Goal: Communication & Community: Answer question/provide support

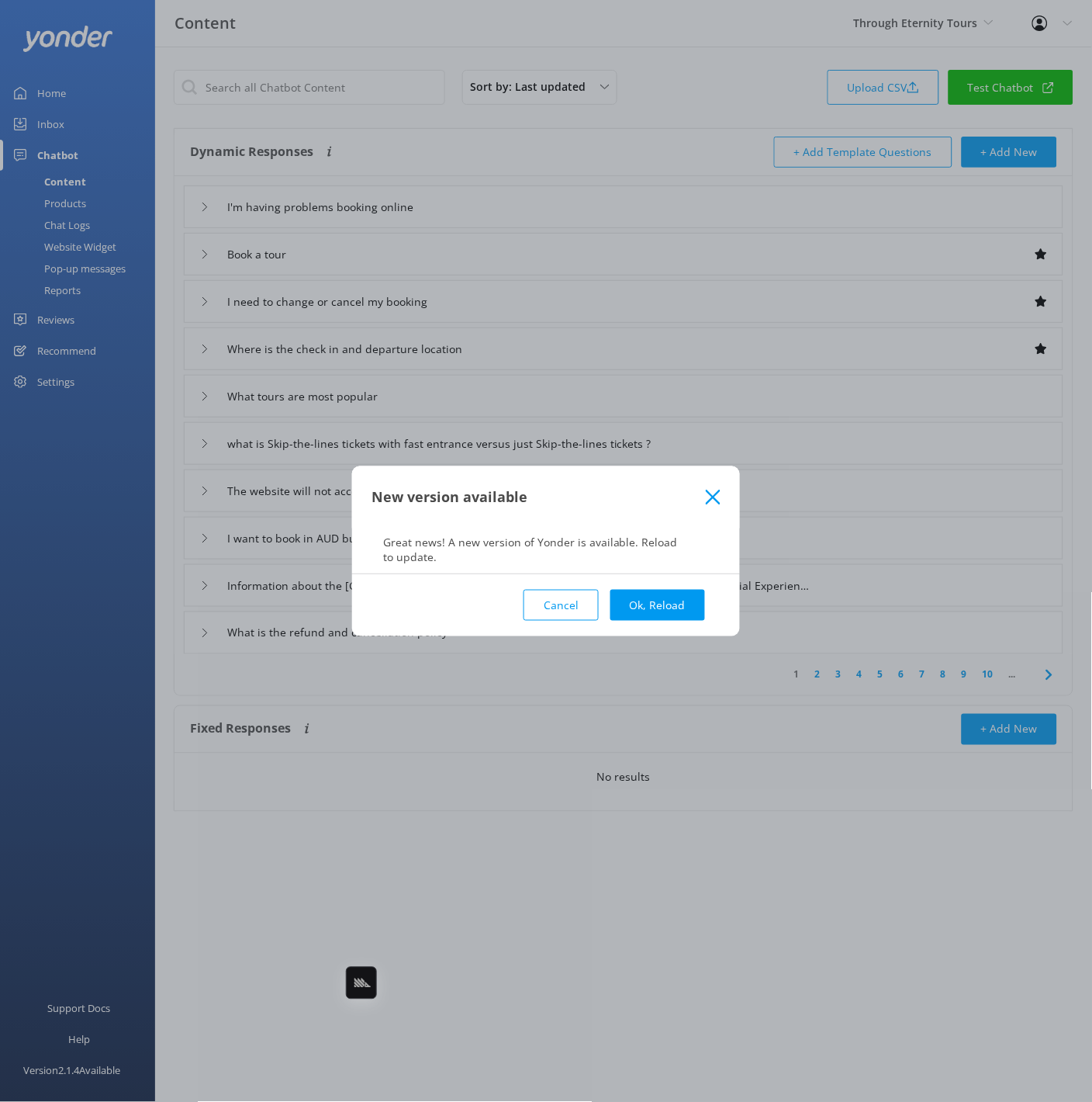
click at [666, 600] on button "Ok, Reload" at bounding box center [658, 605] width 94 height 31
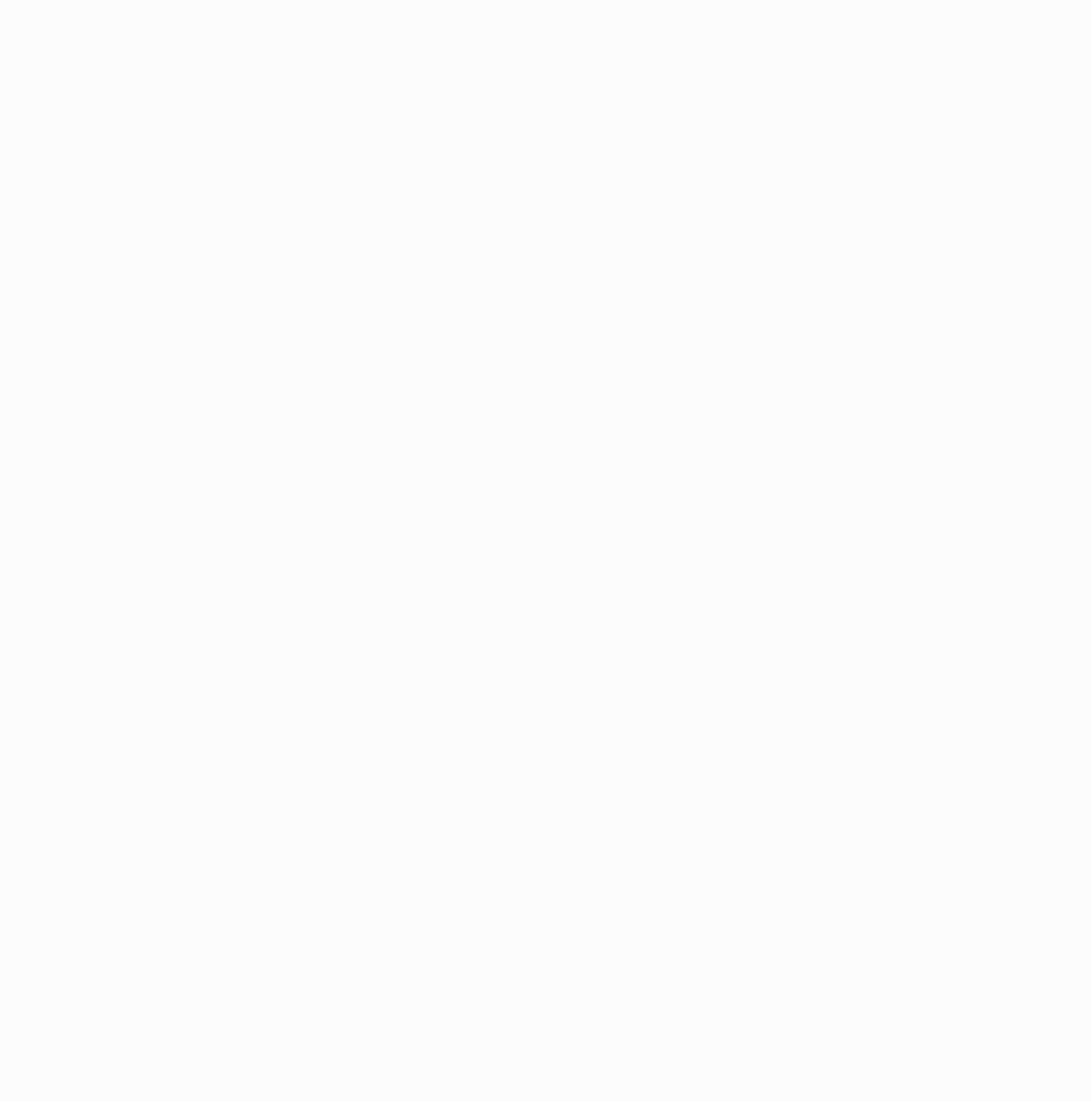
drag, startPoint x: 202, startPoint y: 59, endPoint x: 98, endPoint y: 80, distance: 106.1
click at [199, 59] on html at bounding box center [546, 551] width 1092 height 1102
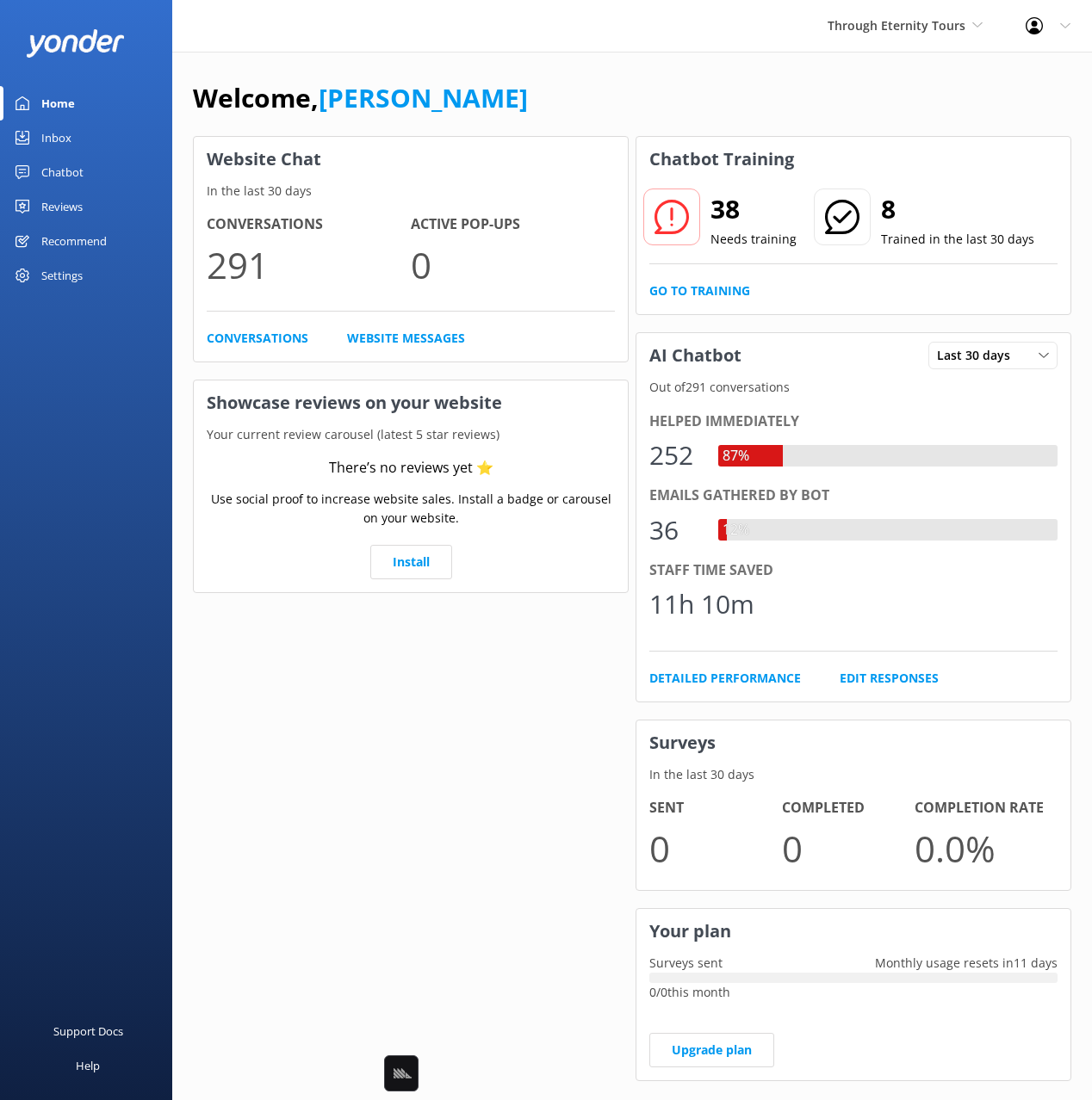
drag, startPoint x: 85, startPoint y: 180, endPoint x: 87, endPoint y: 251, distance: 71.0
click at [85, 180] on link "Chatbot" at bounding box center [86, 172] width 172 height 34
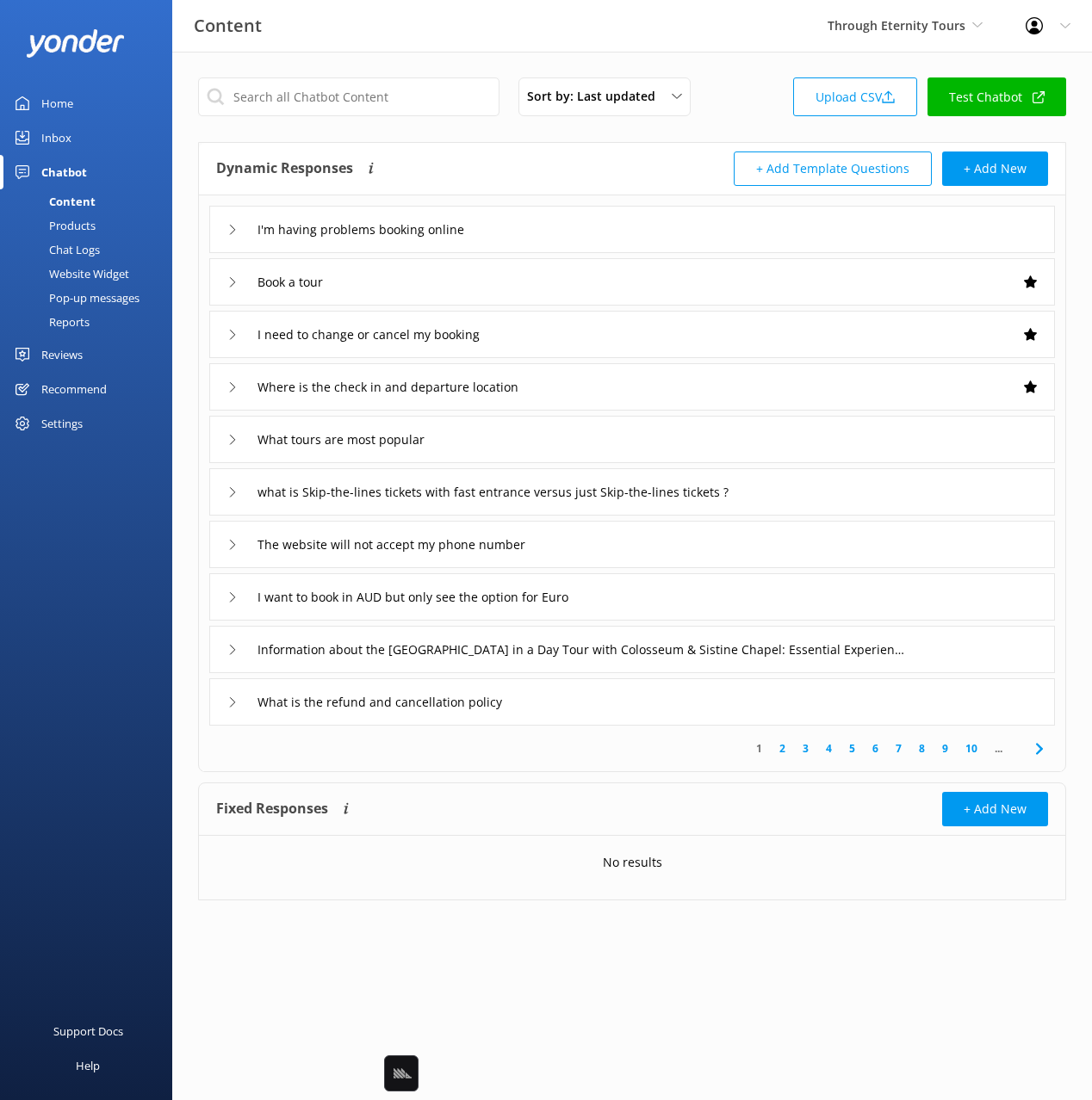
click at [114, 295] on div "Pop-up messages" at bounding box center [74, 298] width 129 height 24
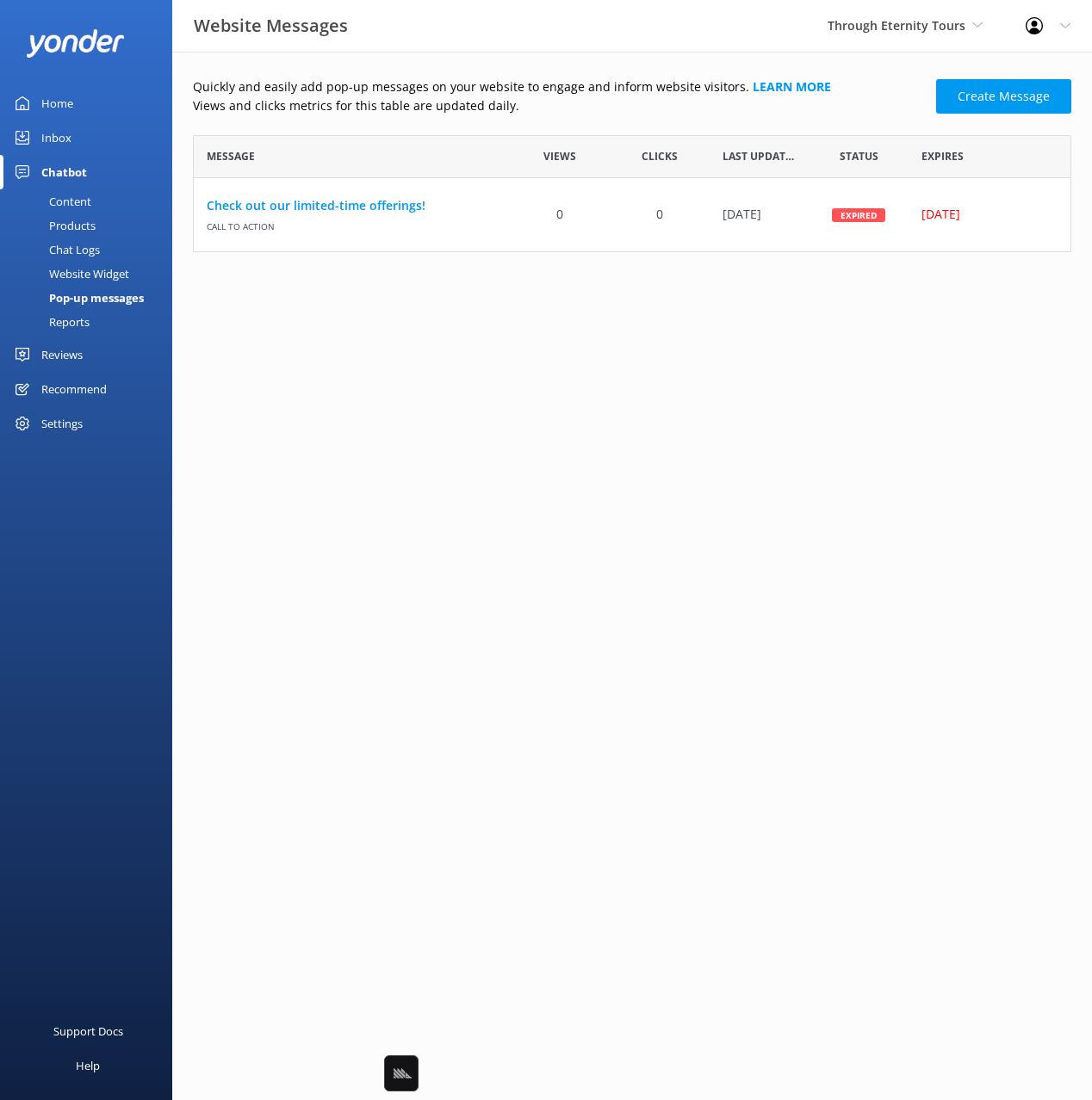
scroll to position [117, 878]
click at [529, 112] on p "Views and clicks metrics for this table are updated daily." at bounding box center [560, 106] width 733 height 19
drag, startPoint x: 492, startPoint y: 96, endPoint x: 444, endPoint y: 119, distance: 53.2
click at [492, 97] on p "Views and clicks metrics for this table are updated daily." at bounding box center [560, 106] width 733 height 19
click at [344, 199] on link "Check out our limited-time offerings!" at bounding box center [352, 206] width 291 height 19
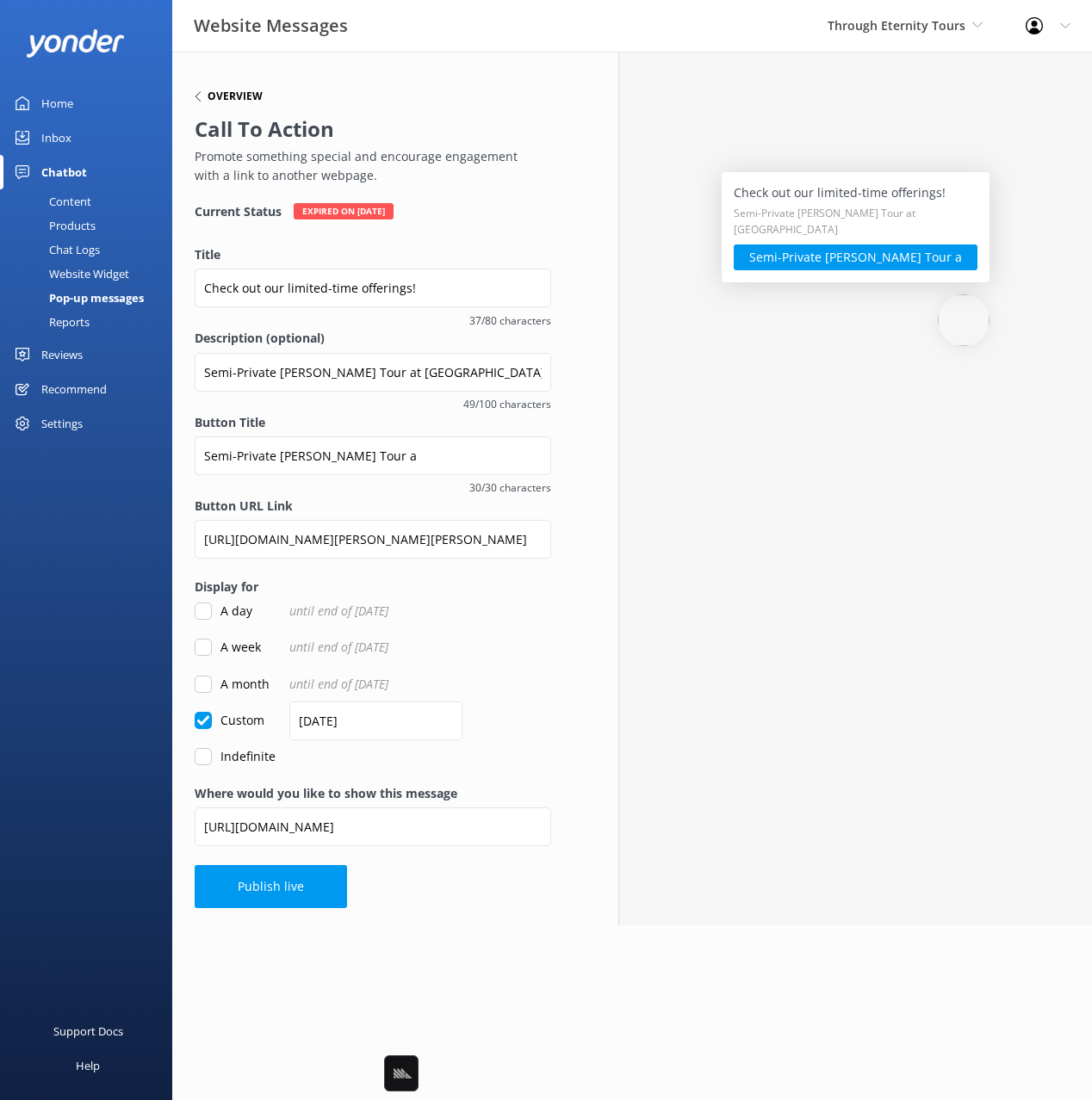
click at [220, 100] on h6 "Overview" at bounding box center [235, 96] width 55 height 10
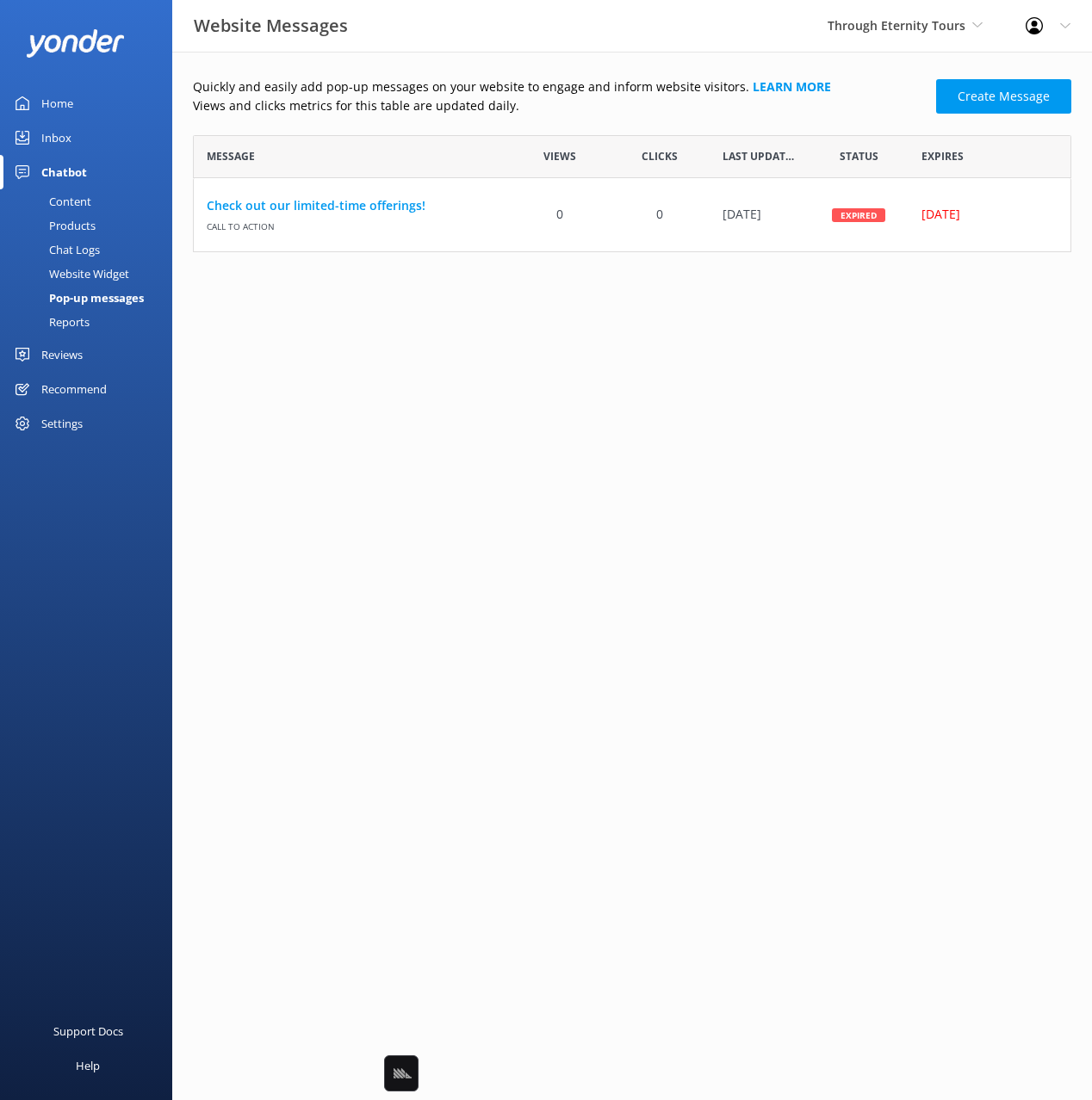
scroll to position [117, 878]
drag, startPoint x: 692, startPoint y: 115, endPoint x: 643, endPoint y: 106, distance: 49.8
click at [689, 115] on p "Views and clicks metrics for this table are updated daily." at bounding box center [560, 106] width 733 height 19
click at [587, 96] on p "Quickly and easily add pop-up messages on your website to engage and inform web…" at bounding box center [560, 87] width 733 height 19
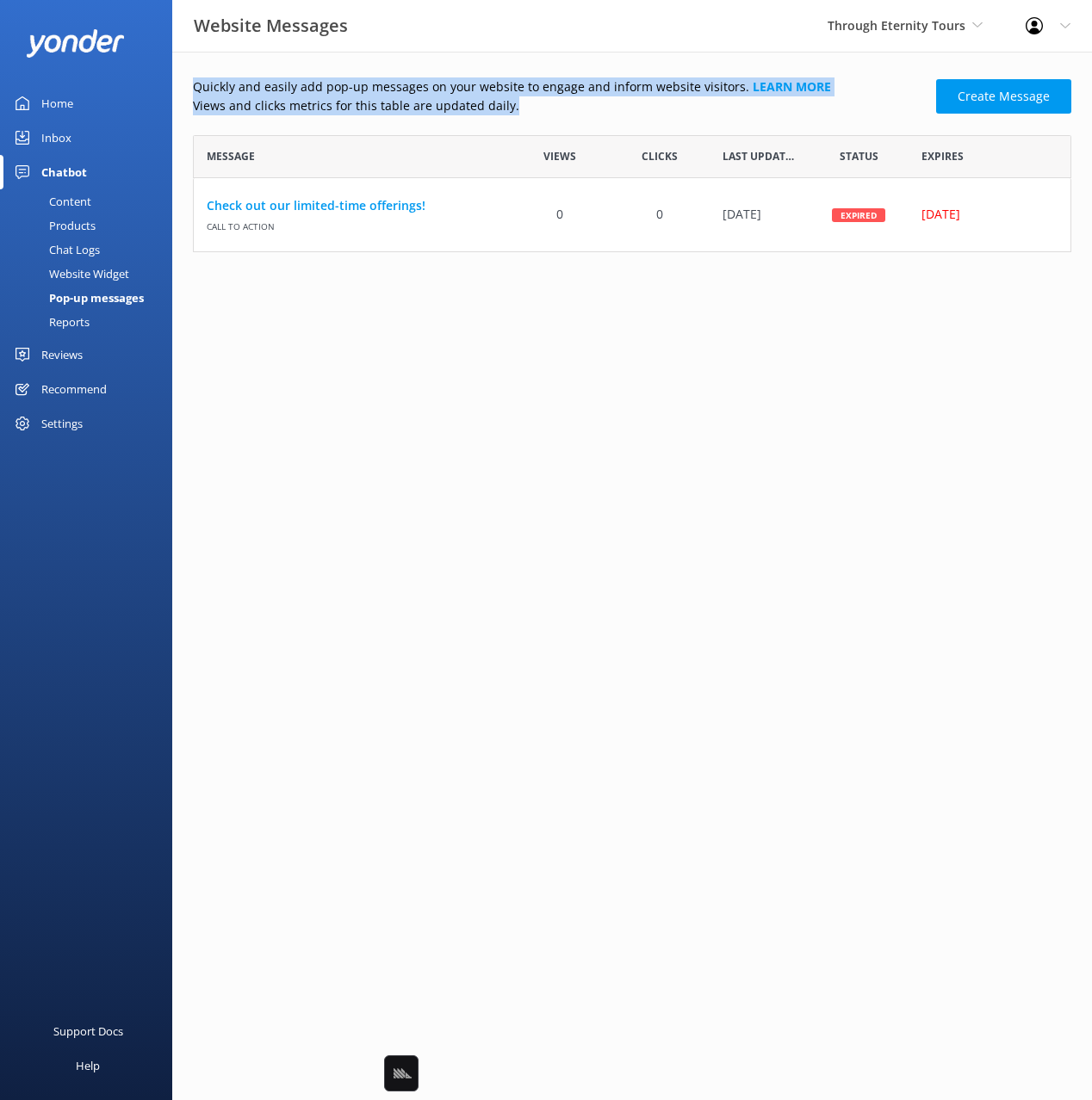
drag, startPoint x: 573, startPoint y: 104, endPoint x: 440, endPoint y: 65, distance: 138.6
click at [440, 65] on div "Quickly and easily add pop-up messages on your website to engage and inform web…" at bounding box center [632, 169] width 920 height 235
click at [497, 88] on p "Quickly and easily add pop-up messages on your website to engage and inform web…" at bounding box center [560, 87] width 733 height 19
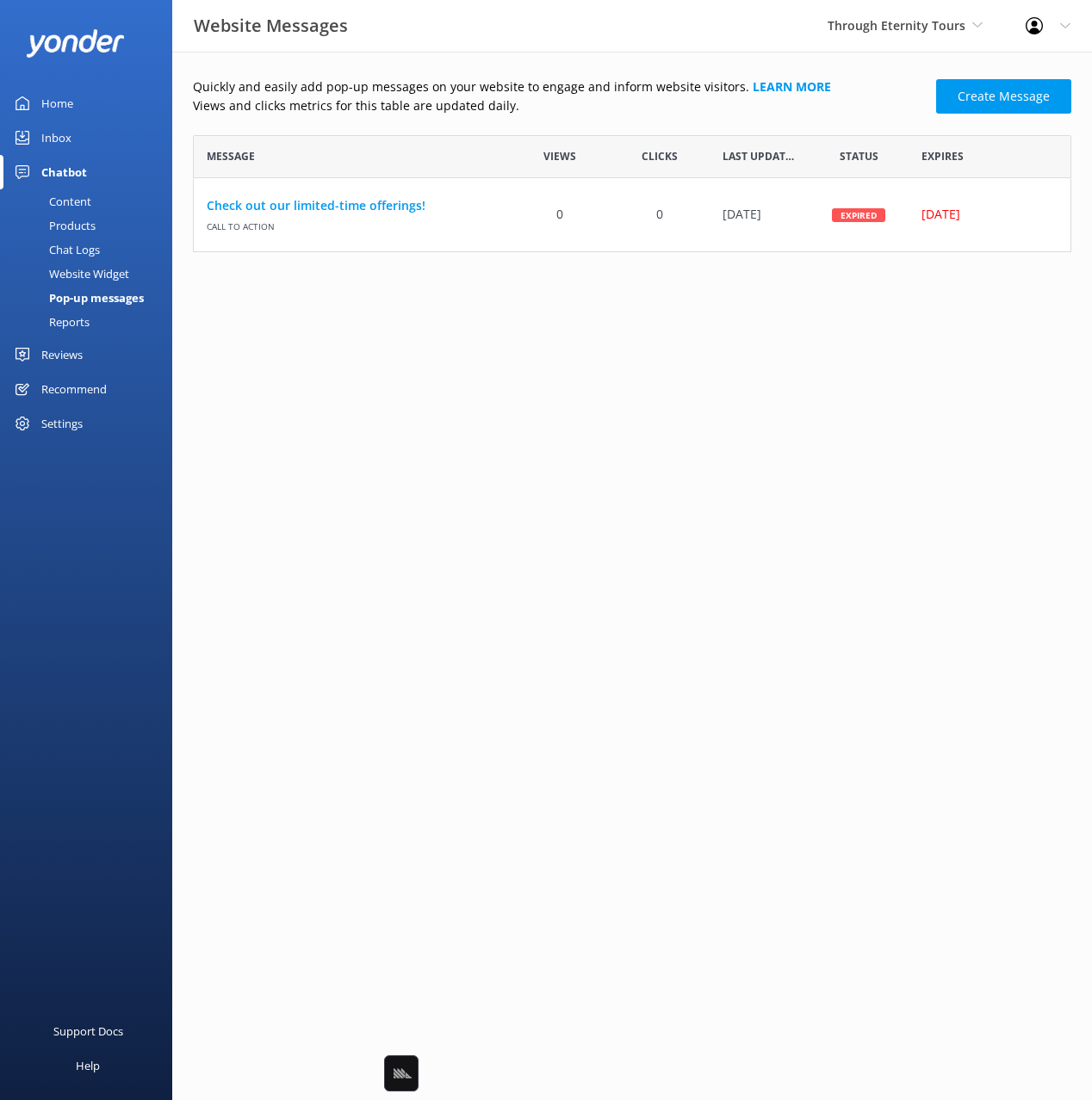
click at [122, 103] on link "Home" at bounding box center [86, 103] width 172 height 34
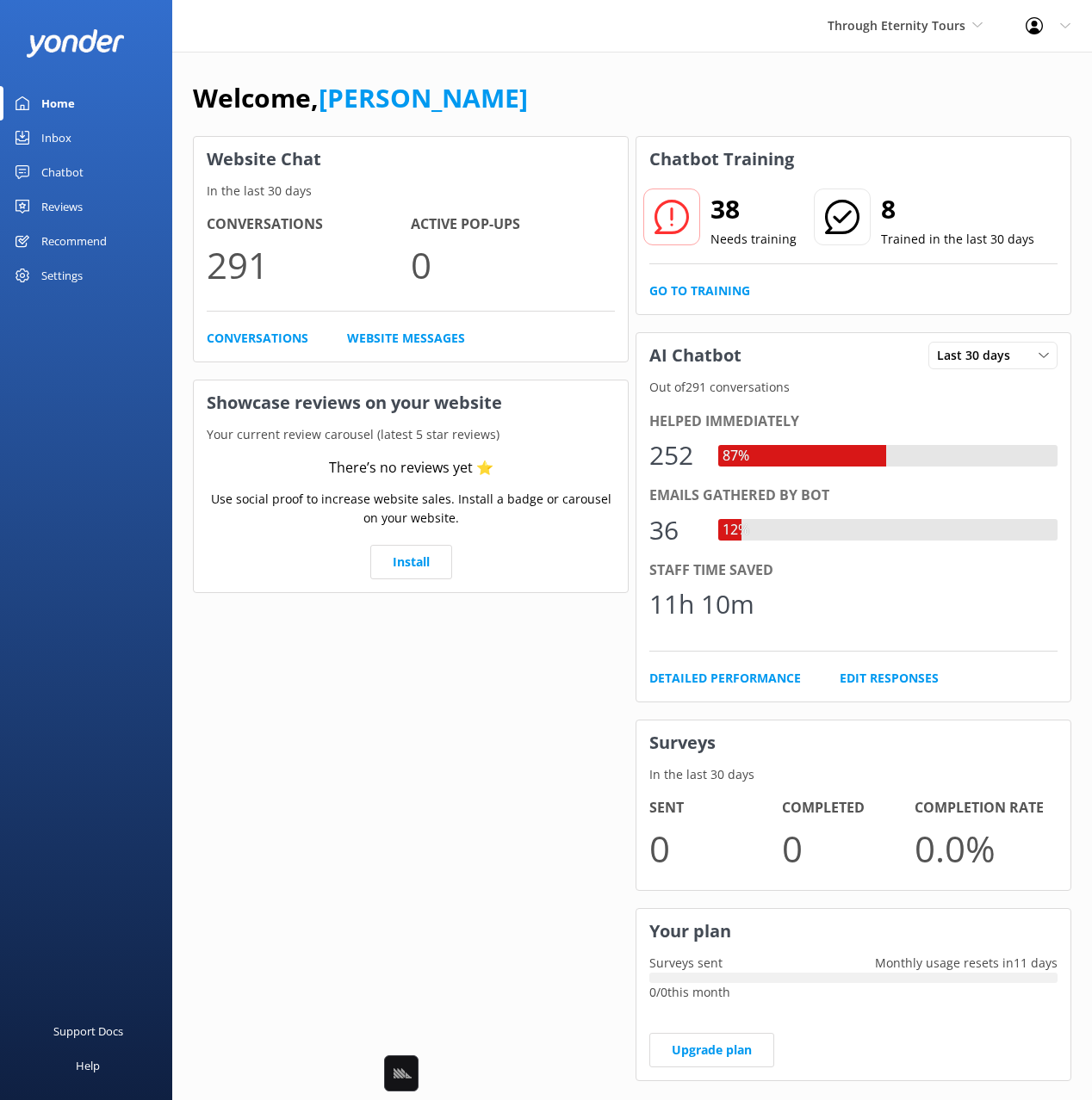
click at [527, 103] on div "Welcome, [PERSON_NAME]" at bounding box center [632, 106] width 878 height 59
click at [584, 103] on div "Welcome, [PERSON_NAME]" at bounding box center [632, 106] width 878 height 59
click at [613, 105] on div "Welcome, [PERSON_NAME]" at bounding box center [632, 106] width 878 height 59
click at [706, 103] on div "Welcome, [PERSON_NAME]" at bounding box center [632, 106] width 878 height 59
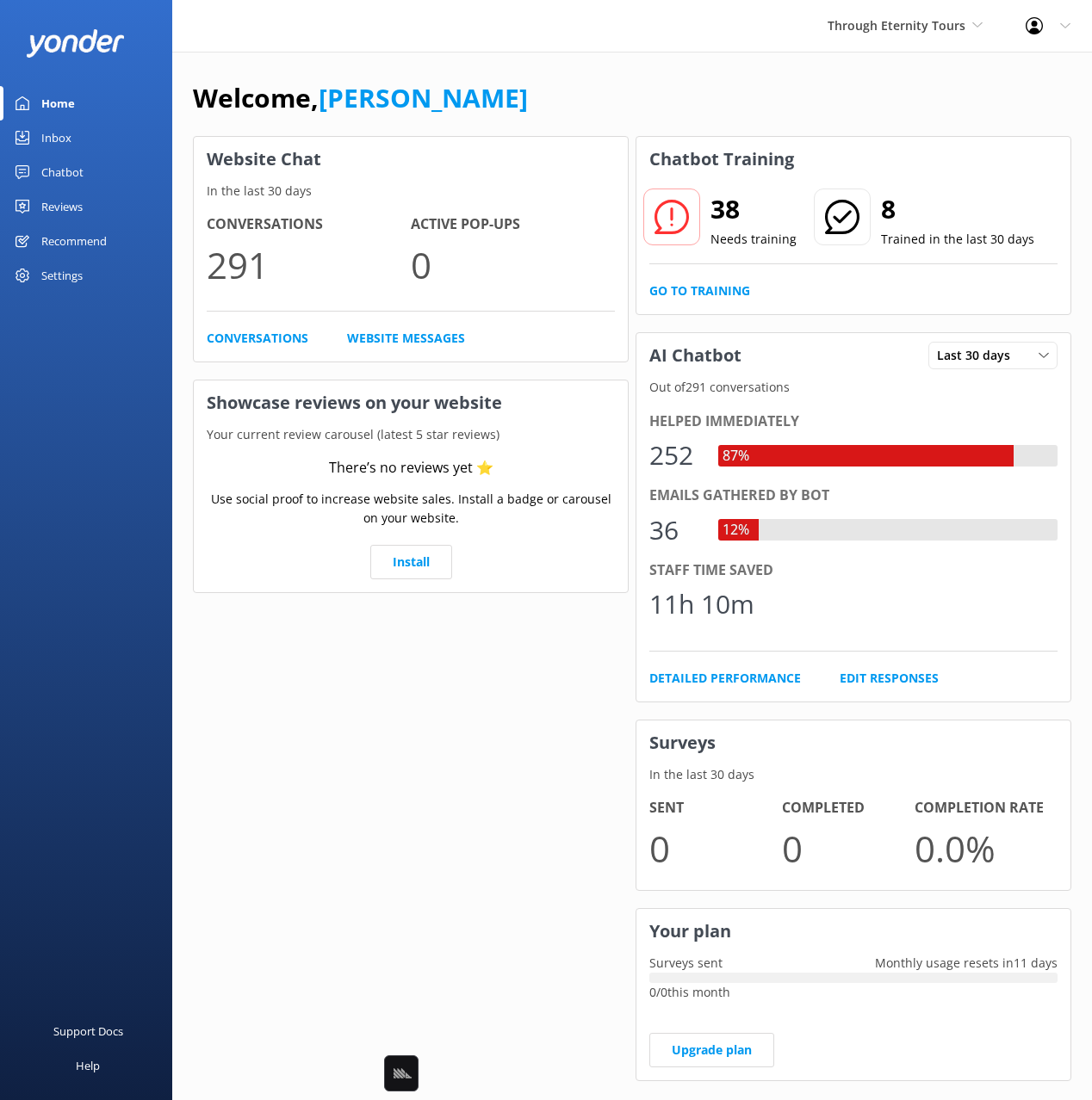
click at [694, 110] on div "Welcome, [PERSON_NAME]" at bounding box center [632, 106] width 878 height 59
drag, startPoint x: 705, startPoint y: 105, endPoint x: 741, endPoint y: 87, distance: 40.2
click at [704, 105] on div "Welcome, [PERSON_NAME]" at bounding box center [632, 106] width 878 height 59
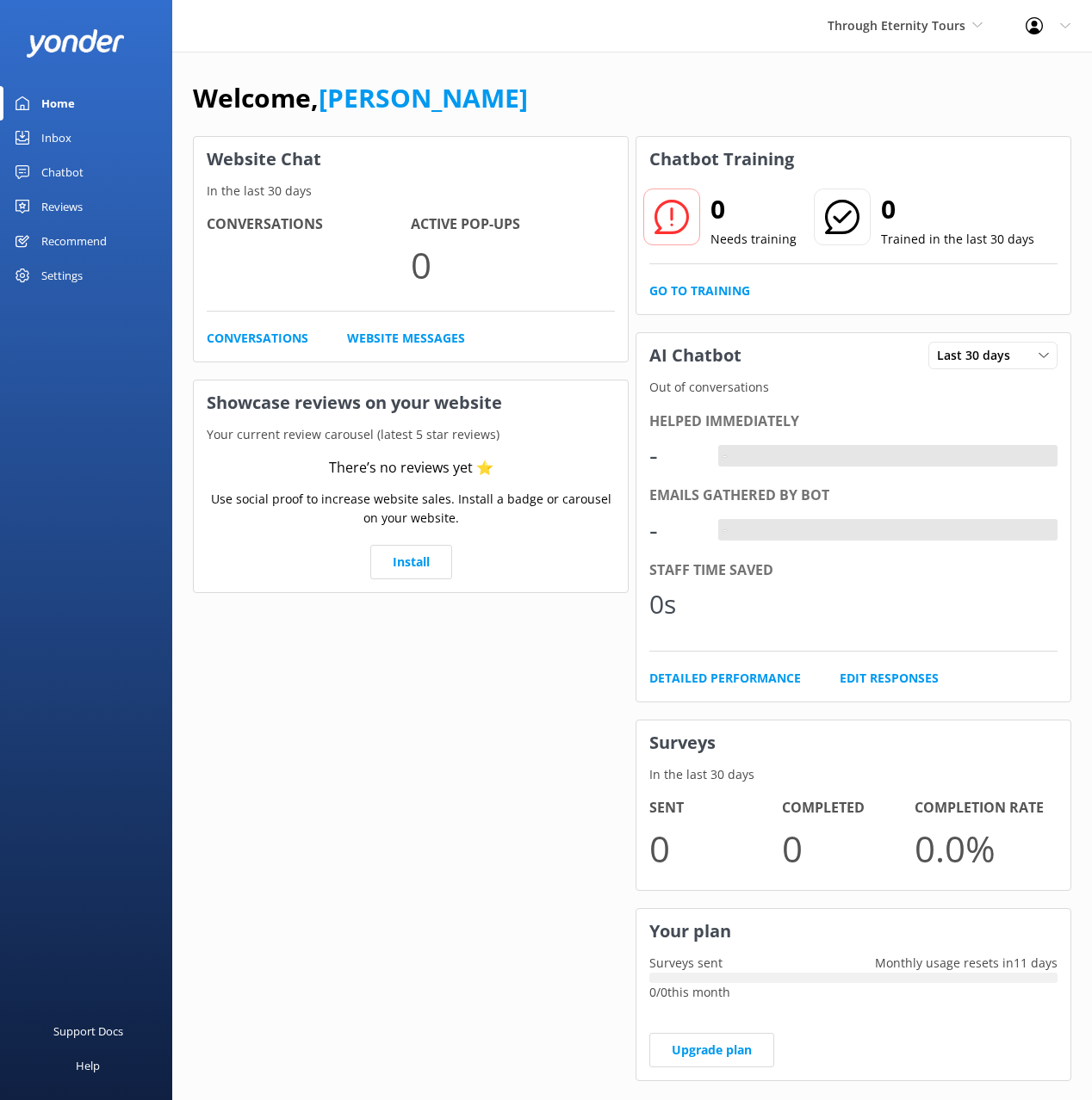
drag, startPoint x: 676, startPoint y: 60, endPoint x: 755, endPoint y: 38, distance: 82.0
click at [680, 59] on div "Welcome, Mikayla Website Chat In the last 30 days Conversations Active Pop-ups …" at bounding box center [632, 592] width 920 height 1081
click at [833, 29] on span "Through Eternity Tours" at bounding box center [896, 25] width 138 height 16
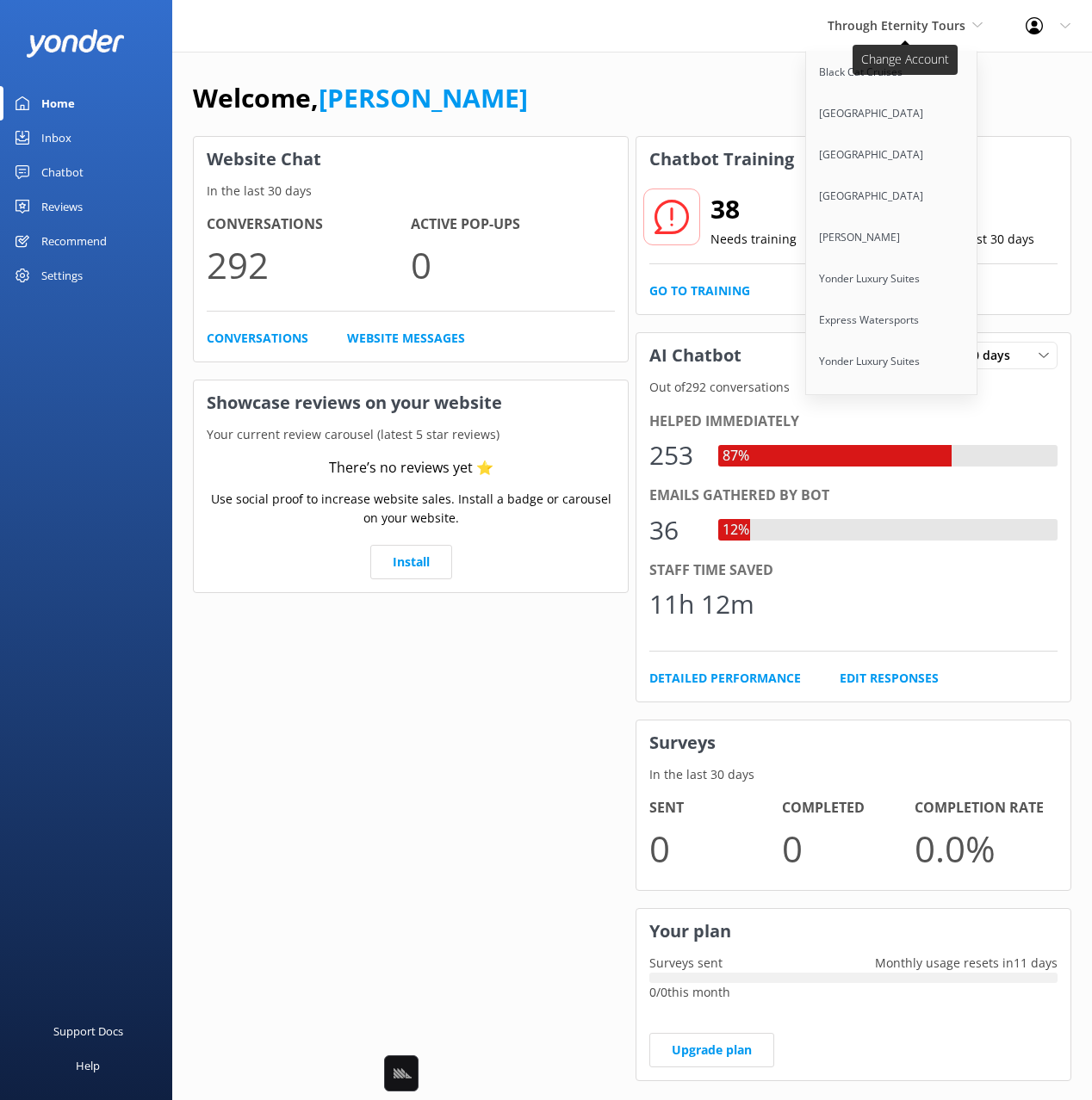
scroll to position [4834, 0]
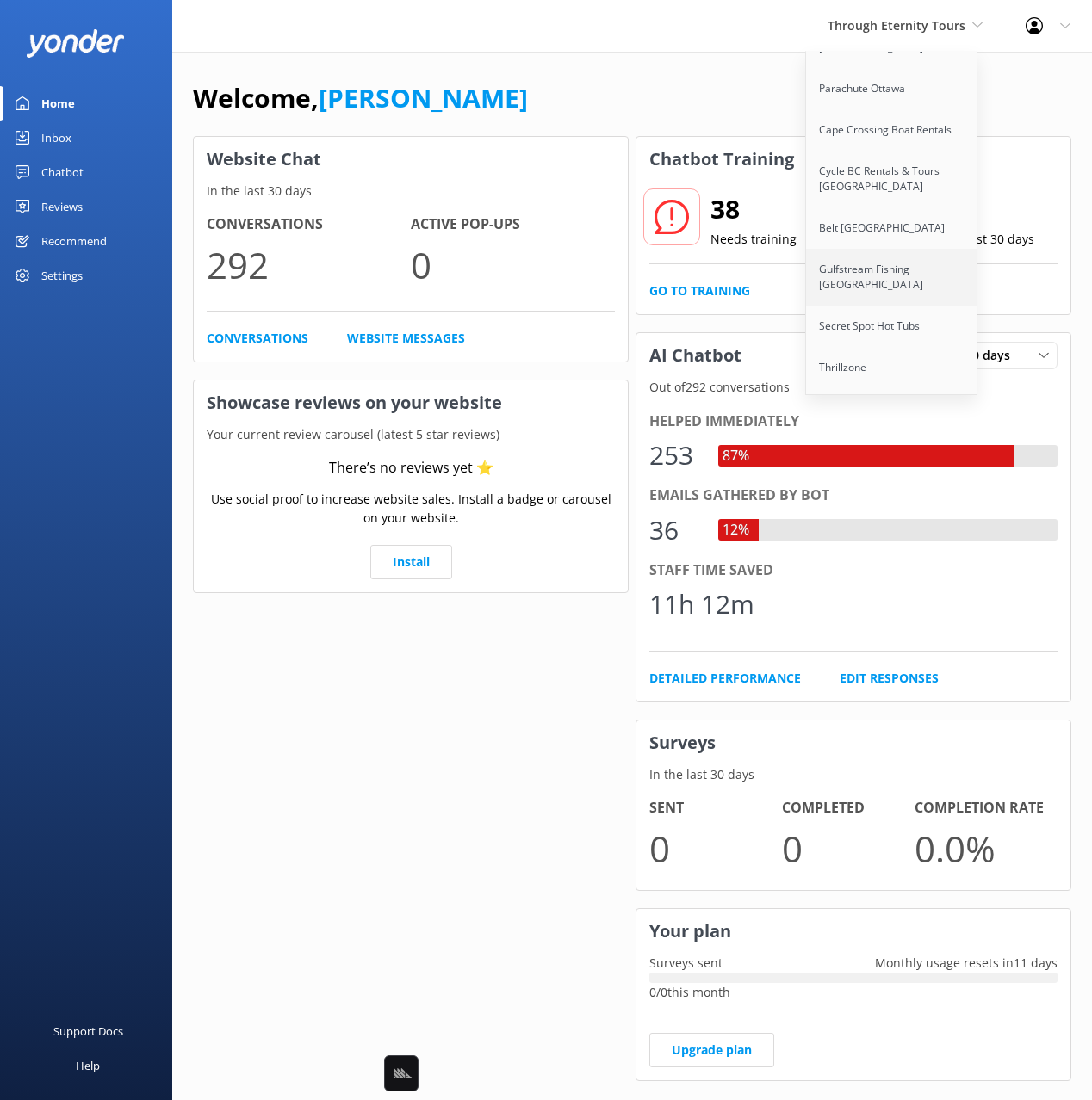
click at [861, 249] on link "Gulfstream Fishing [GEOGRAPHIC_DATA]" at bounding box center [892, 277] width 172 height 57
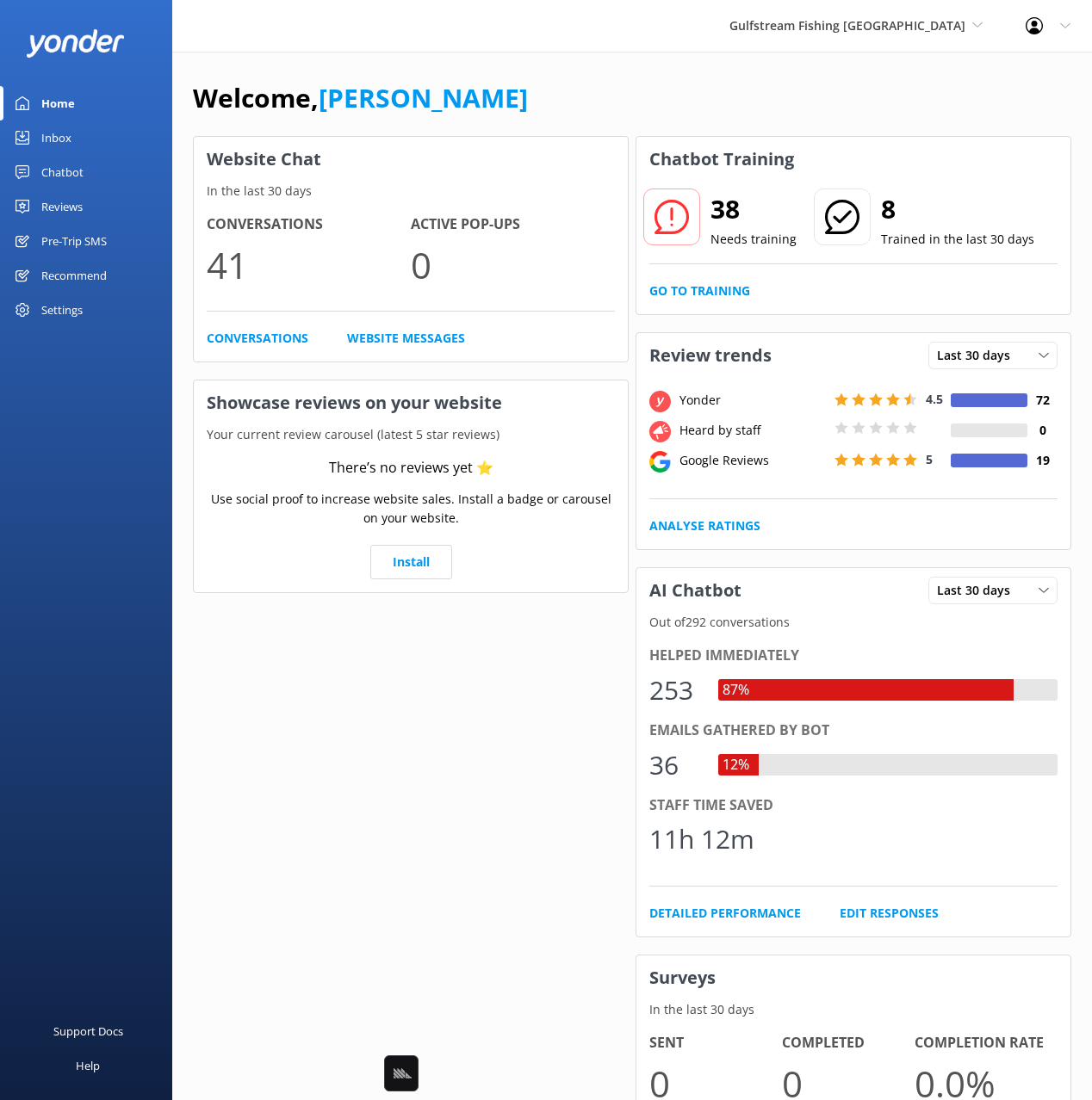
drag, startPoint x: 458, startPoint y: 107, endPoint x: 345, endPoint y: 243, distance: 176.8
click at [458, 107] on div "Welcome, [PERSON_NAME]" at bounding box center [632, 106] width 878 height 59
click at [65, 238] on div "Pre-Trip SMS" at bounding box center [74, 241] width 66 height 34
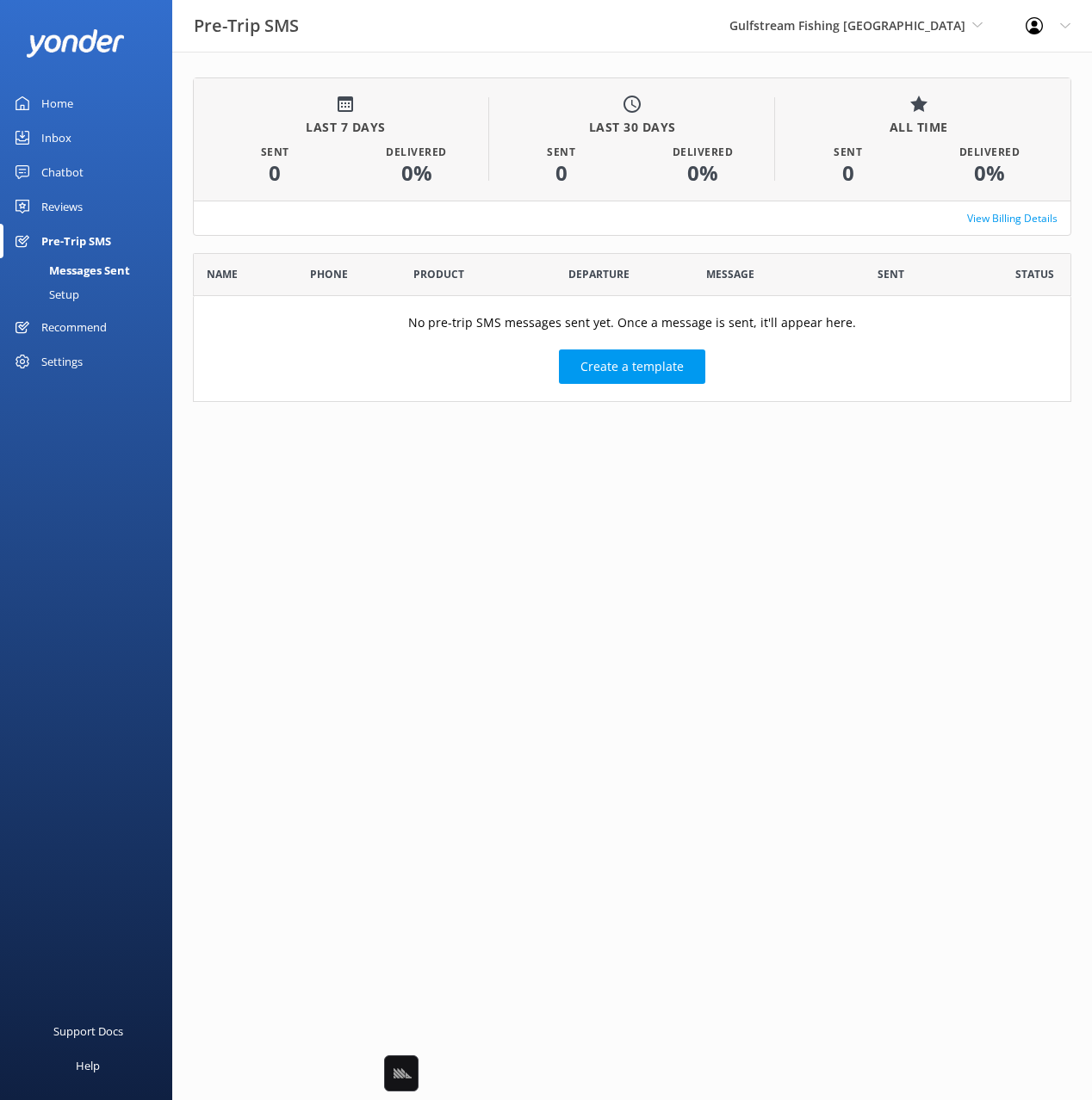
scroll to position [150, 878]
click at [450, 227] on div "View Billing Details" at bounding box center [632, 217] width 876 height 34
click at [1014, 224] on link "View Billing Details" at bounding box center [1012, 218] width 90 height 16
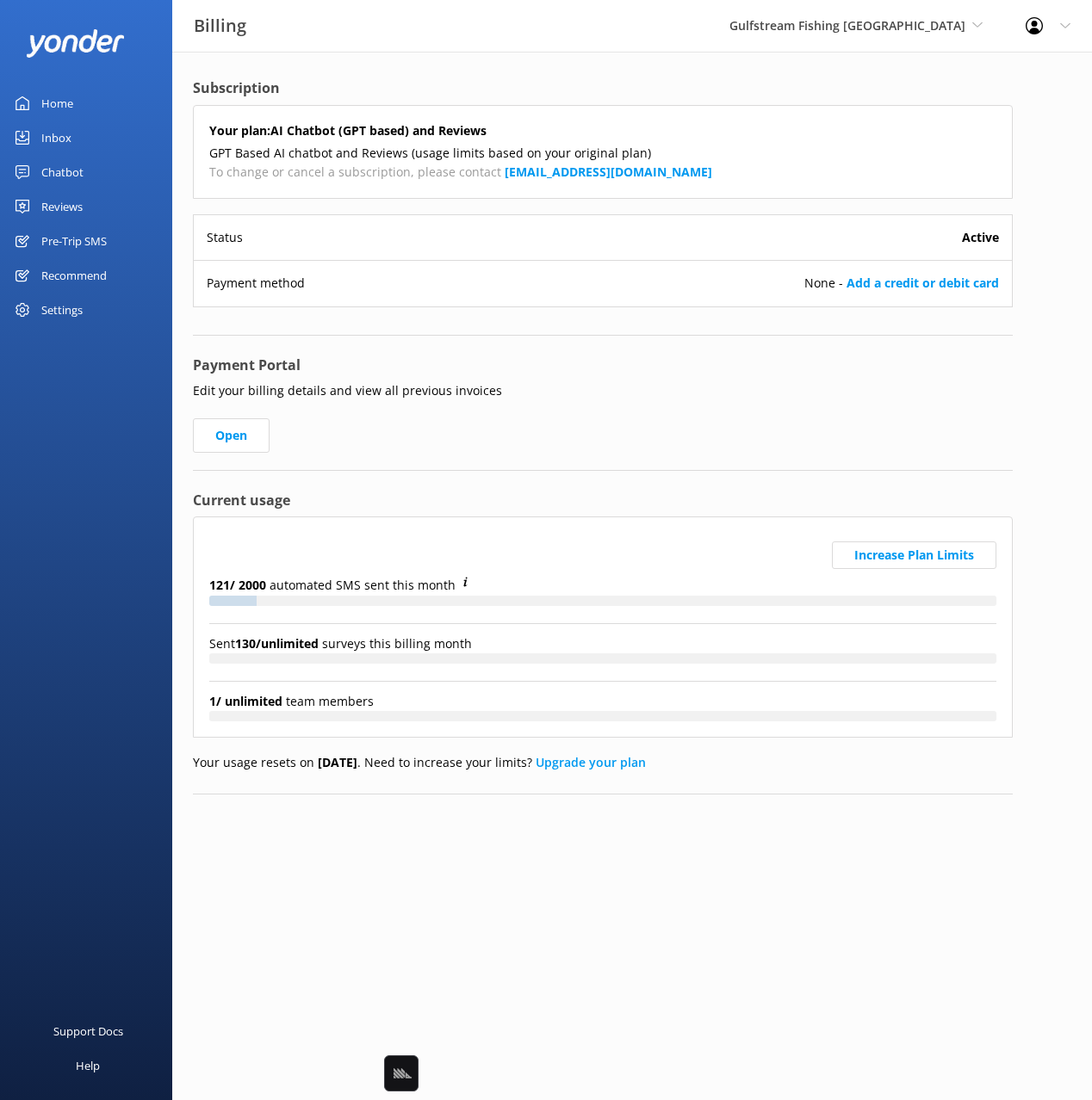
click at [490, 522] on div "Increase Plan Limits 121 / 2000 automated SMS sent this month Sent 130 / unlimi…" at bounding box center [603, 626] width 819 height 221
click at [570, 483] on div "Subscription Your plan: AI Chatbot (GPT based) and Reviews GPT Based AI chatbot…" at bounding box center [603, 436] width 819 height 717
click at [594, 451] on div "Payment Portal Edit your billing details and view all previous invoices Open" at bounding box center [603, 412] width 819 height 116
click at [508, 439] on div "Payment Portal Edit your billing details and view all previous invoices Open" at bounding box center [603, 412] width 819 height 116
click at [143, 379] on div "Home Inbox Chatbot Content Products Chat Logs Website Widget Pop-up messages Re…" at bounding box center [86, 275] width 172 height 550
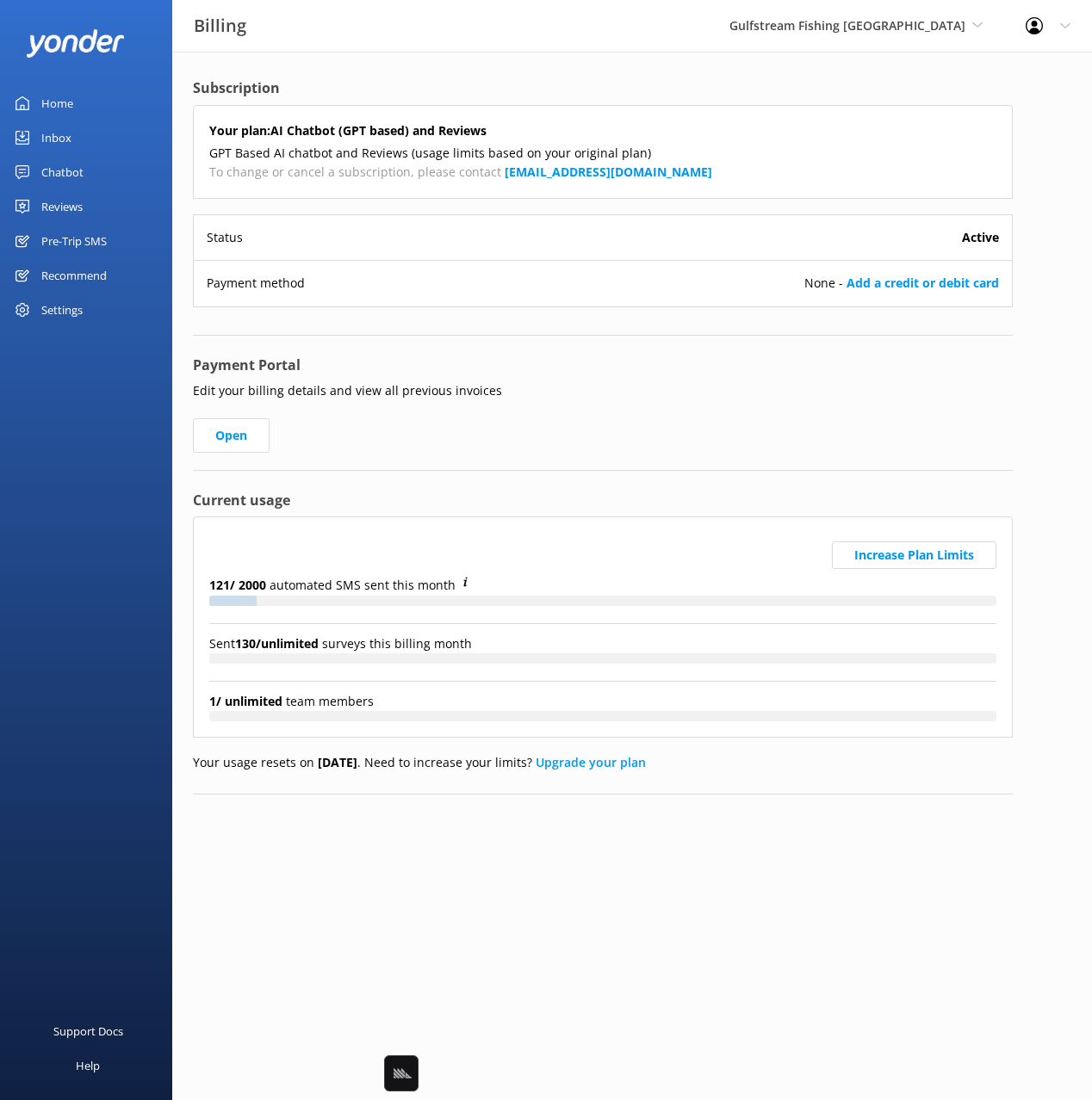
click at [390, 82] on h4 "Subscription" at bounding box center [603, 88] width 819 height 23
click at [449, 79] on h4 "Subscription" at bounding box center [603, 88] width 819 height 23
click at [442, 60] on div "Subscription Your plan: AI Chatbot (GPT based) and Reviews GPT Based AI chatbot…" at bounding box center [603, 449] width 861 height 796
click at [79, 309] on div "Settings" at bounding box center [62, 310] width 42 height 34
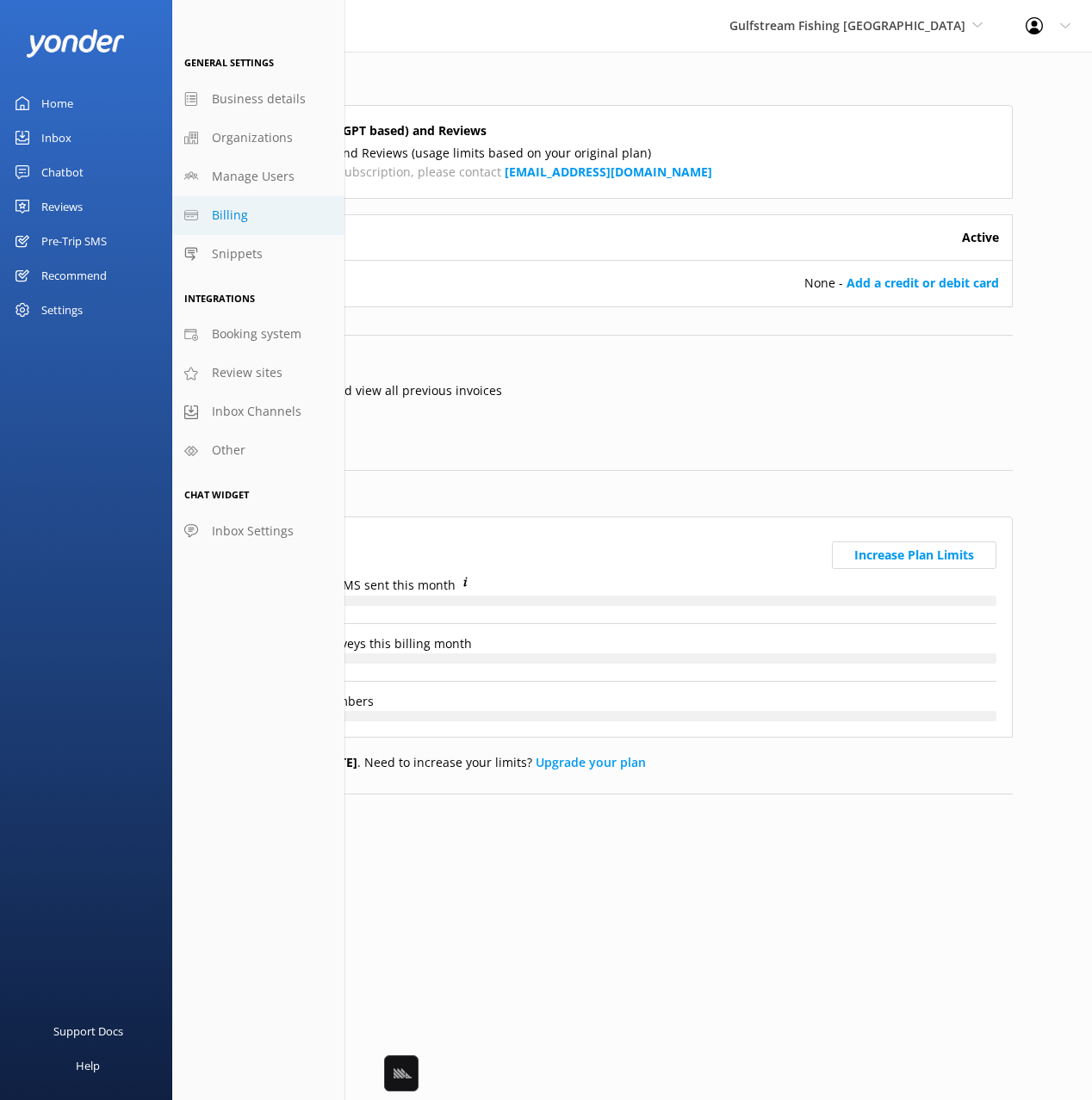
click at [768, 402] on div "Payment Portal Edit your billing details and view all previous invoices Open" at bounding box center [603, 412] width 819 height 116
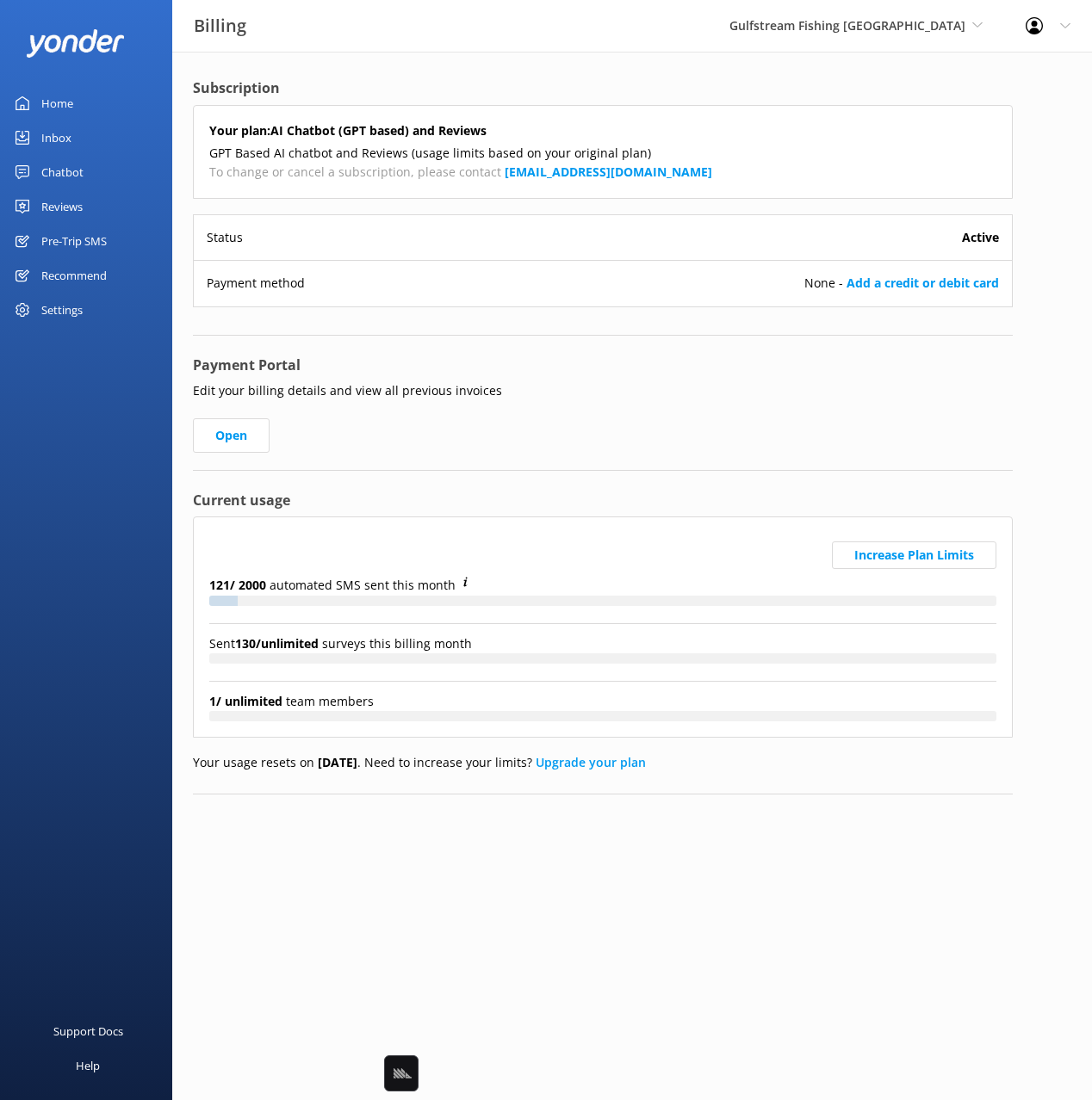
click at [487, 95] on h4 "Subscription" at bounding box center [603, 88] width 819 height 23
click at [109, 440] on div "Home Inbox Chatbot Content Products Chat Logs Website Widget Pop-up messages Re…" at bounding box center [86, 275] width 172 height 550
drag, startPoint x: 389, startPoint y: 698, endPoint x: 192, endPoint y: 702, distance: 197.0
click at [193, 702] on div "Increase Plan Limits 121 / 2000 automated SMS sent this month Sent 130 / unlimi…" at bounding box center [603, 626] width 819 height 221
click at [449, 845] on div "Subscription Your plan: AI Chatbot (GPT based) and Reviews GPT Based AI chatbot…" at bounding box center [603, 449] width 861 height 796
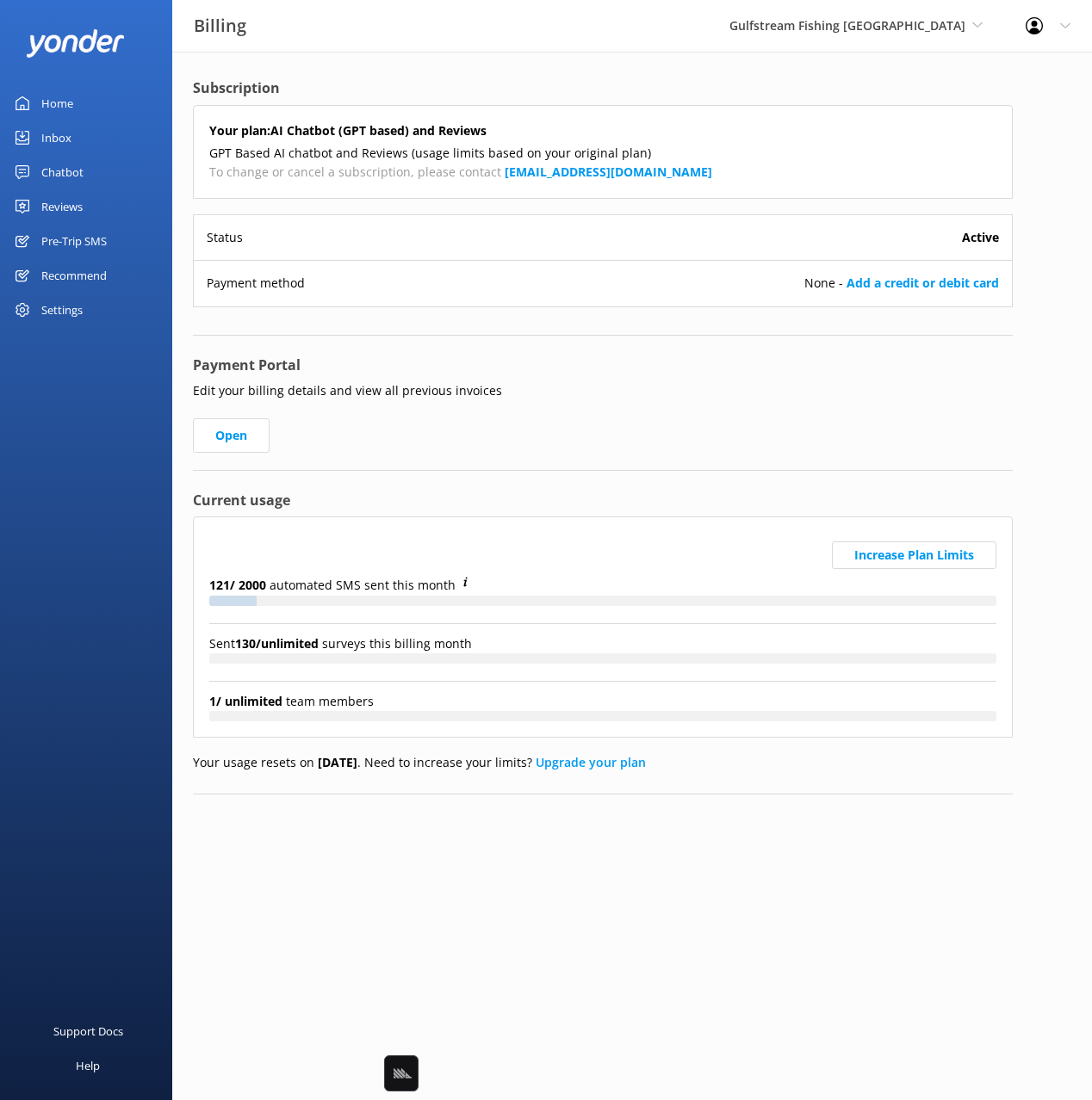
drag, startPoint x: 999, startPoint y: 466, endPoint x: 960, endPoint y: 526, distance: 71.6
click at [997, 467] on div "Payment Portal Edit your billing details and view all previous invoices Open" at bounding box center [603, 412] width 819 height 116
click at [934, 554] on button "Increase Plan Limits" at bounding box center [914, 555] width 164 height 28
drag, startPoint x: 759, startPoint y: 107, endPoint x: 693, endPoint y: 23, distance: 106.8
click at [749, 102] on div "Subscription Your plan: AI Chatbot (GPT based) and Reviews GPT Based AI chatbot…" at bounding box center [603, 436] width 819 height 717
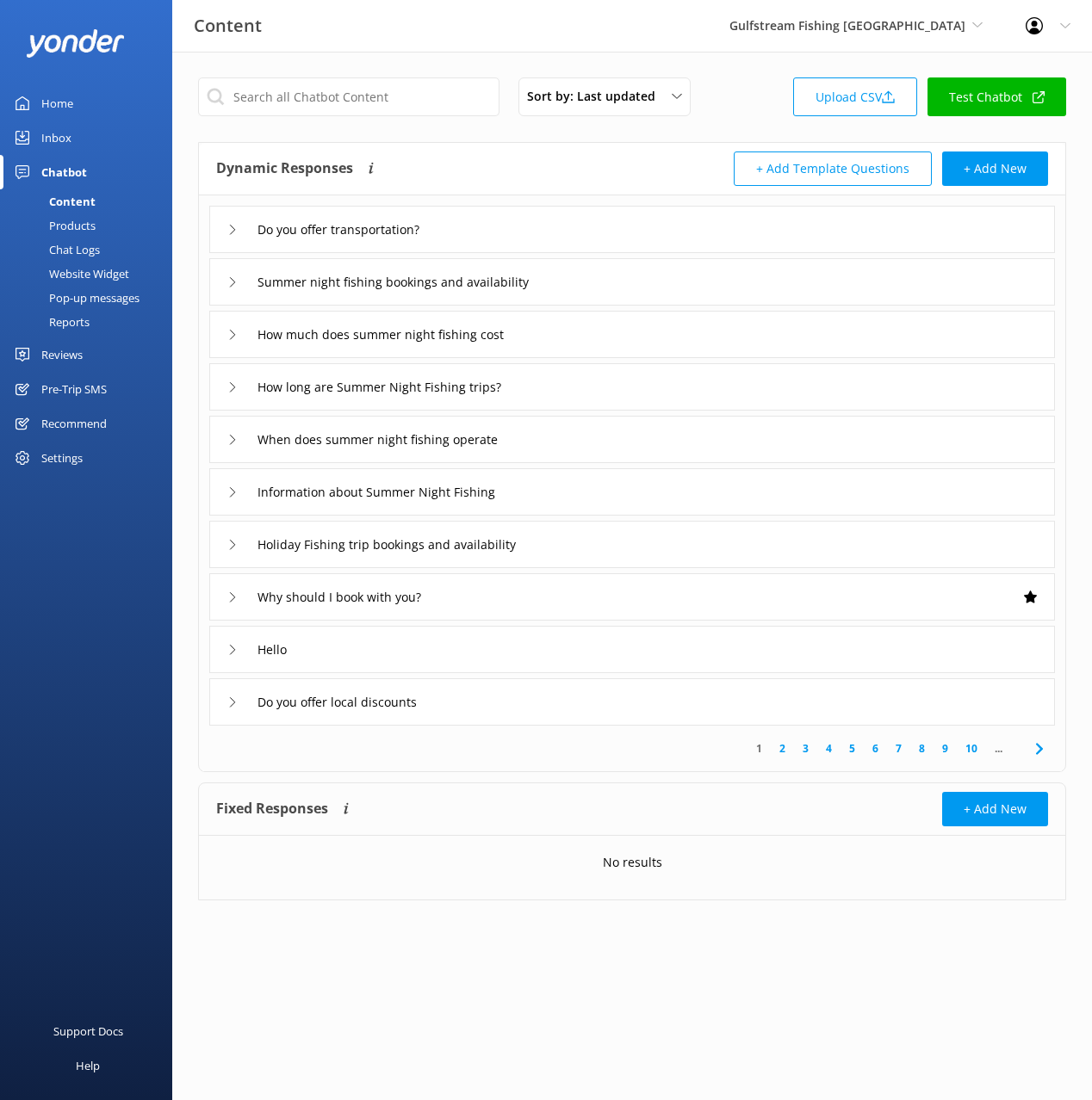
click at [862, 38] on div "Gulfstream Fishing Key West Black Cat Cruises Banff Airporter International Ant…" at bounding box center [856, 25] width 296 height 51
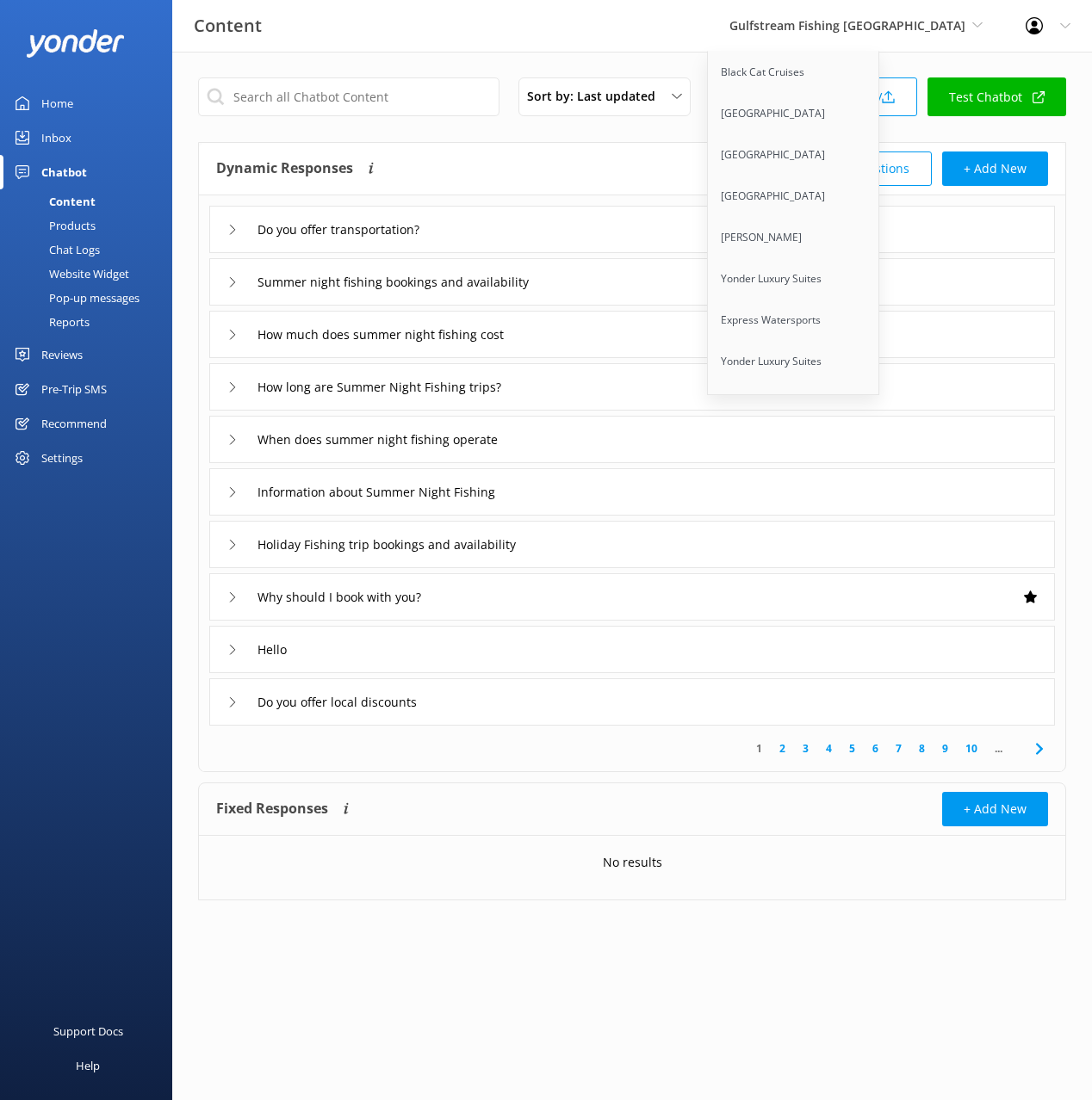
scroll to position [9999, 0]
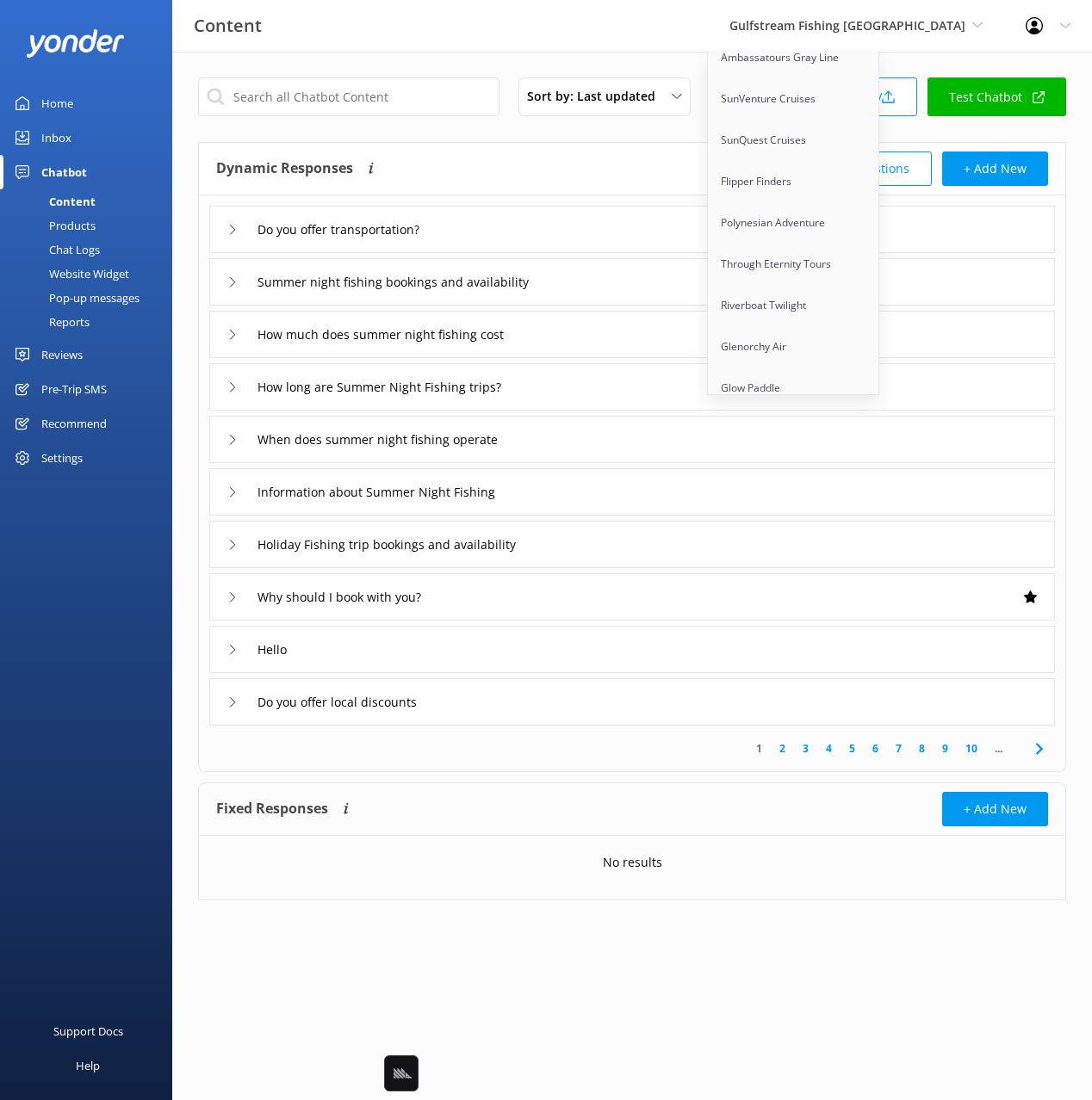
click at [867, 450] on link "Sunset Watersports" at bounding box center [793, 471] width 172 height 42
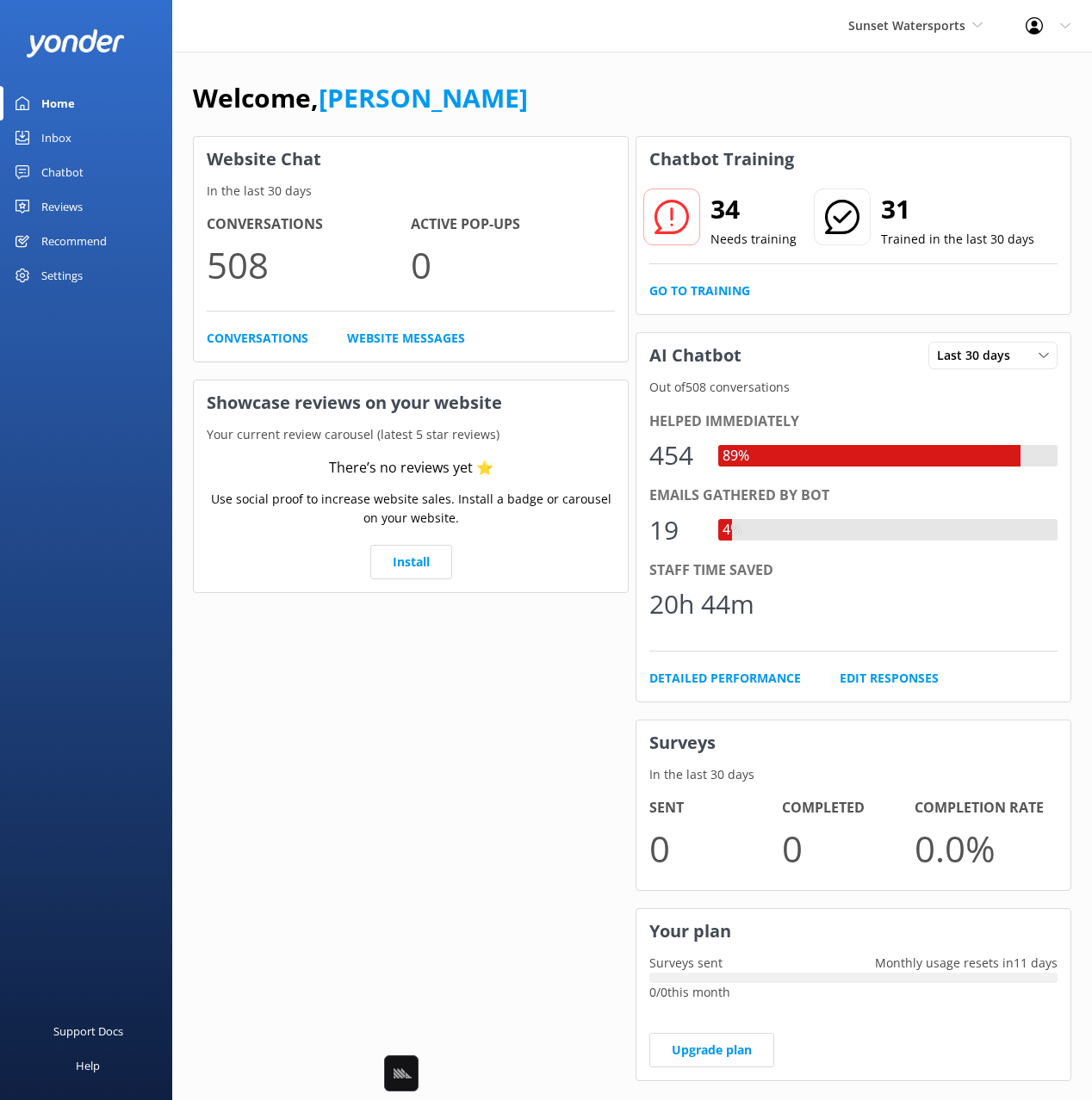
click at [88, 171] on link "Chatbot" at bounding box center [86, 172] width 172 height 34
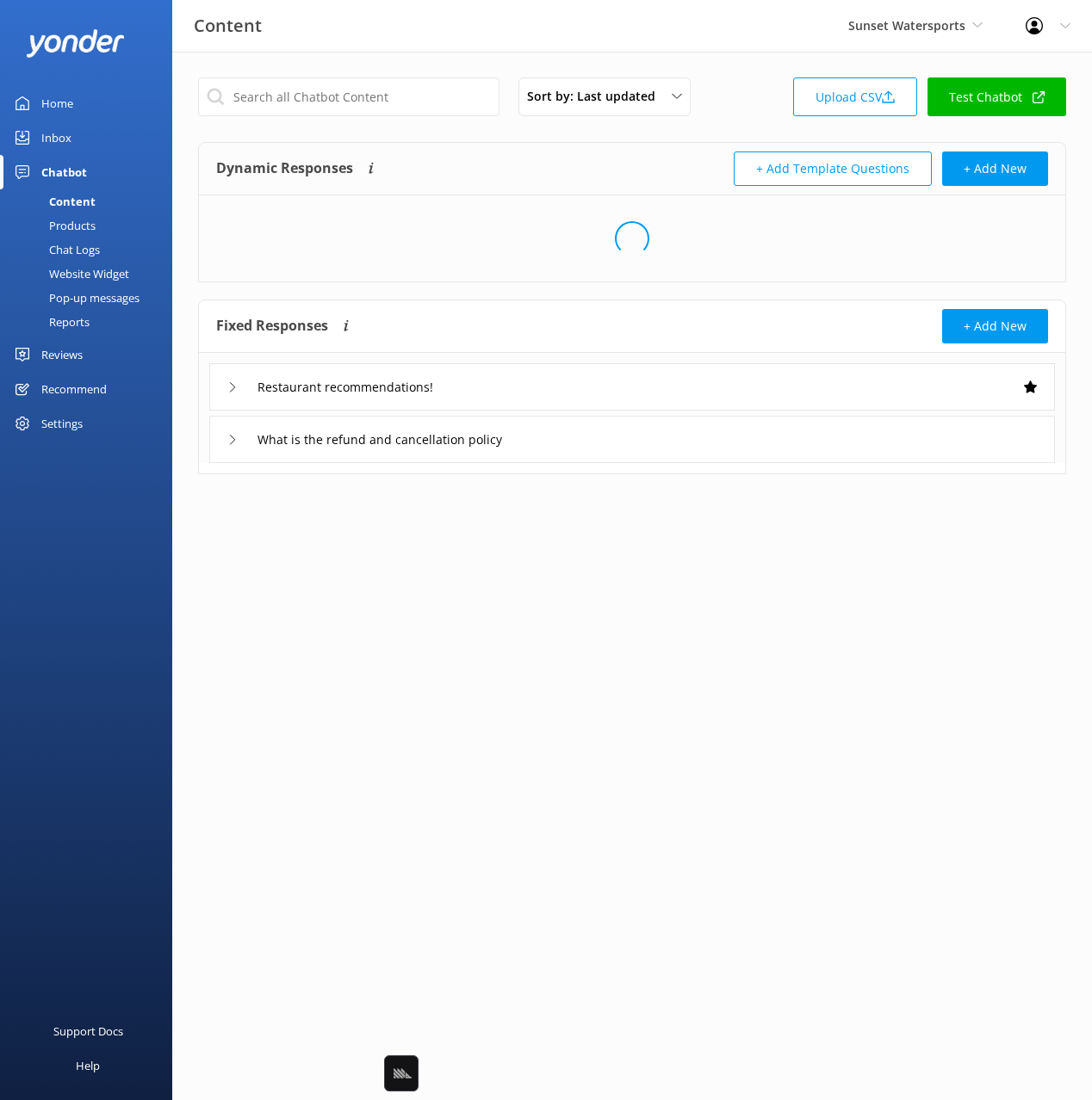
click at [531, 142] on div "Dynamic Responses Dynamic responses rely on the Large Language Model to create …" at bounding box center [632, 212] width 868 height 141
click at [521, 148] on div "Dynamic Responses Dynamic responses rely on the Large Language Model to create …" at bounding box center [632, 169] width 866 height 52
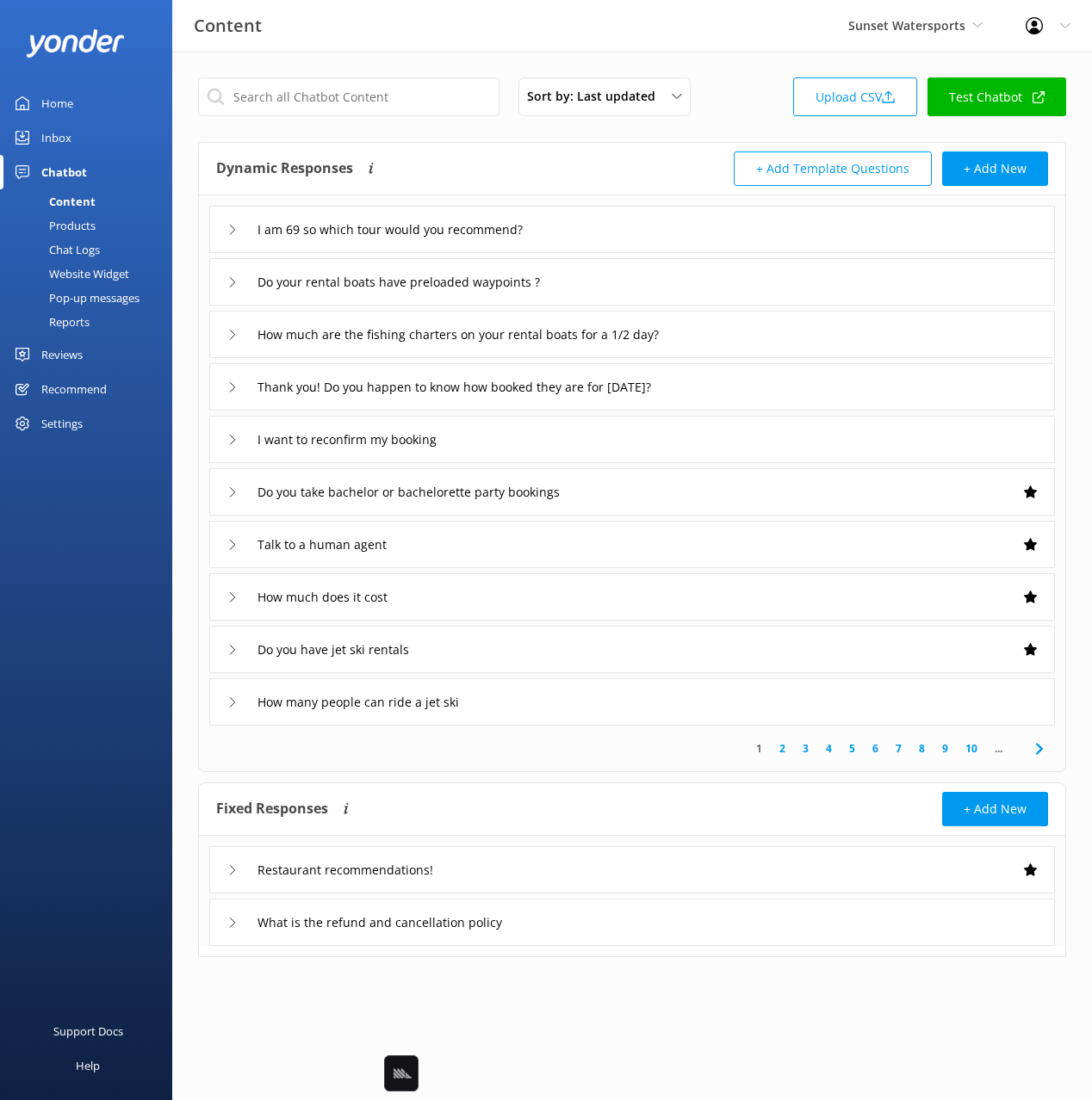
click at [522, 161] on div "Dynamic Responses Dynamic responses rely on the Large Language Model to create …" at bounding box center [423, 169] width 416 height 34
click at [668, 228] on div "I am 69 so which tour would you recommend?" at bounding box center [632, 229] width 846 height 47
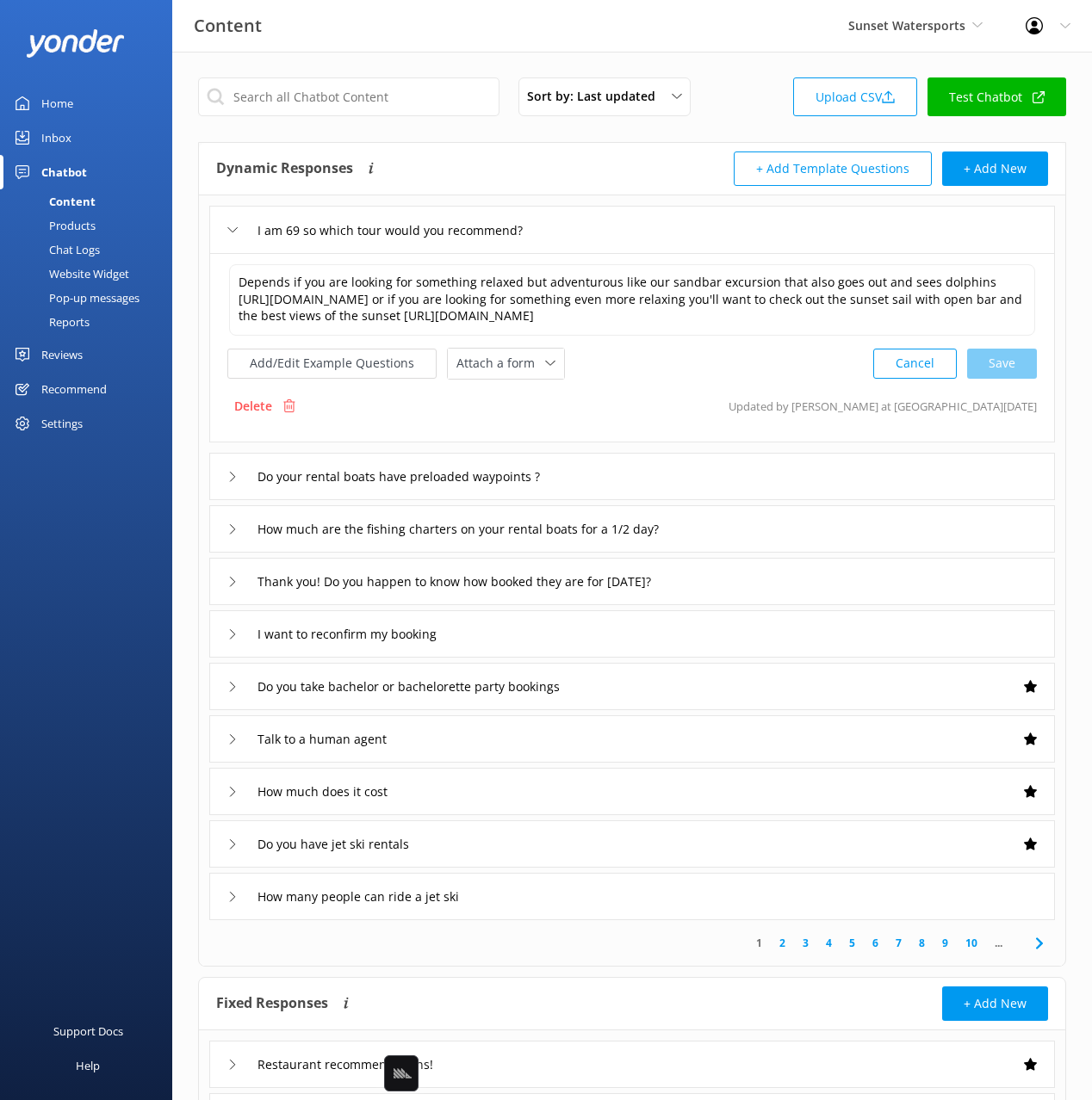
click at [468, 172] on div "Dynamic Responses Dynamic responses rely on the Large Language Model to create …" at bounding box center [423, 169] width 416 height 34
click at [390, 47] on div "Content Sunset Watersports Black Cat Cruises Banff Airporter International Anta…" at bounding box center [546, 25] width 1092 height 51
click at [416, 40] on div "Content Sunset Watersports Black Cat Cruises Banff Airporter International Anta…" at bounding box center [546, 25] width 1092 height 51
click at [819, 40] on div "Content Sunset Watersports Black Cat Cruises Banff Airporter International Anta…" at bounding box center [546, 25] width 1092 height 51
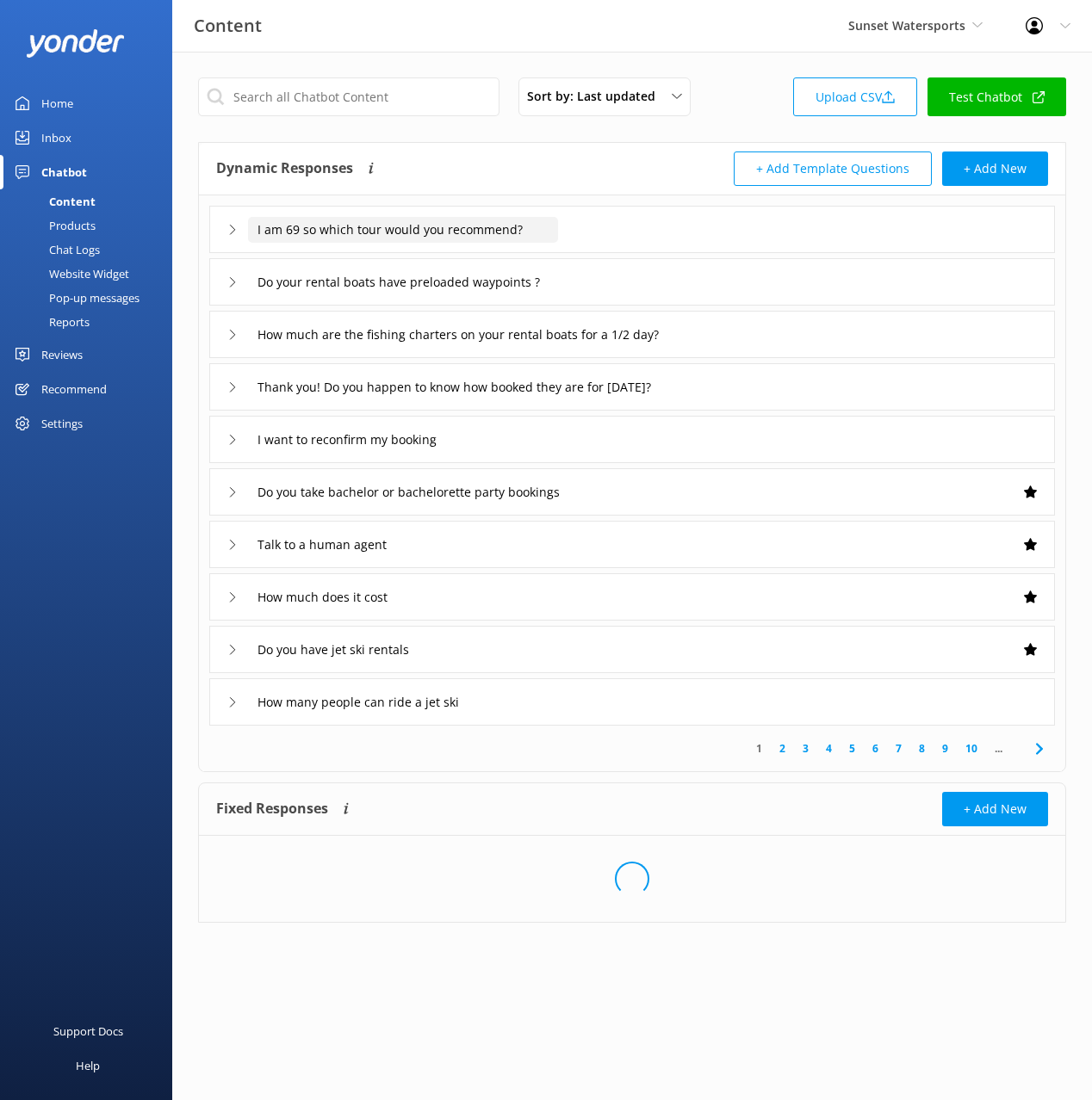
drag, startPoint x: 583, startPoint y: 177, endPoint x: 524, endPoint y: 232, distance: 80.7
click at [582, 178] on div "Dynamic Responses Dynamic responses rely on the Large Language Model to create …" at bounding box center [423, 169] width 416 height 34
click at [458, 222] on input "I am 69 so which tour would you recommend?" at bounding box center [403, 229] width 310 height 26
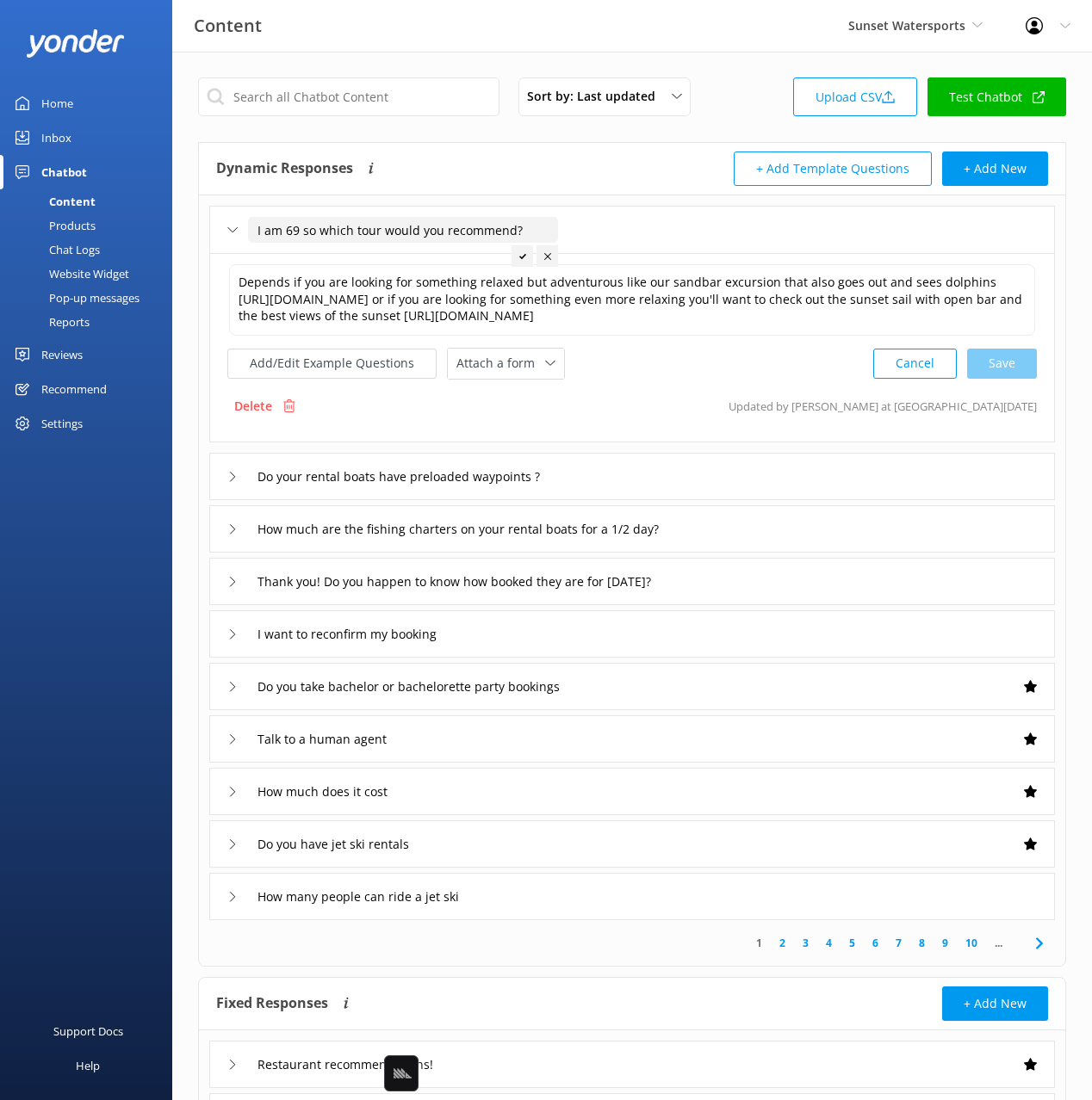
click at [420, 232] on input "I am 69 so which tour would you recommend?" at bounding box center [403, 229] width 310 height 26
type input "What do you recommend for seniors and elderly"
drag, startPoint x: 547, startPoint y: 253, endPoint x: 527, endPoint y: 317, distance: 67.1
click at [547, 253] on icon at bounding box center [551, 256] width 7 height 7
click at [374, 378] on button "Add/Edit Example Questions" at bounding box center [332, 363] width 209 height 30
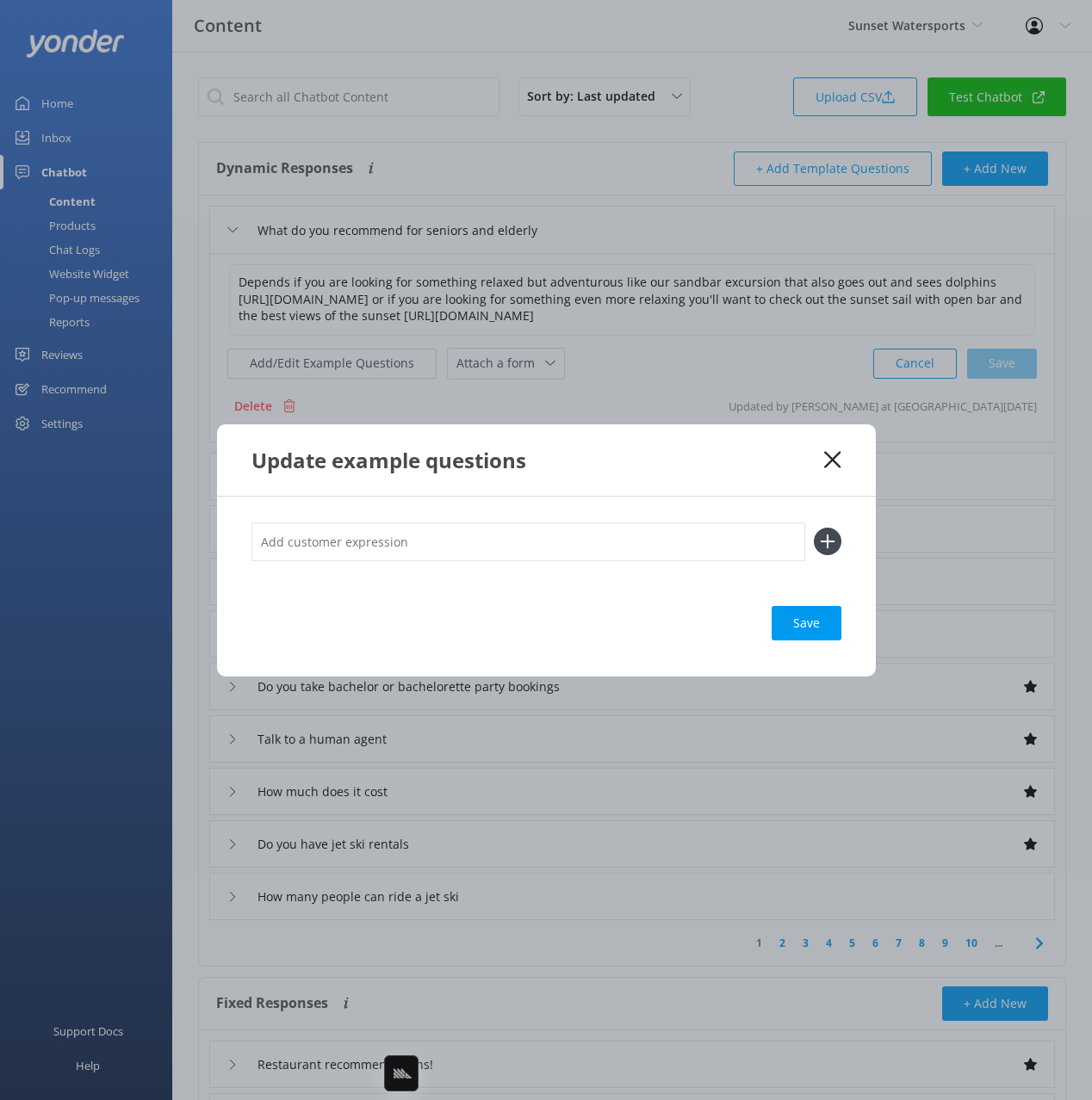
click at [643, 530] on input "text" at bounding box center [528, 541] width 553 height 39
paste input "I am 69 so which tour would you recommend?"
type input "I am 69 so which tour would you recommend?"
click at [814, 528] on button at bounding box center [828, 541] width 28 height 28
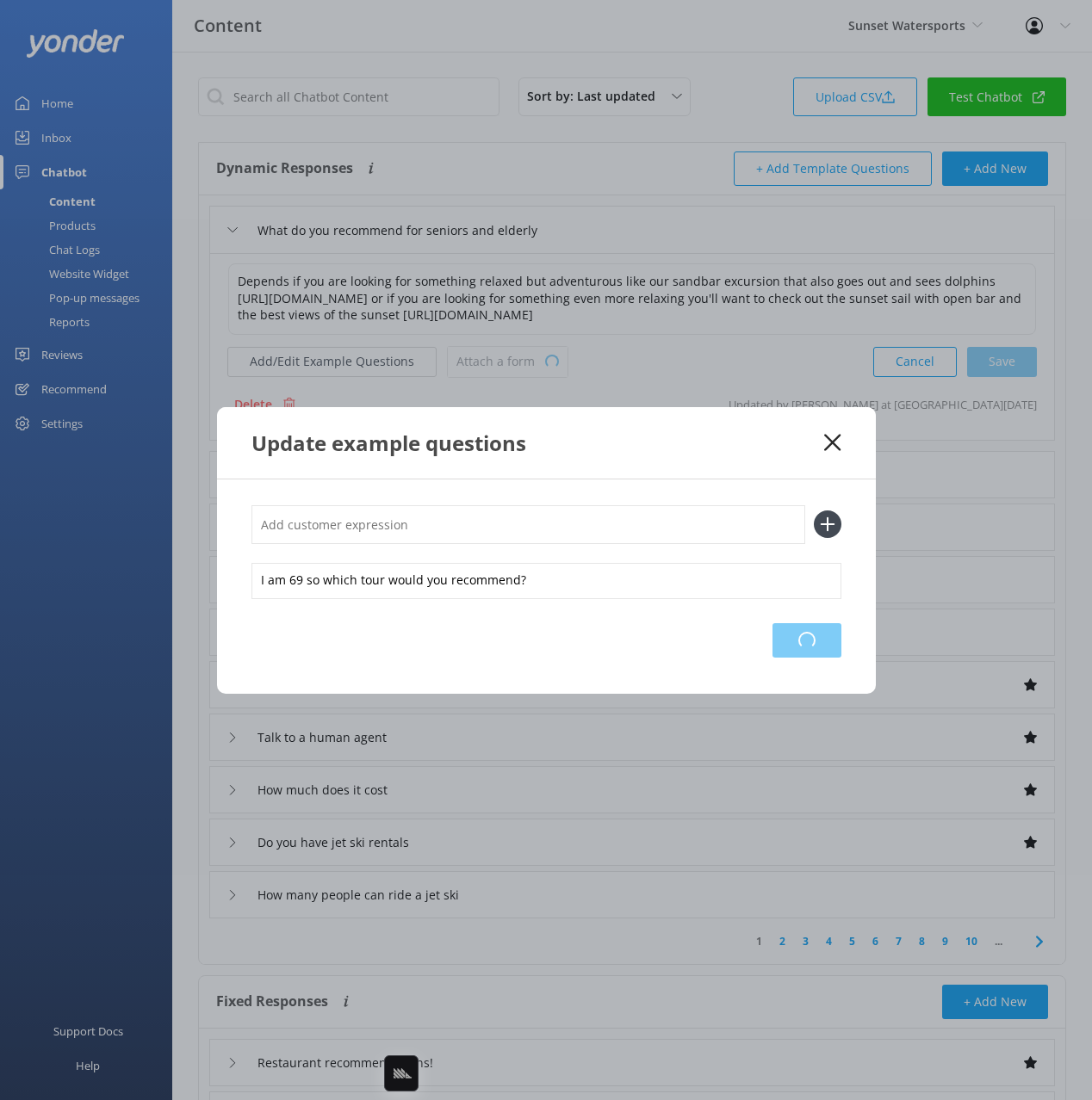
click at [801, 651] on div "Loading.." at bounding box center [807, 641] width 69 height 34
drag, startPoint x: 828, startPoint y: 438, endPoint x: 792, endPoint y: 452, distance: 38.6
click at [828, 438] on use at bounding box center [832, 442] width 16 height 16
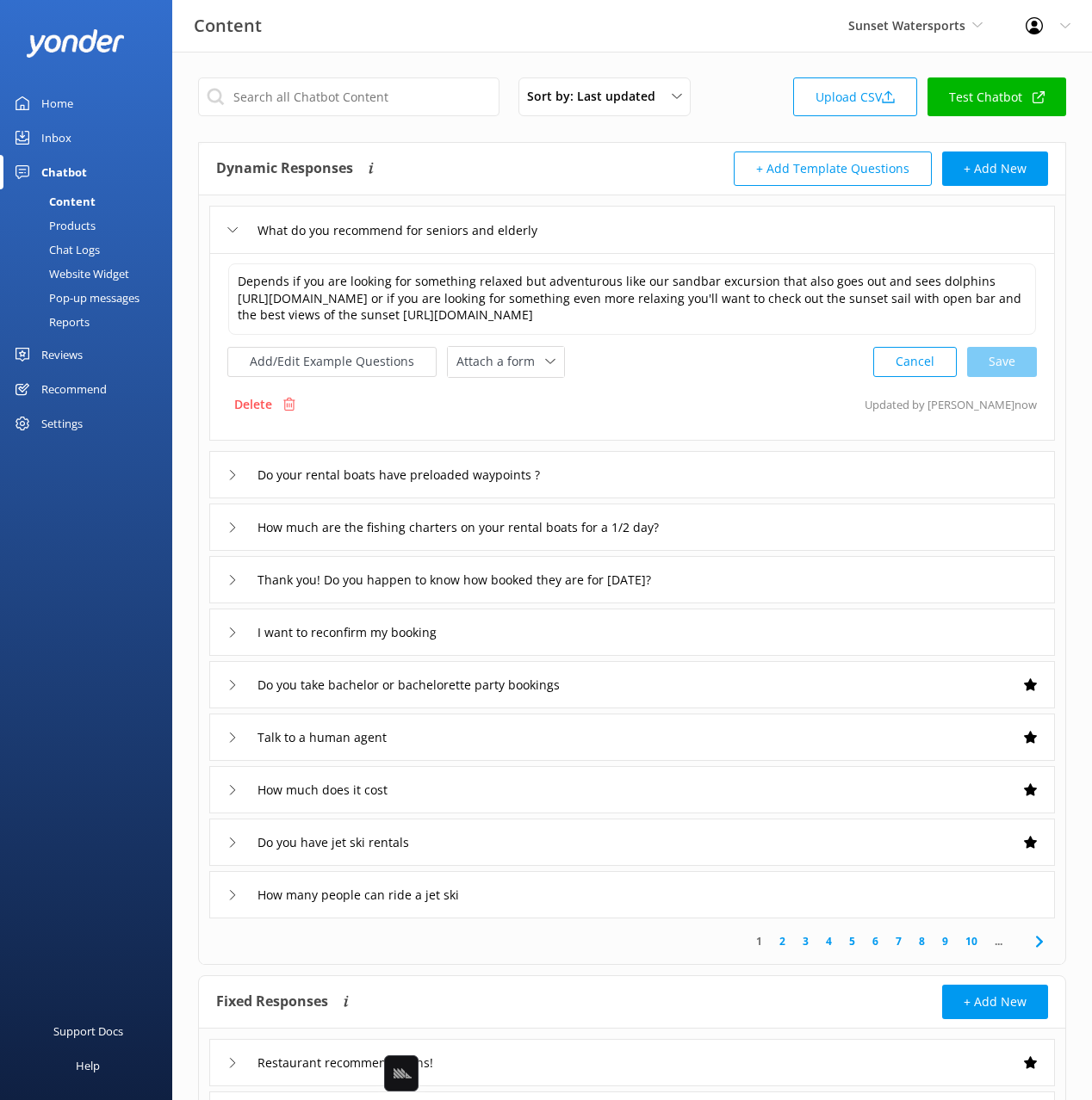
click at [700, 490] on div "Do your rental boats have preloaded waypoints ?" at bounding box center [632, 475] width 846 height 47
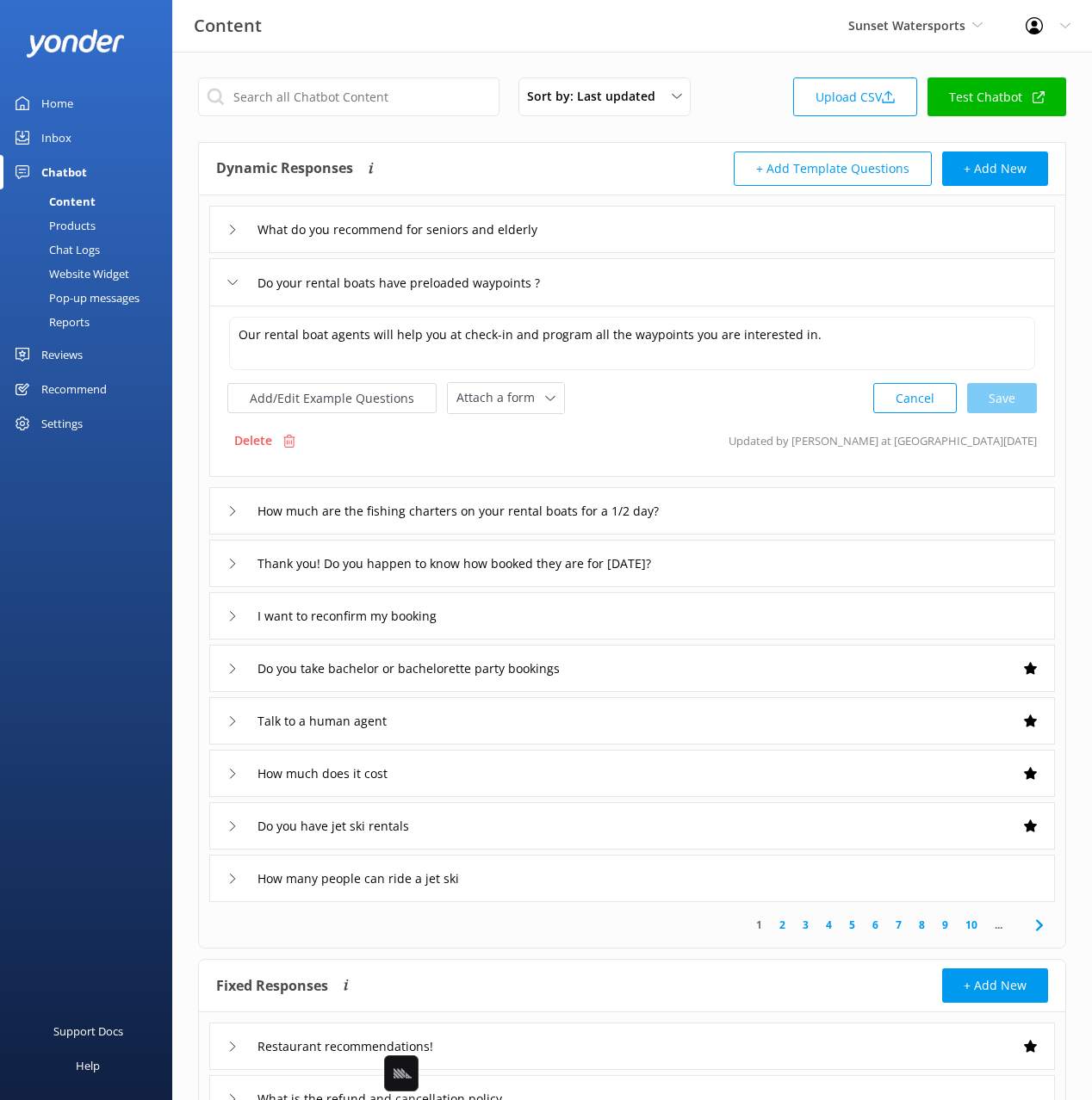
click at [797, 512] on div "How much are the fishing charters on your rental boats for a 1/2 day?" at bounding box center [632, 511] width 846 height 47
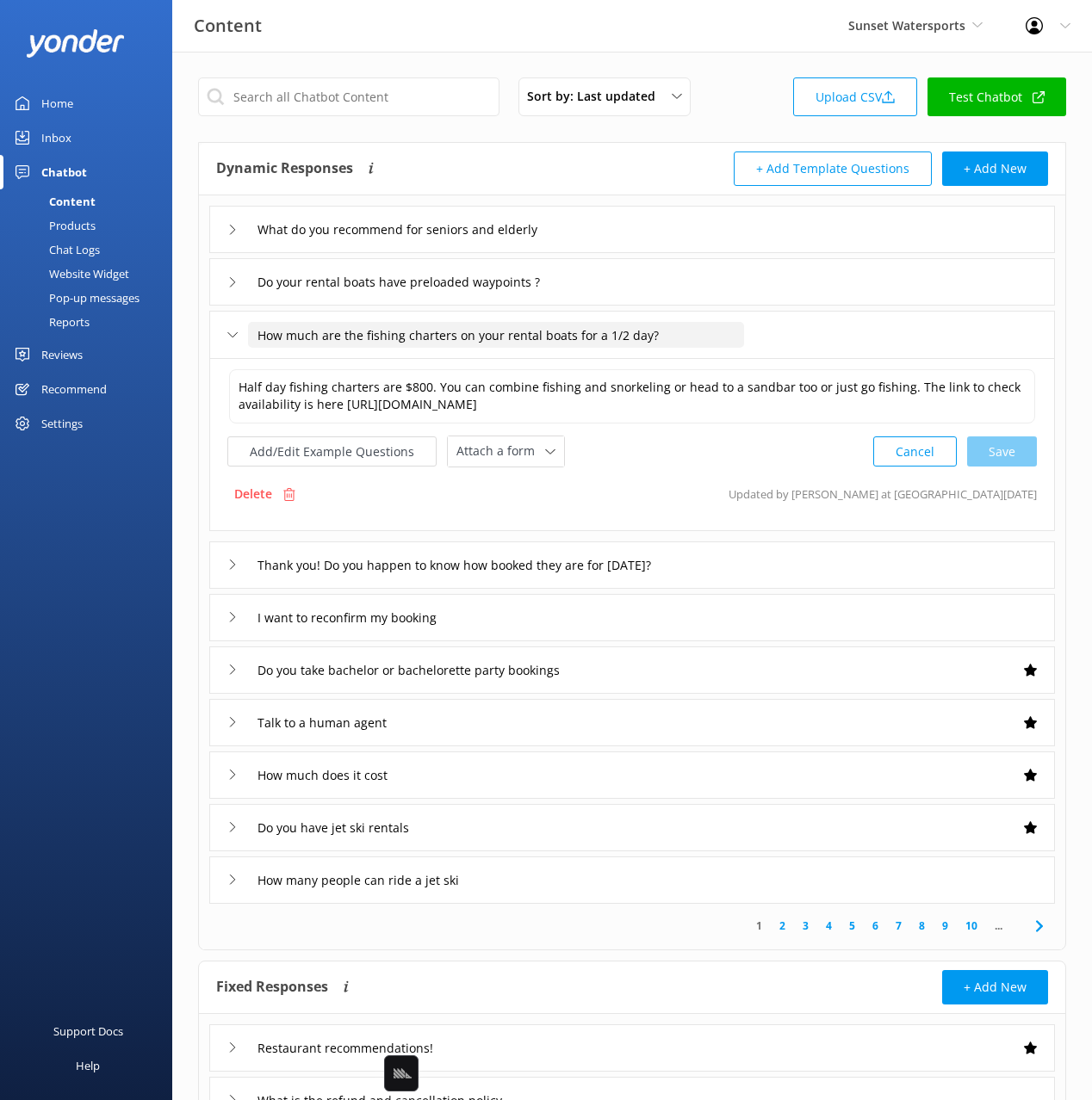
drag, startPoint x: 414, startPoint y: 338, endPoint x: 387, endPoint y: 338, distance: 27.0
click at [414, 338] on input "How much are the fishing charters on your rental boats for a 1/2 day?" at bounding box center [496, 335] width 496 height 26
drag, startPoint x: 365, startPoint y: 333, endPoint x: 373, endPoint y: 346, distance: 15.3
click at [365, 333] on input "How much are the fishing charters on your rental boats for a 1/2 day?" at bounding box center [496, 335] width 496 height 26
drag, startPoint x: 503, startPoint y: 332, endPoint x: 508, endPoint y: 356, distance: 24.5
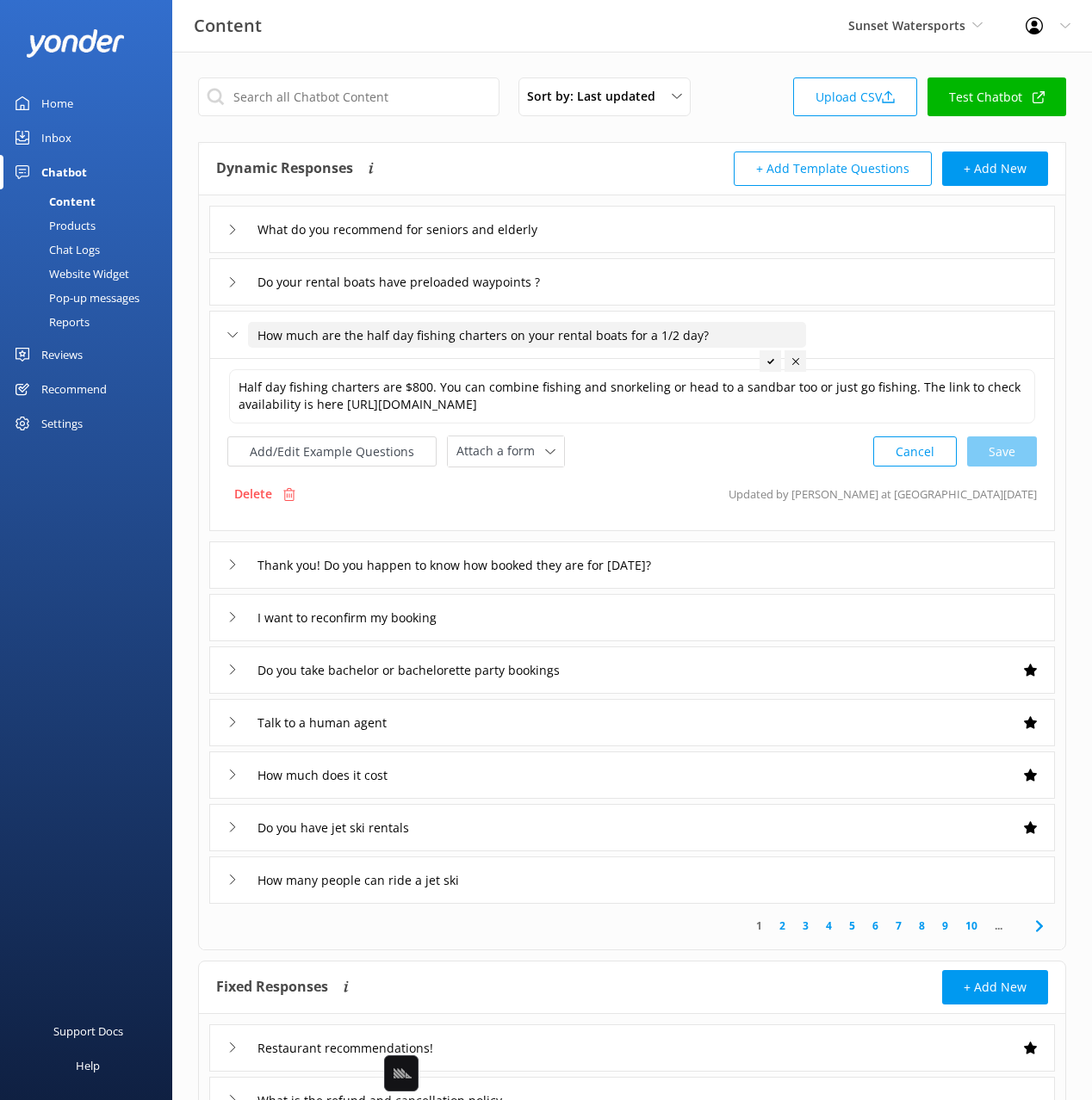
click at [508, 356] on div "How much are the half day fishing charters on your rental boats for a 1/2 day?" at bounding box center [632, 334] width 846 height 47
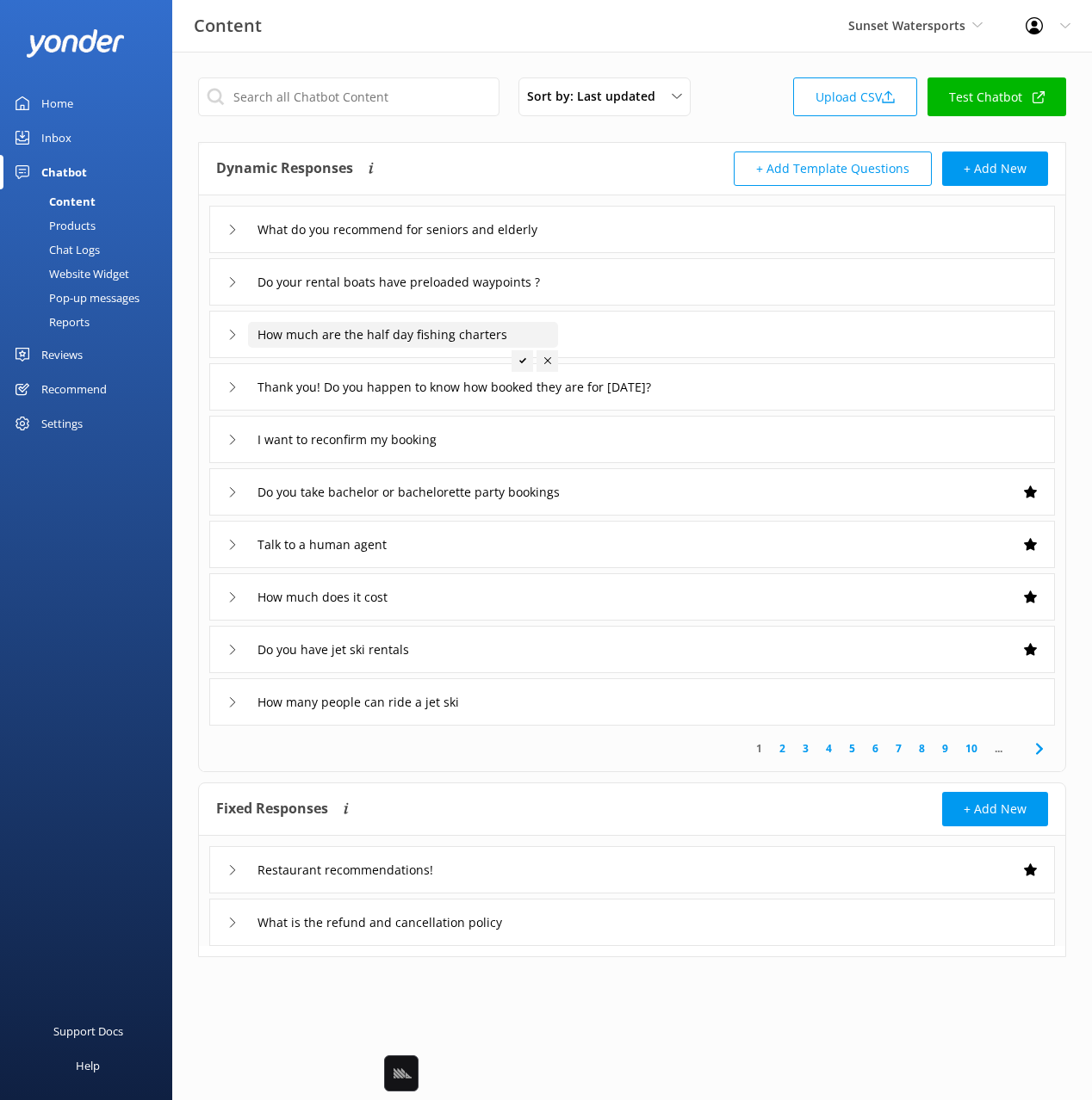
type input "How much are the half day fishing charters"
click at [520, 362] on use at bounding box center [523, 361] width 7 height 5
click at [745, 51] on div "Content Sunset Watersports Black Cat Cruises Banff Airporter International Anta…" at bounding box center [546, 26] width 1092 height 52
click at [714, 45] on div "Content Sunset Watersports Black Cat Cruises Banff Airporter International Anta…" at bounding box center [546, 25] width 1092 height 51
click at [716, 51] on div "Content Sunset Watersports Black Cat Cruises Banff Airporter International Anta…" at bounding box center [546, 25] width 1092 height 51
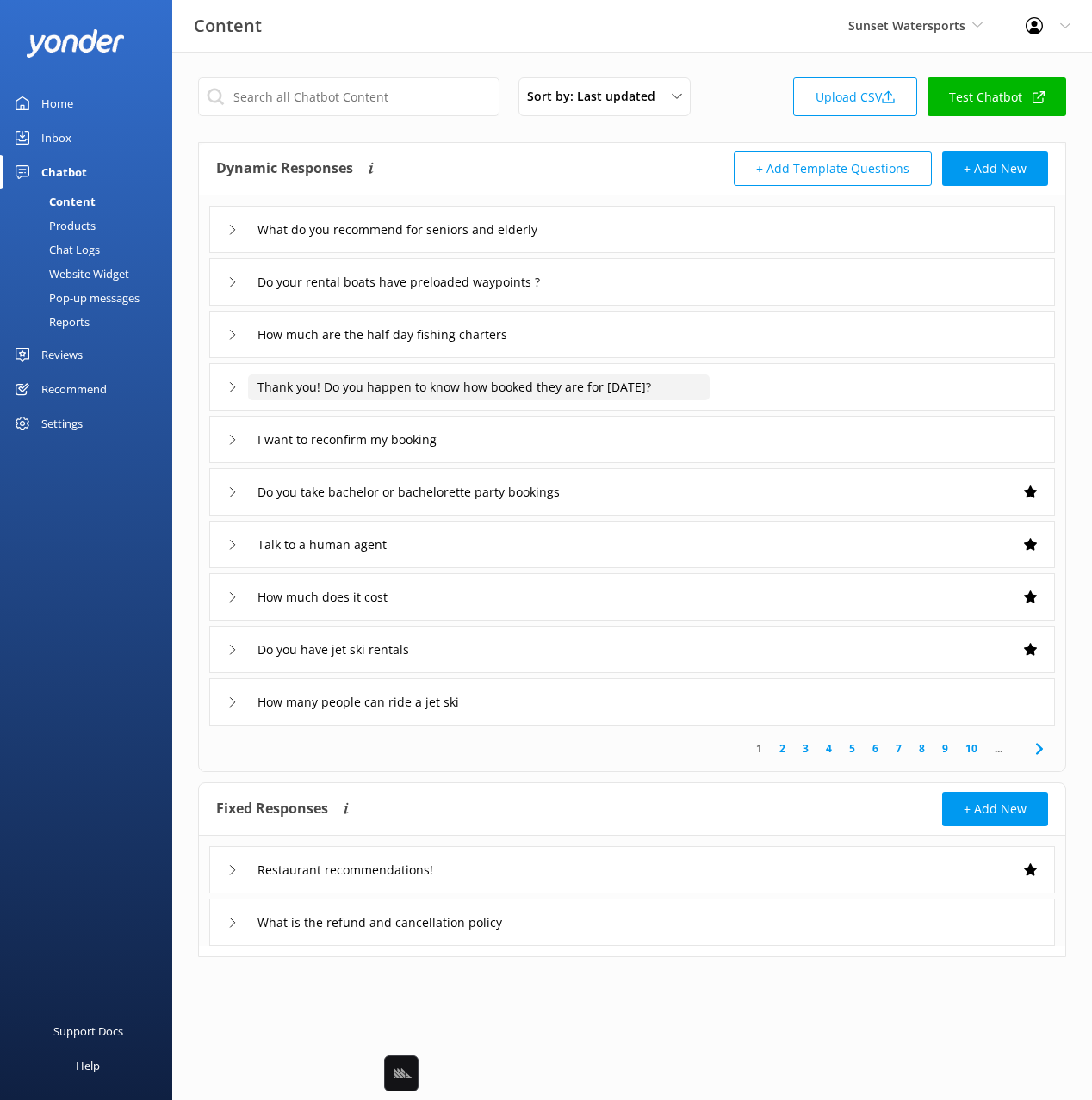
drag, startPoint x: 684, startPoint y: 46, endPoint x: 472, endPoint y: 382, distance: 397.3
click at [684, 46] on div "Content Sunset Watersports Black Cat Cruises Banff Airporter International Anta…" at bounding box center [546, 25] width 1092 height 51
click at [754, 394] on div "Thank you! Do you happen to know how booked they are for Monday?" at bounding box center [632, 387] width 846 height 47
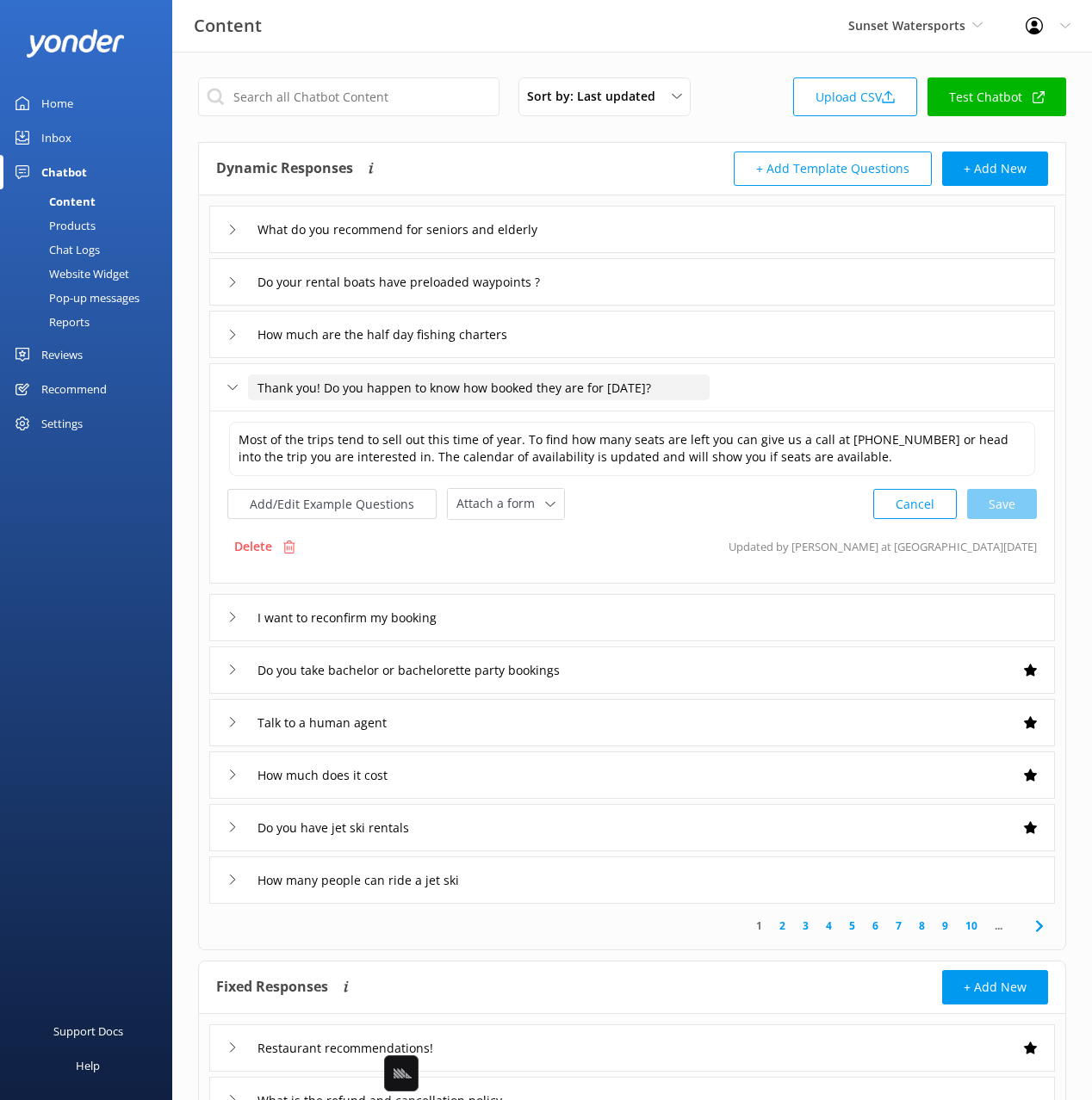
click at [613, 390] on input "Thank you! Do you happen to know how booked they are for Monday?" at bounding box center [478, 387] width 461 height 26
click at [261, 542] on p "Delete" at bounding box center [253, 546] width 38 height 19
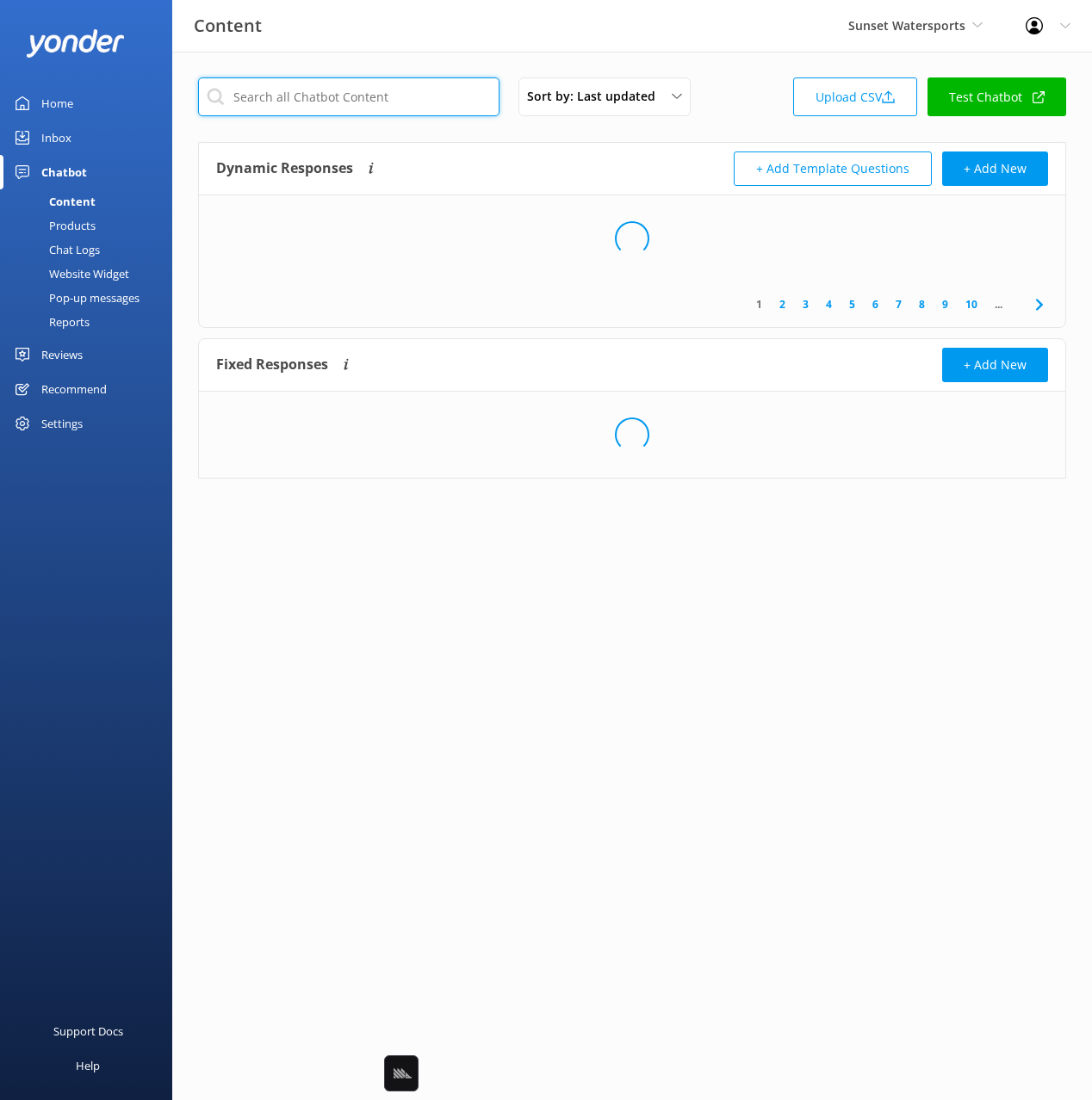
click at [399, 97] on input "text" at bounding box center [348, 97] width 301 height 39
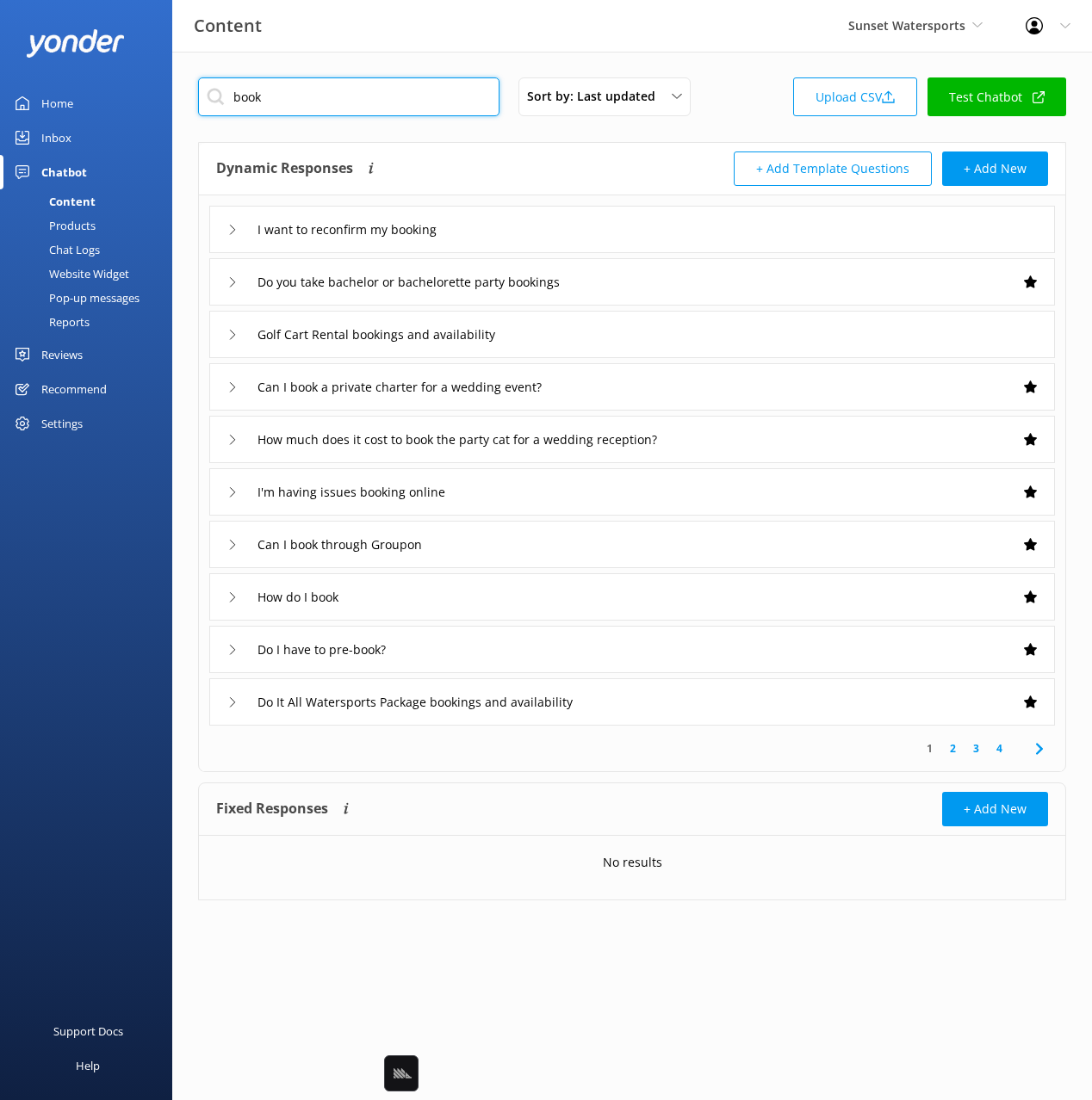
type input "book"
drag, startPoint x: 455, startPoint y: 595, endPoint x: 452, endPoint y: 613, distance: 18.2
click at [455, 595] on div "How do I book" at bounding box center [632, 596] width 846 height 47
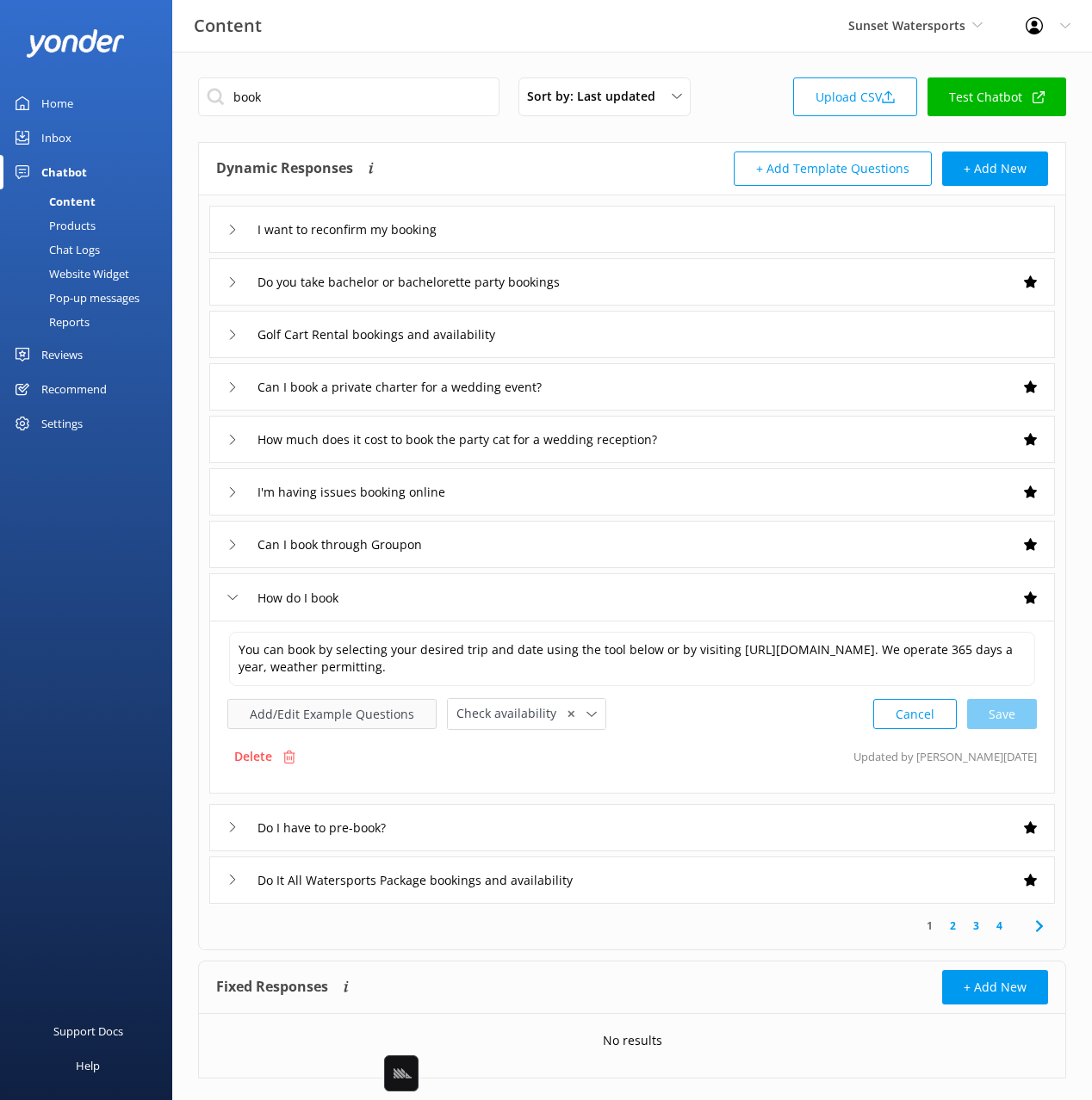
click at [356, 726] on button "Add/Edit Example Questions" at bounding box center [332, 714] width 209 height 30
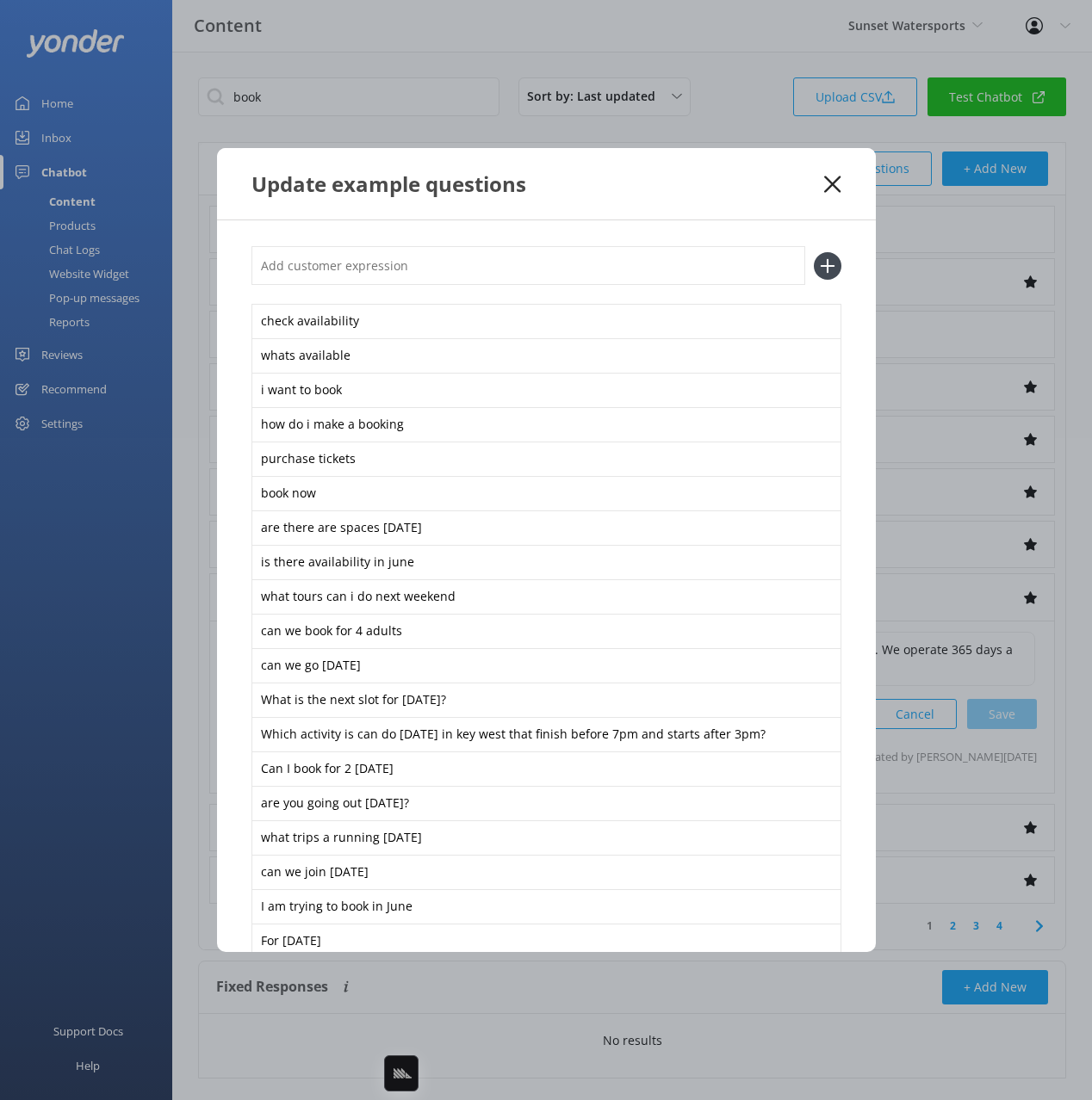
click at [579, 263] on input "text" at bounding box center [528, 265] width 553 height 39
paste input "Thank you! Do you happen to know how booked they are for Monday?"
type input "Thank you! Do you happen to know how booked they are for Monday?"
click at [814, 253] on button at bounding box center [828, 266] width 28 height 28
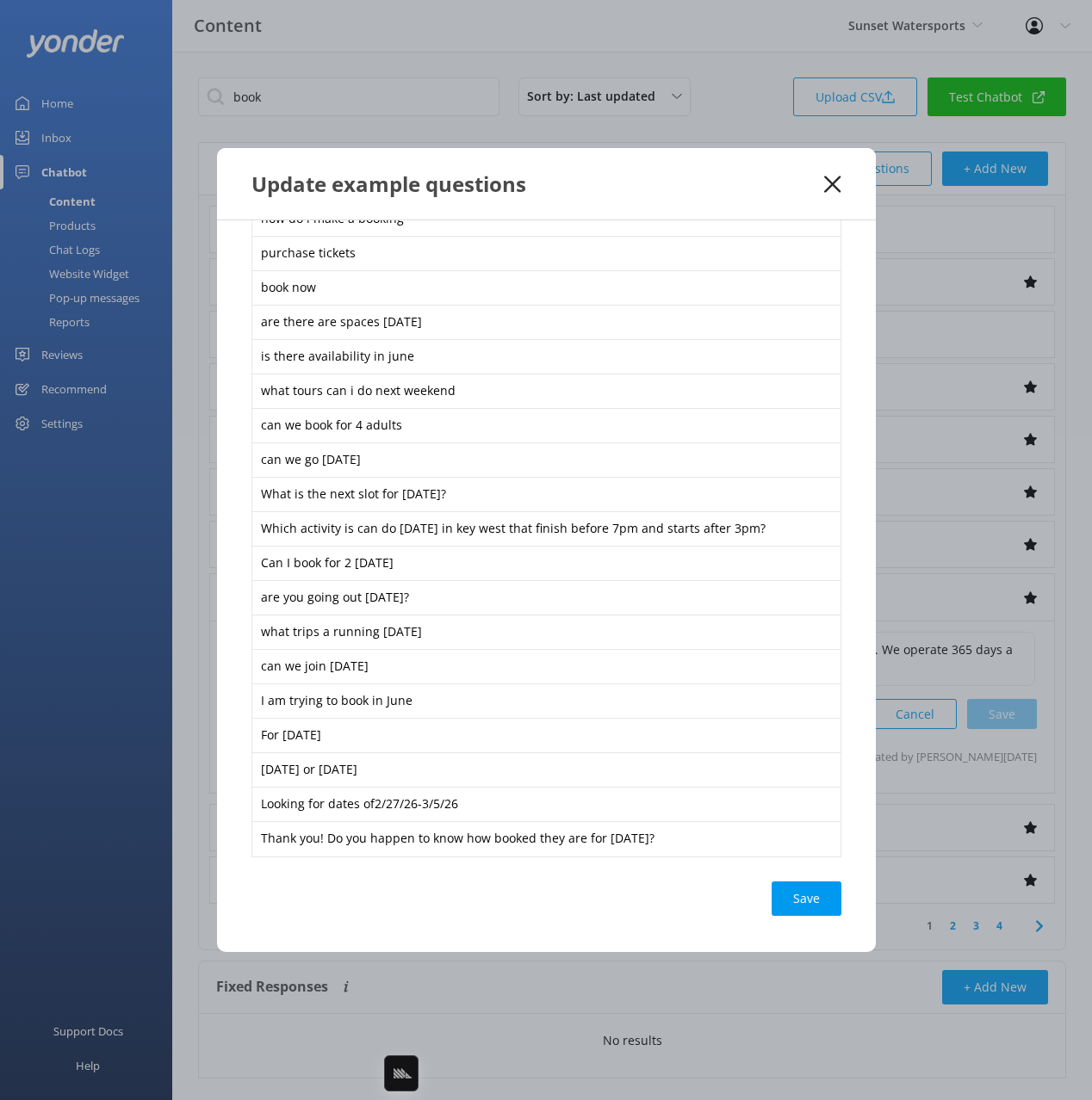
drag, startPoint x: 806, startPoint y: 901, endPoint x: 813, endPoint y: 470, distance: 431.1
click at [805, 901] on div "Save" at bounding box center [806, 899] width 69 height 34
click at [833, 184] on use at bounding box center [832, 184] width 16 height 16
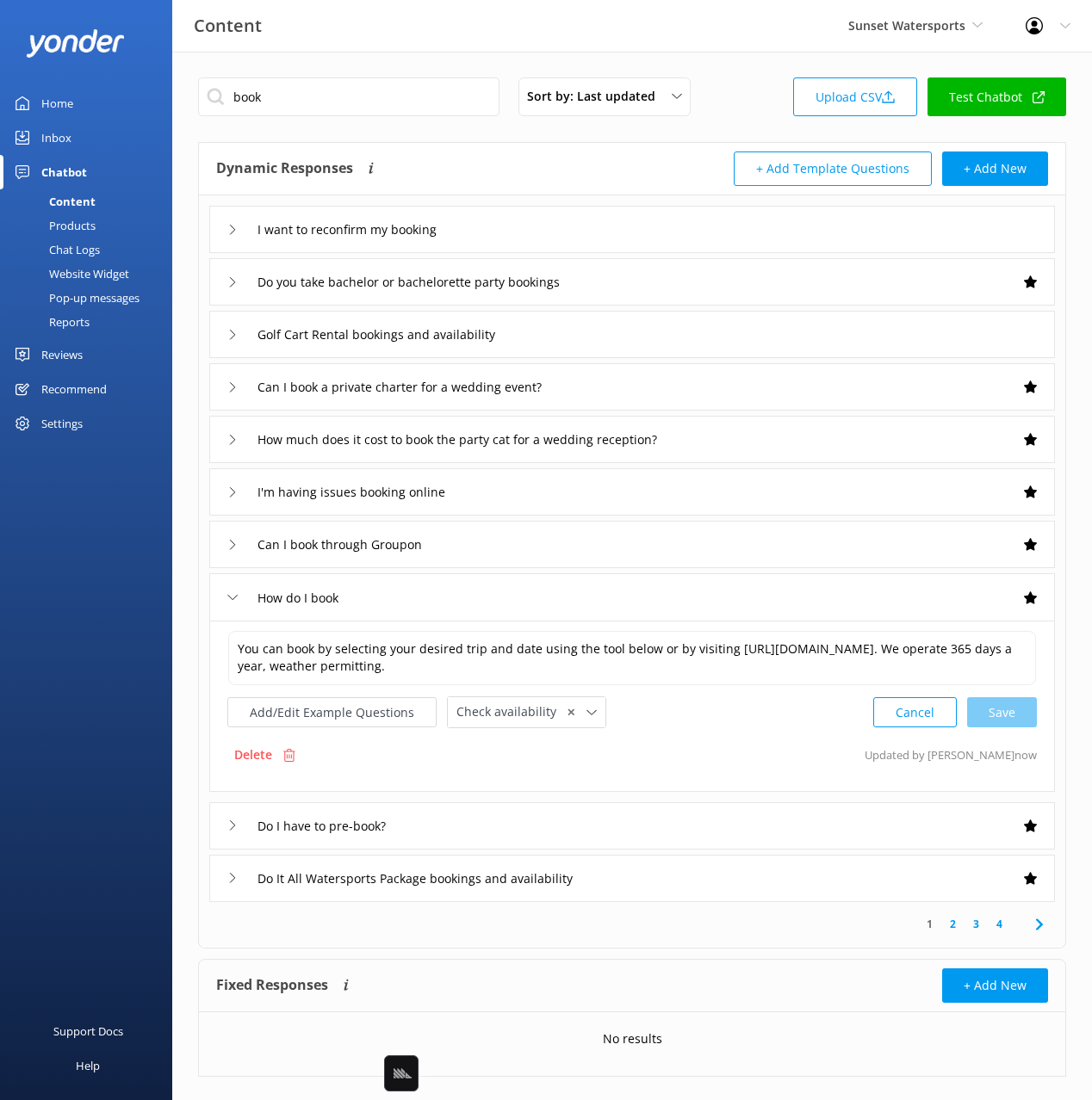
drag, startPoint x: 552, startPoint y: 149, endPoint x: 434, endPoint y: 139, distance: 118.4
click at [550, 149] on div "Dynamic Responses Dynamic responses rely on the Large Language Model to create …" at bounding box center [632, 169] width 866 height 52
click at [356, 105] on input "book" at bounding box center [348, 97] width 301 height 39
click at [484, 149] on div "Dynamic Responses Dynamic responses rely on the Large Language Model to create …" at bounding box center [632, 169] width 866 height 52
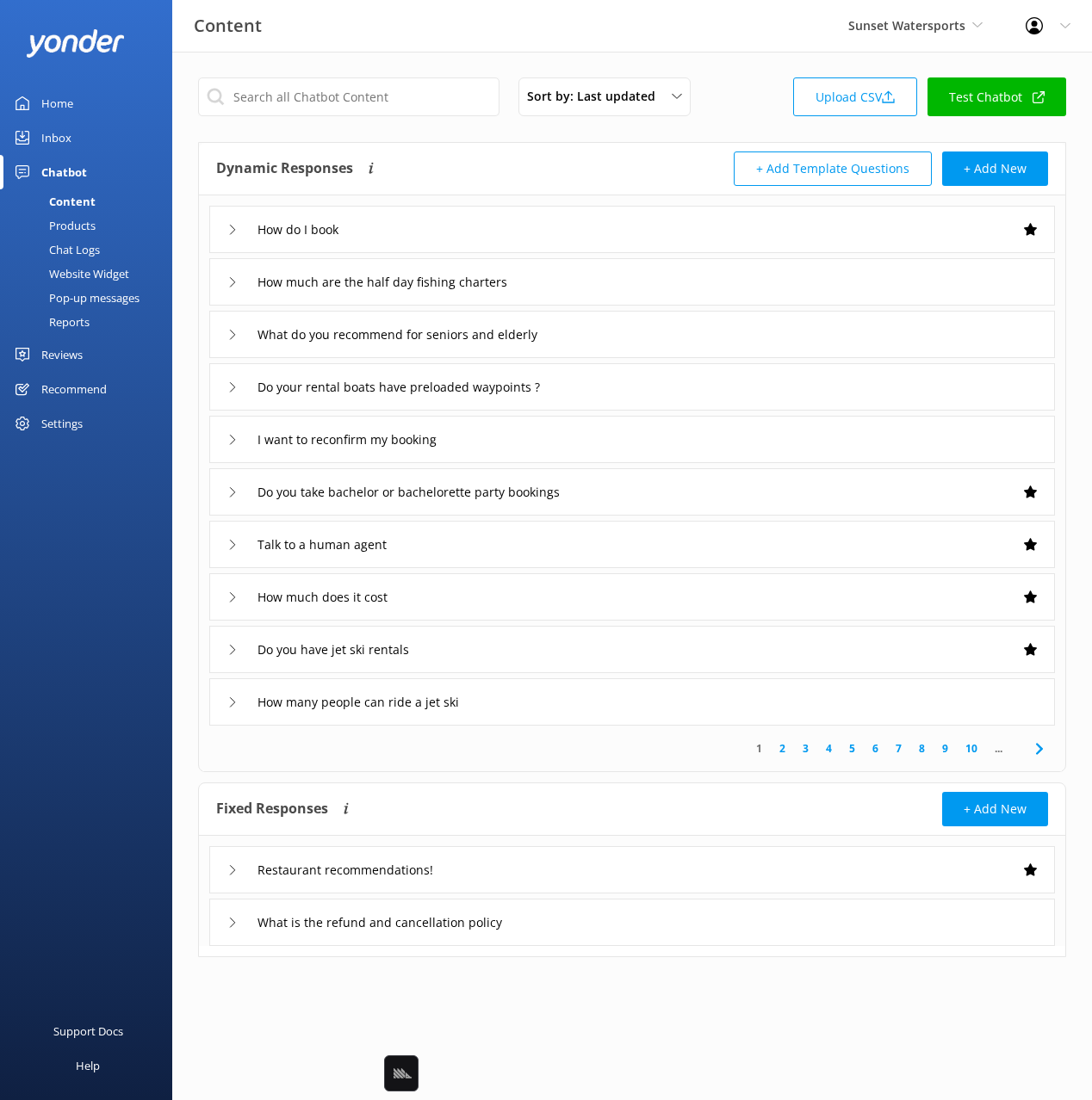
click at [534, 441] on div "I want to reconfirm my booking" at bounding box center [632, 439] width 846 height 47
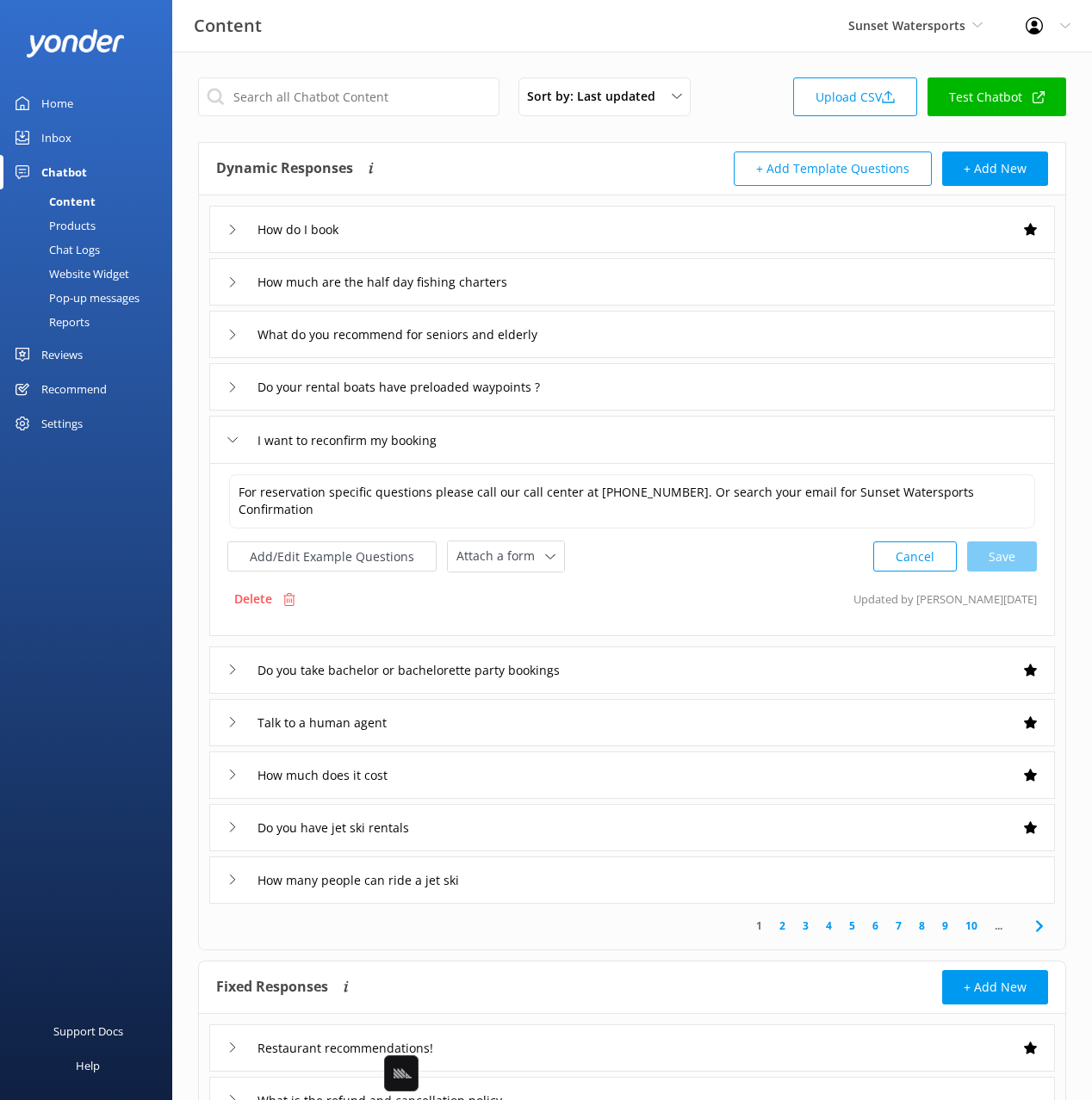
click at [666, 390] on div "Do your rental boats have preloaded waypoints ?" at bounding box center [632, 387] width 846 height 47
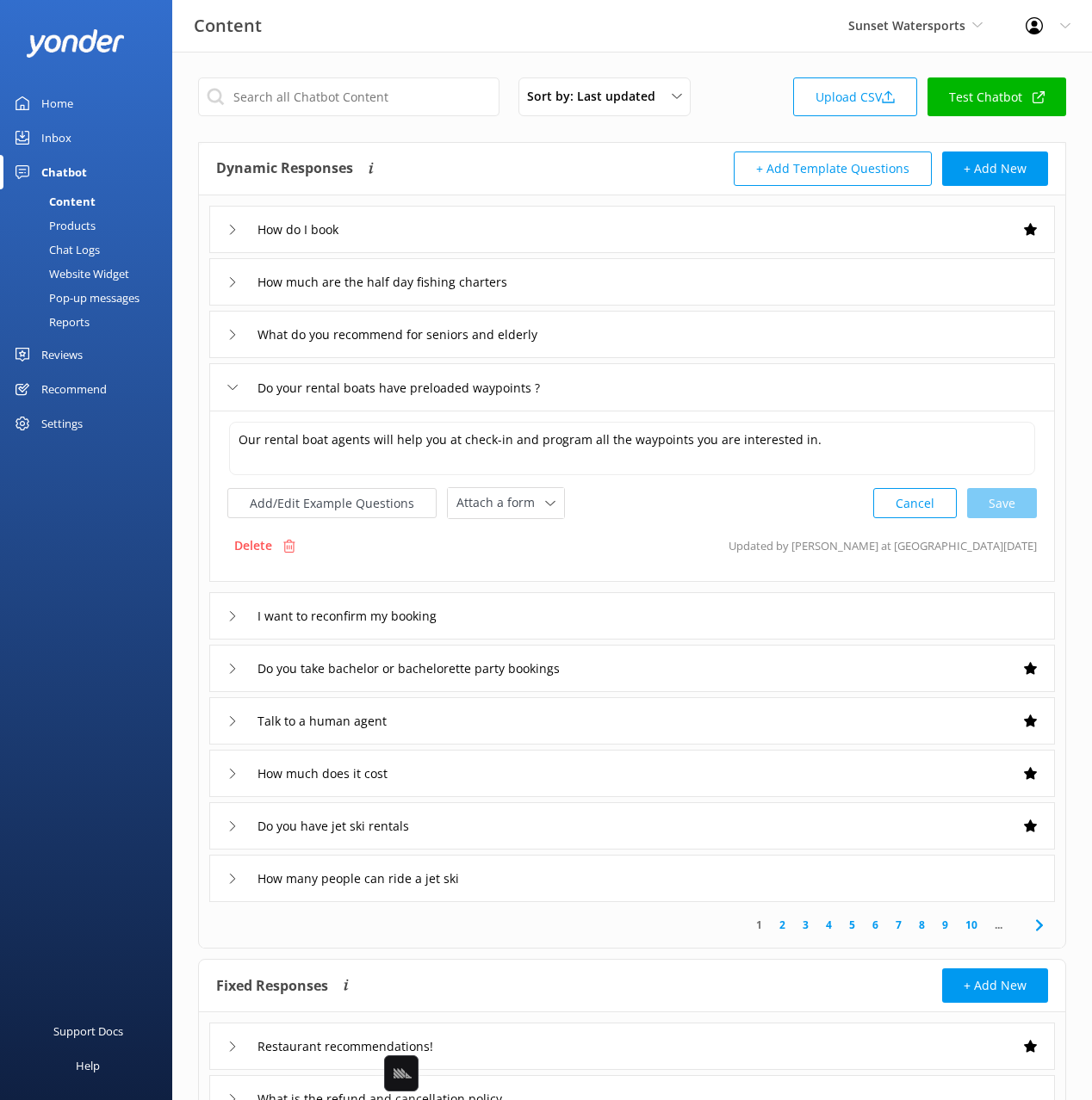
click at [643, 339] on div "What do you recommend for seniors and elderly" at bounding box center [632, 334] width 846 height 47
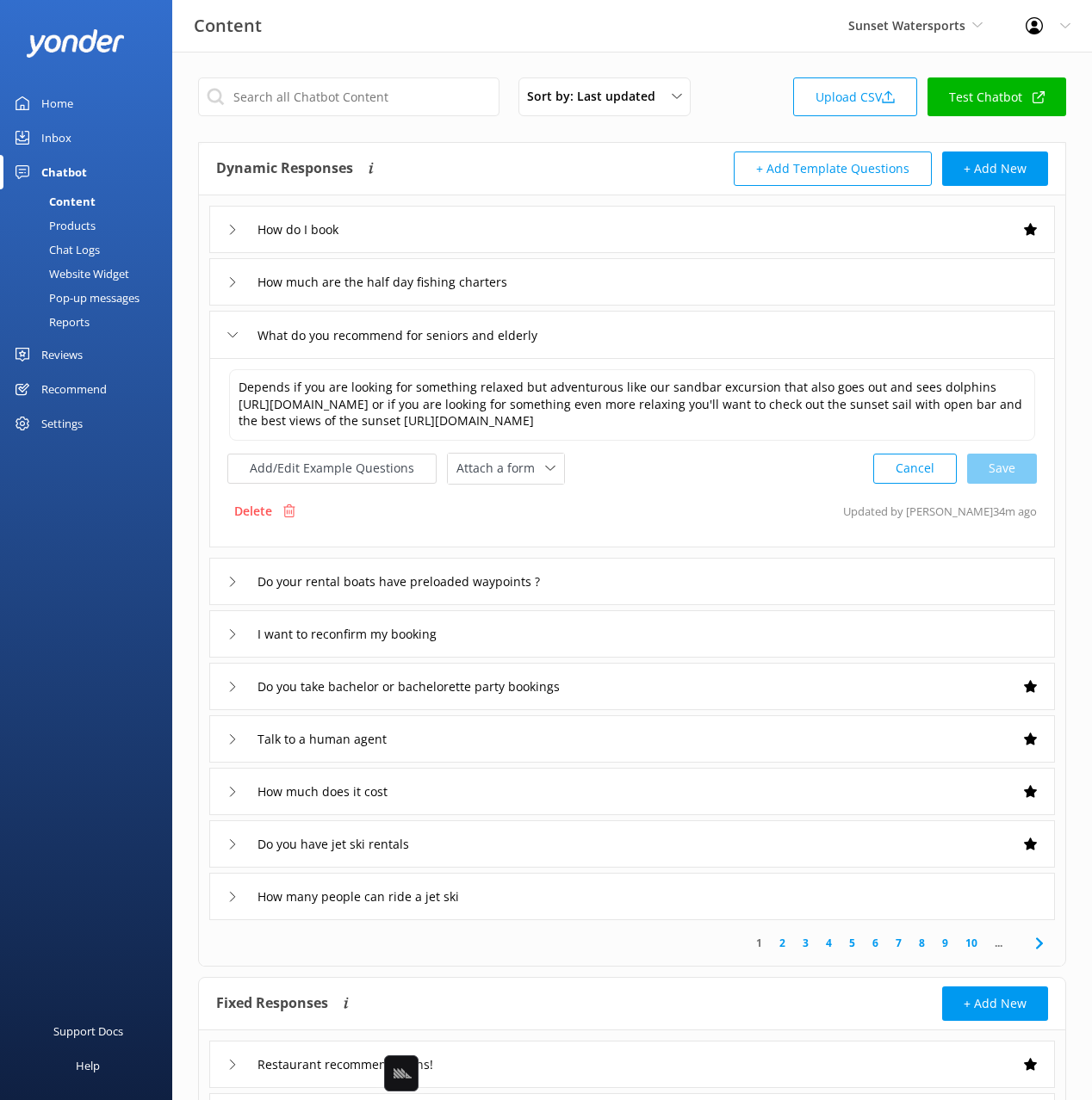
drag, startPoint x: 634, startPoint y: 291, endPoint x: 627, endPoint y: 272, distance: 20.2
click at [634, 291] on div "How much are the half day fishing charters" at bounding box center [632, 282] width 846 height 47
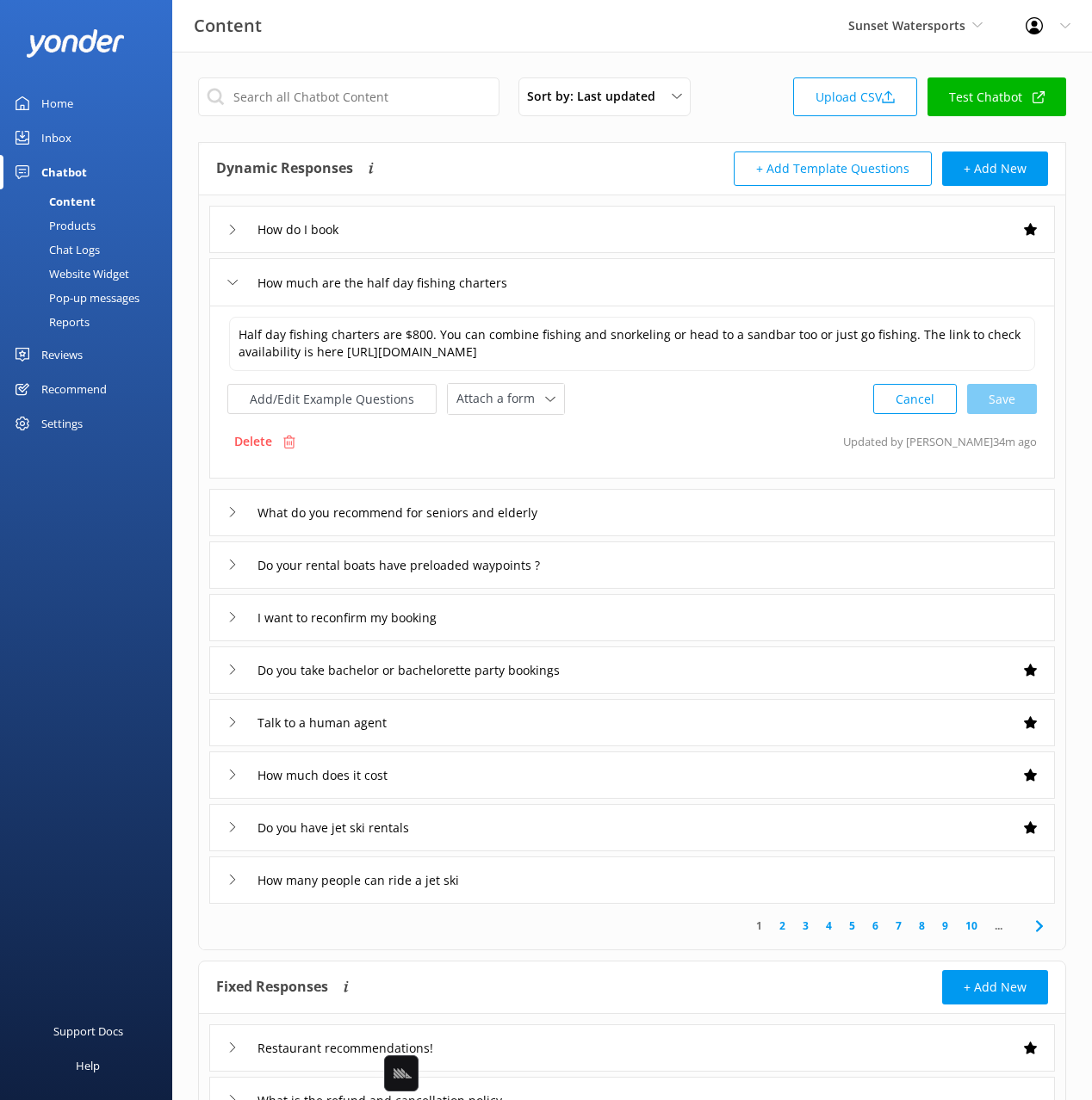
click at [617, 281] on div "How much are the half day fishing charters" at bounding box center [632, 282] width 846 height 47
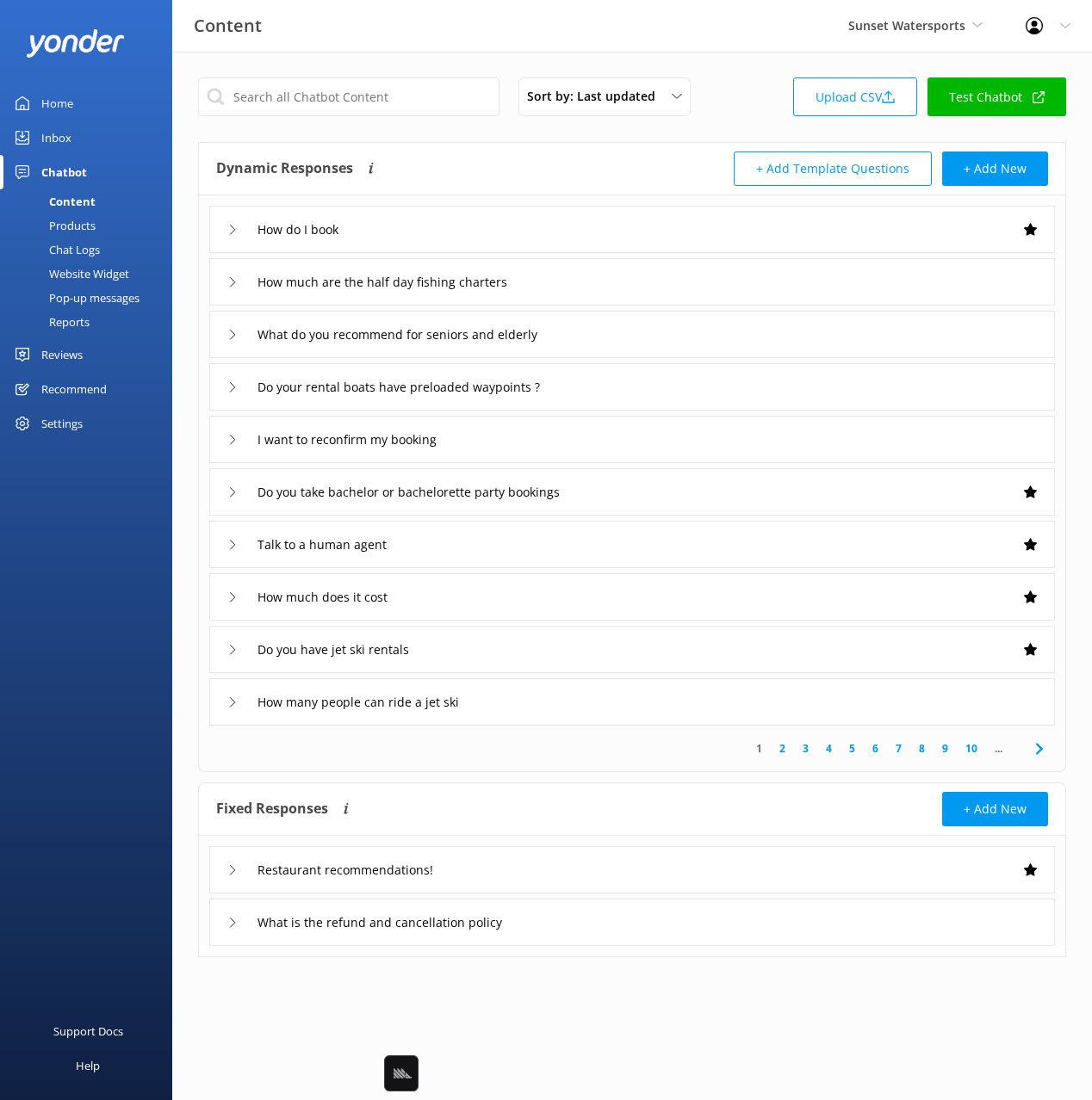
drag, startPoint x: 55, startPoint y: 590, endPoint x: 116, endPoint y: 371, distance: 227.3
click at [60, 575] on div "Support Docs Help" at bounding box center [86, 826] width 172 height 550
drag, startPoint x: 97, startPoint y: 252, endPoint x: 159, endPoint y: 251, distance: 62.0
click at [97, 252] on div "Chat Logs" at bounding box center [54, 249] width 89 height 24
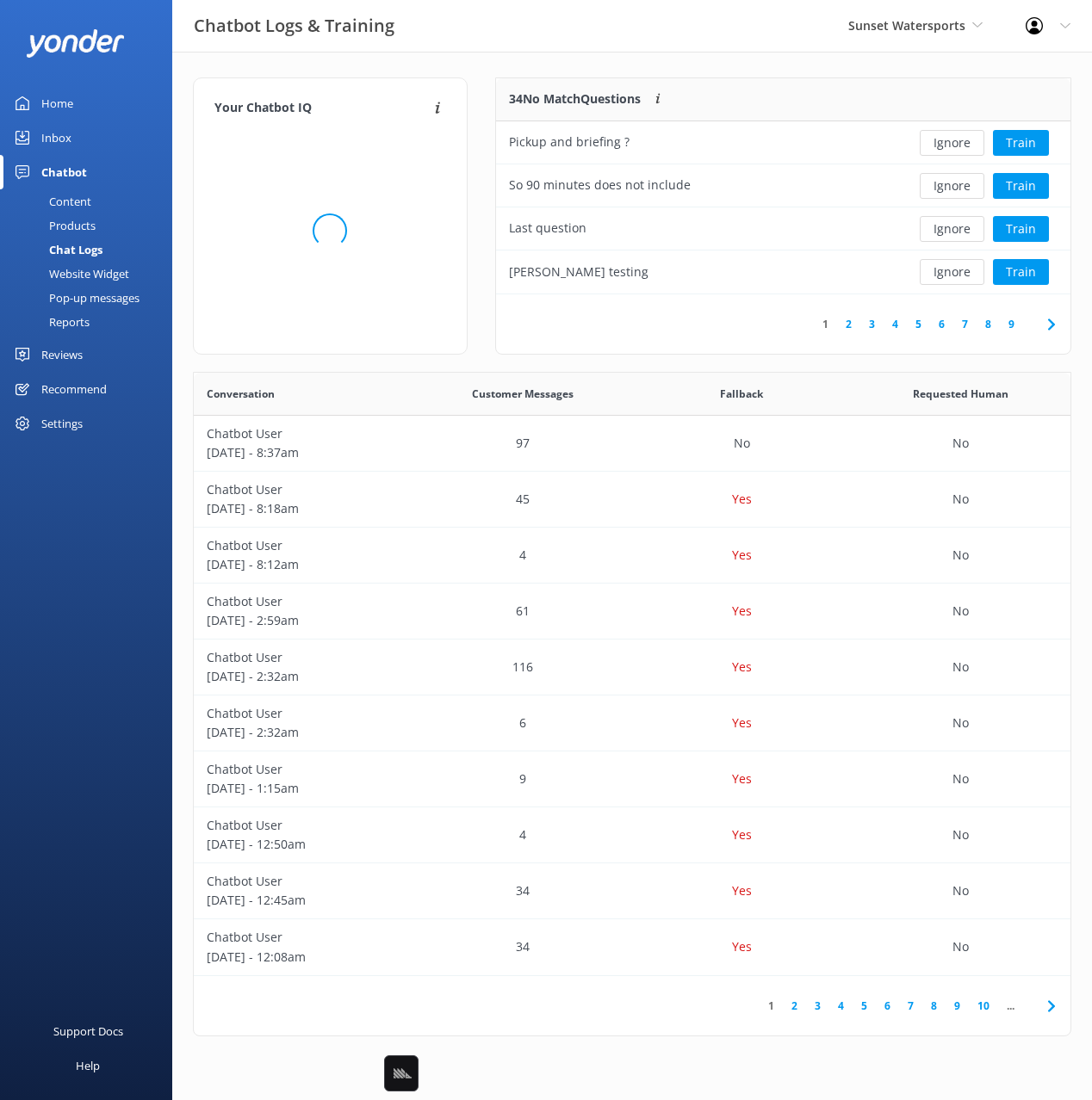
scroll to position [216, 575]
click at [483, 87] on div "34 No Match Questions Customers sometimes ask questions that don't fully match …" at bounding box center [782, 225] width 604 height 294
click at [636, 66] on div "Your Chatbot IQ Your Chatbot IQ is the percentage of trained FAQs against untra…" at bounding box center [632, 561] width 920 height 1020
click at [1033, 141] on button "Train" at bounding box center [1021, 143] width 56 height 26
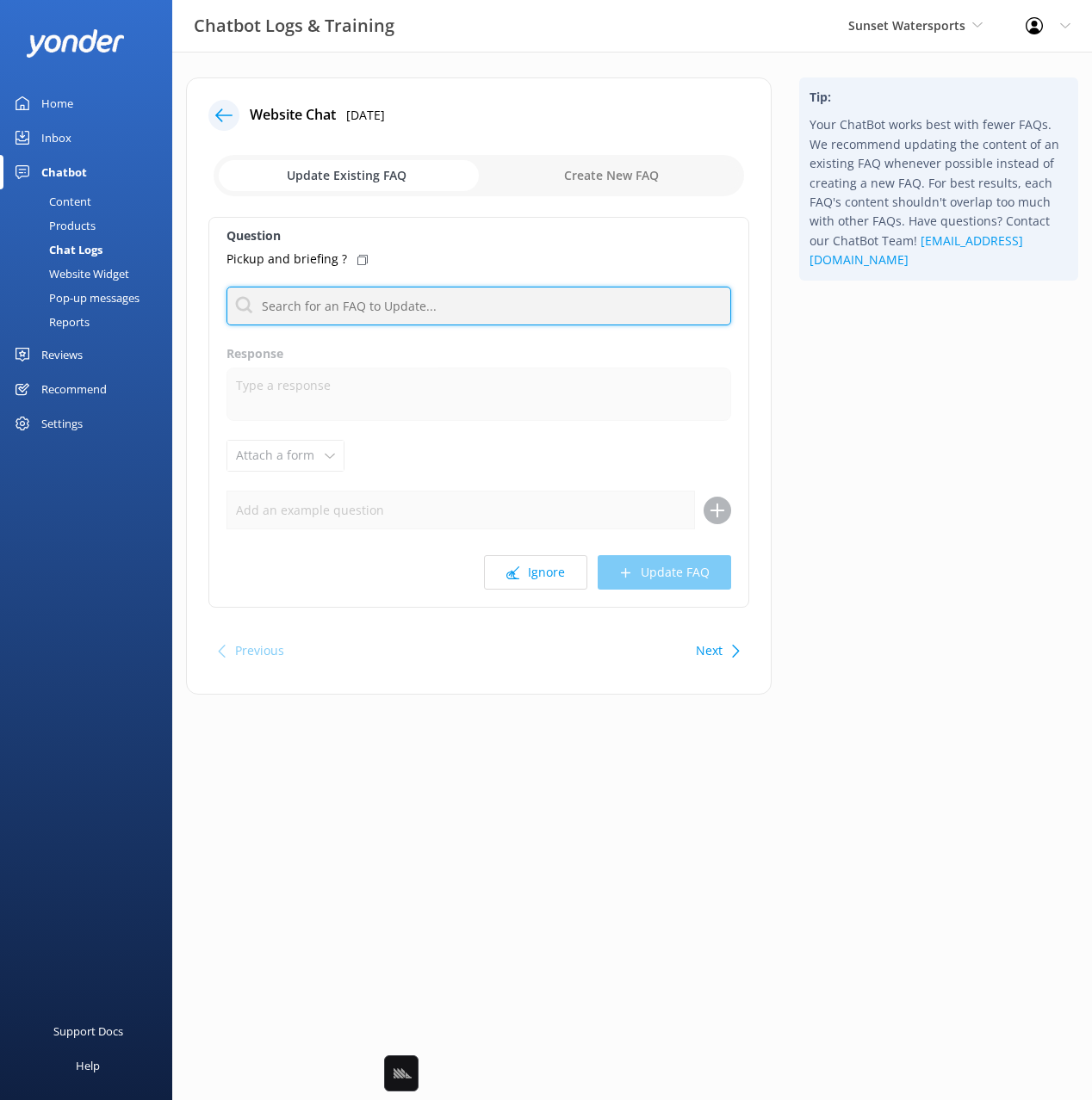
click at [496, 313] on input "text" at bounding box center [478, 306] width 504 height 39
type input "addre"
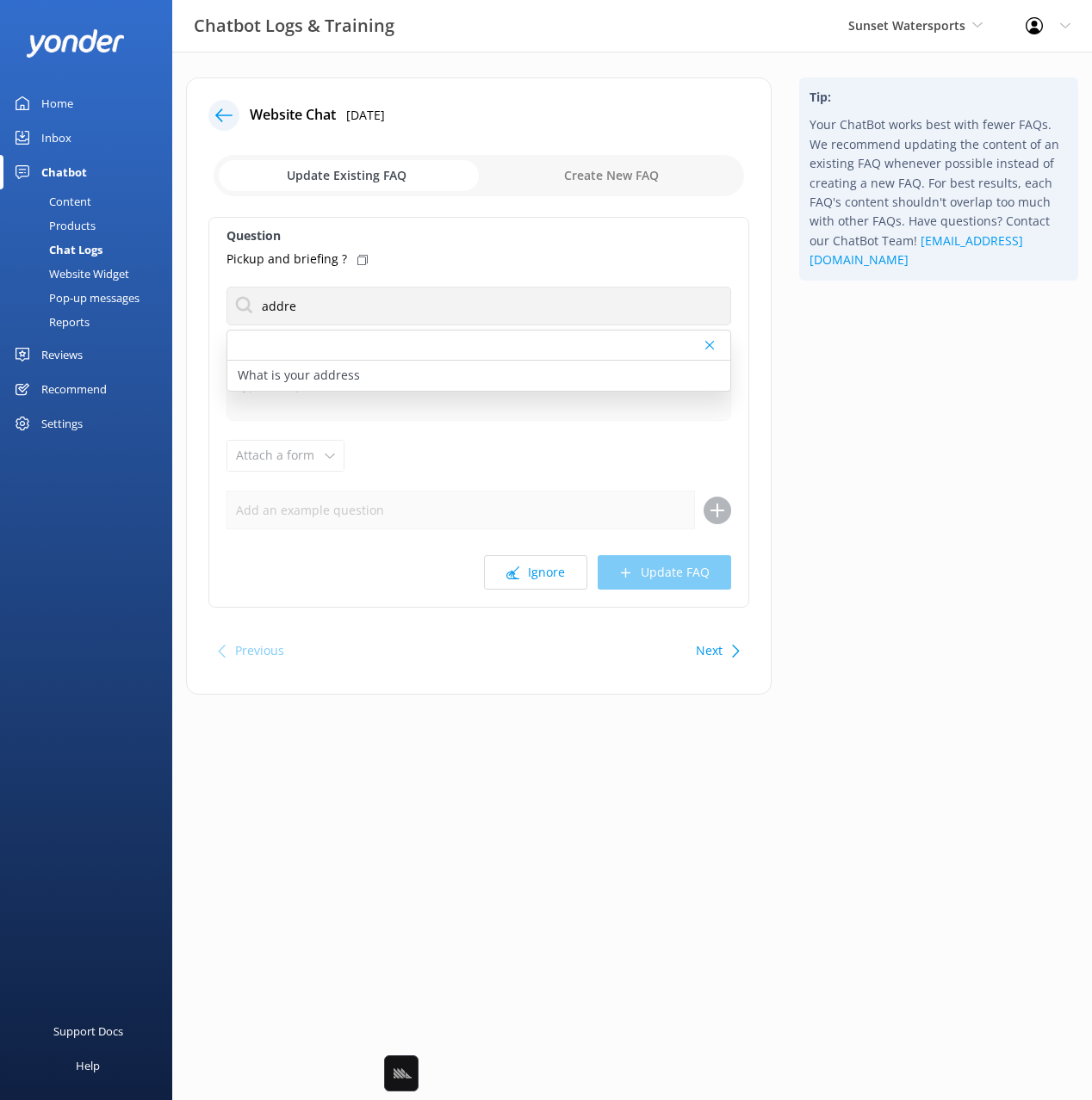
click at [362, 258] on icon at bounding box center [362, 259] width 10 height 10
drag, startPoint x: 360, startPoint y: 368, endPoint x: 510, endPoint y: 466, distance: 179.2
click at [360, 369] on div "What is your address" at bounding box center [478, 375] width 503 height 30
type textarea "We have several locations in Key West, but our main check-in spot is 201 Willia…"
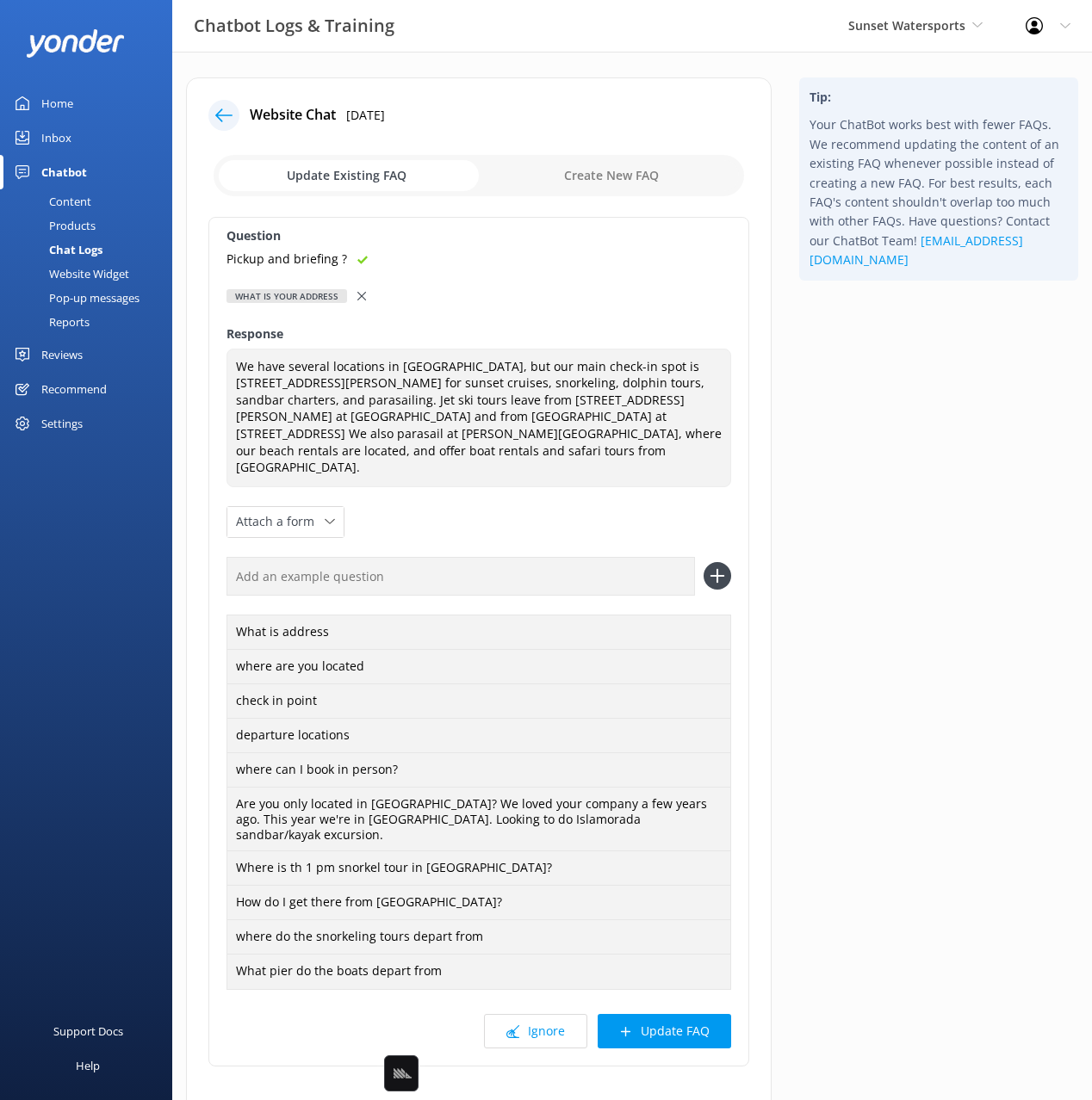
click at [496, 557] on input "text" at bounding box center [460, 576] width 468 height 39
paste input "Pickup and briefing ?"
type input "Pickup and briefing ?"
click at [703, 562] on button at bounding box center [717, 576] width 28 height 28
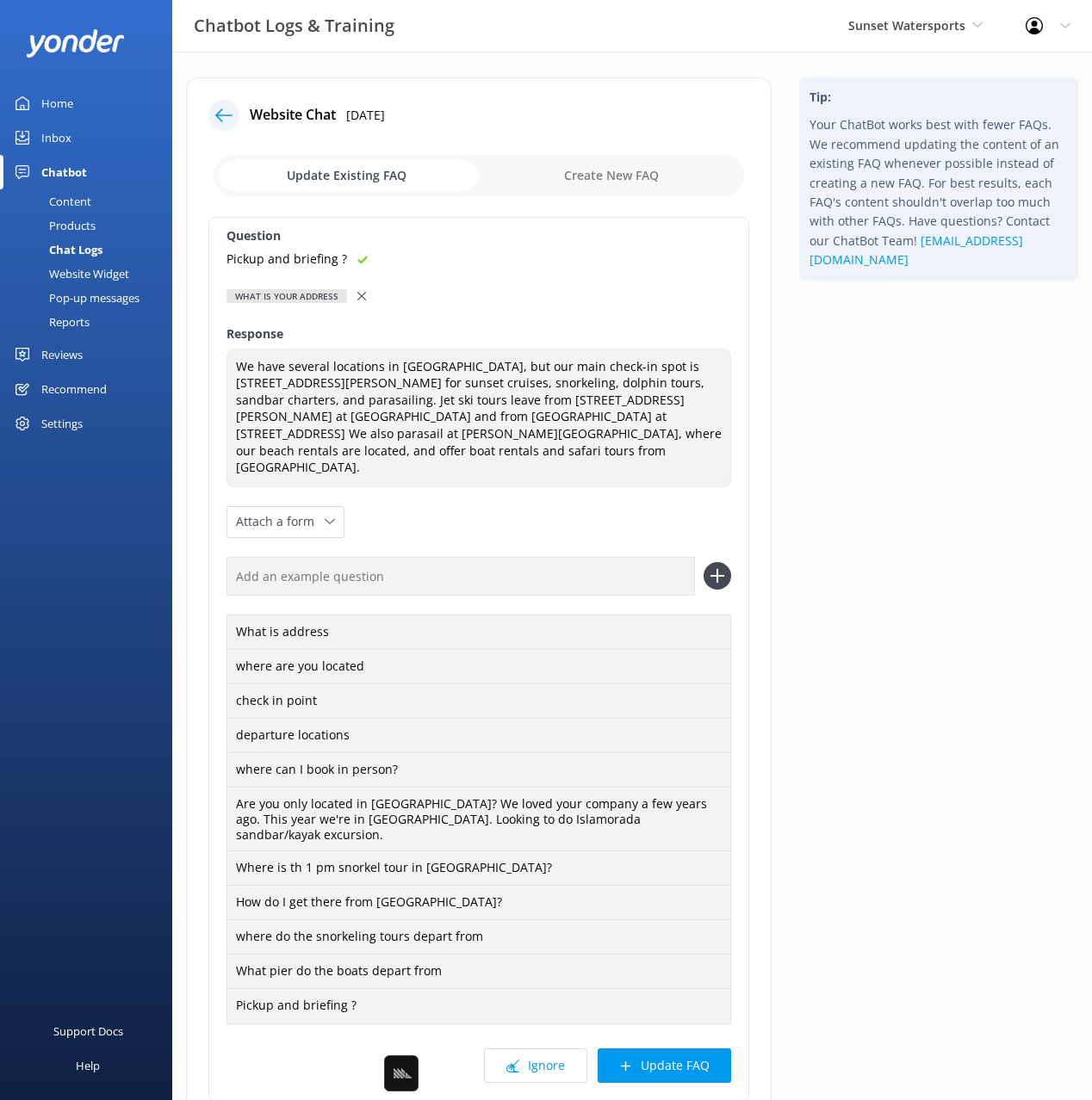
click at [684, 1049] on button "Update FAQ" at bounding box center [664, 1066] width 134 height 34
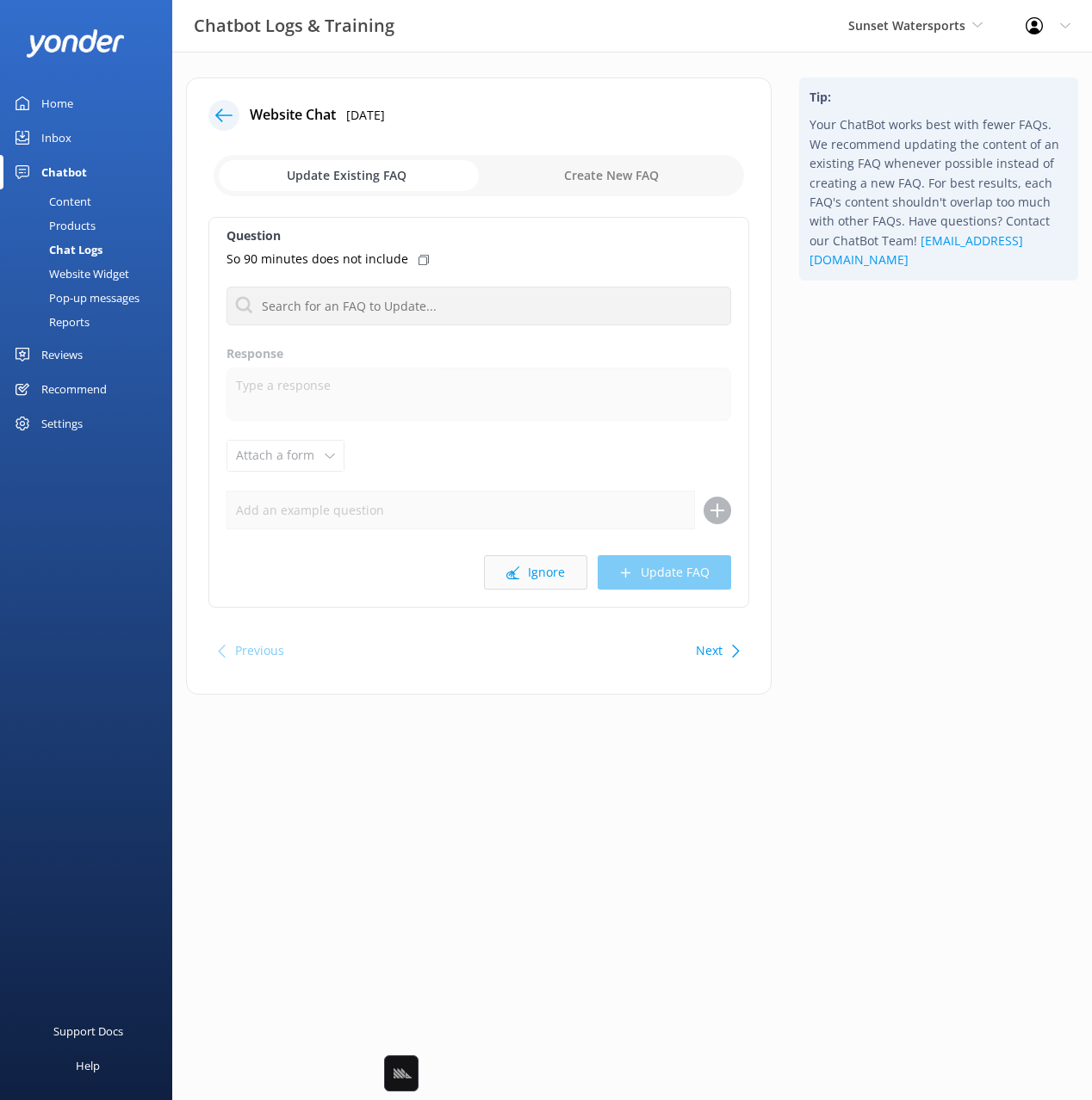
click at [529, 563] on button "Ignore" at bounding box center [535, 572] width 103 height 34
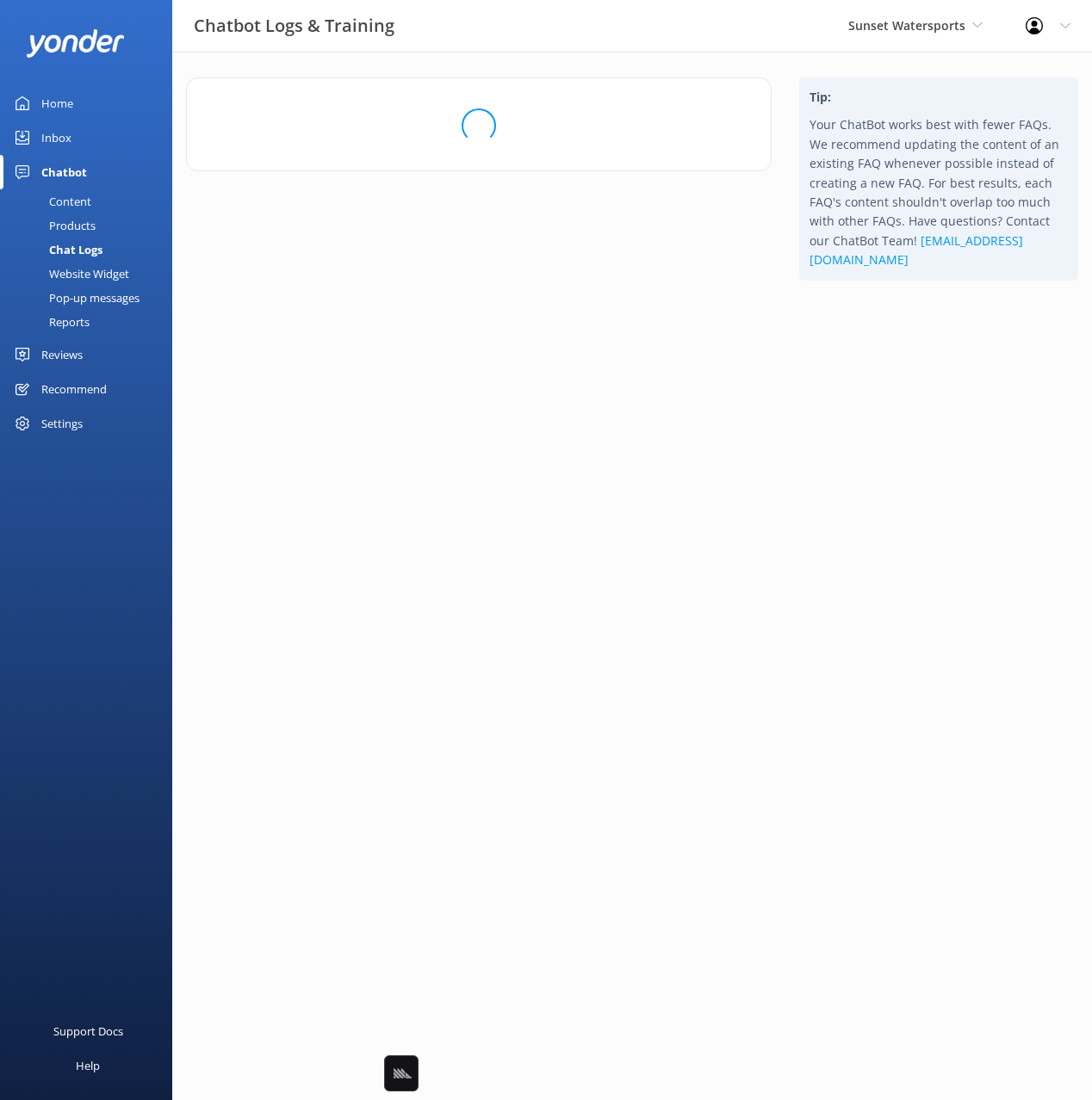
drag, startPoint x: 911, startPoint y: 501, endPoint x: 923, endPoint y: 504, distance: 12.4
click at [911, 309] on div "Tip: Your ChatBot works best with fewer FAQs. We recommend updating the content…" at bounding box center [939, 193] width 307 height 231
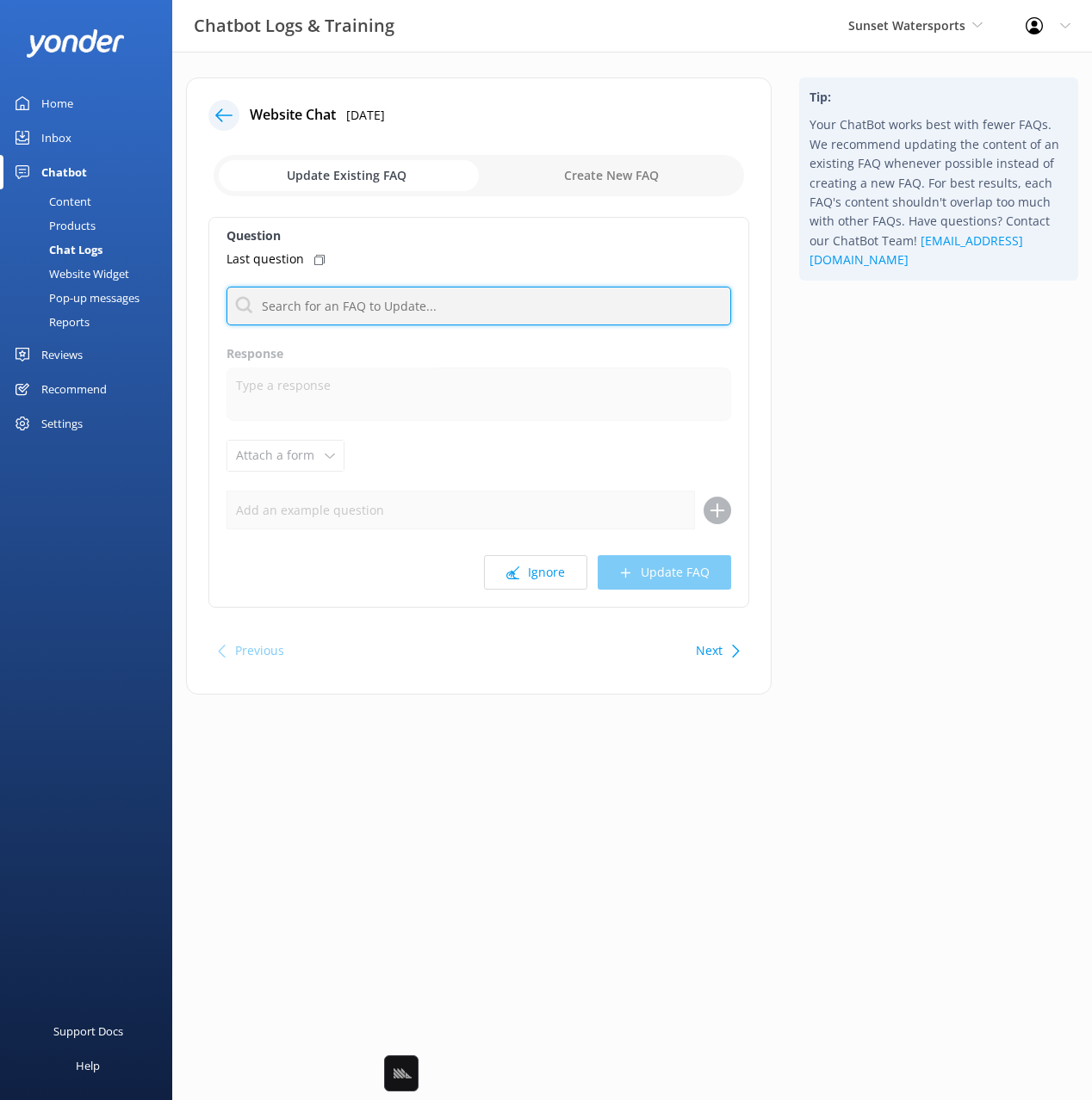
click at [408, 304] on input "text" at bounding box center [478, 306] width 504 height 39
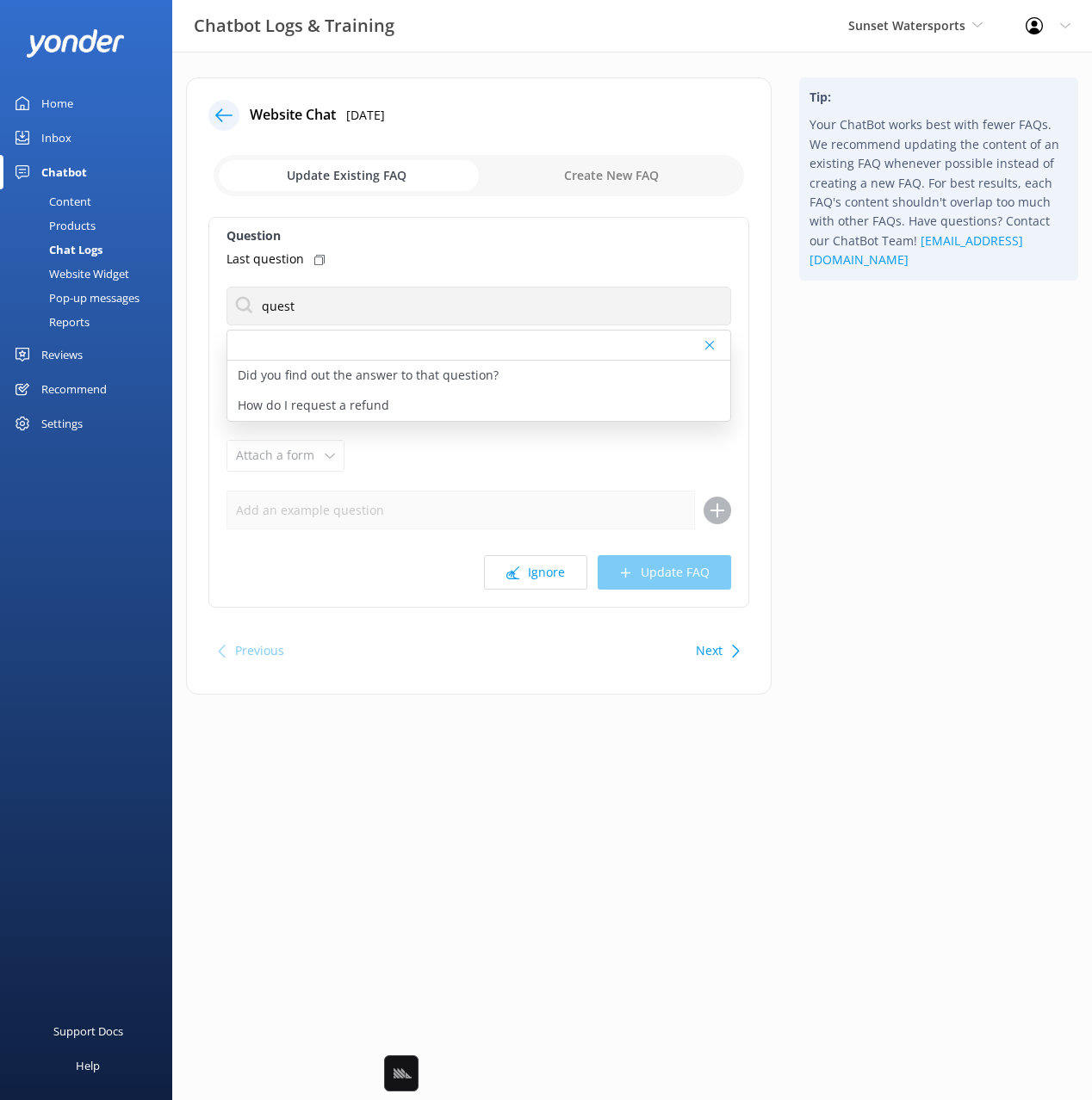
click at [871, 433] on div "Tip: Your ChatBot works best with fewer FAQs. We recommend updating the content…" at bounding box center [939, 394] width 307 height 634
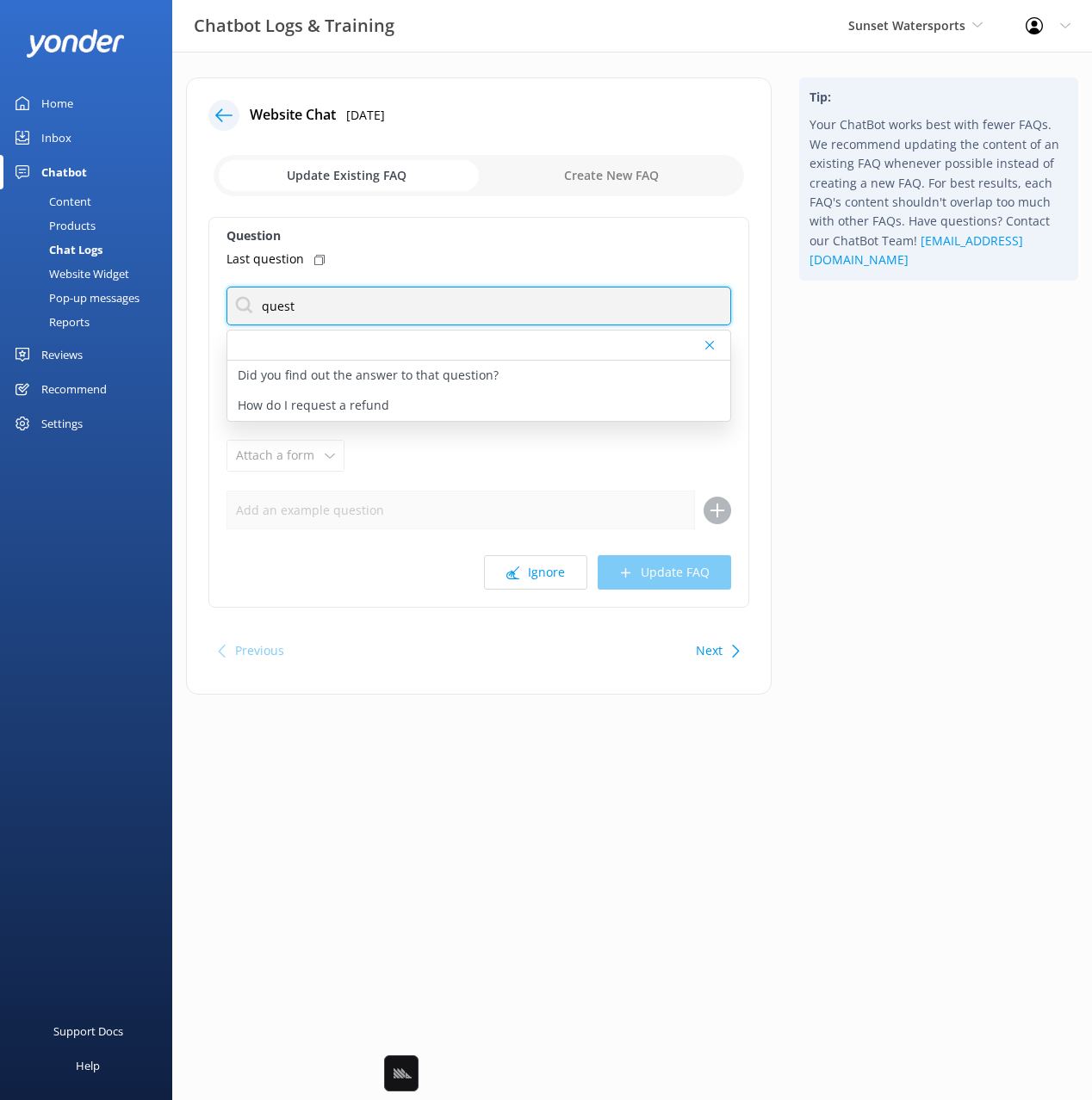
click at [280, 300] on input "quest" at bounding box center [478, 306] width 504 height 39
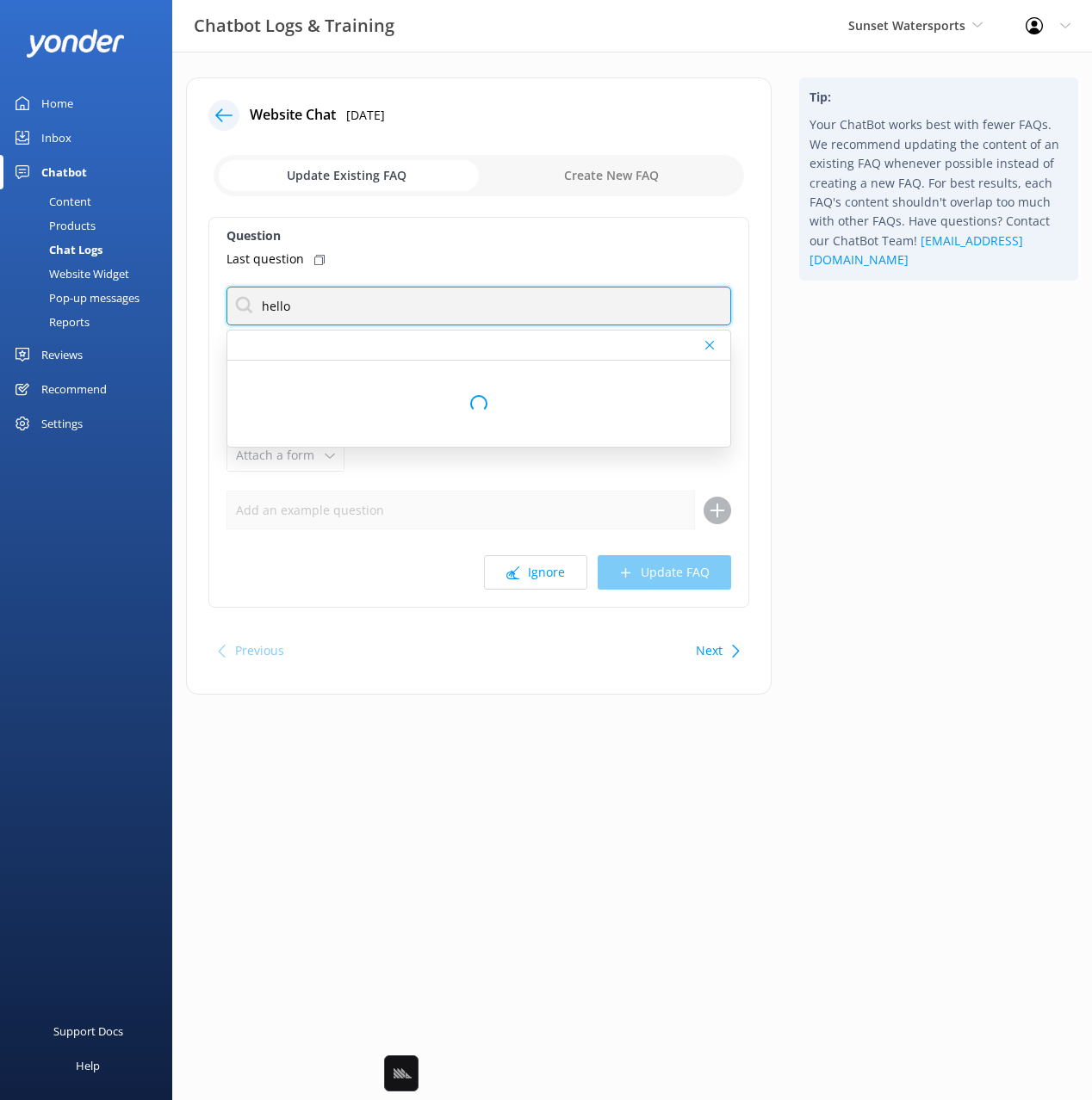
type input "hello"
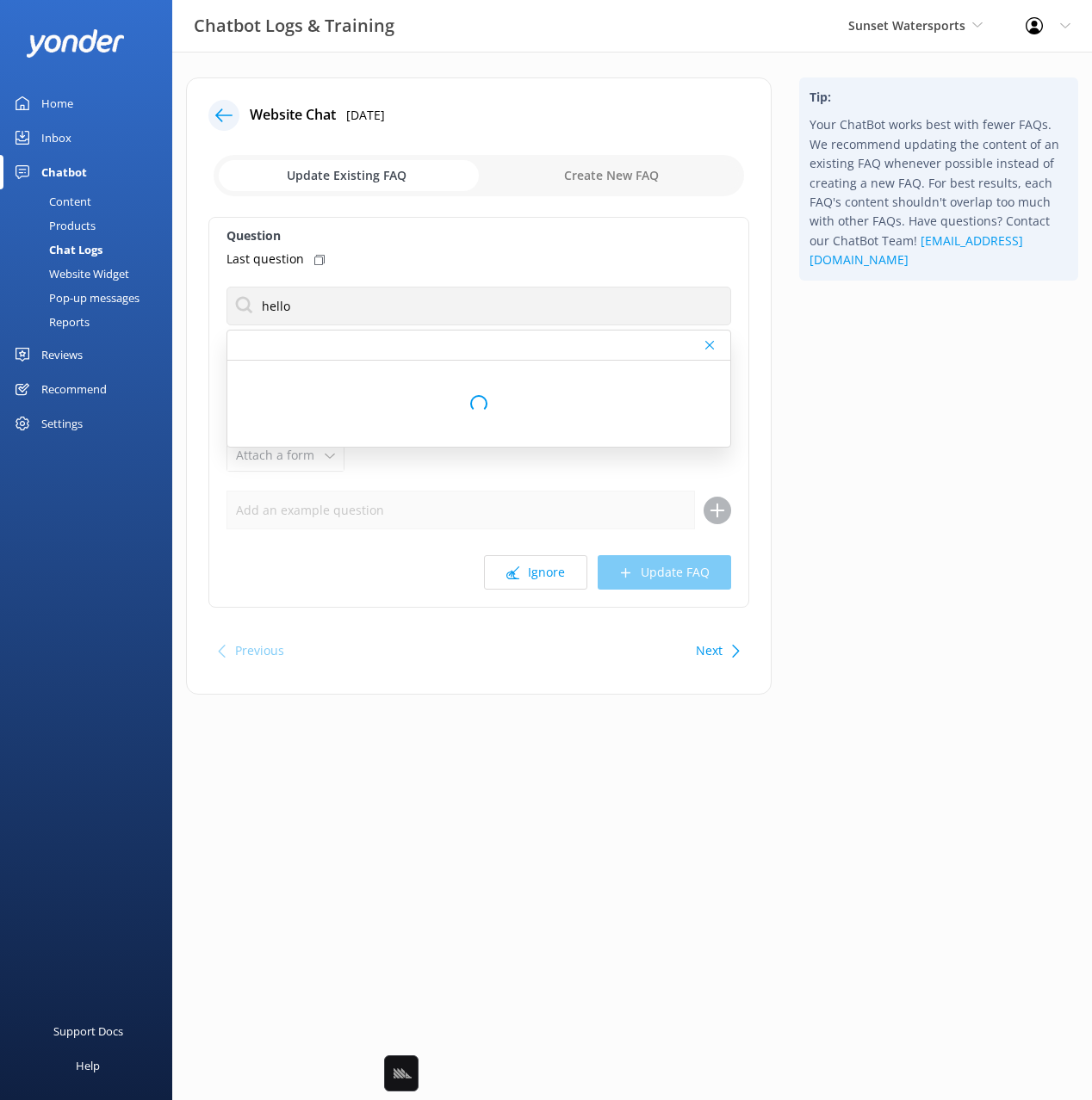
click at [317, 258] on icon at bounding box center [319, 259] width 10 height 10
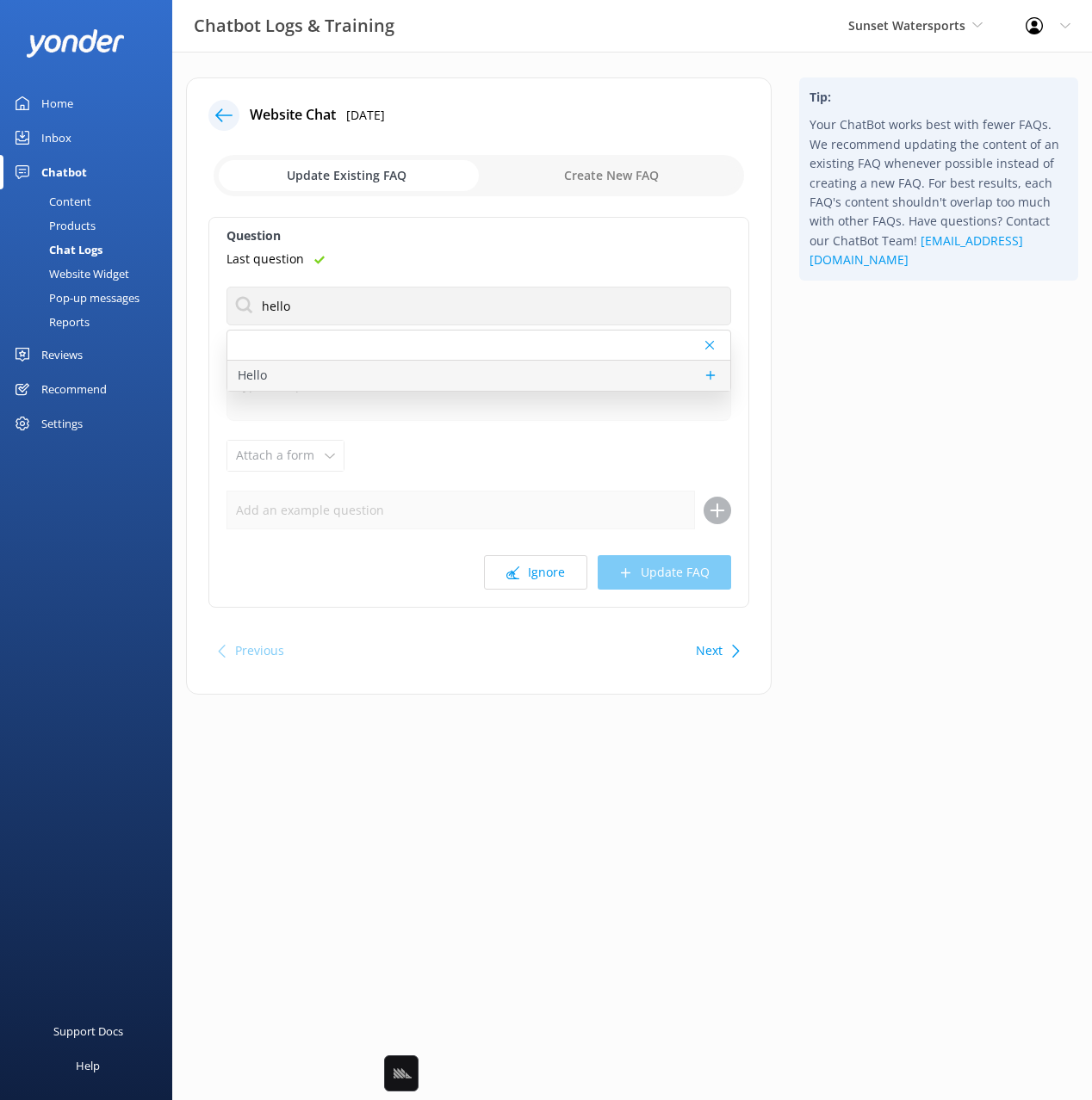
click at [316, 364] on div "Hello" at bounding box center [478, 375] width 503 height 30
type textarea "Hi there! How can I help?"
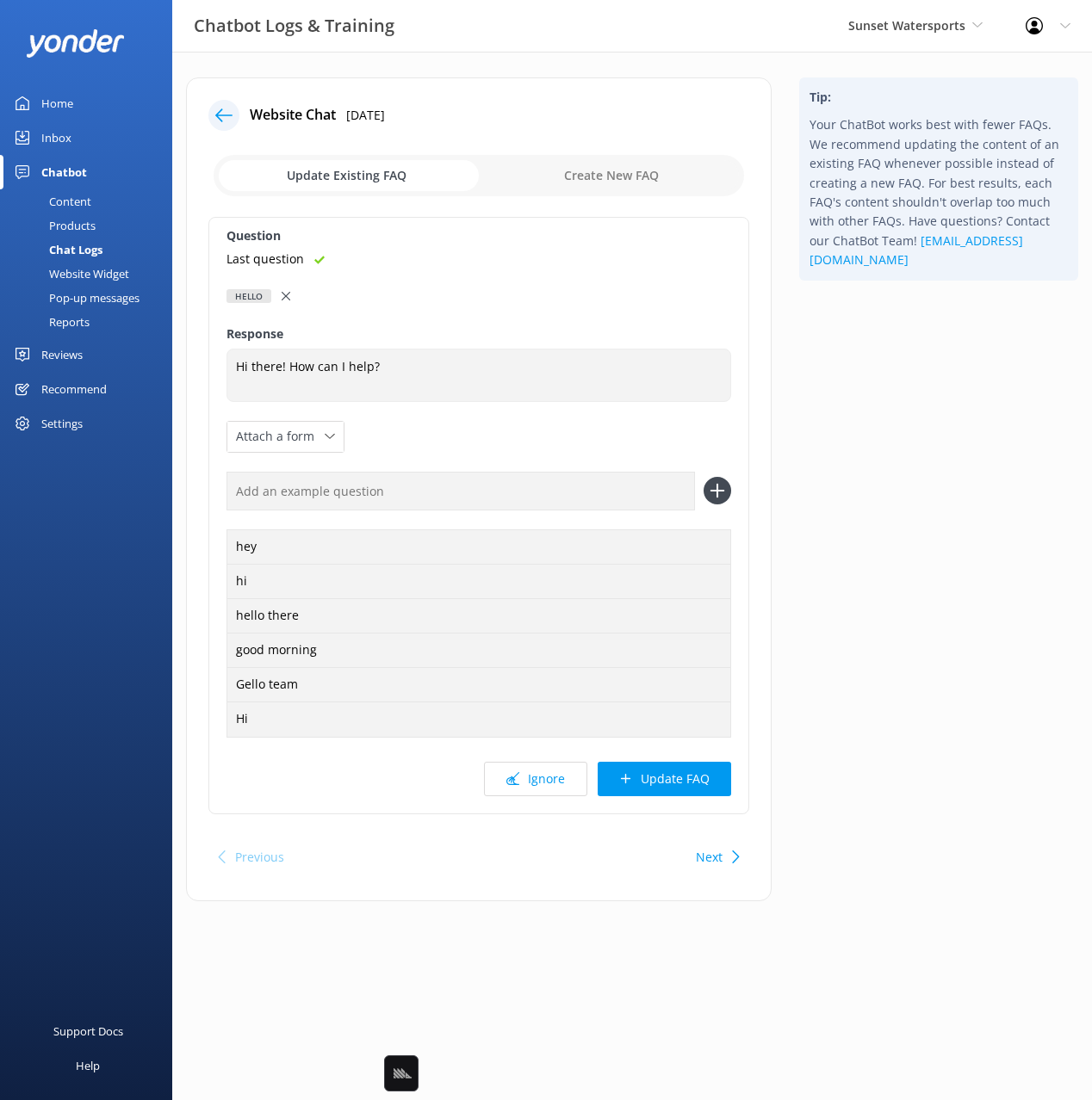
click at [403, 495] on input "text" at bounding box center [460, 491] width 468 height 39
paste input "Last question"
type input "Last question"
click at [703, 477] on button at bounding box center [717, 491] width 28 height 28
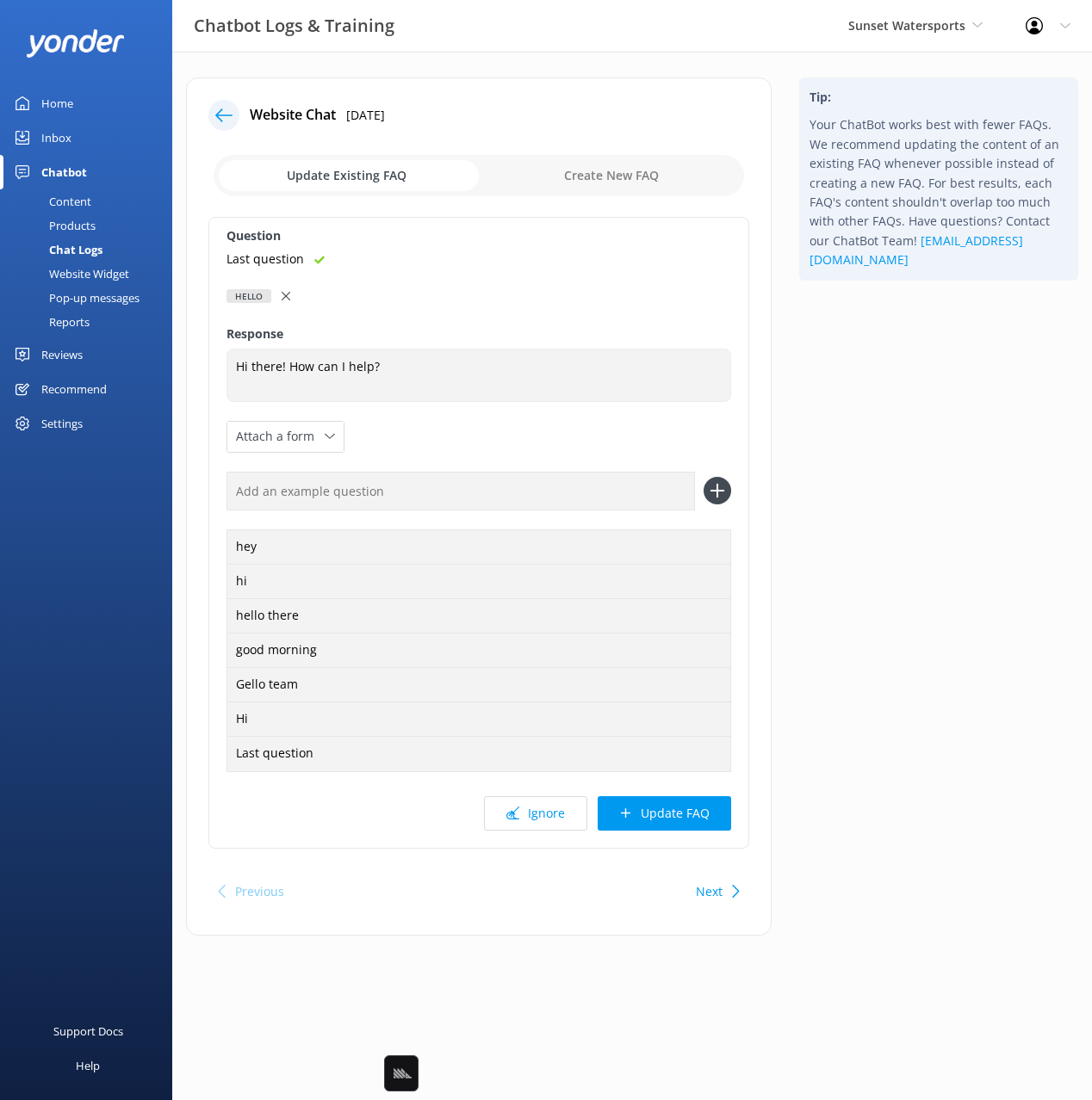
drag, startPoint x: 646, startPoint y: 814, endPoint x: 710, endPoint y: 803, distance: 64.9
click at [646, 814] on button "Update FAQ" at bounding box center [664, 813] width 134 height 34
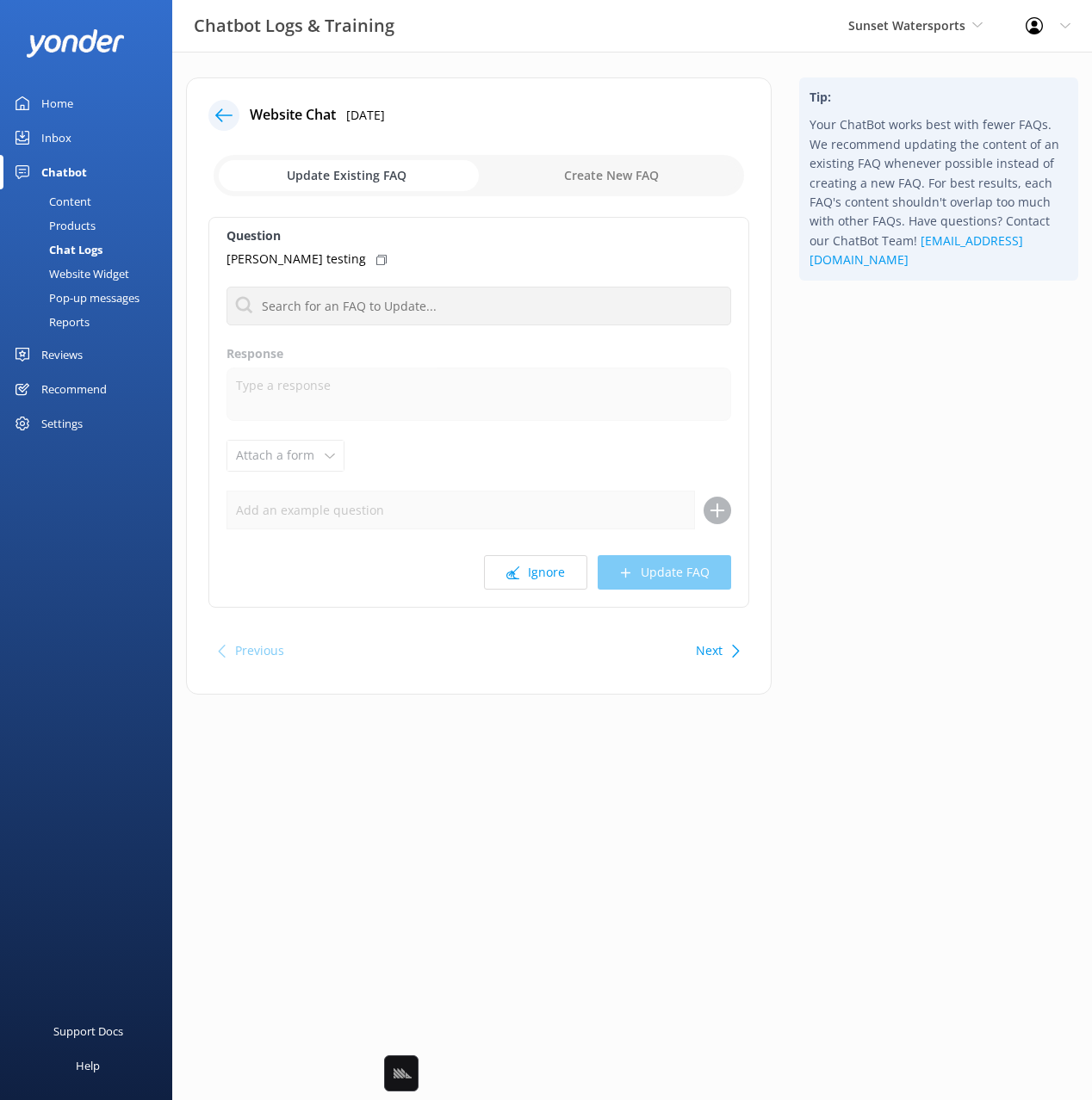
drag, startPoint x: 856, startPoint y: 684, endPoint x: 854, endPoint y: 692, distance: 8.2
click at [856, 684] on html "Chatbot Logs & Training Sunset Watersports Black Cat Cruises Banff Airporter In…" at bounding box center [546, 550] width 1092 height 1100
click at [551, 591] on div "Question Lucas testing Hello Response Attach a form Leave contact details Check…" at bounding box center [478, 411] width 541 height 391
drag, startPoint x: 526, startPoint y: 569, endPoint x: 871, endPoint y: 543, distance: 346.0
click at [527, 569] on button "Ignore" at bounding box center [535, 572] width 103 height 34
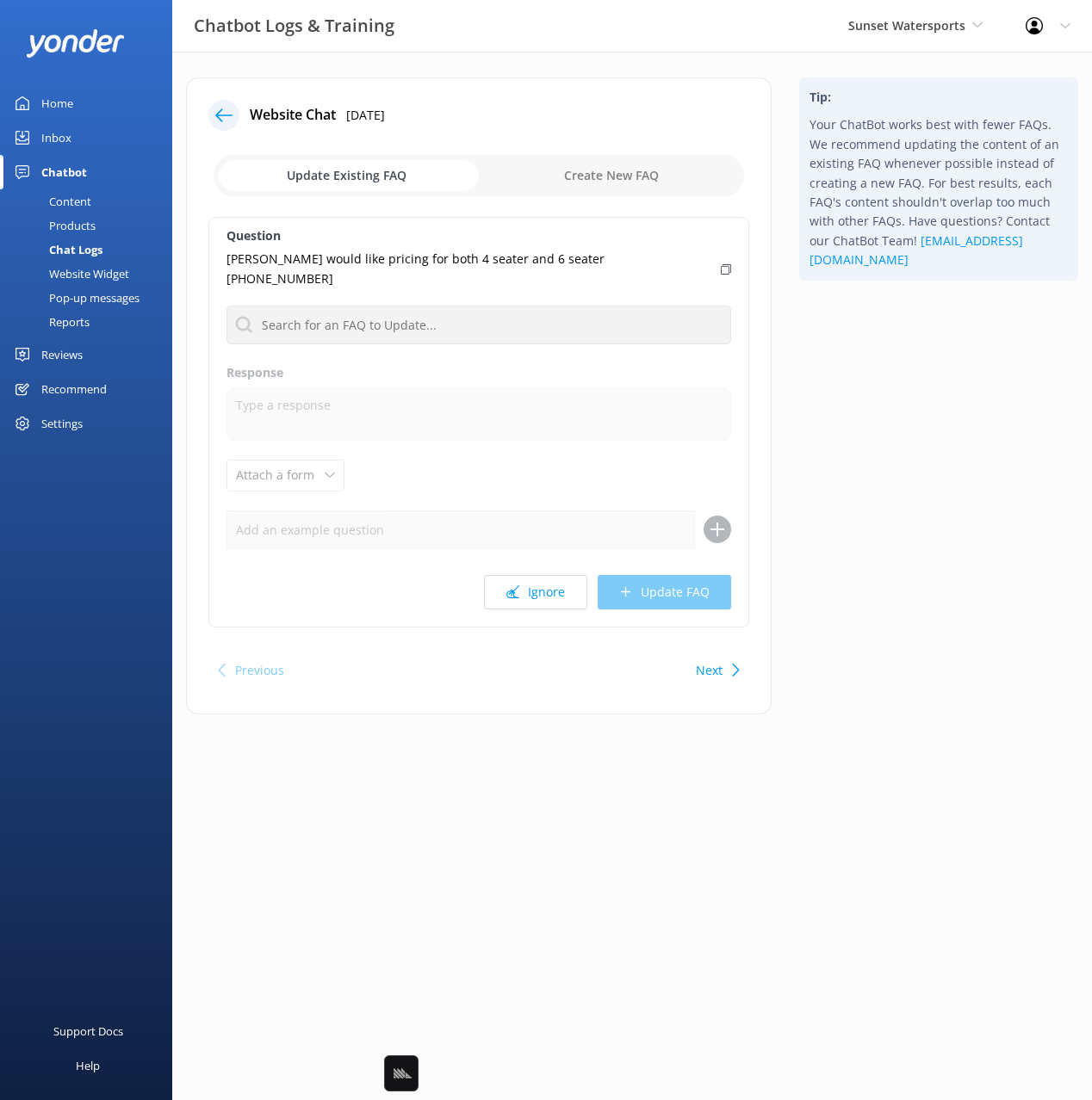
drag, startPoint x: 1000, startPoint y: 487, endPoint x: 971, endPoint y: 472, distance: 32.6
click at [993, 484] on div "Tip: Your ChatBot works best with fewer FAQs. We recommend updating the content…" at bounding box center [939, 404] width 307 height 654
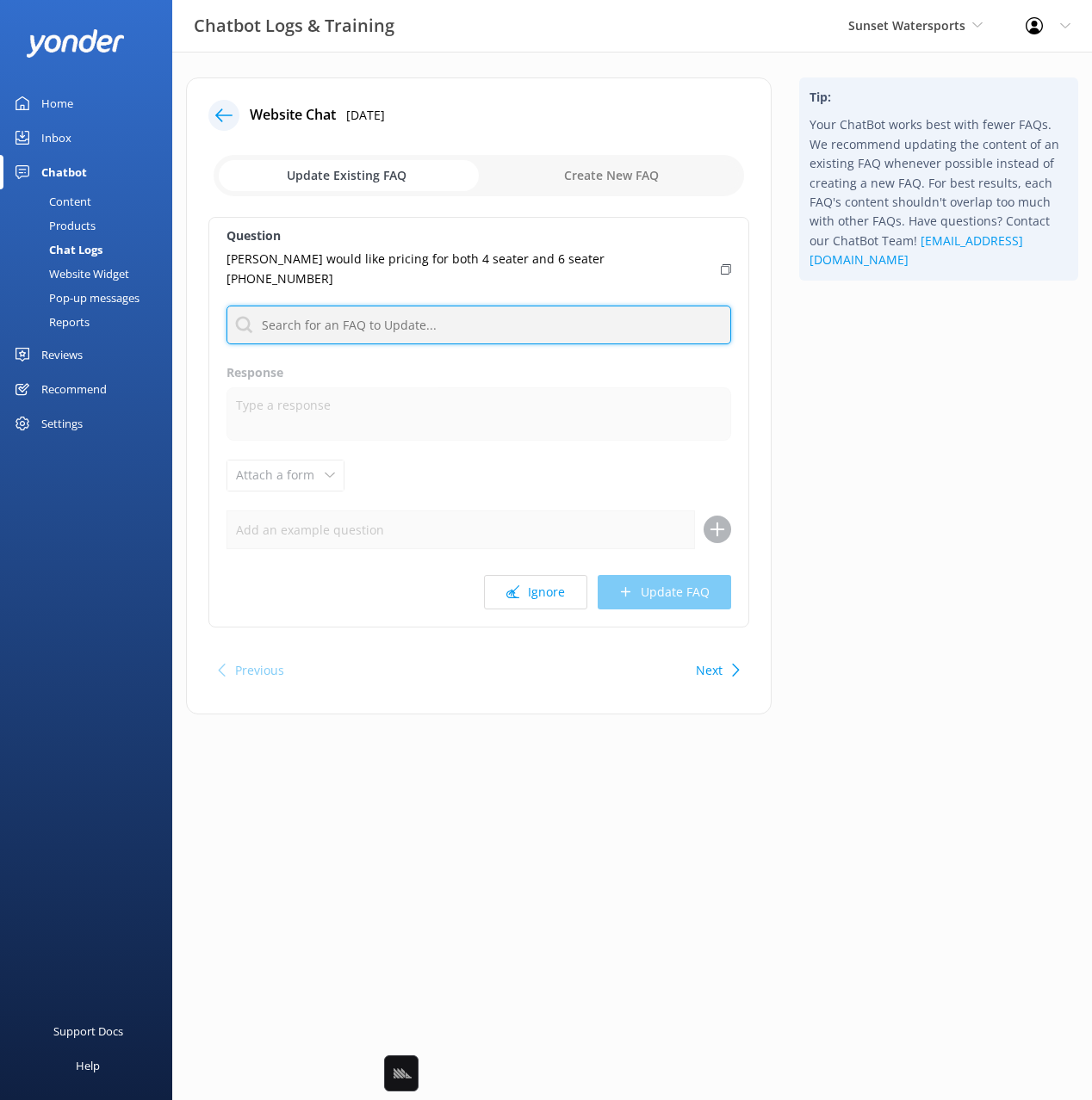
click at [576, 316] on input "text" at bounding box center [478, 325] width 504 height 39
type input "go"
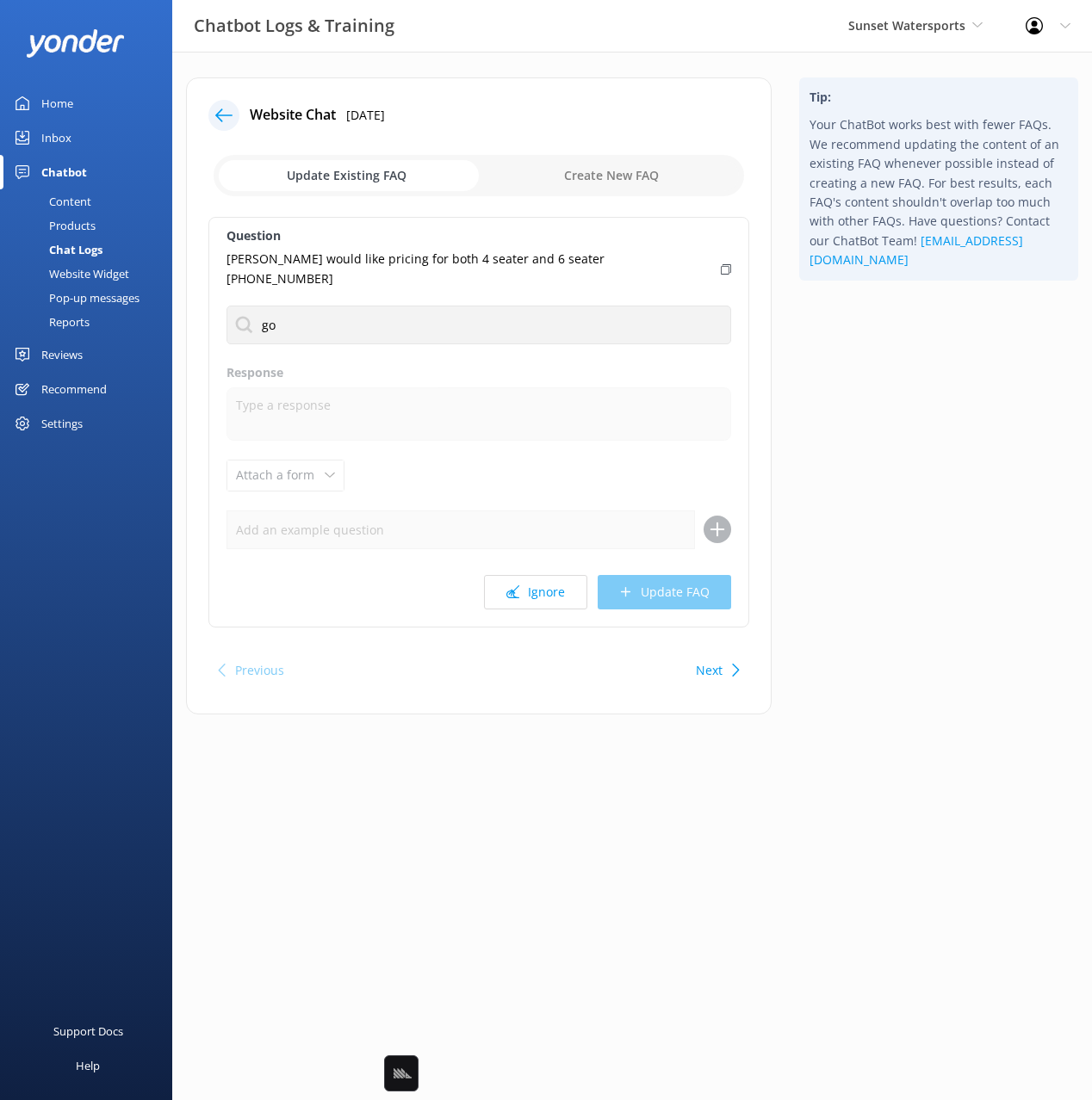
click at [927, 606] on div "Tip: Your ChatBot works best with fewer FAQs. We recommend updating the content…" at bounding box center [939, 404] width 307 height 654
drag, startPoint x: 554, startPoint y: 571, endPoint x: 752, endPoint y: 524, distance: 203.5
click at [556, 575] on button "Ignore" at bounding box center [535, 592] width 103 height 34
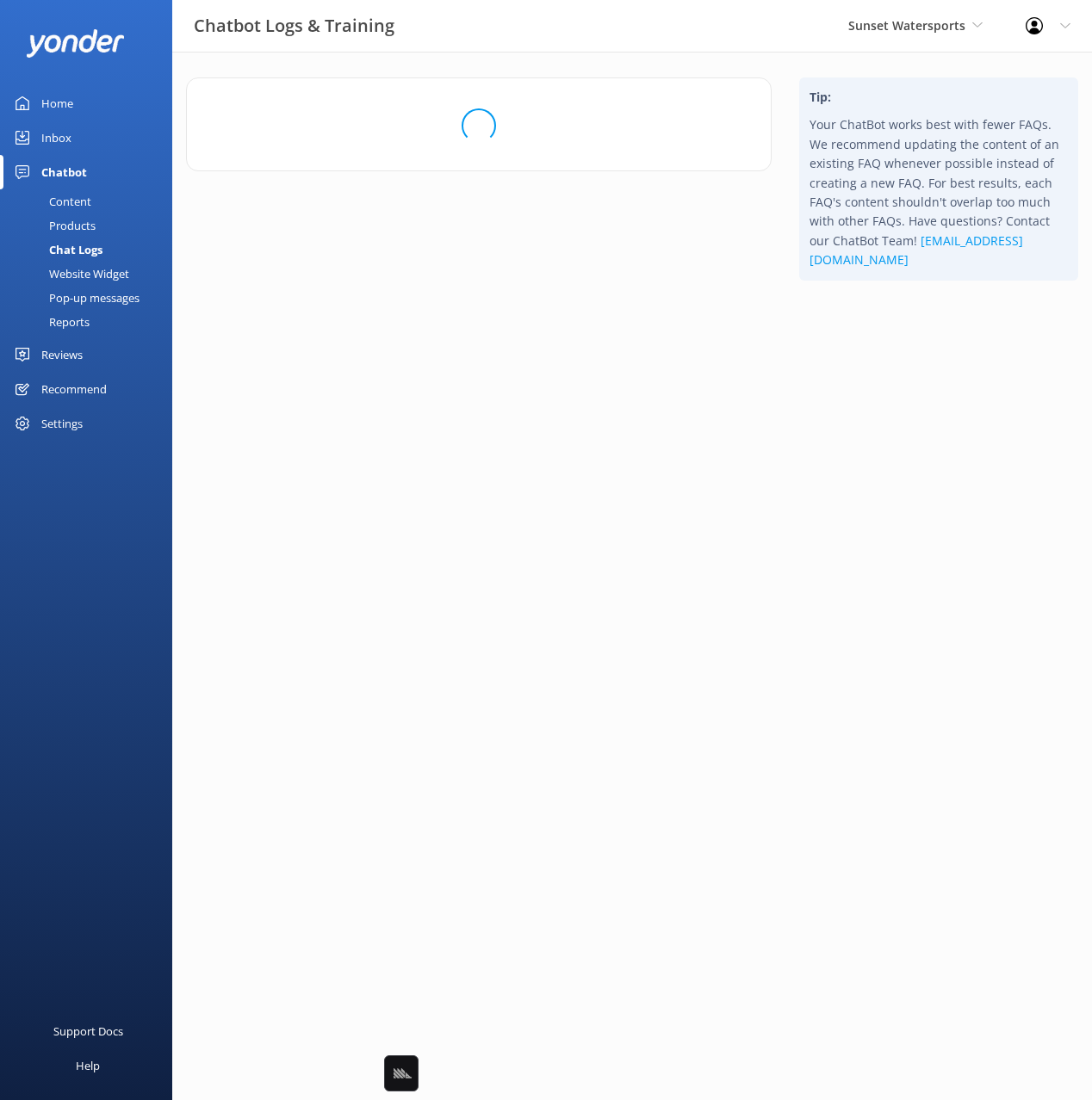
click at [865, 503] on html "Chatbot Logs & Training Sunset Watersports Black Cat Cruises Banff Airporter In…" at bounding box center [546, 550] width 1092 height 1100
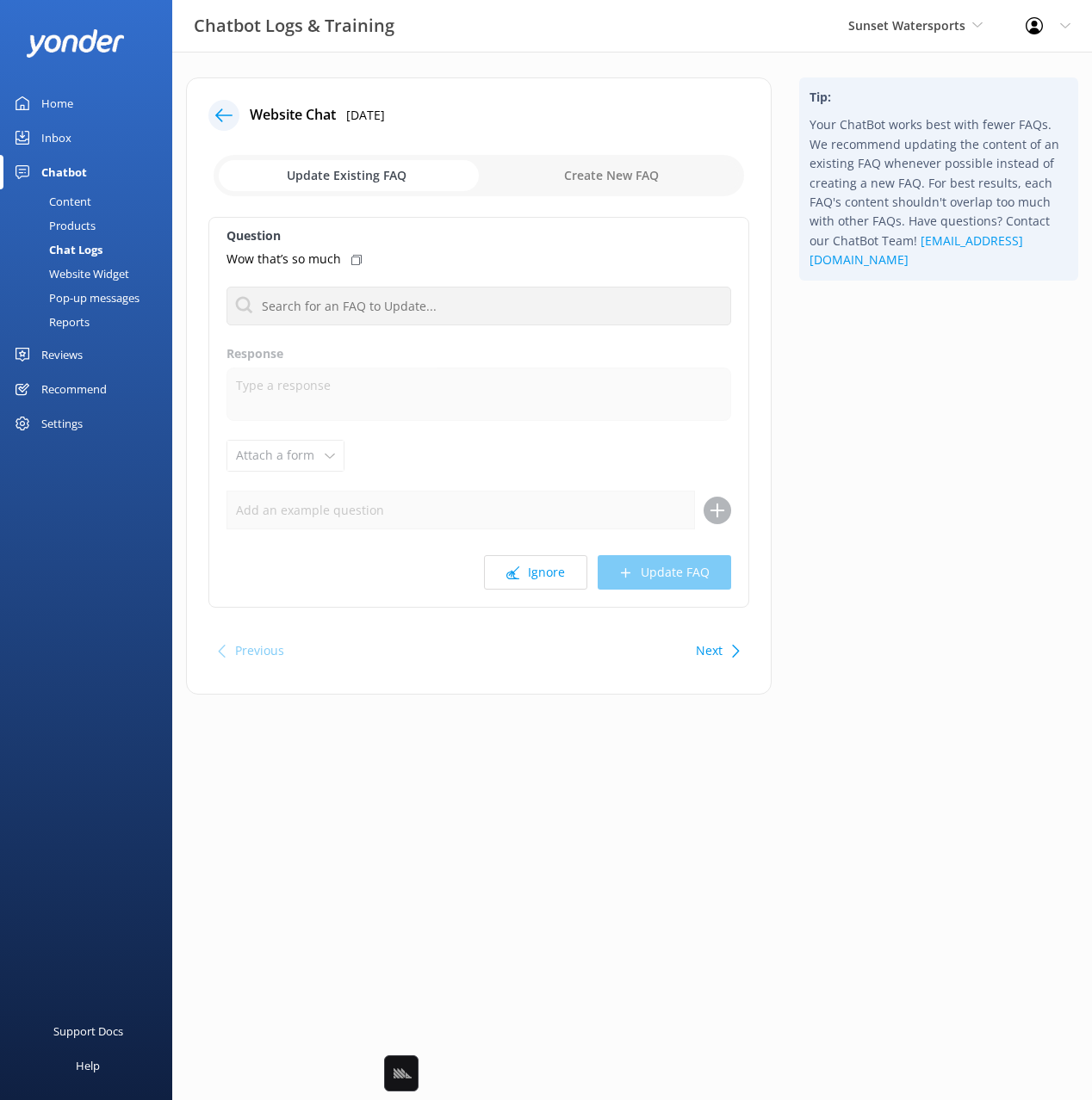
drag, startPoint x: 871, startPoint y: 468, endPoint x: 754, endPoint y: 529, distance: 131.9
click at [871, 468] on div "Tip: Your ChatBot works best with fewer FAQs. We recommend updating the content…" at bounding box center [939, 394] width 307 height 634
click at [537, 570] on button "Ignore" at bounding box center [535, 572] width 103 height 34
click at [507, 571] on icon at bounding box center [513, 573] width 13 height 13
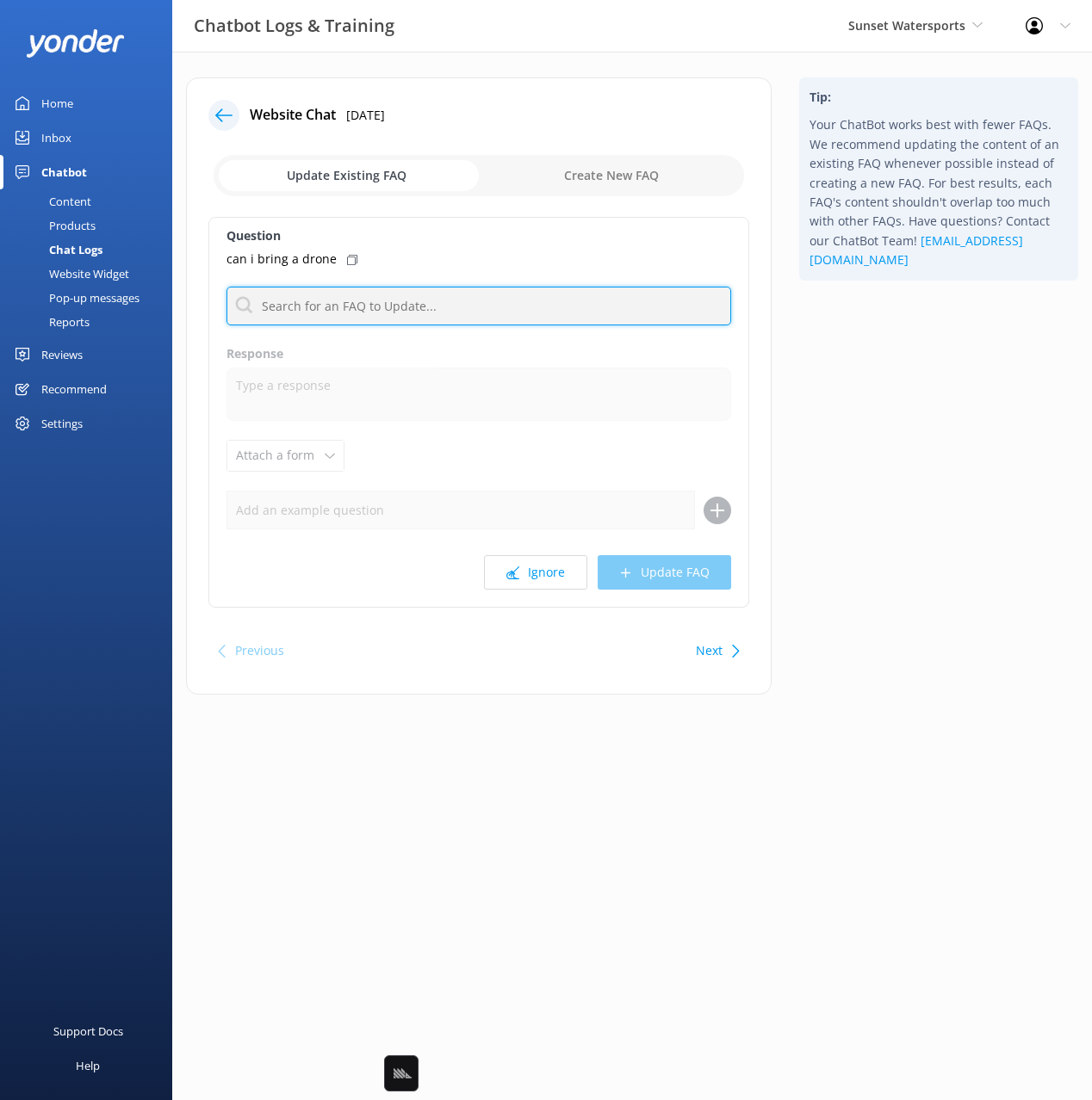
click at [435, 314] on input "text" at bounding box center [478, 306] width 504 height 39
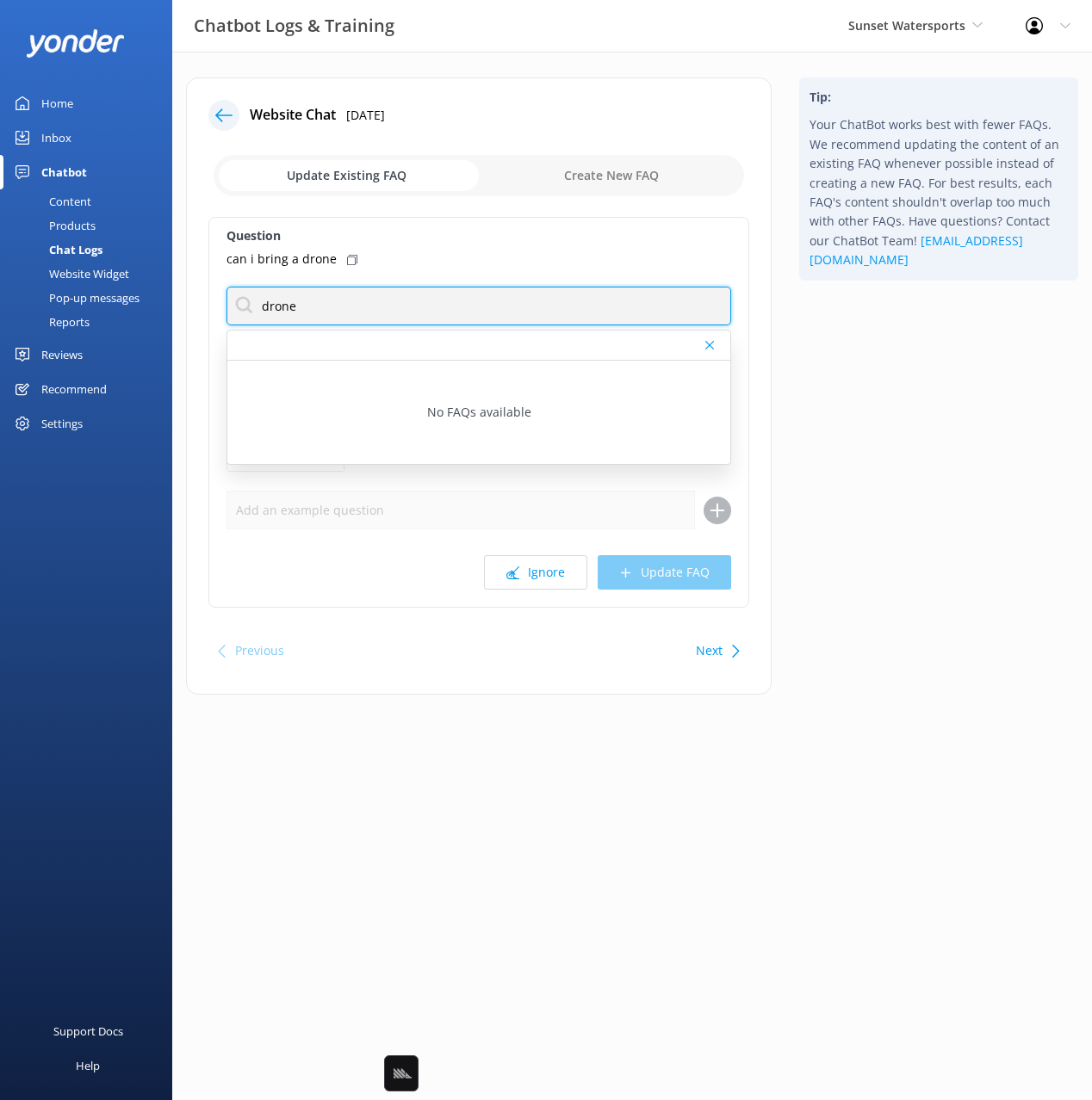
type input "drone"
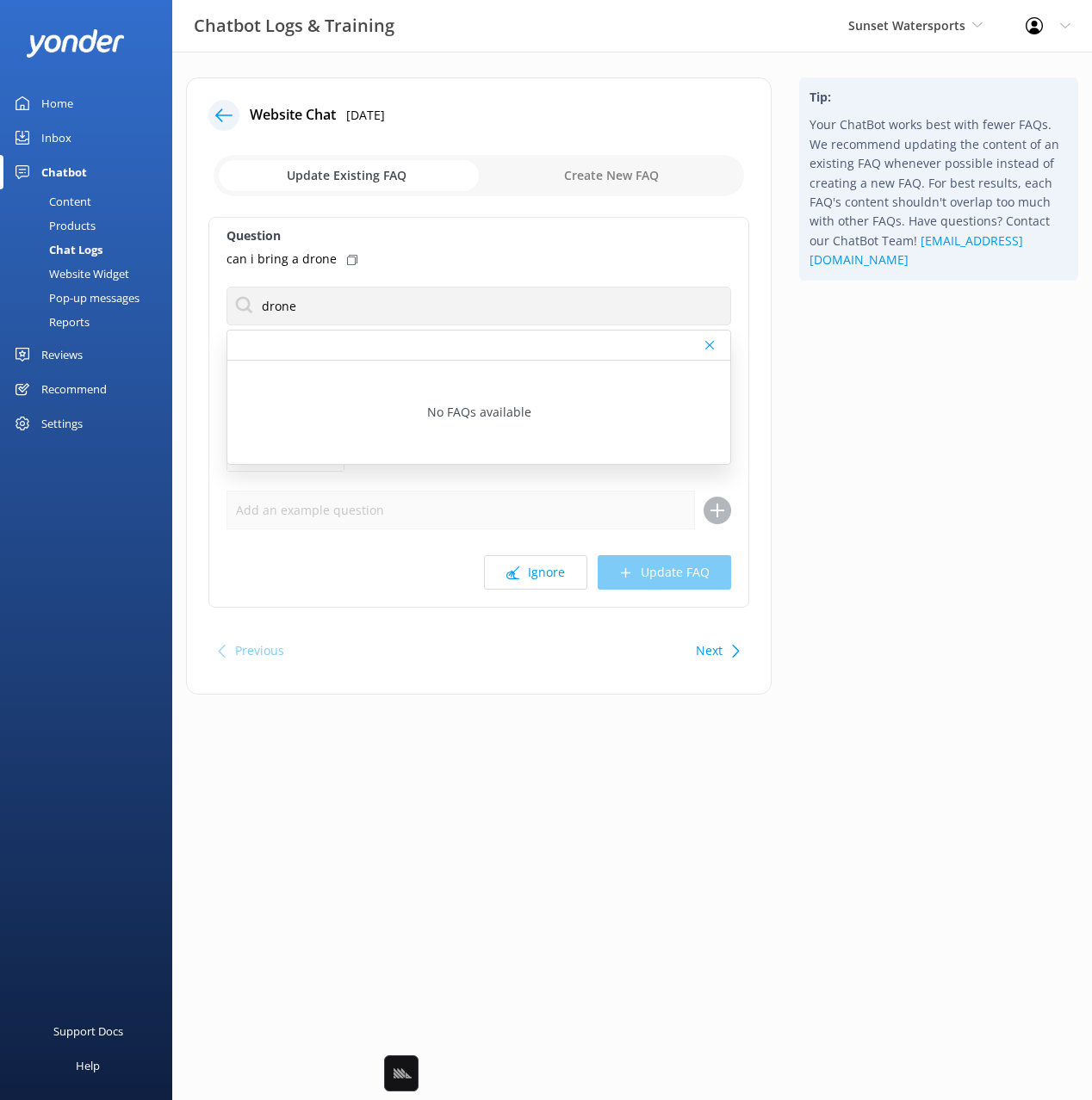
drag, startPoint x: 842, startPoint y: 407, endPoint x: 811, endPoint y: 633, distance: 228.1
click at [842, 407] on div "Tip: Your ChatBot works best with fewer FAQs. We recommend updating the content…" at bounding box center [939, 394] width 307 height 634
drag, startPoint x: 707, startPoint y: 646, endPoint x: 814, endPoint y: 624, distance: 109.2
click at [707, 646] on button "Next" at bounding box center [709, 651] width 27 height 34
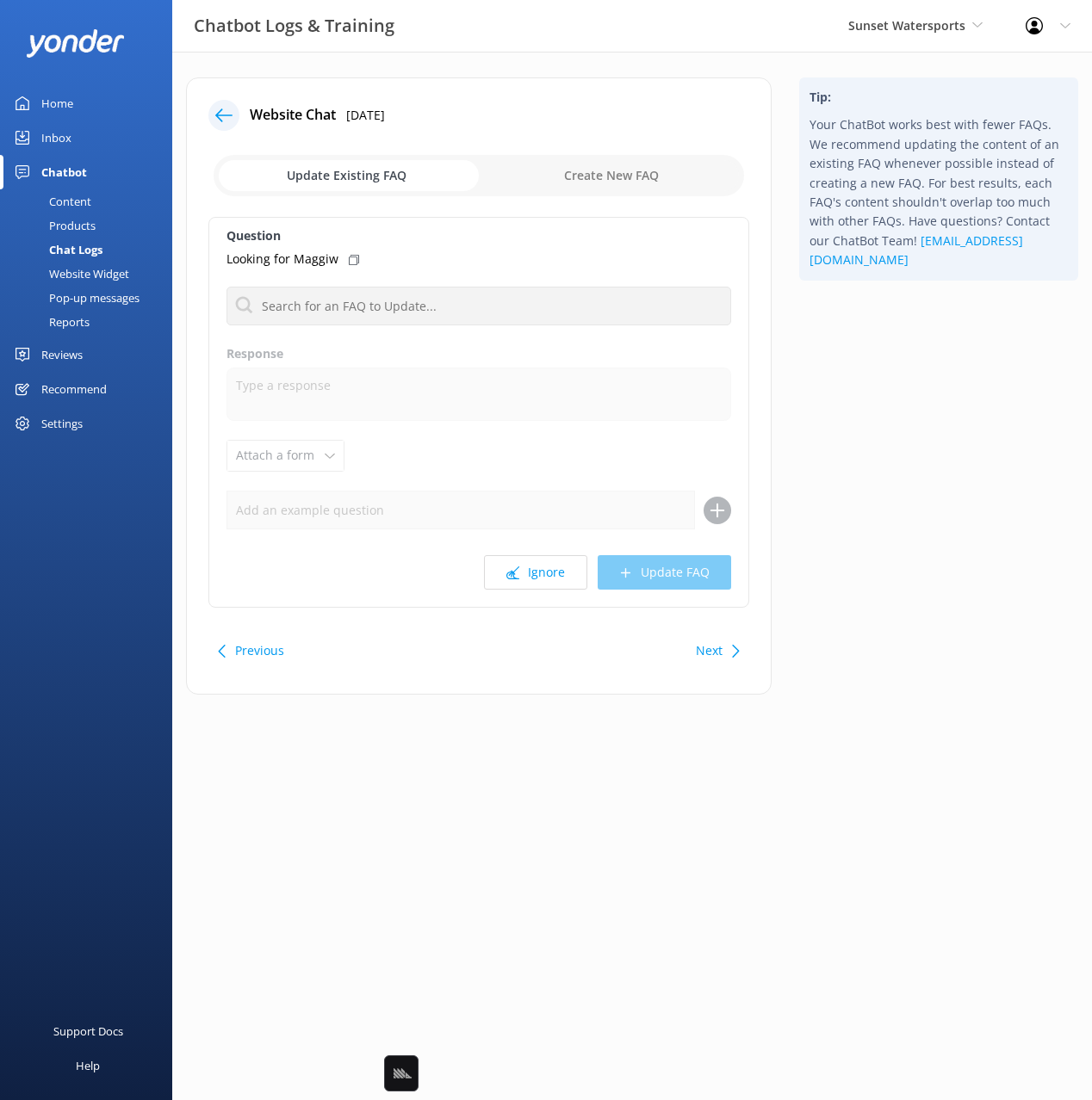
drag, startPoint x: 884, startPoint y: 598, endPoint x: 870, endPoint y: 574, distance: 27.8
click at [884, 598] on div "Tip: Your ChatBot works best with fewer FAQs. We recommend updating the content…" at bounding box center [939, 394] width 307 height 634
click at [528, 568] on button "Ignore" at bounding box center [535, 572] width 103 height 34
click at [947, 499] on div "Tip: Your ChatBot works best with fewer FAQs. We recommend updating the content…" at bounding box center [939, 394] width 307 height 634
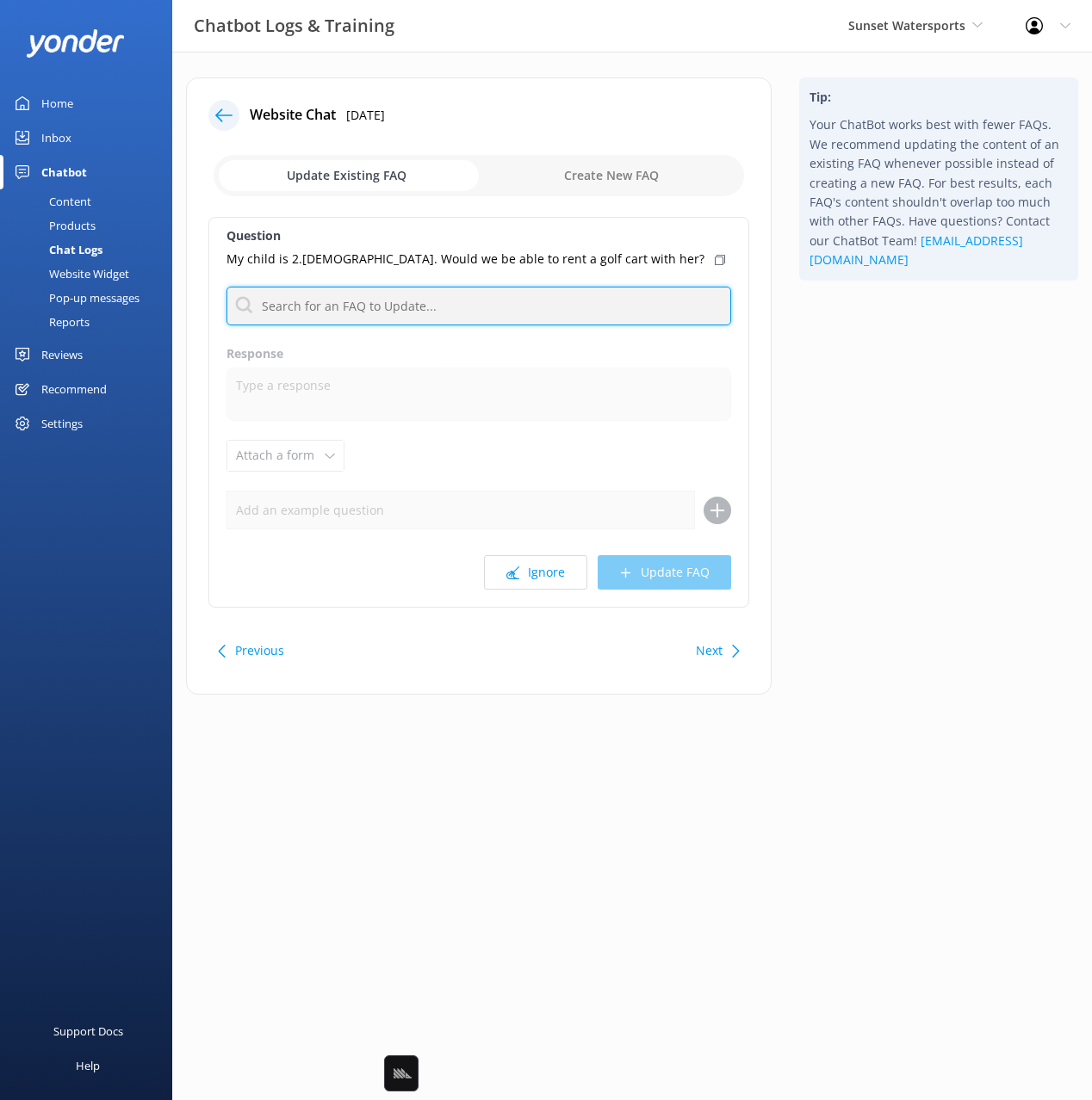
click at [478, 300] on input "text" at bounding box center [478, 306] width 504 height 39
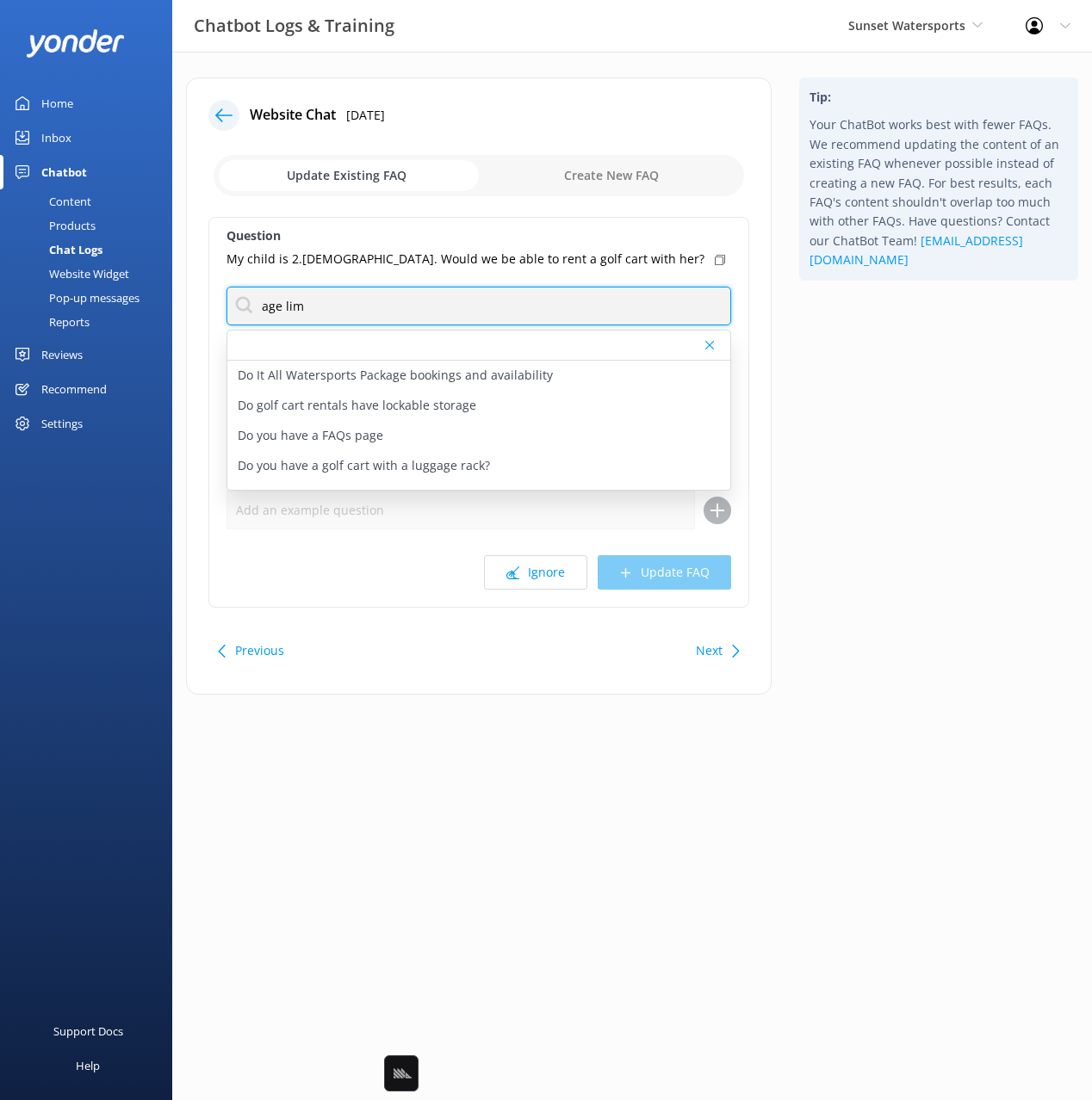
type input "age lim"
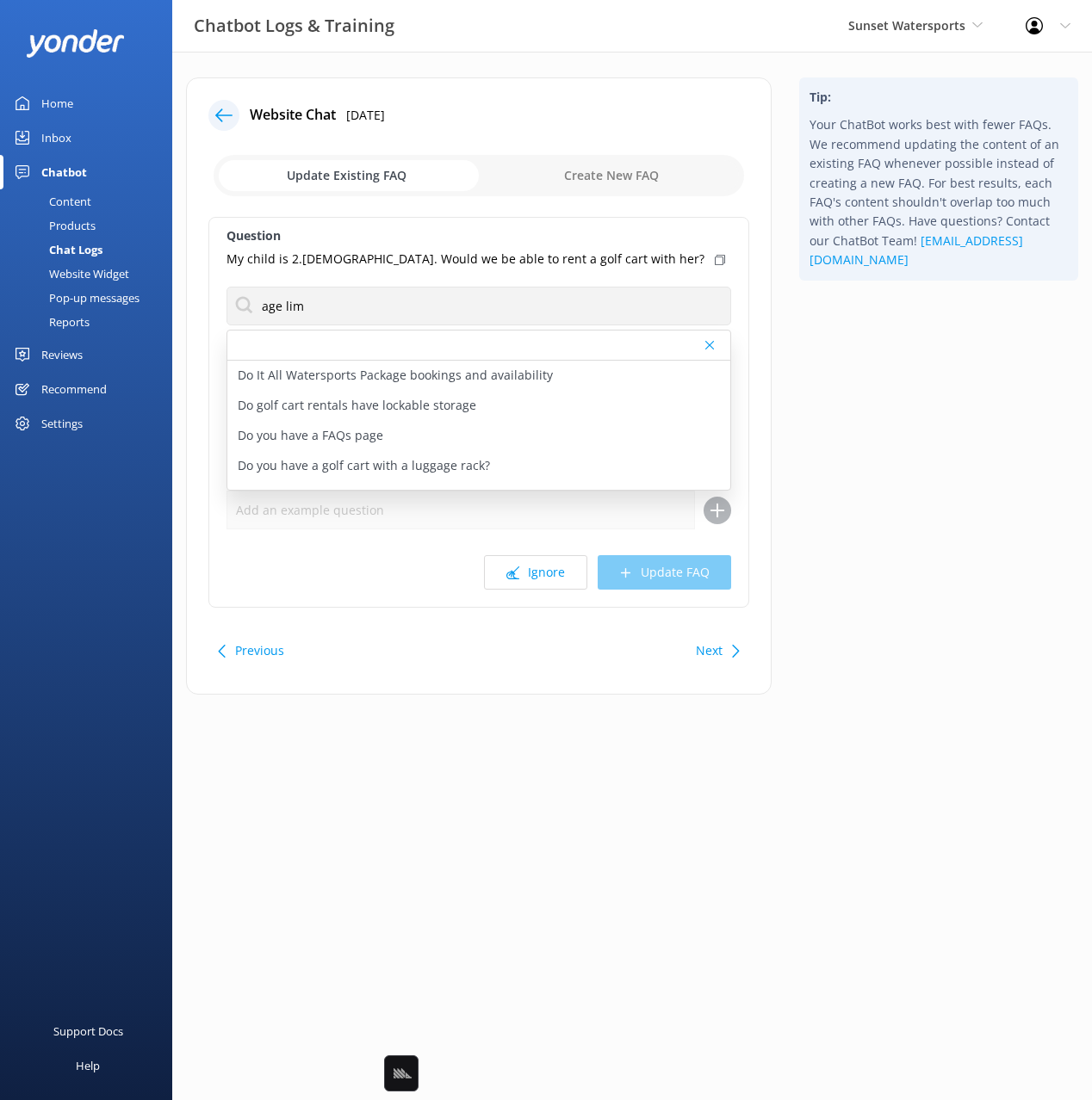
click at [893, 420] on div "Tip: Your ChatBot works best with fewer FAQs. We recommend updating the content…" at bounding box center [939, 394] width 307 height 634
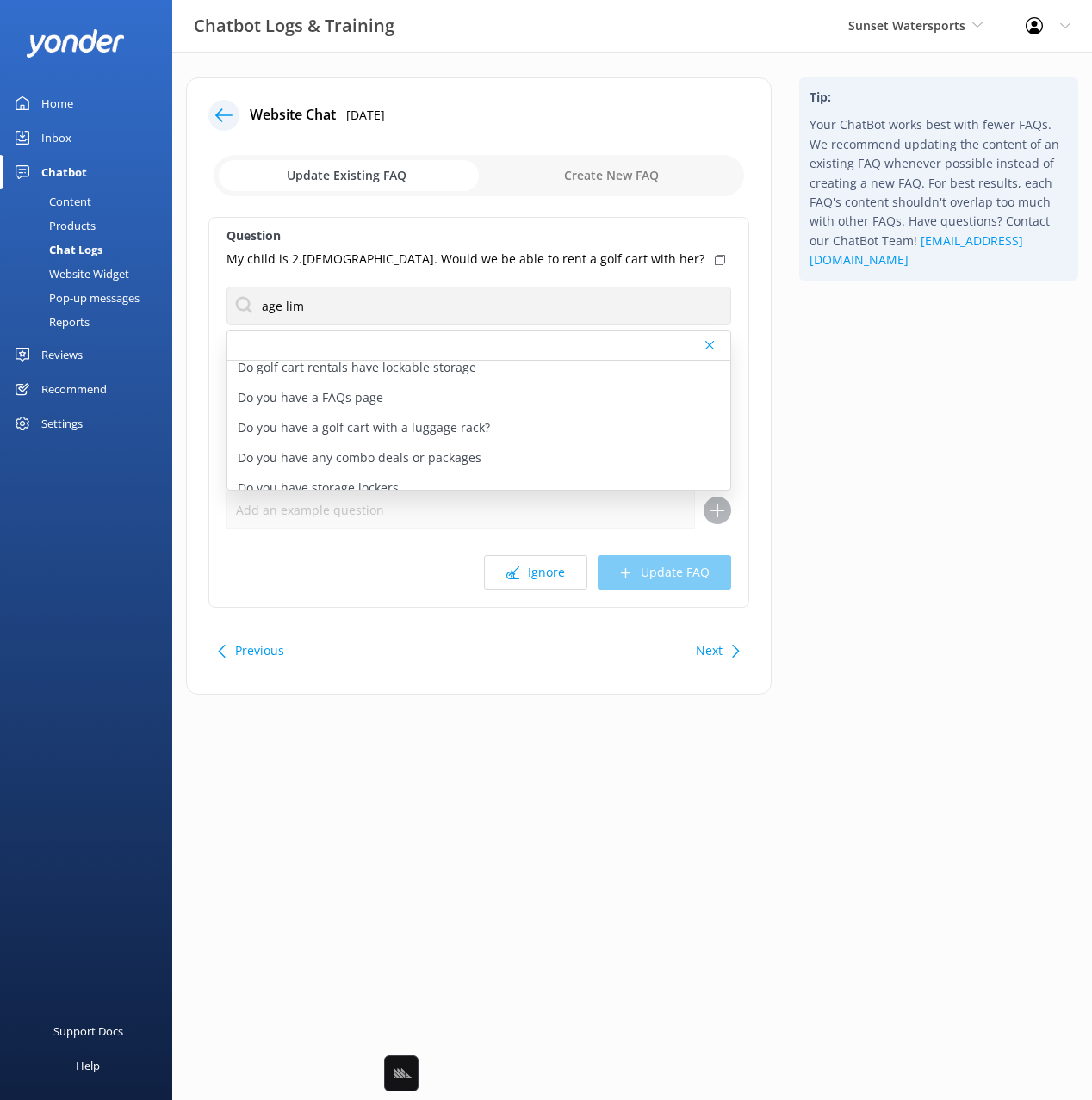
drag, startPoint x: 633, startPoint y: 256, endPoint x: 545, endPoint y: 244, distance: 88.8
click at [715, 256] on use at bounding box center [719, 259] width 10 height 10
click at [78, 200] on div "Content" at bounding box center [51, 201] width 81 height 24
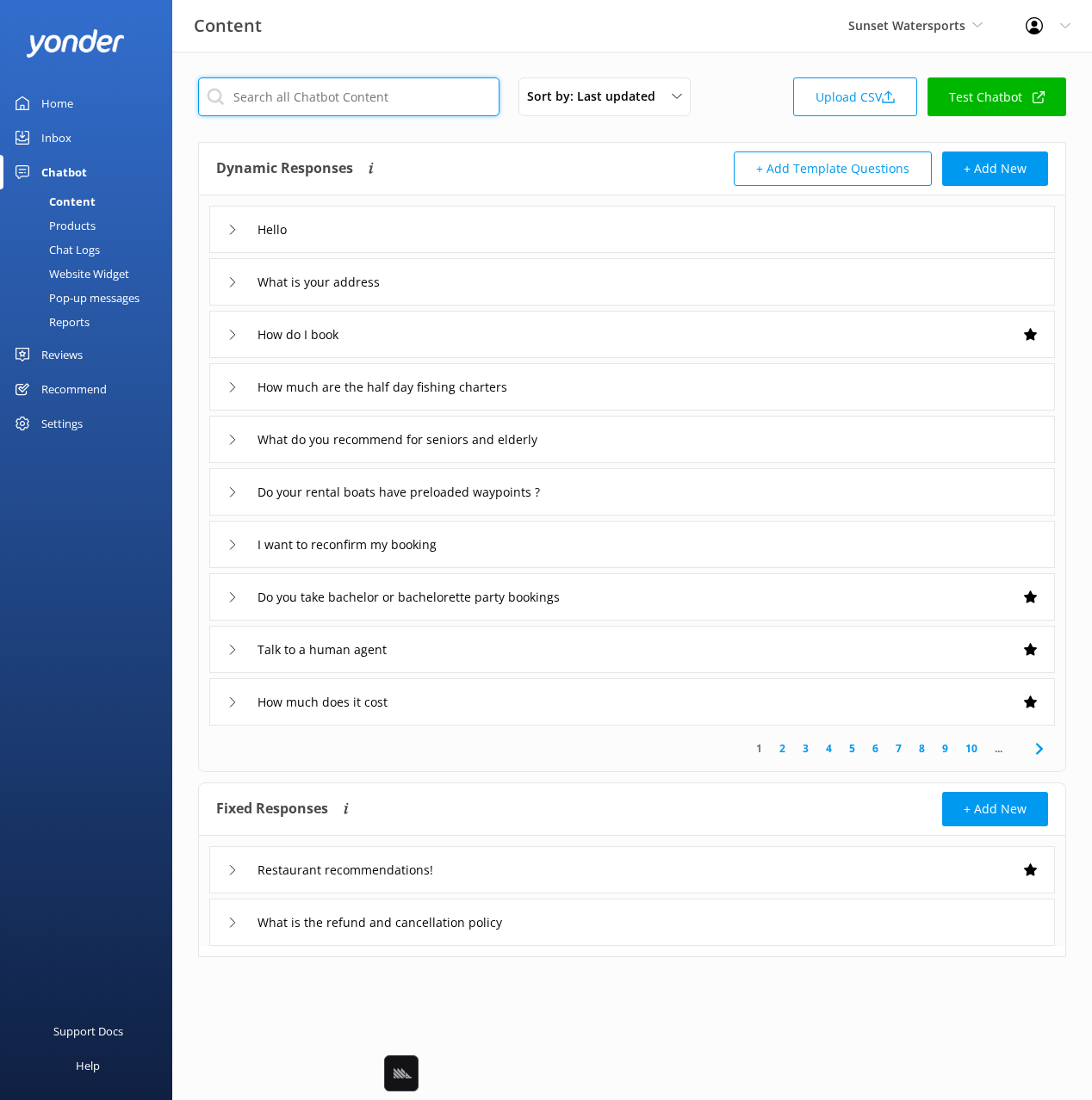
click at [330, 98] on input "text" at bounding box center [348, 97] width 301 height 39
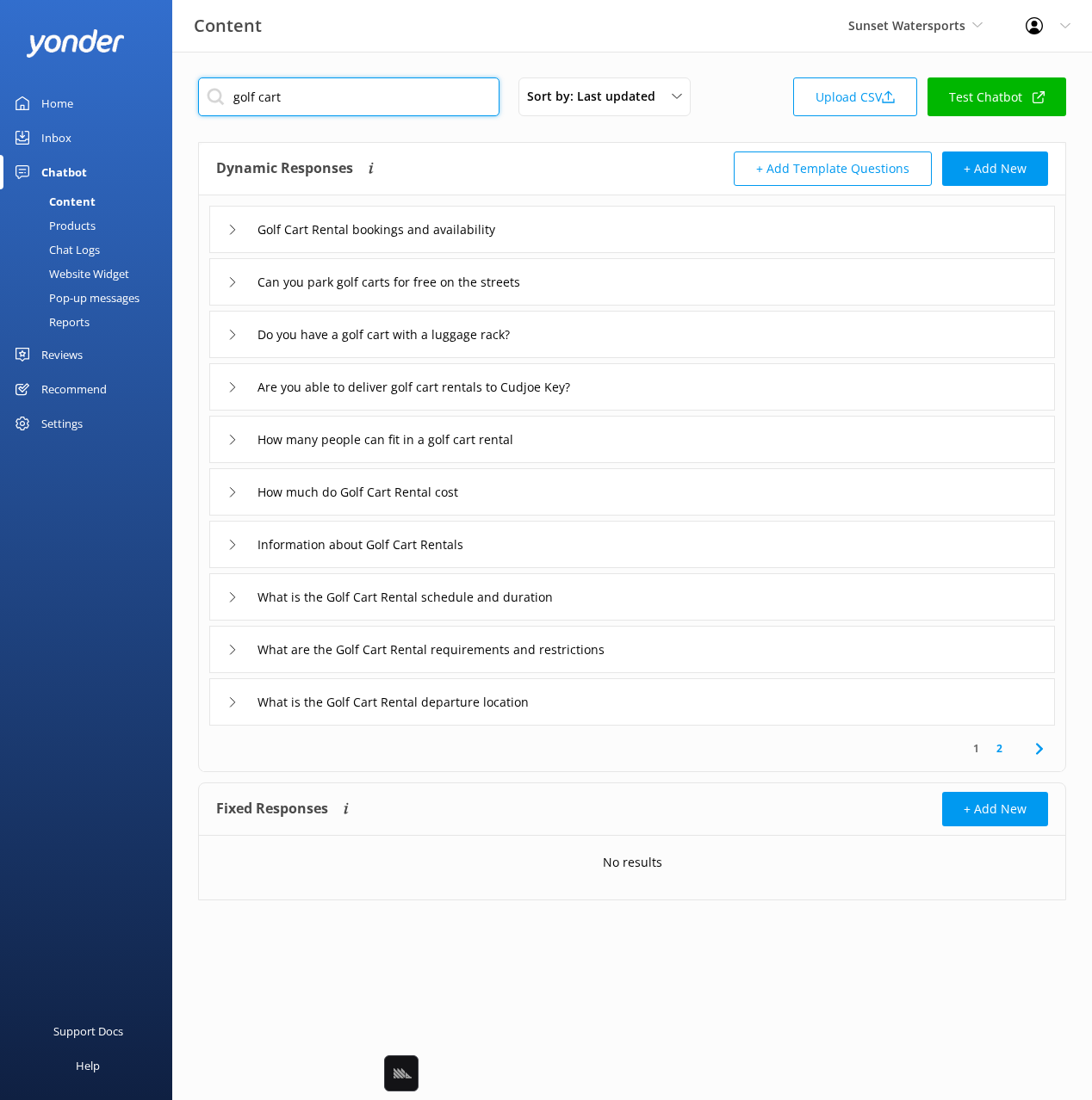
type input "golf cart"
click at [532, 159] on div "Dynamic Responses Dynamic responses rely on the Large Language Model to create …" at bounding box center [423, 169] width 416 height 34
click at [679, 653] on div "What are the Golf Cart Rental requirements and restrictions" at bounding box center [632, 650] width 846 height 47
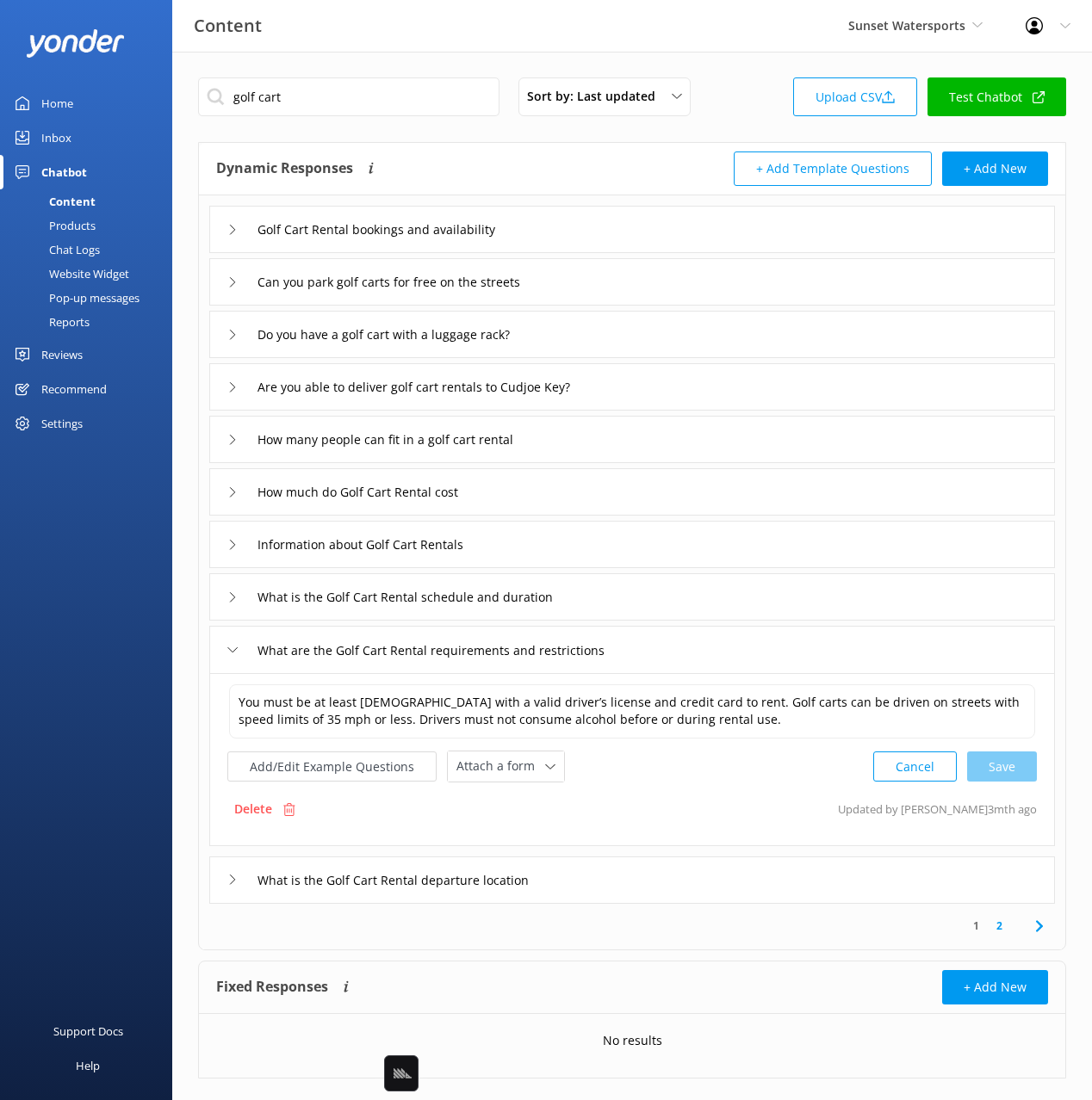
click at [85, 243] on div "Chat Logs" at bounding box center [54, 249] width 89 height 24
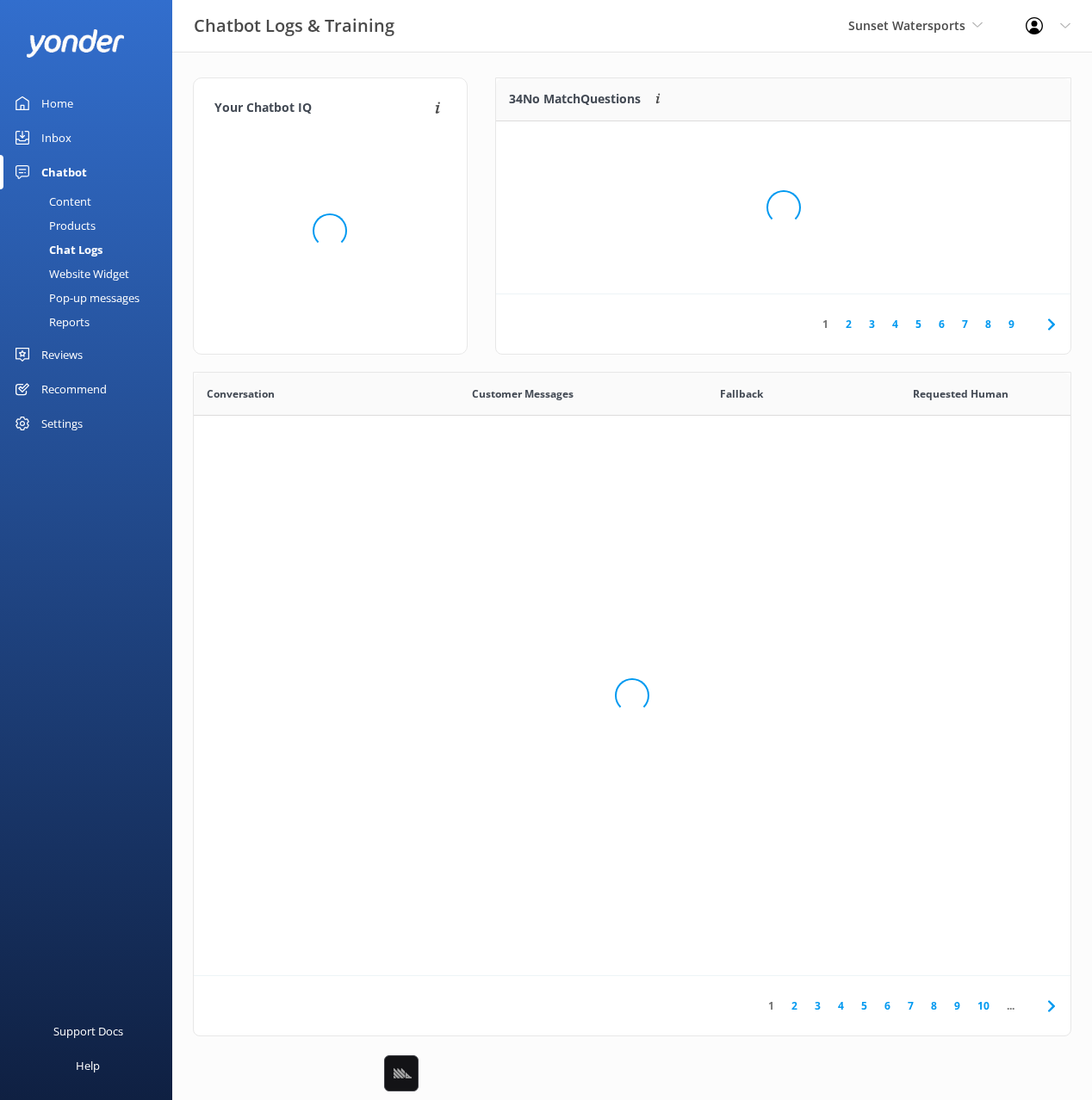
scroll to position [604, 876]
click at [670, 51] on div "Chatbot Logs & Training Sunset Watersports Black Cat Cruises Banff Airporter In…" at bounding box center [546, 25] width 1092 height 51
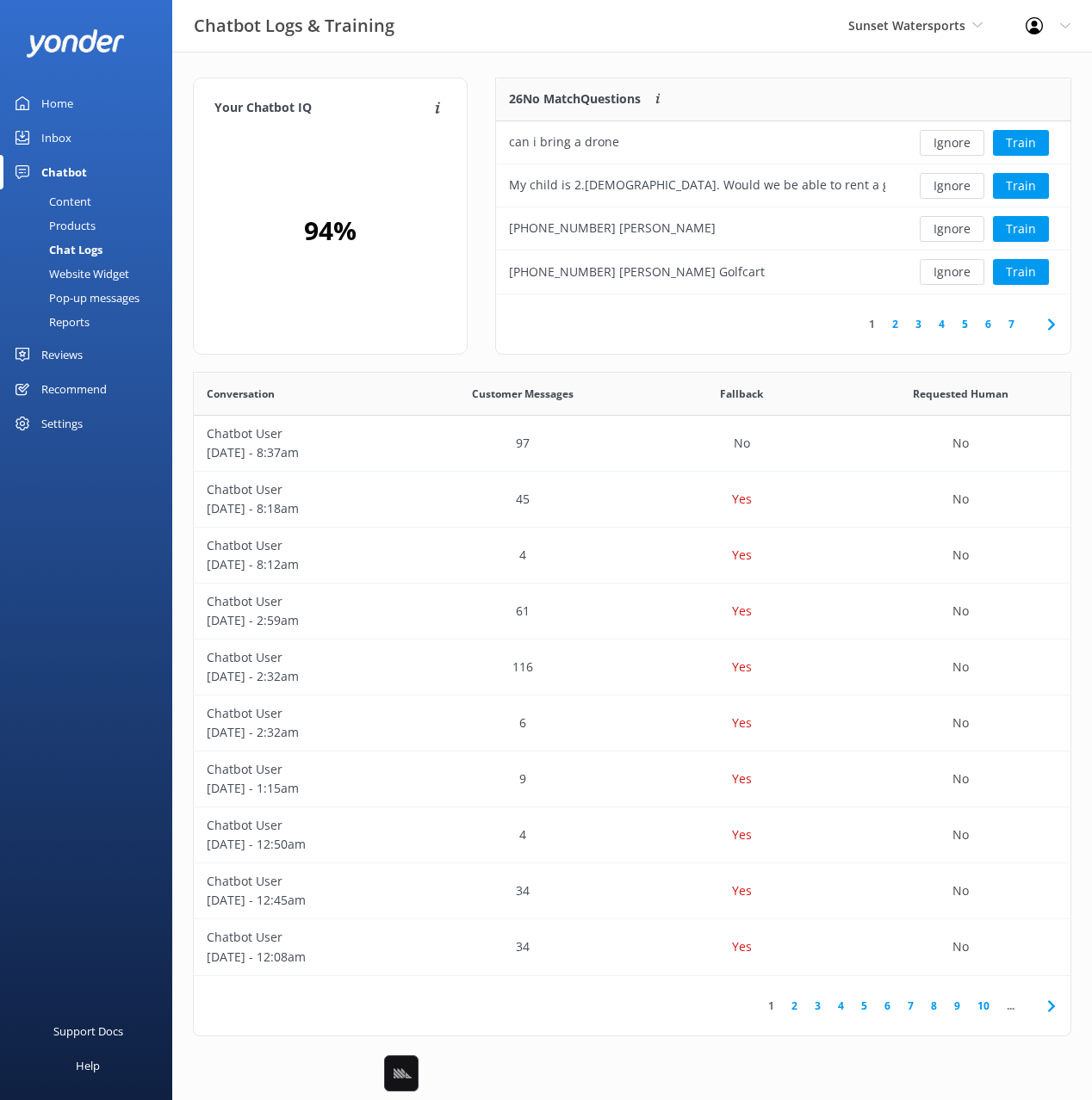
drag, startPoint x: 737, startPoint y: 323, endPoint x: 930, endPoint y: 250, distance: 206.3
click at [740, 322] on div "1 2 3 4 5 6 7" at bounding box center [783, 324] width 574 height 60
drag, startPoint x: 939, startPoint y: 266, endPoint x: 942, endPoint y: 234, distance: 32.1
click at [939, 266] on button "Ignore" at bounding box center [952, 272] width 65 height 26
click at [939, 220] on button "Ignore" at bounding box center [952, 228] width 65 height 26
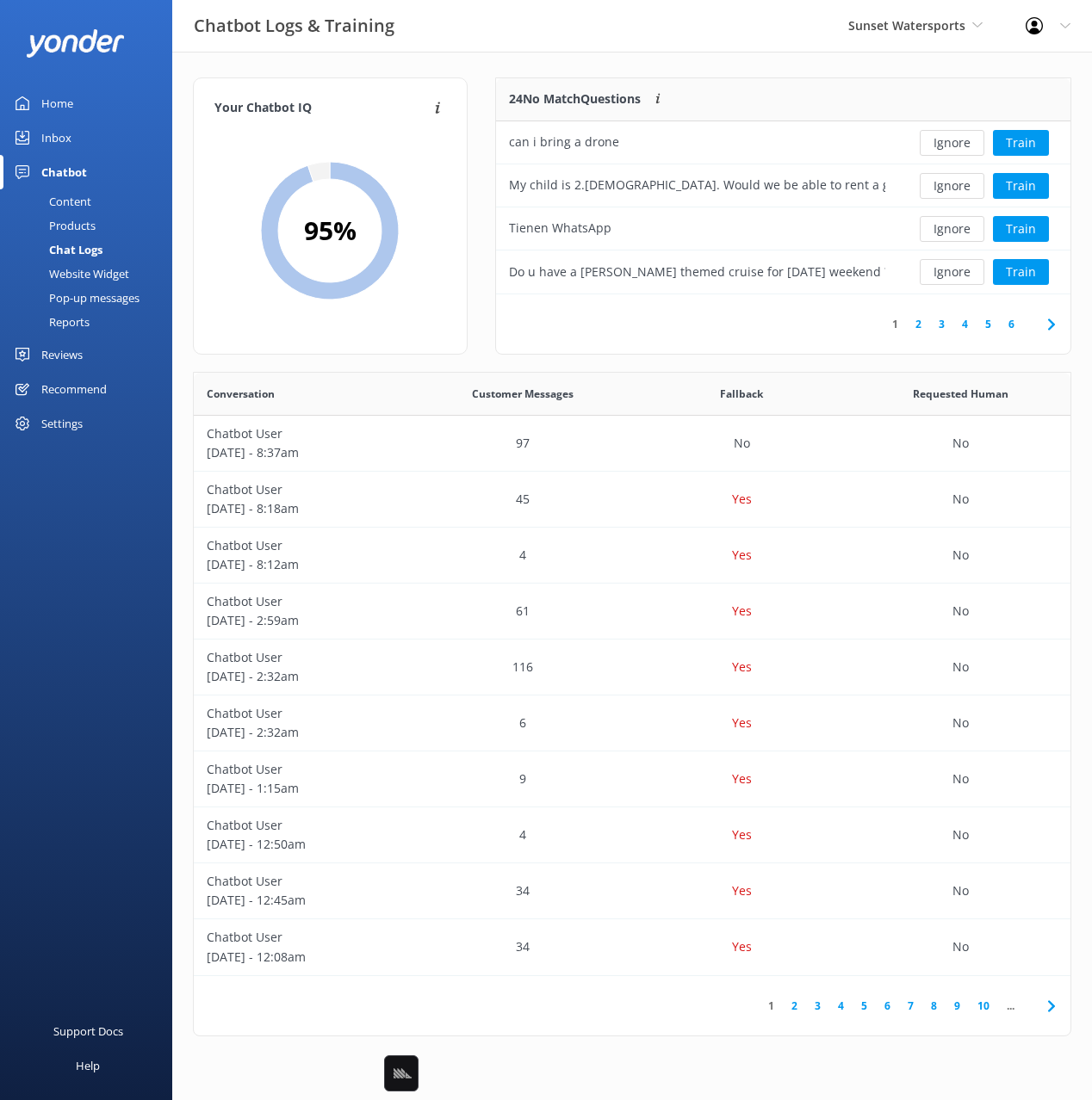
drag, startPoint x: 750, startPoint y: 332, endPoint x: 760, endPoint y: 326, distance: 11.7
click at [751, 332] on div "1 2 3 4 5 6" at bounding box center [783, 324] width 574 height 60
click at [1035, 228] on button "Train" at bounding box center [1021, 228] width 56 height 26
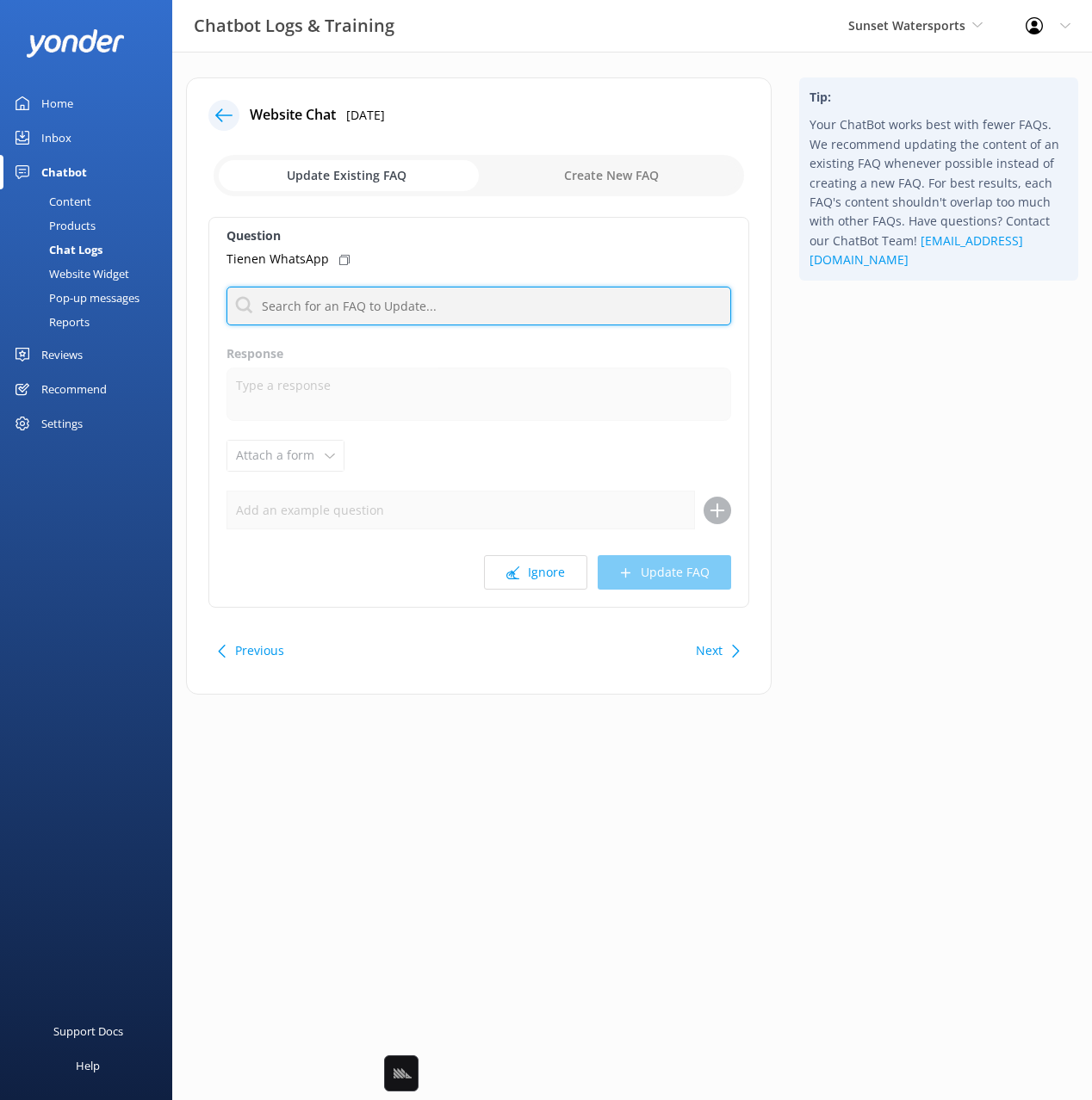
click at [465, 305] on input "text" at bounding box center [478, 306] width 504 height 39
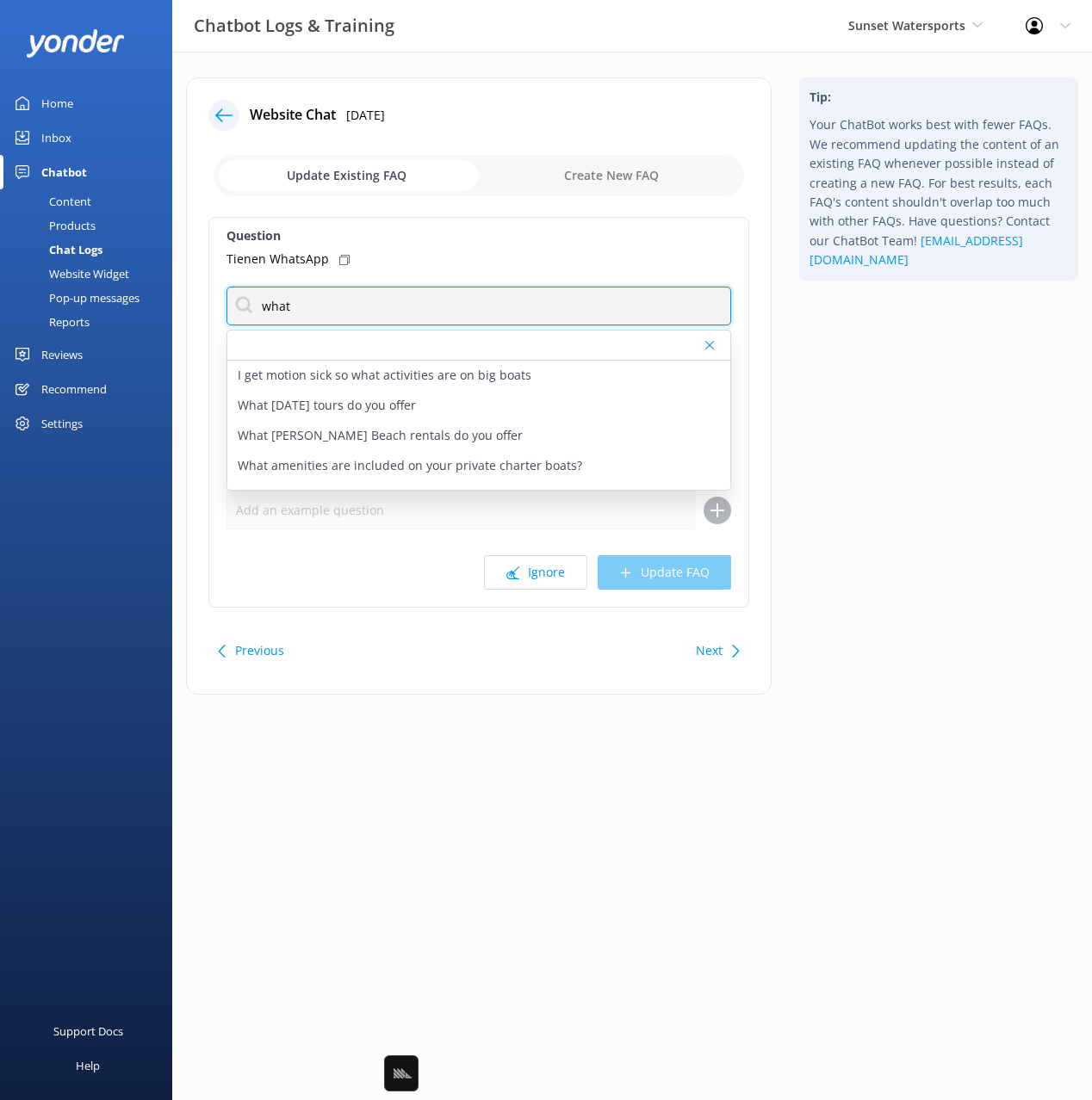
type input "what"
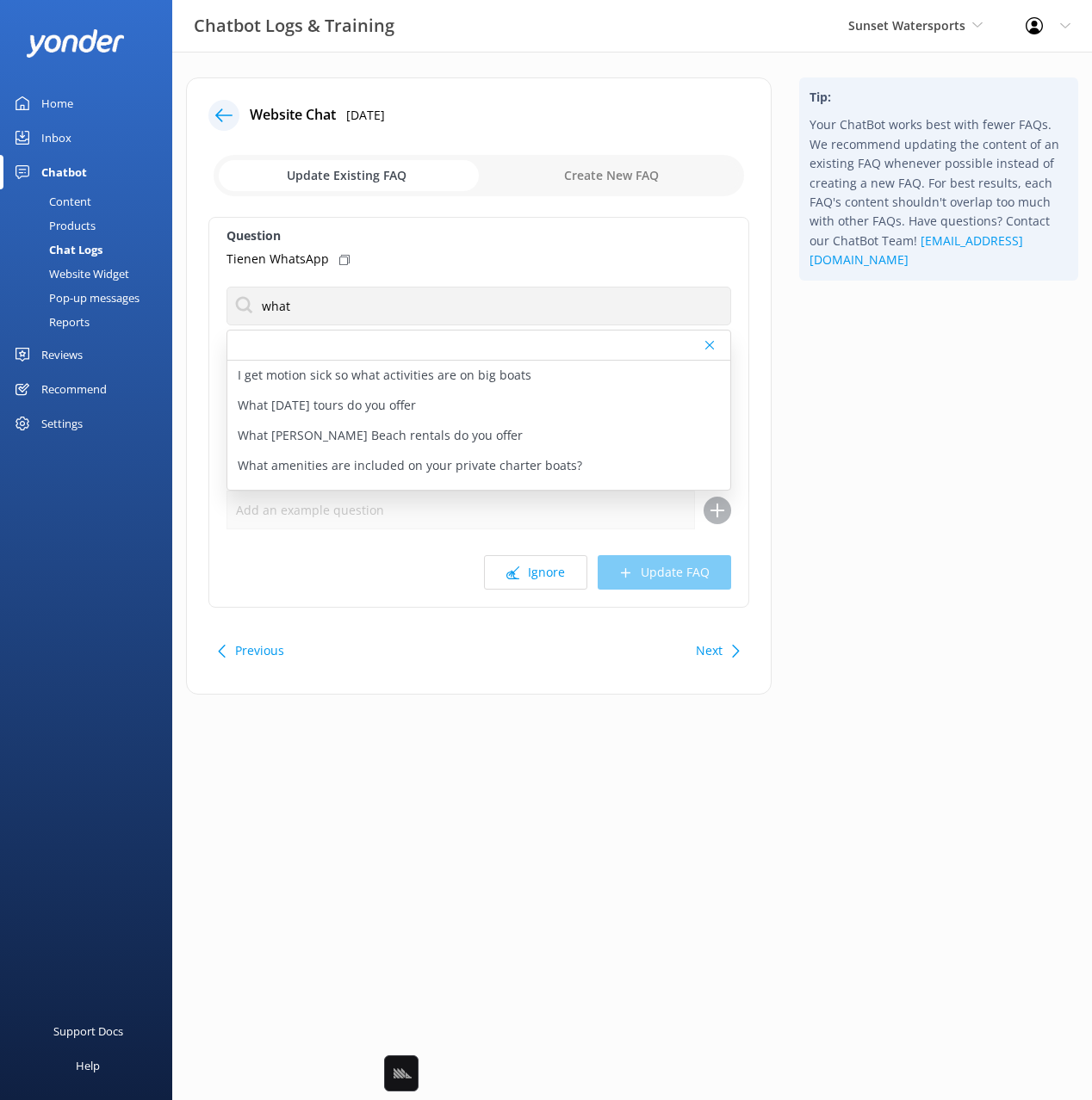
click at [881, 366] on div "Tip: Your ChatBot works best with fewer FAQs. We recommend updating the content…" at bounding box center [939, 394] width 307 height 634
drag, startPoint x: 905, startPoint y: 568, endPoint x: 899, endPoint y: 555, distance: 14.3
click at [904, 568] on div "Tip: Your ChatBot works best with fewer FAQs. We recommend updating the content…" at bounding box center [939, 394] width 307 height 634
drag, startPoint x: 705, startPoint y: 655, endPoint x: 738, endPoint y: 646, distance: 34.2
click at [704, 655] on button "Next" at bounding box center [709, 651] width 27 height 34
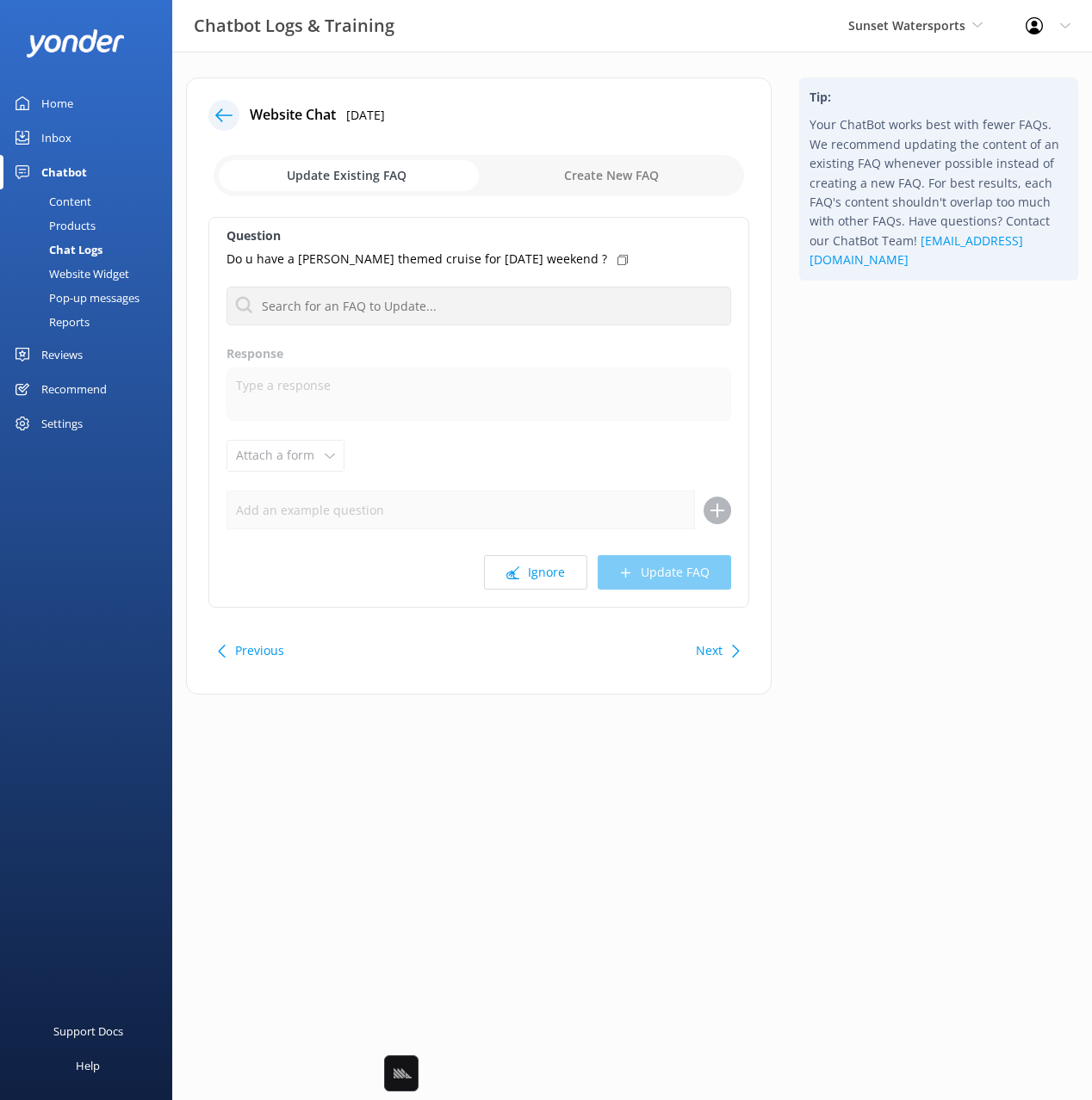
click at [937, 611] on div "Tip: Your ChatBot works best with fewer FAQs. We recommend updating the content…" at bounding box center [939, 394] width 307 height 634
drag, startPoint x: 110, startPoint y: 105, endPoint x: 148, endPoint y: 101, distance: 38.2
click at [112, 104] on link "Home" at bounding box center [86, 103] width 172 height 34
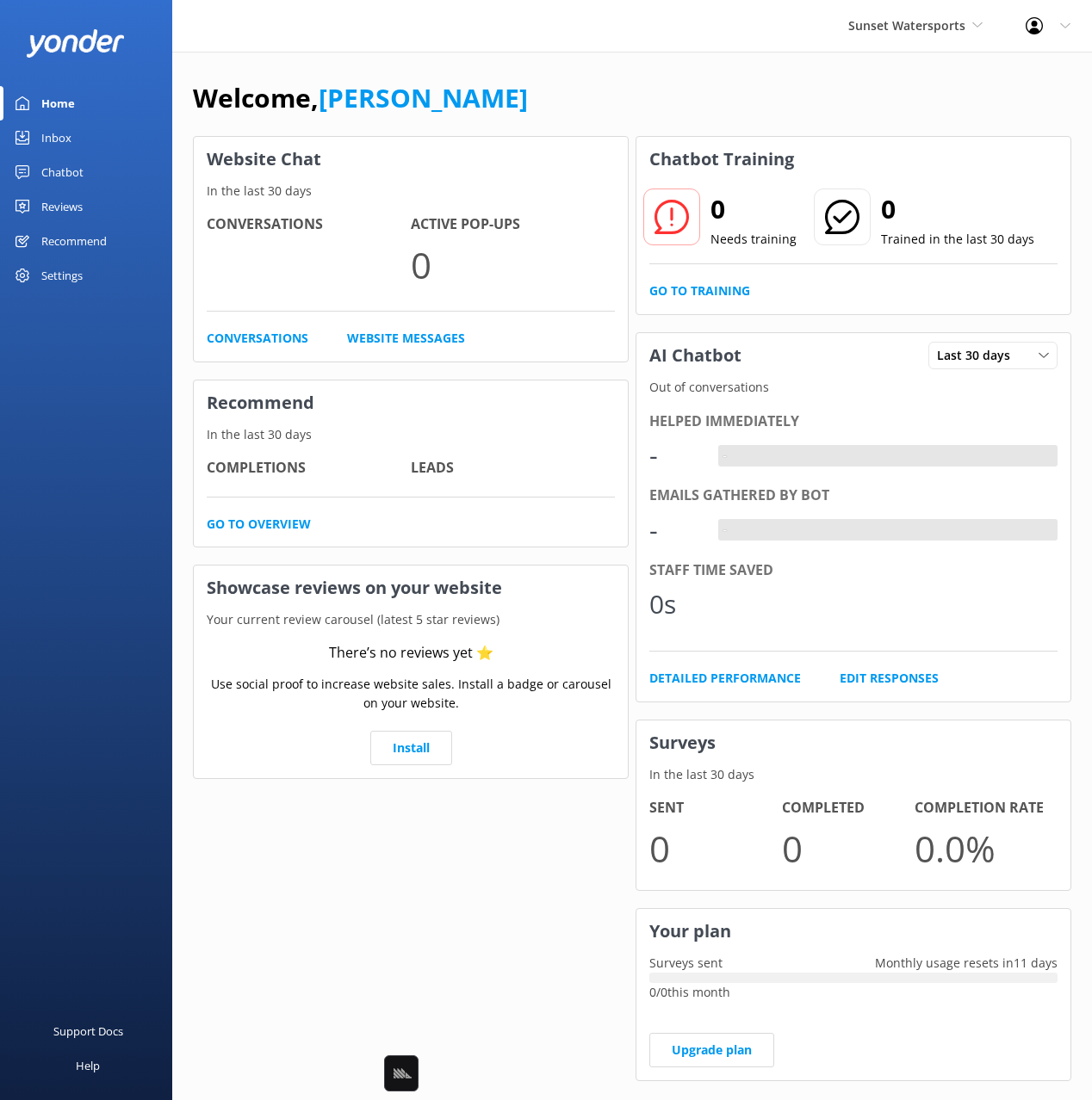
click at [538, 103] on div "Welcome, [PERSON_NAME]" at bounding box center [632, 106] width 878 height 59
click at [534, 102] on div "Welcome, [PERSON_NAME]" at bounding box center [632, 106] width 878 height 59
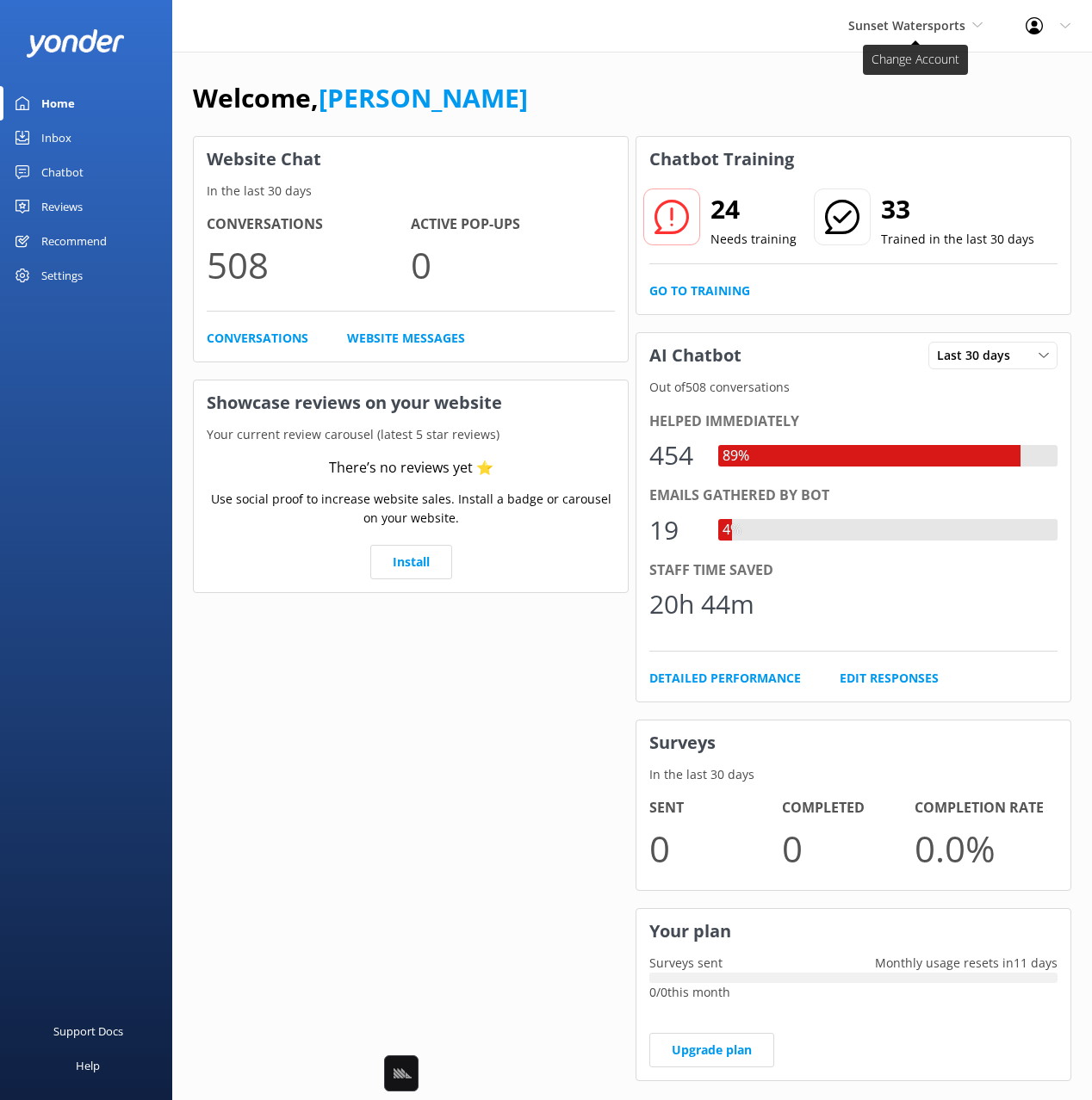
click at [894, 26] on span "Sunset Watersports" at bounding box center [907, 25] width 117 height 16
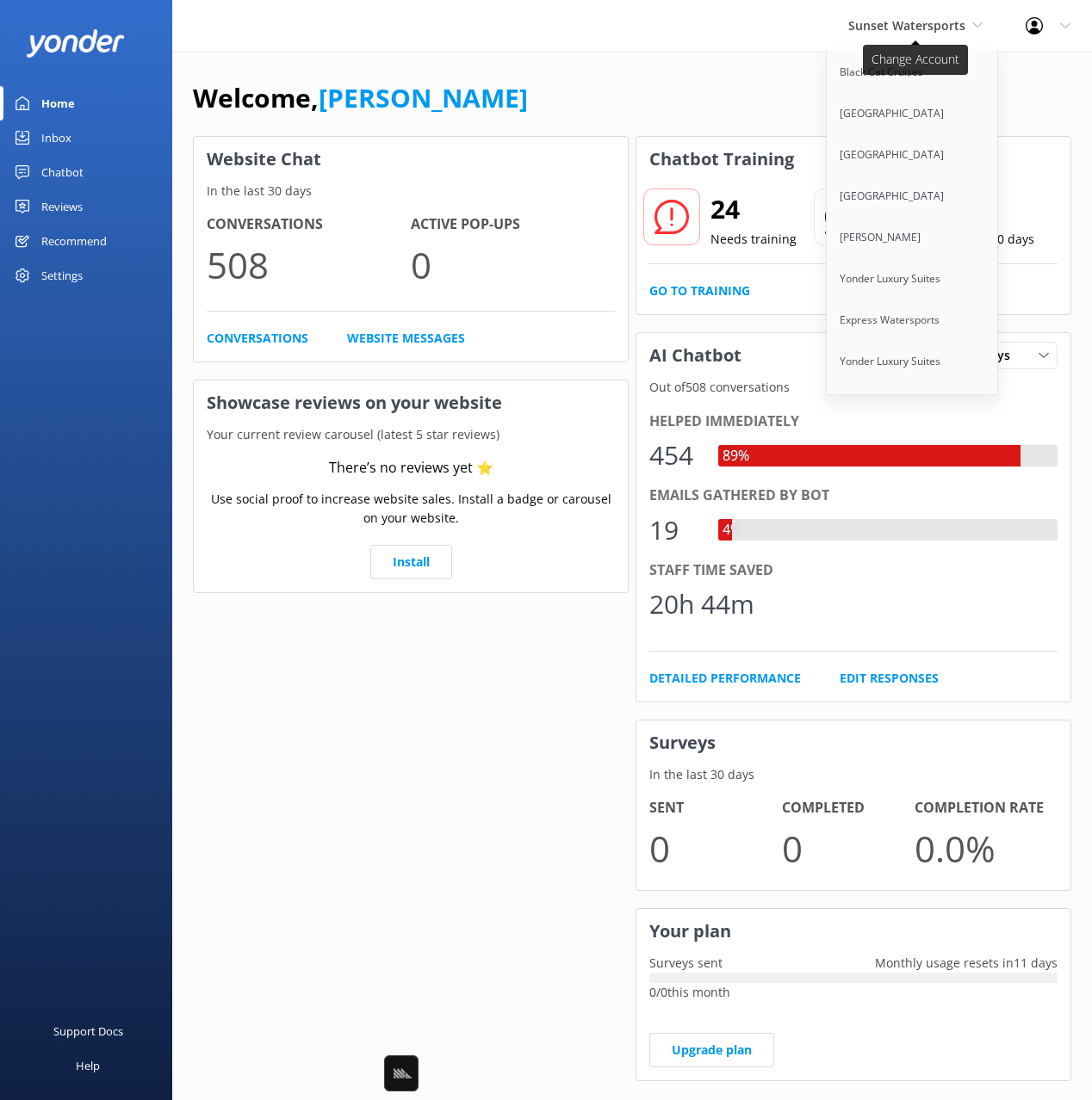
scroll to position [7071, 0]
click at [939, 342] on link "Seaforth Boat Rentals" at bounding box center [912, 363] width 172 height 42
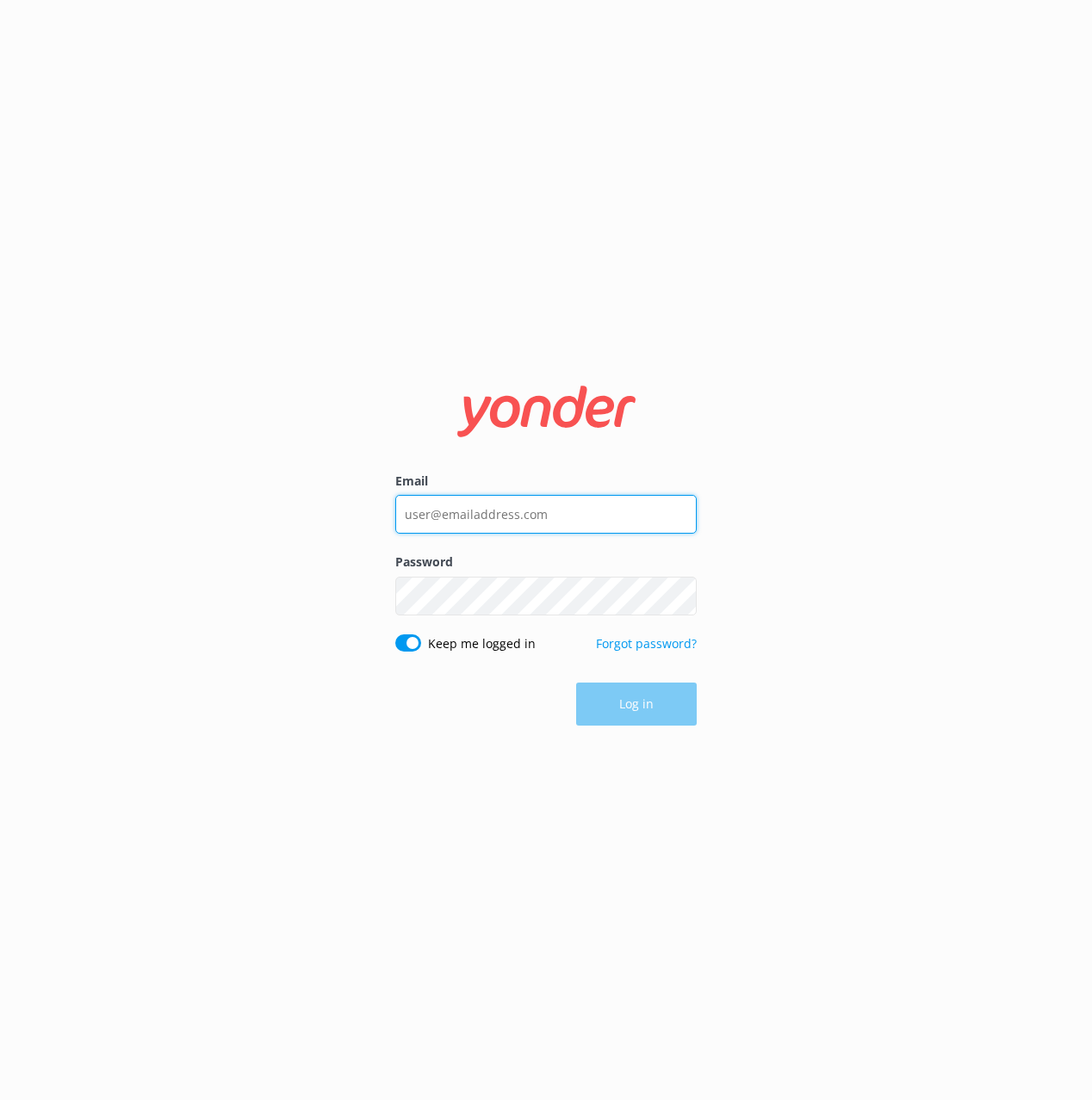
click at [602, 498] on input "Email" at bounding box center [546, 514] width 301 height 39
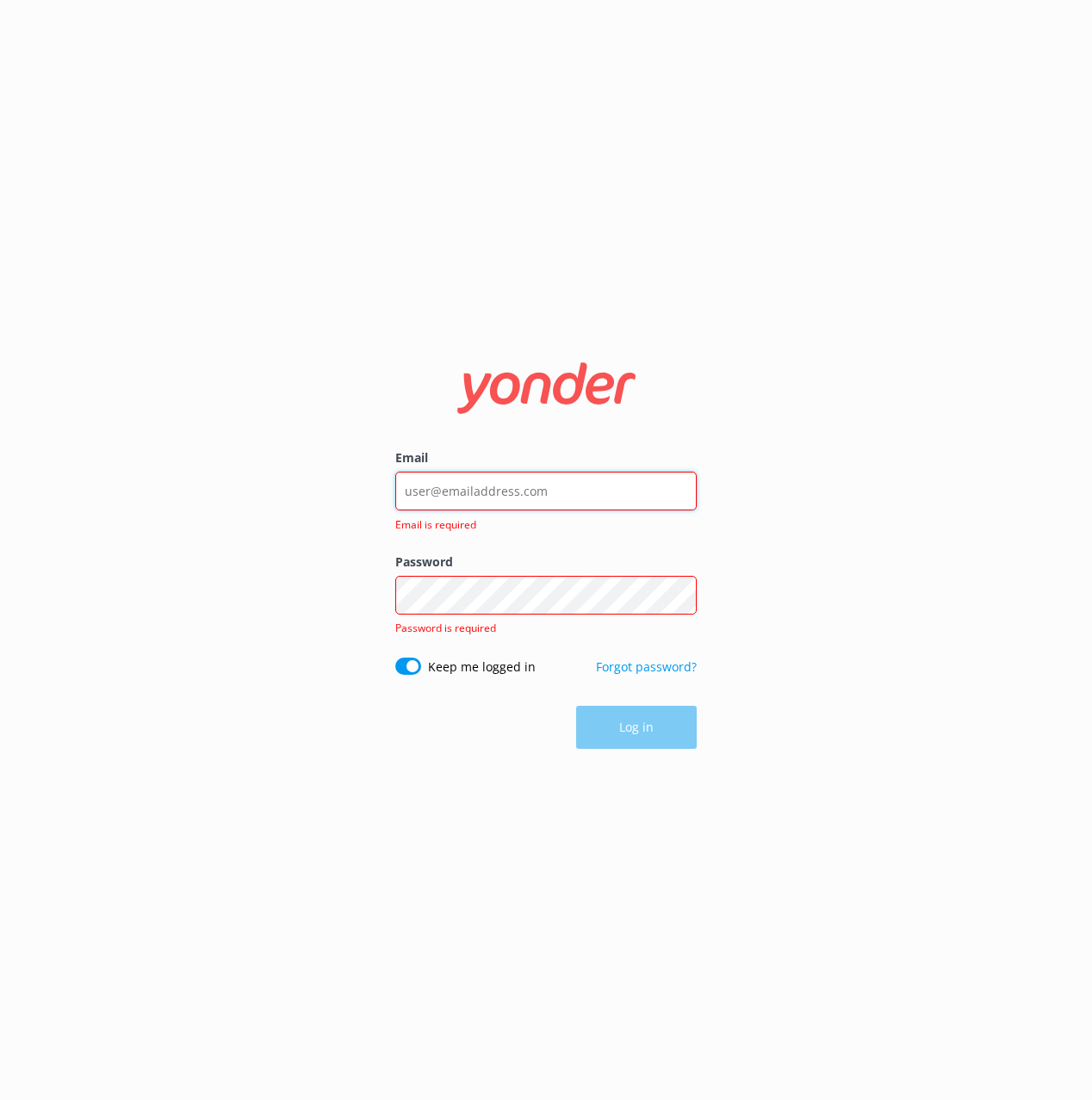
type input "[EMAIL_ADDRESS][DOMAIN_NAME]"
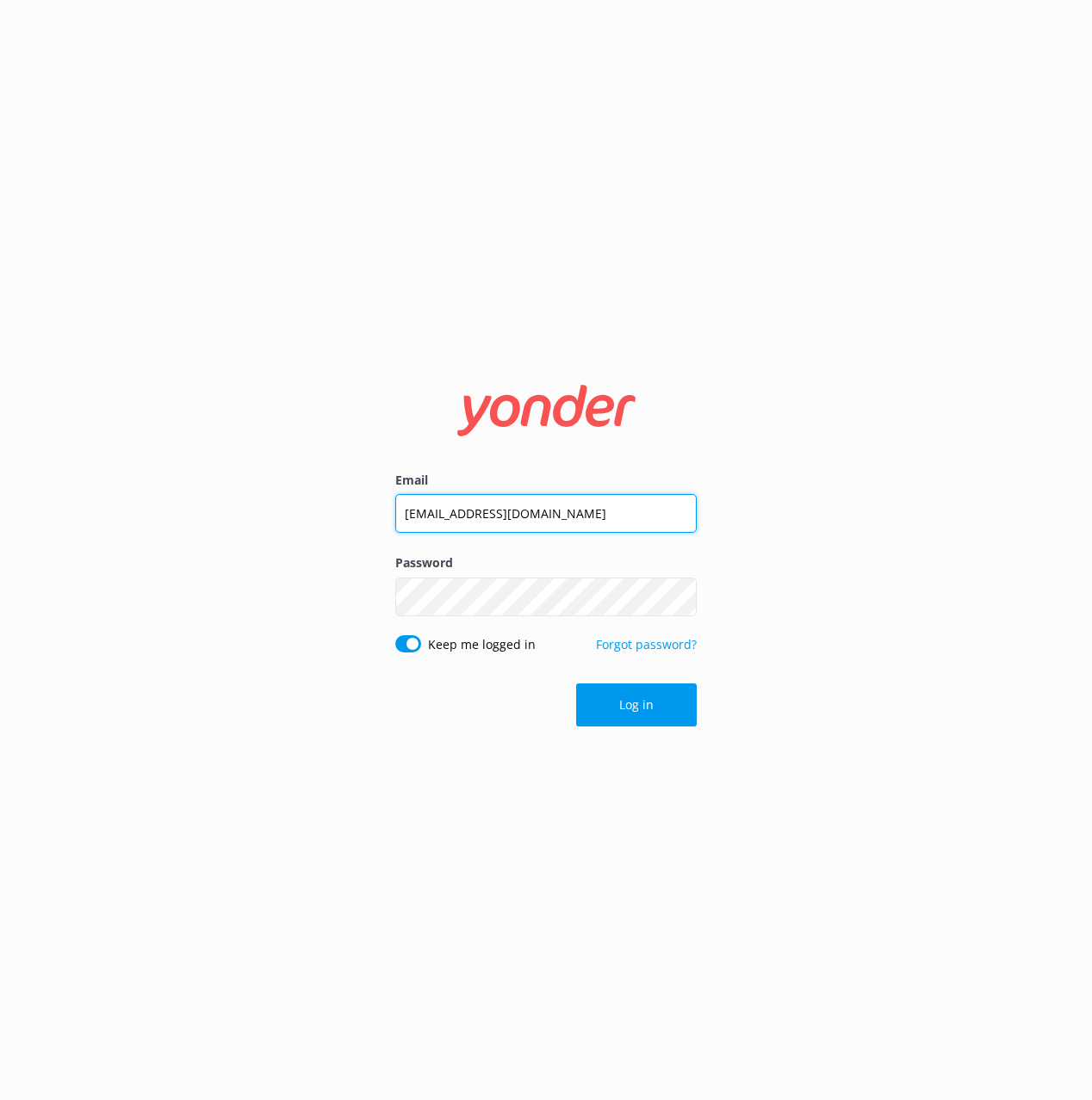
click button "Log in" at bounding box center [636, 706] width 121 height 43
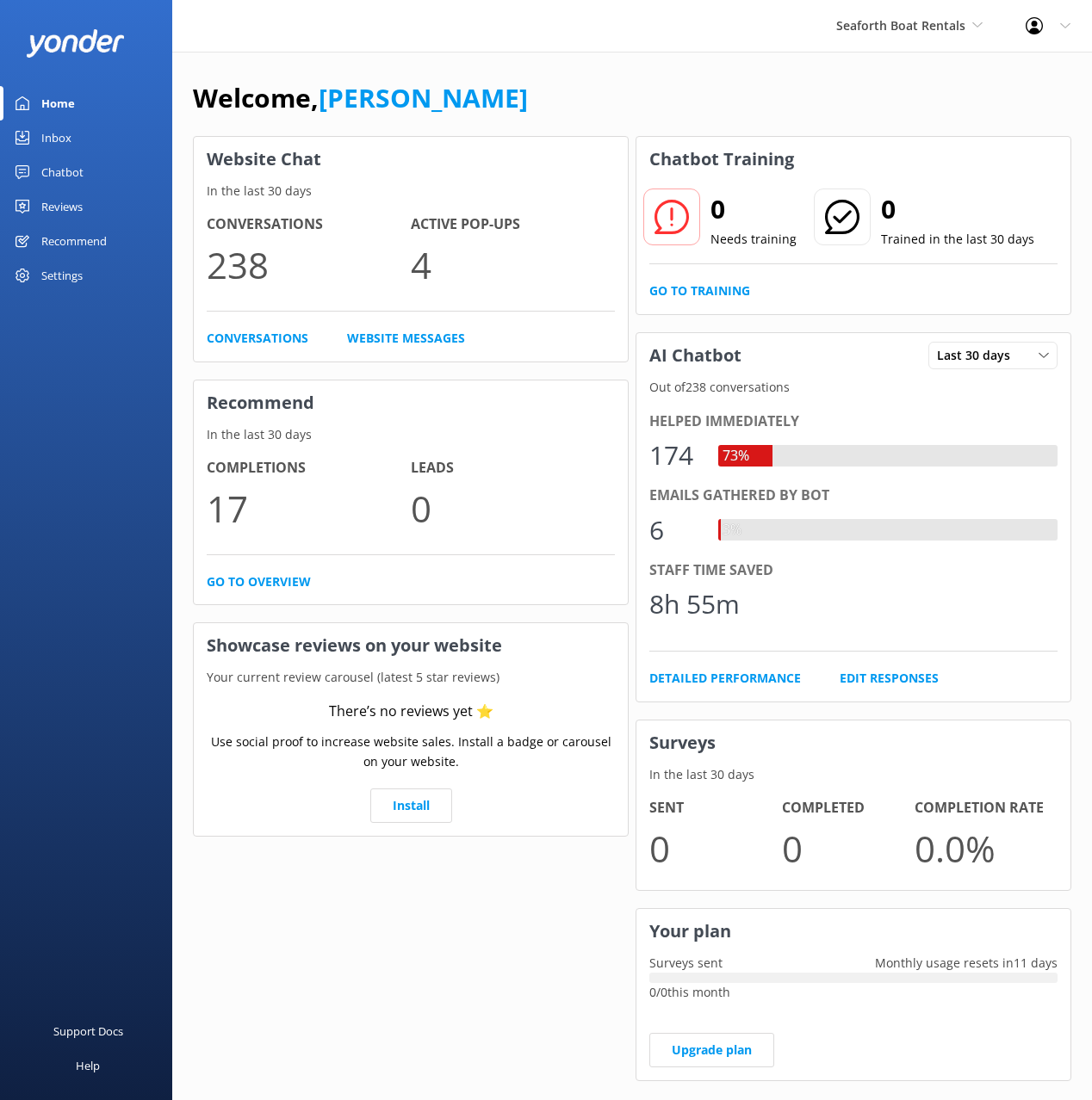
drag, startPoint x: 504, startPoint y: 93, endPoint x: 149, endPoint y: 173, distance: 363.9
click at [501, 94] on div "Welcome, [PERSON_NAME]" at bounding box center [632, 106] width 878 height 59
click at [64, 174] on div "Chatbot" at bounding box center [62, 172] width 42 height 34
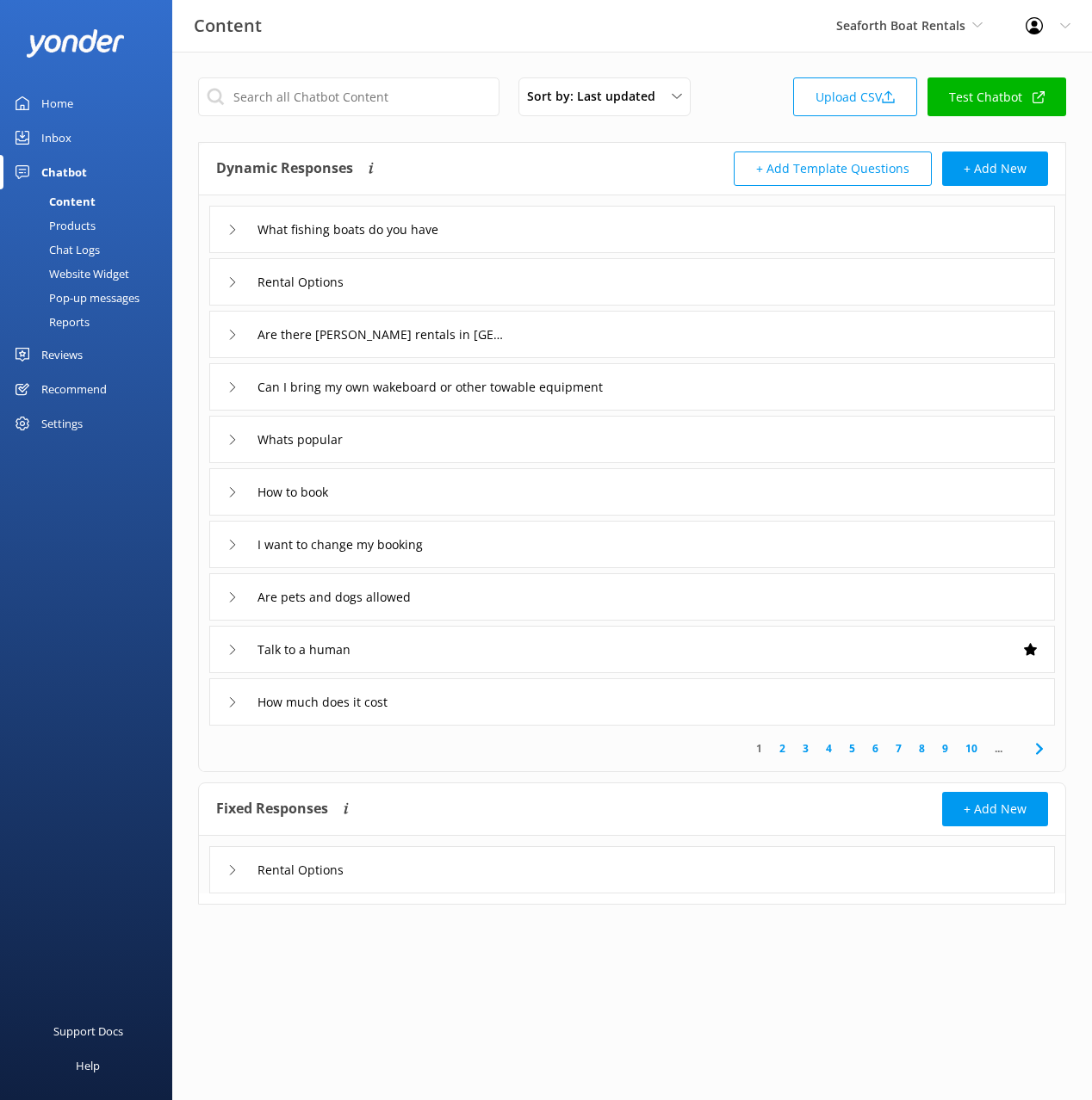
click at [526, 135] on div "Sort by: Last updated Title Last updated Upload CSV Test Chatbot Dynamic Respon…" at bounding box center [632, 504] width 920 height 905
drag, startPoint x: 91, startPoint y: 252, endPoint x: 151, endPoint y: 236, distance: 62.1
click at [93, 251] on div "Chat Logs" at bounding box center [54, 249] width 89 height 24
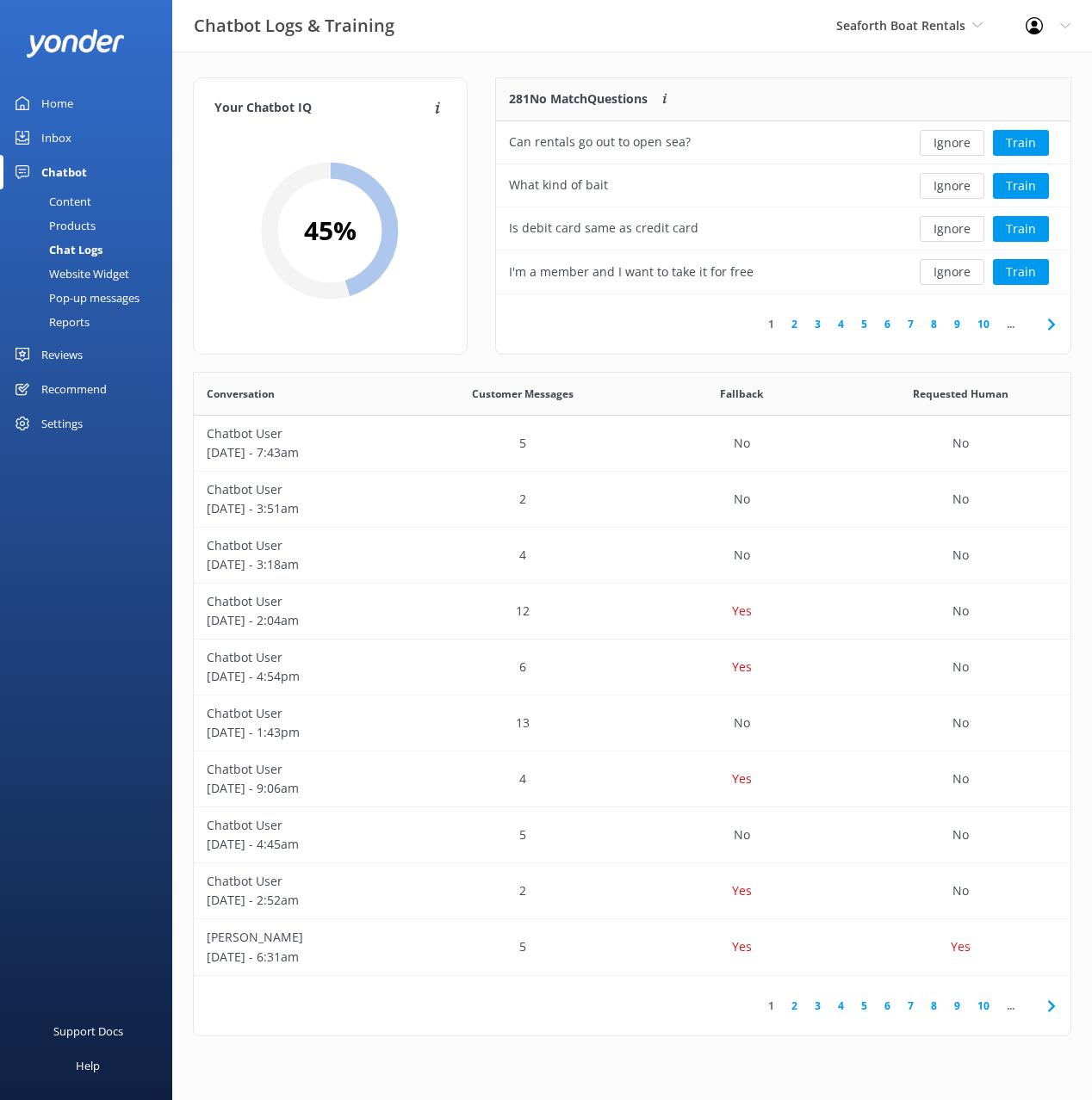
scroll to position [604, 876]
drag, startPoint x: 515, startPoint y: 60, endPoint x: 493, endPoint y: 57, distance: 22.2
click at [515, 60] on div "Your Chatbot IQ Your Chatbot IQ is the percentage of trained FAQs against untra…" at bounding box center [632, 561] width 920 height 1020
click at [490, 56] on div "Your Chatbot IQ Your Chatbot IQ is the percentage of trained FAQs against untra…" at bounding box center [632, 561] width 920 height 1020
click at [66, 102] on div "Home" at bounding box center [57, 103] width 32 height 34
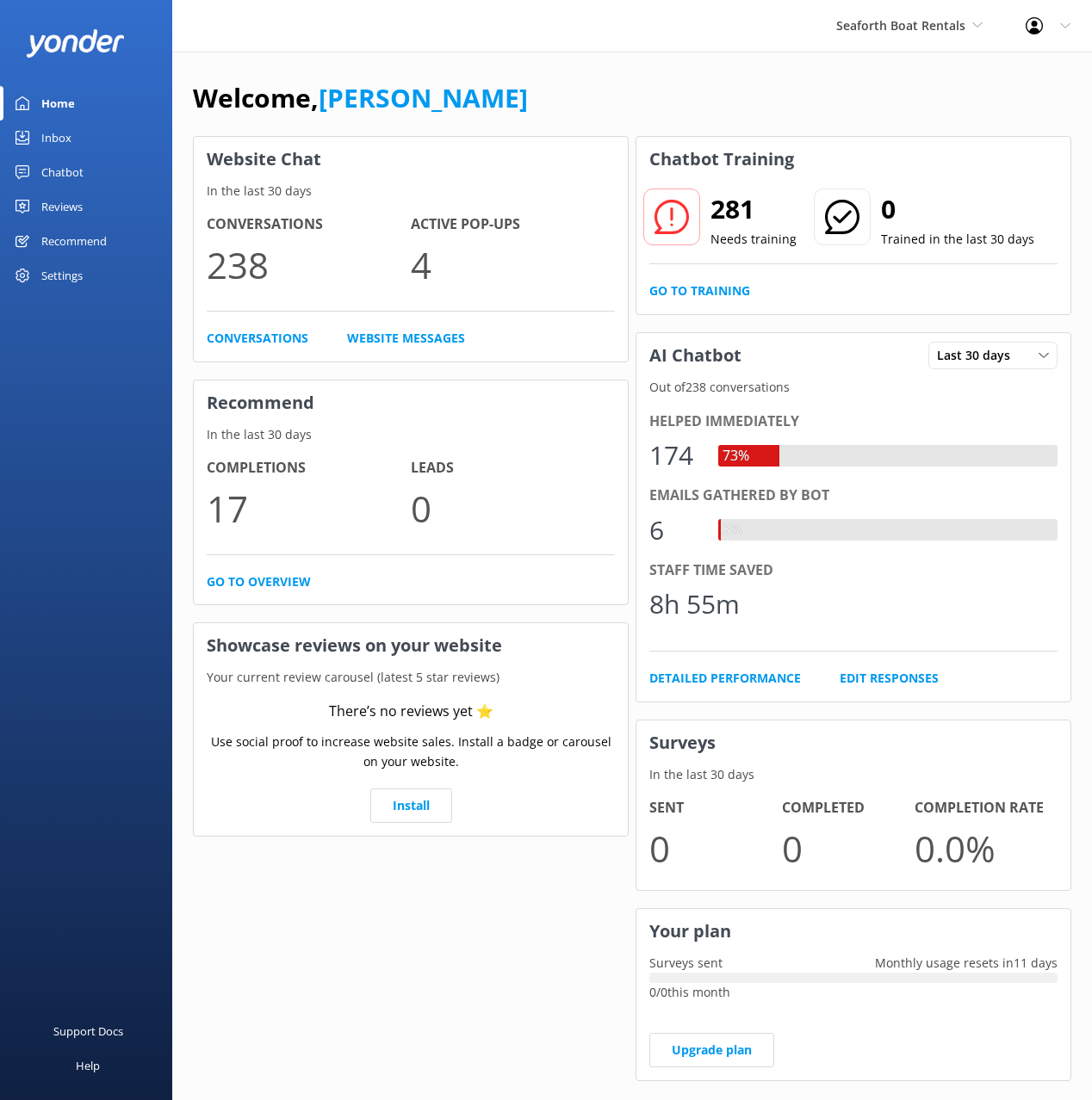
drag, startPoint x: 598, startPoint y: 69, endPoint x: 523, endPoint y: 60, distance: 75.5
click at [597, 69] on div "Welcome, [PERSON_NAME] Website Chat In the last 30 days Conversations 238 Activ…" at bounding box center [632, 592] width 920 height 1081
drag, startPoint x: 504, startPoint y: 56, endPoint x: 343, endPoint y: 3, distance: 169.5
click at [504, 56] on div "Welcome, [PERSON_NAME] Website Chat In the last 30 days Conversations 238 Activ…" at bounding box center [632, 592] width 920 height 1081
click at [693, 59] on div "Welcome, [PERSON_NAME] Website Chat In the last 30 days Conversations 238 Activ…" at bounding box center [632, 592] width 920 height 1081
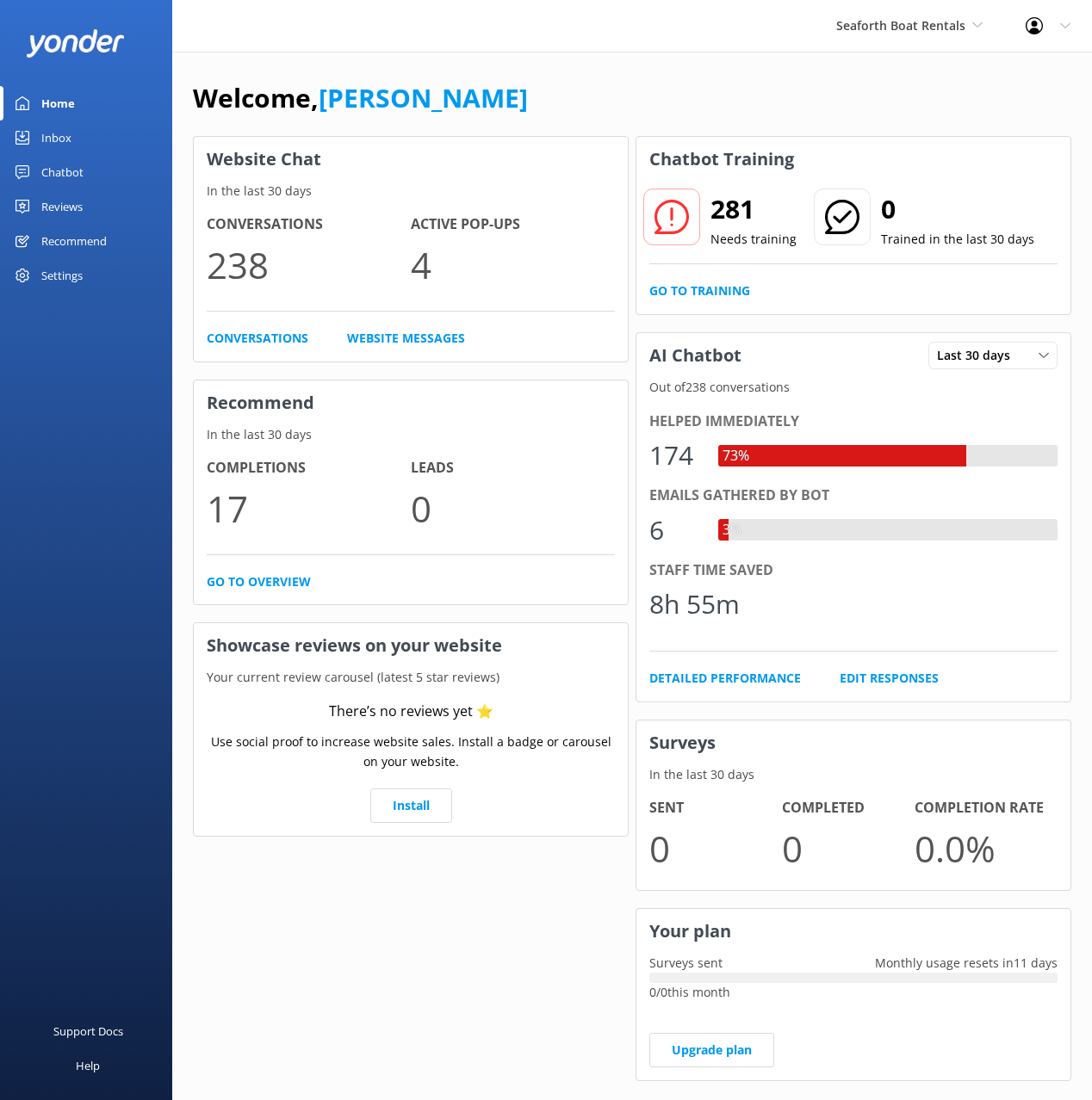
click at [690, 63] on div "Welcome, [PERSON_NAME] Website Chat In the last 30 days Conversations 238 Activ…" at bounding box center [632, 592] width 920 height 1081
click at [834, 66] on div "Welcome, [PERSON_NAME] Website Chat In the last 30 days Conversations 238 Activ…" at bounding box center [632, 592] width 920 height 1081
click at [865, 27] on span "Seaforth Boat Rentals" at bounding box center [900, 25] width 129 height 16
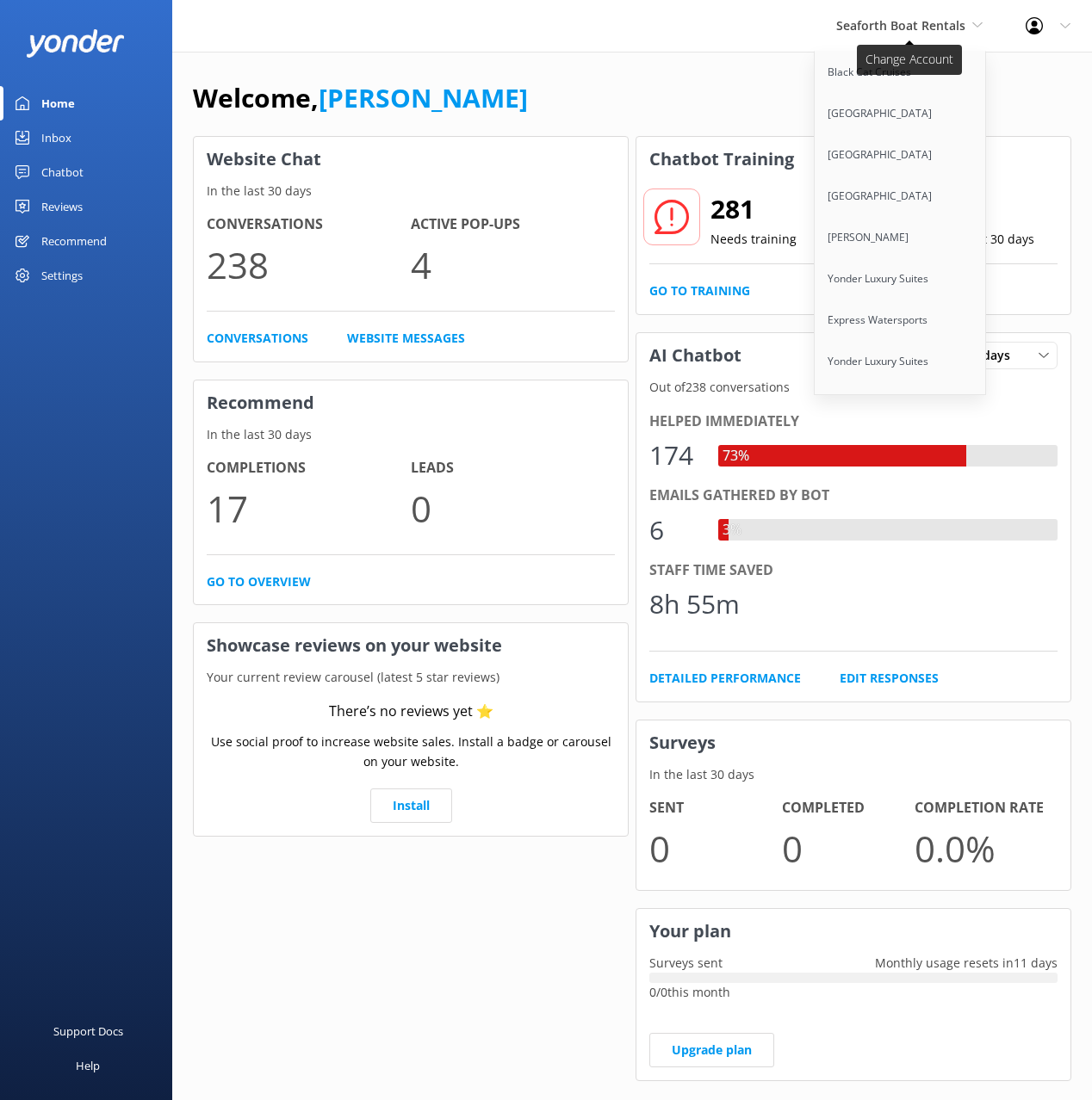
scroll to position [10867, 0]
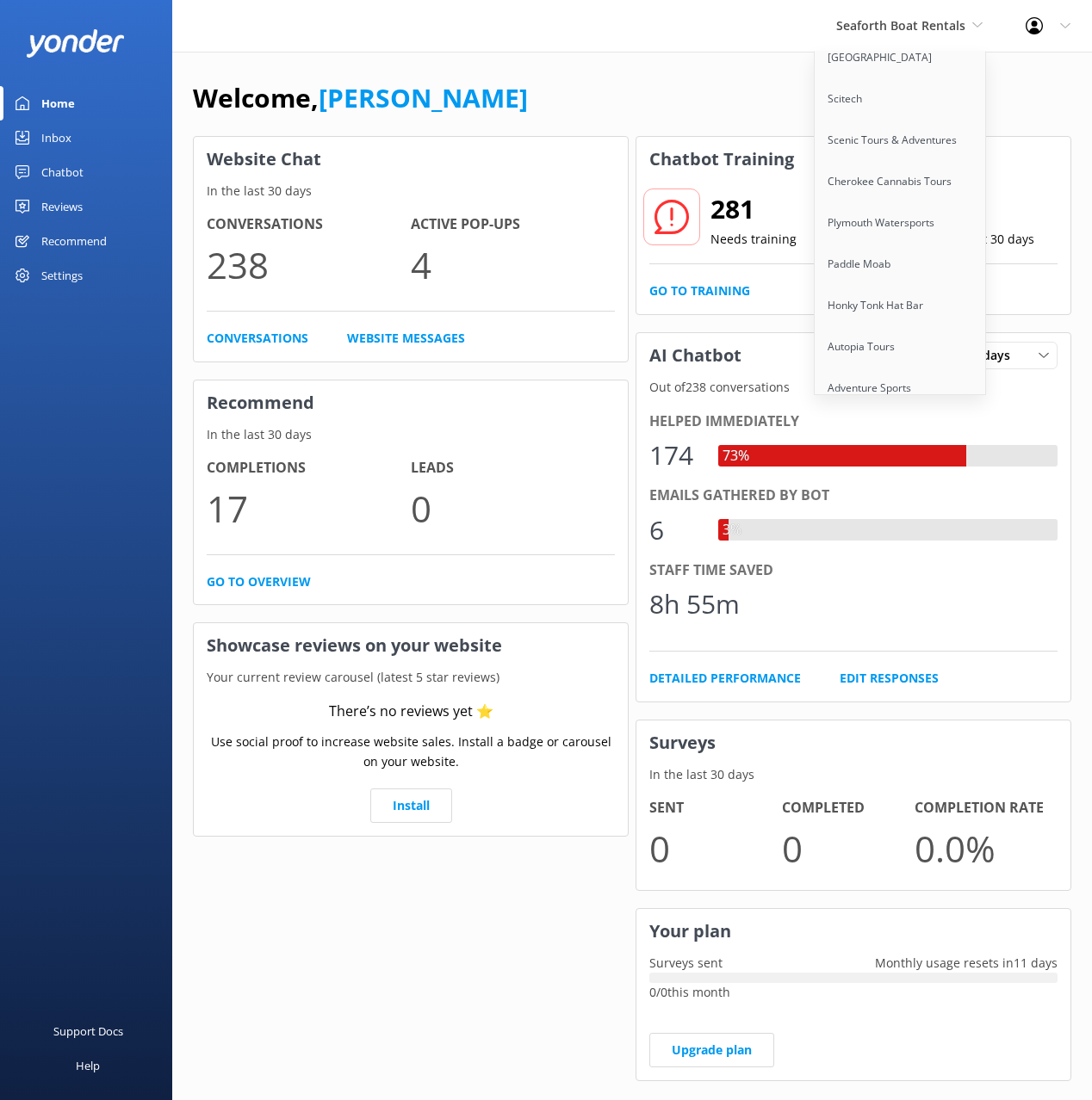
click at [887, 450] on link "Kaituna Cascades" at bounding box center [901, 471] width 172 height 42
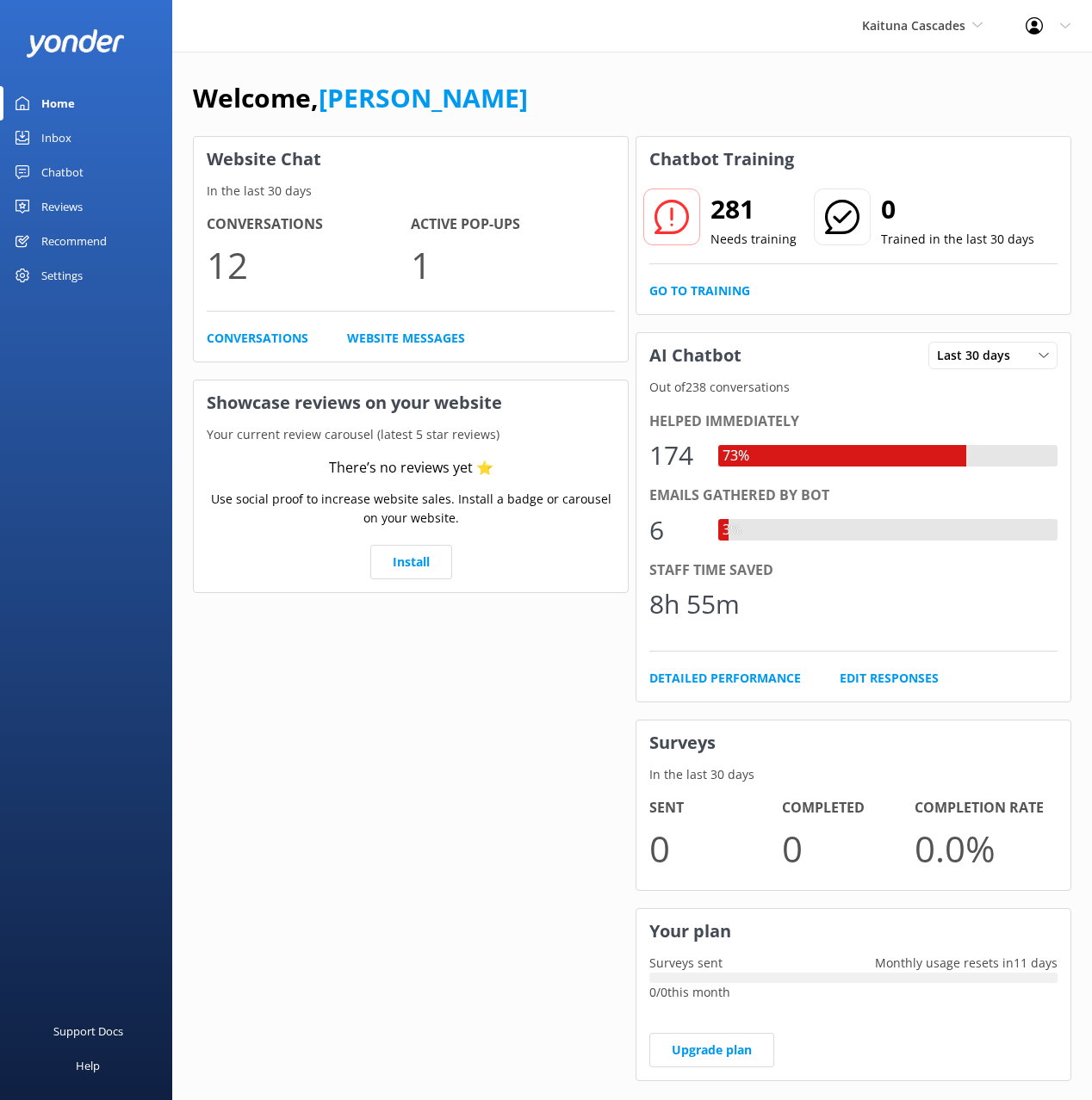
click at [583, 116] on div "Welcome, [PERSON_NAME]" at bounding box center [632, 106] width 878 height 59
click at [92, 178] on link "Chatbot" at bounding box center [86, 172] width 172 height 34
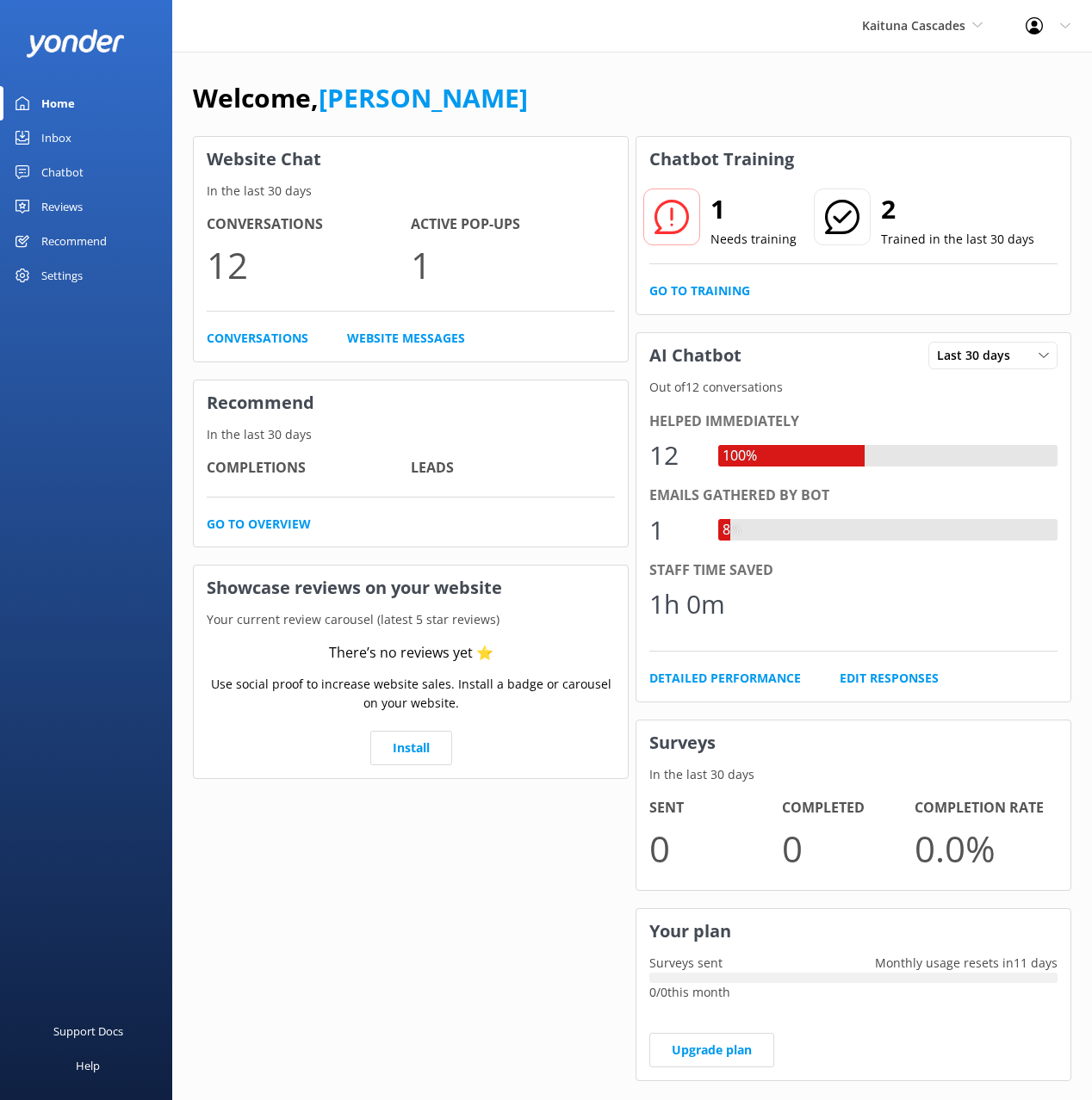
click at [43, 167] on div "Chatbot" at bounding box center [62, 172] width 42 height 34
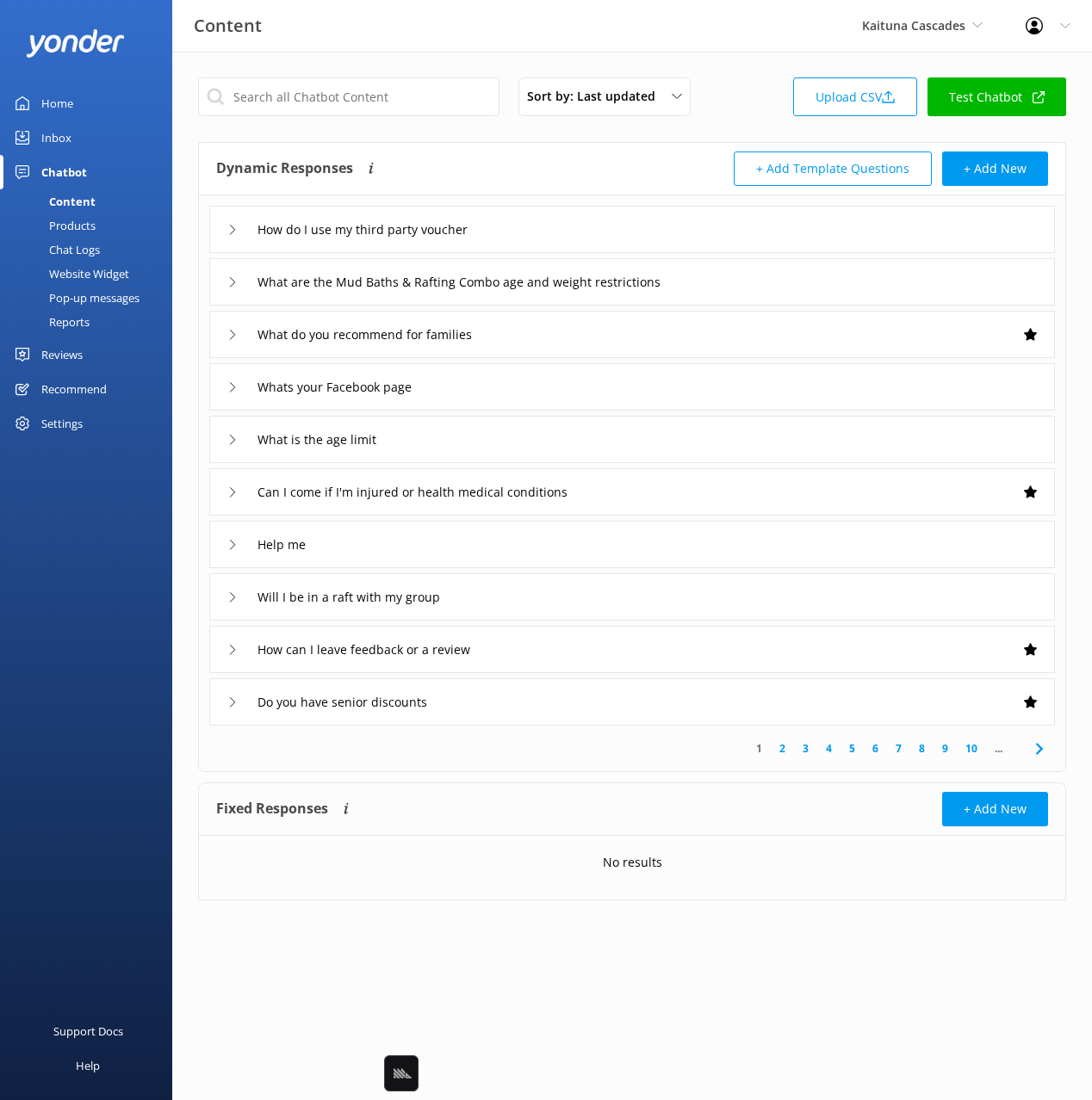
click at [92, 248] on div "Chat Logs" at bounding box center [54, 249] width 89 height 24
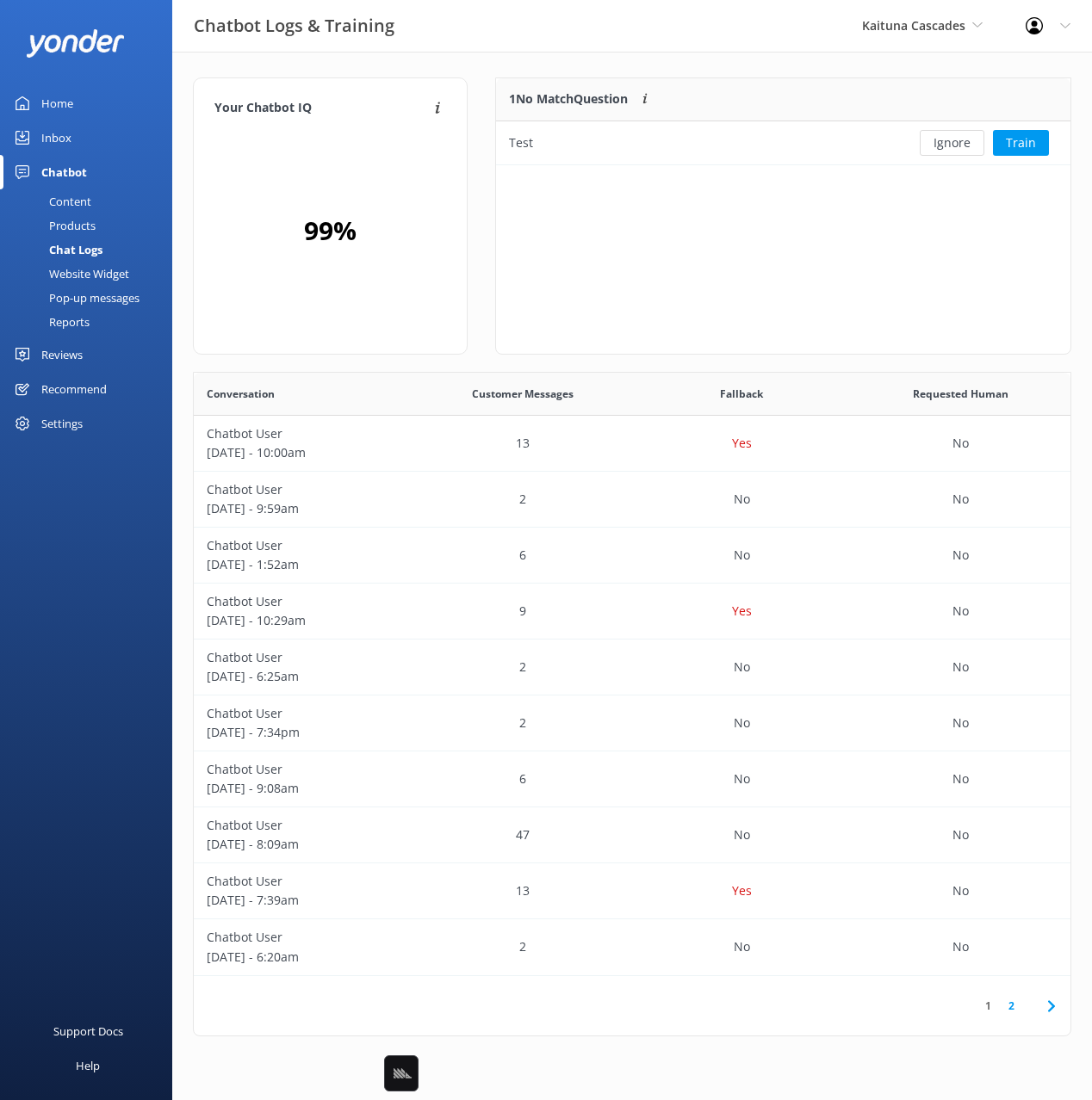
scroll to position [87, 575]
drag, startPoint x: 938, startPoint y: 143, endPoint x: 927, endPoint y: 140, distance: 11.4
click at [938, 143] on button "Ignore" at bounding box center [952, 143] width 65 height 26
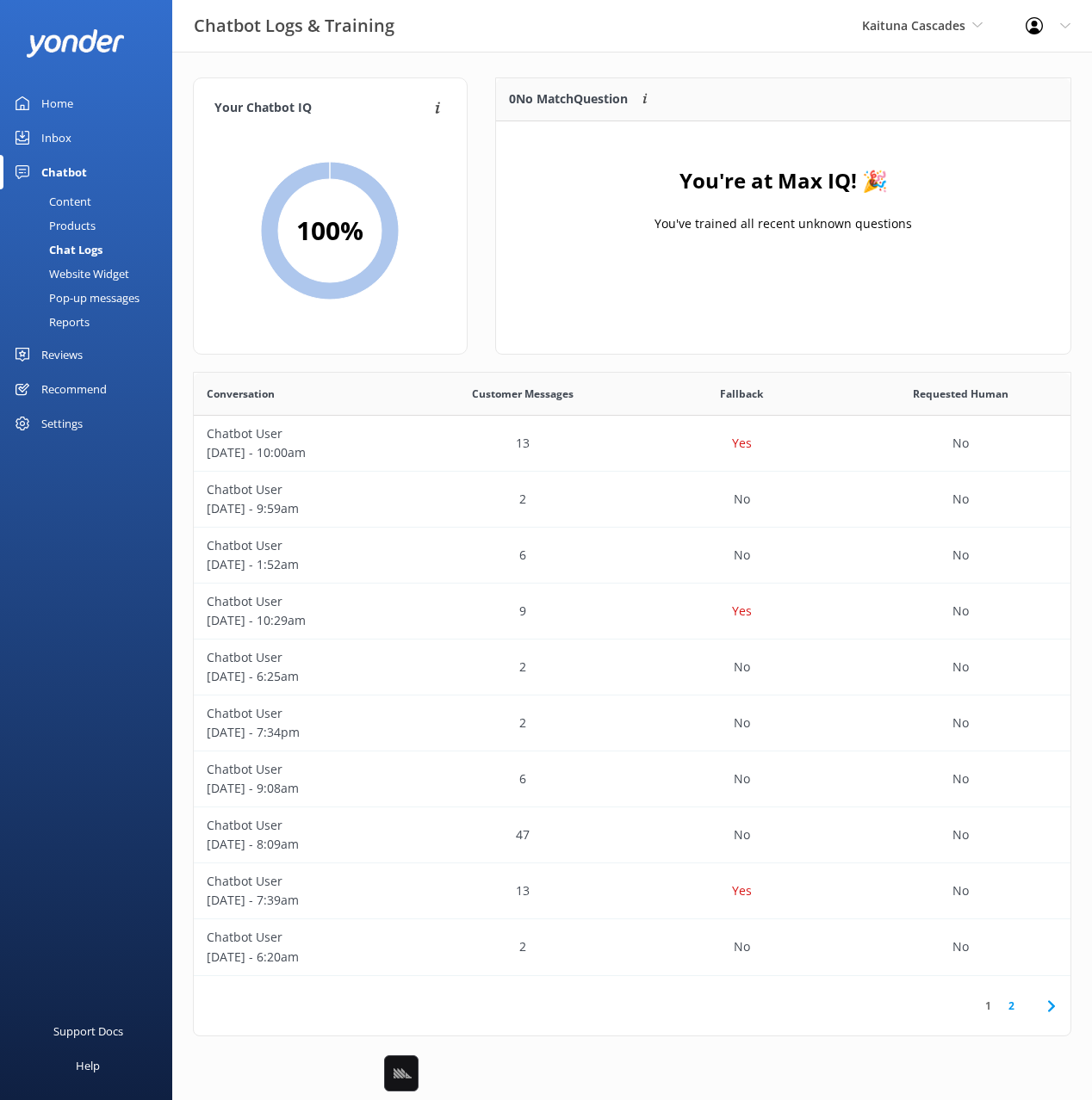
click at [890, 40] on div "Kaituna Cascades Black Cat Cruises [GEOGRAPHIC_DATA] [GEOGRAPHIC_DATA] [GEOGRAP…" at bounding box center [921, 25] width 163 height 51
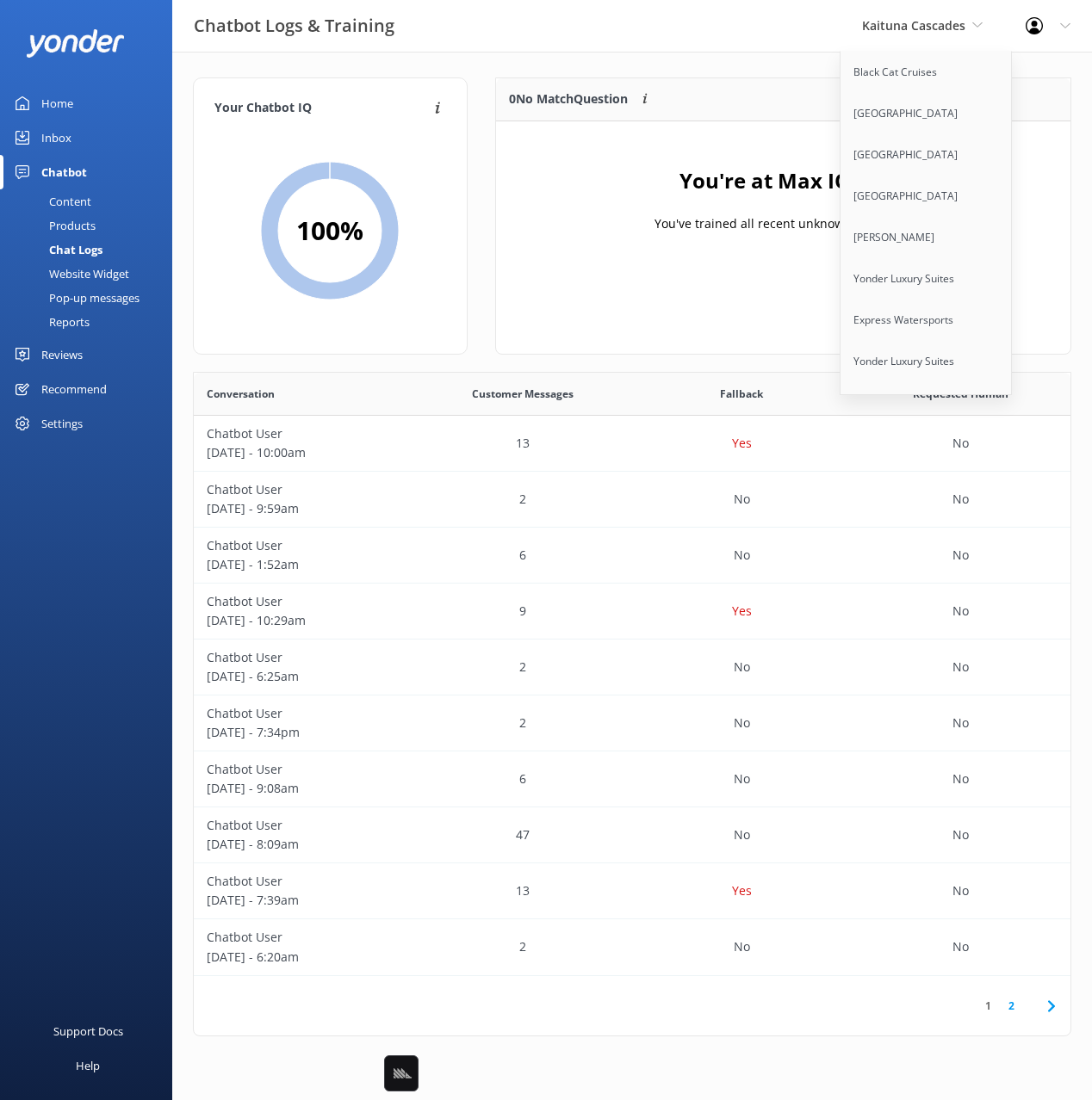
scroll to position [10661, 0]
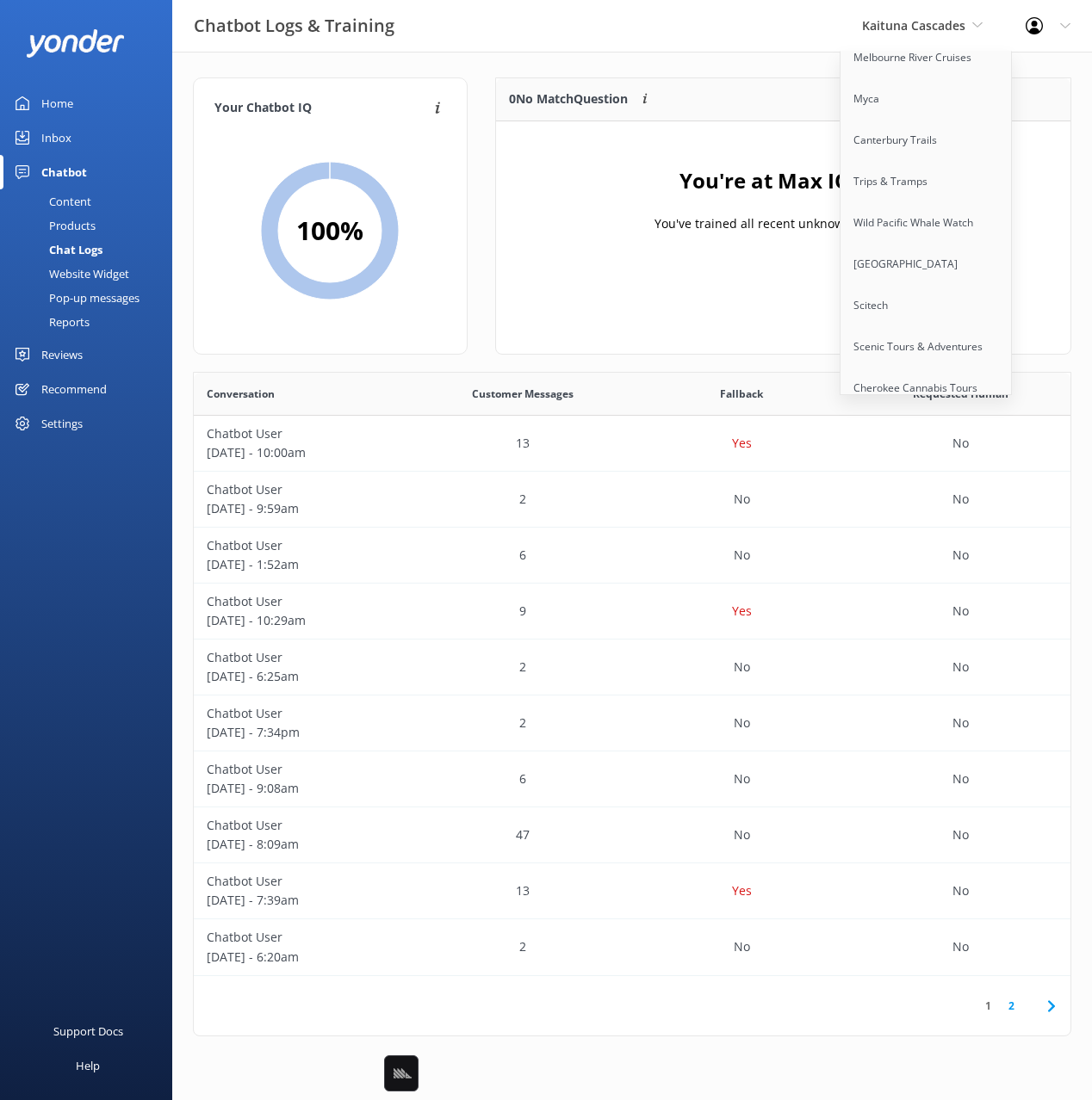
click at [935, 450] on link "Paddle Moab" at bounding box center [926, 471] width 172 height 42
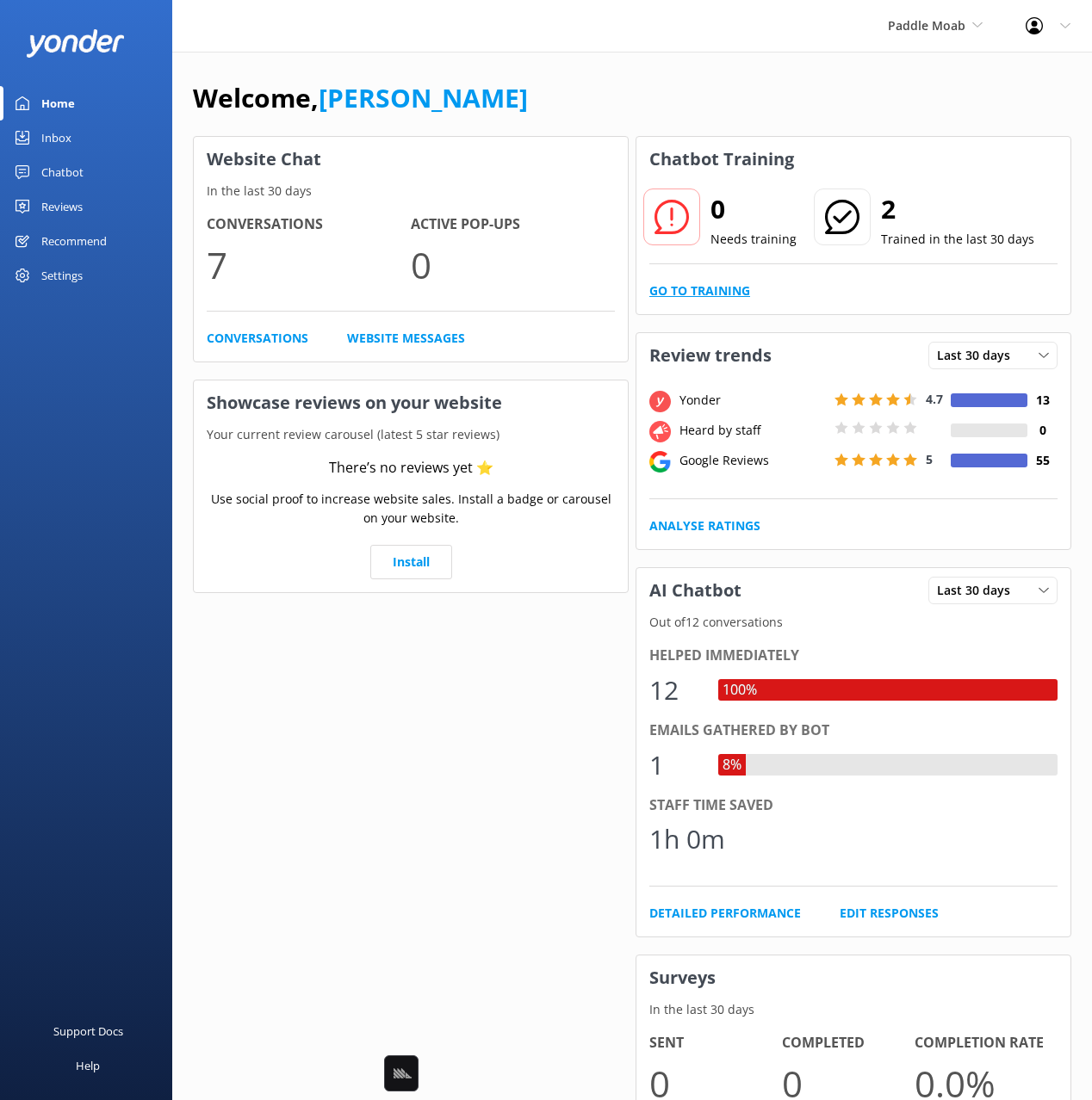
click at [720, 292] on link "Go to Training" at bounding box center [699, 291] width 101 height 19
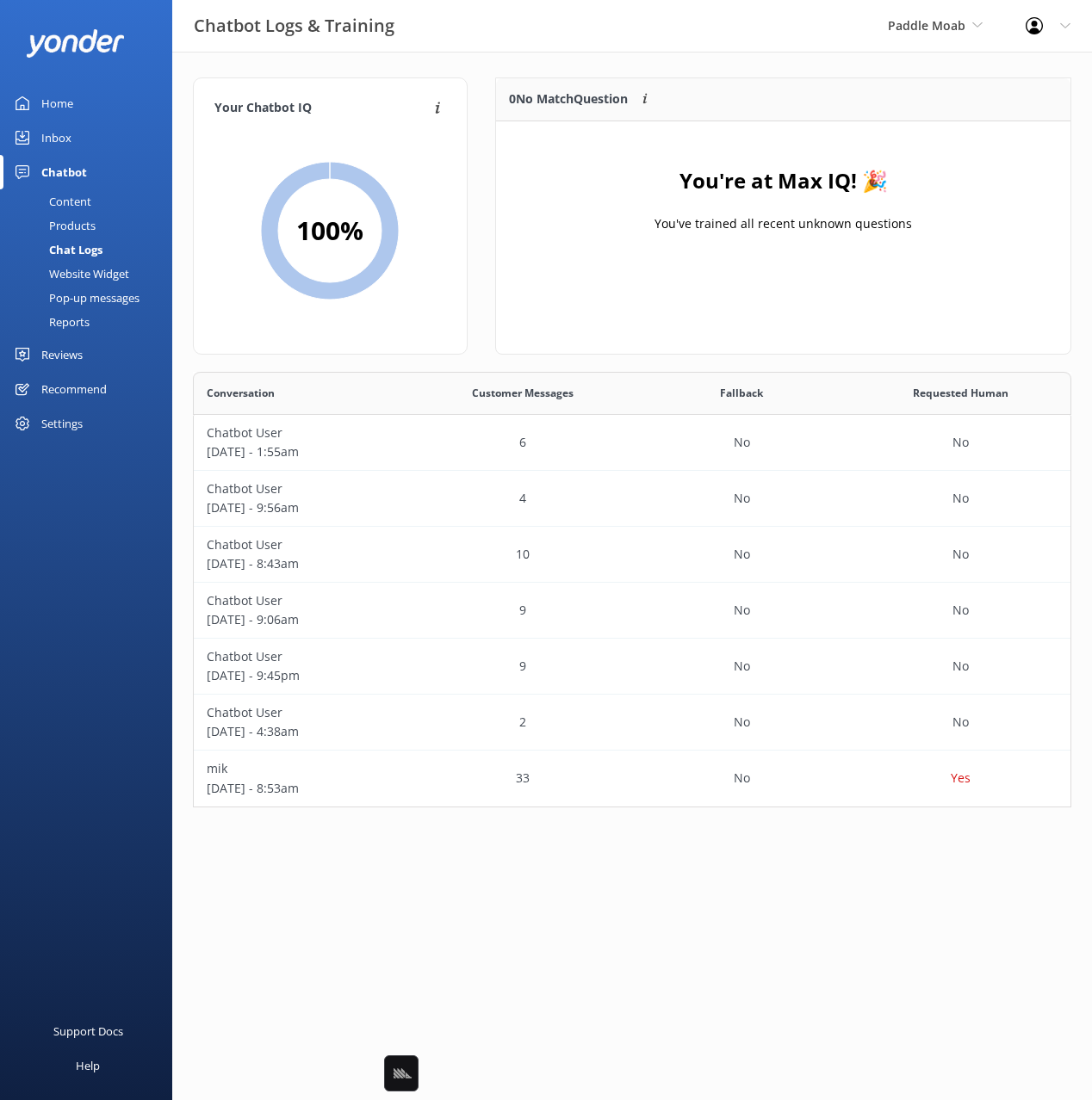
scroll to position [436, 878]
click at [96, 208] on link "Content" at bounding box center [90, 201] width 162 height 24
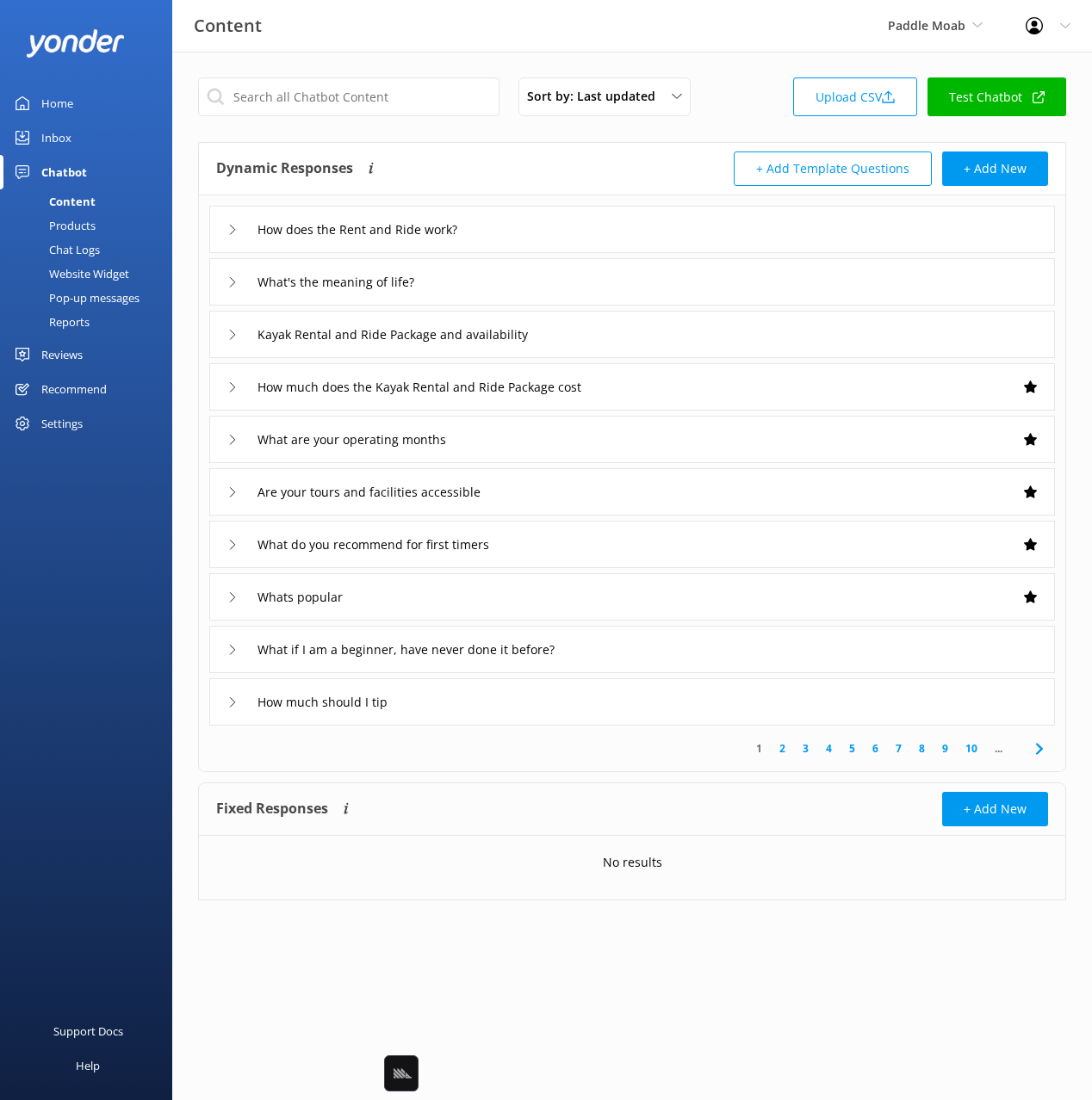
click at [482, 144] on div "Dynamic Responses Dynamic responses rely on the Large Language Model to create …" at bounding box center [632, 169] width 866 height 52
drag, startPoint x: 821, startPoint y: 38, endPoint x: 913, endPoint y: 24, distance: 93.1
click at [833, 35] on div "Content Paddle Moab Black Cat Cruises [GEOGRAPHIC_DATA] [GEOGRAPHIC_DATA] [GEOG…" at bounding box center [546, 25] width 1092 height 51
click at [913, 24] on span "Paddle Moab" at bounding box center [927, 25] width 78 height 16
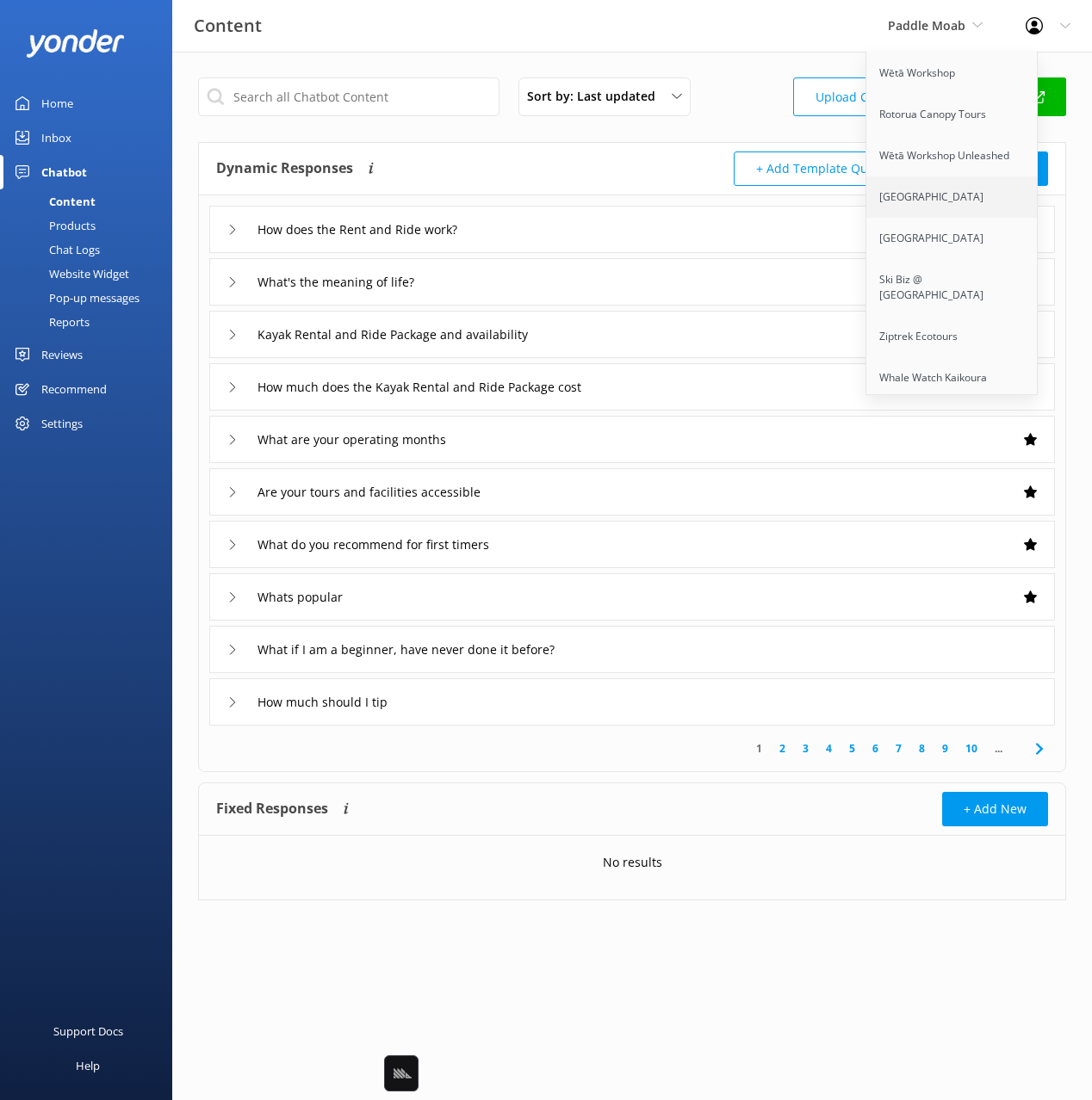
scroll to position [7443, 0]
click at [968, 357] on link "[US_STATE] Adventure Guides" at bounding box center [952, 378] width 172 height 42
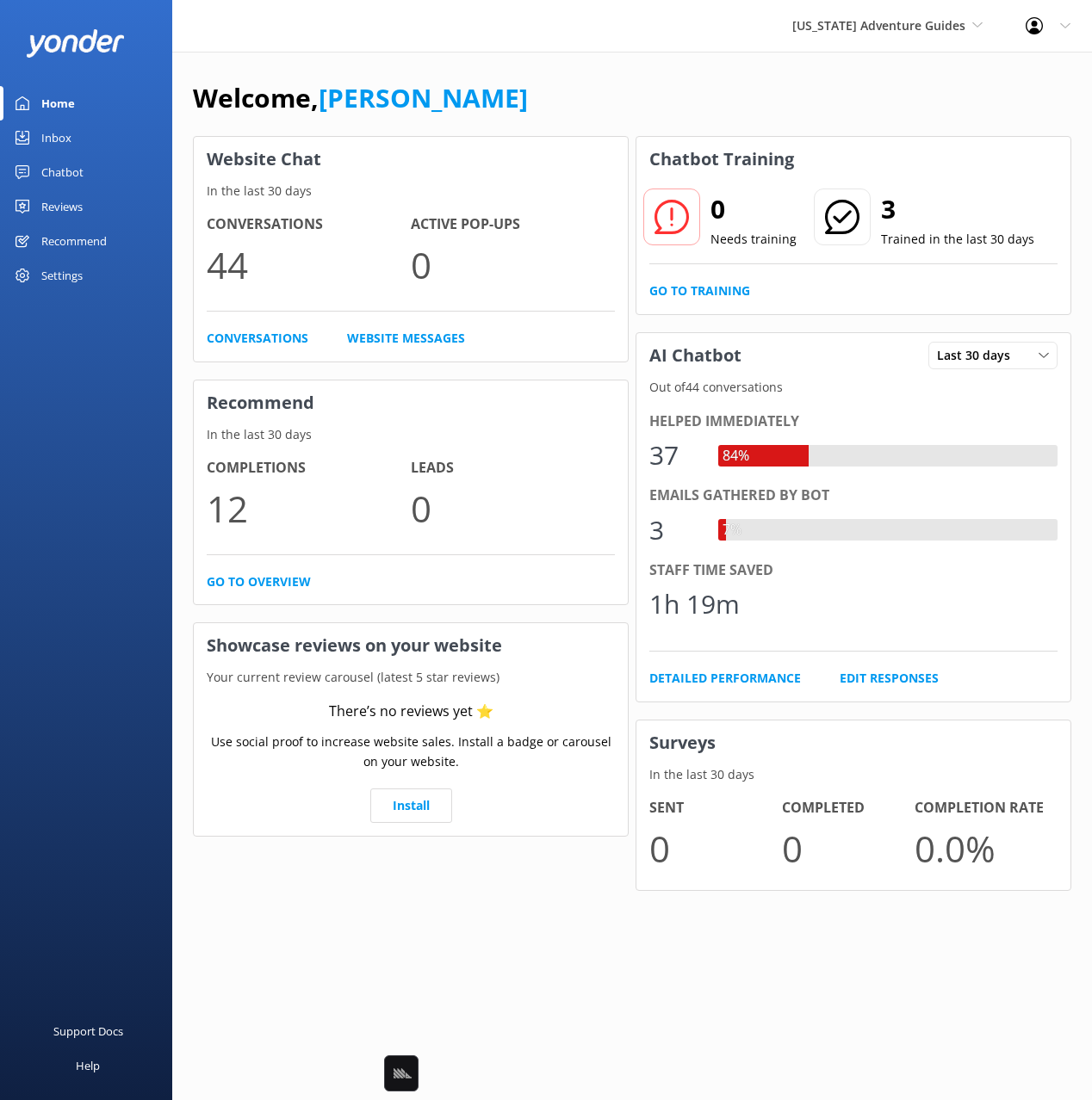
click at [534, 104] on div "Welcome, [PERSON_NAME]" at bounding box center [632, 106] width 878 height 59
click at [69, 171] on div "Chatbot" at bounding box center [62, 172] width 42 height 34
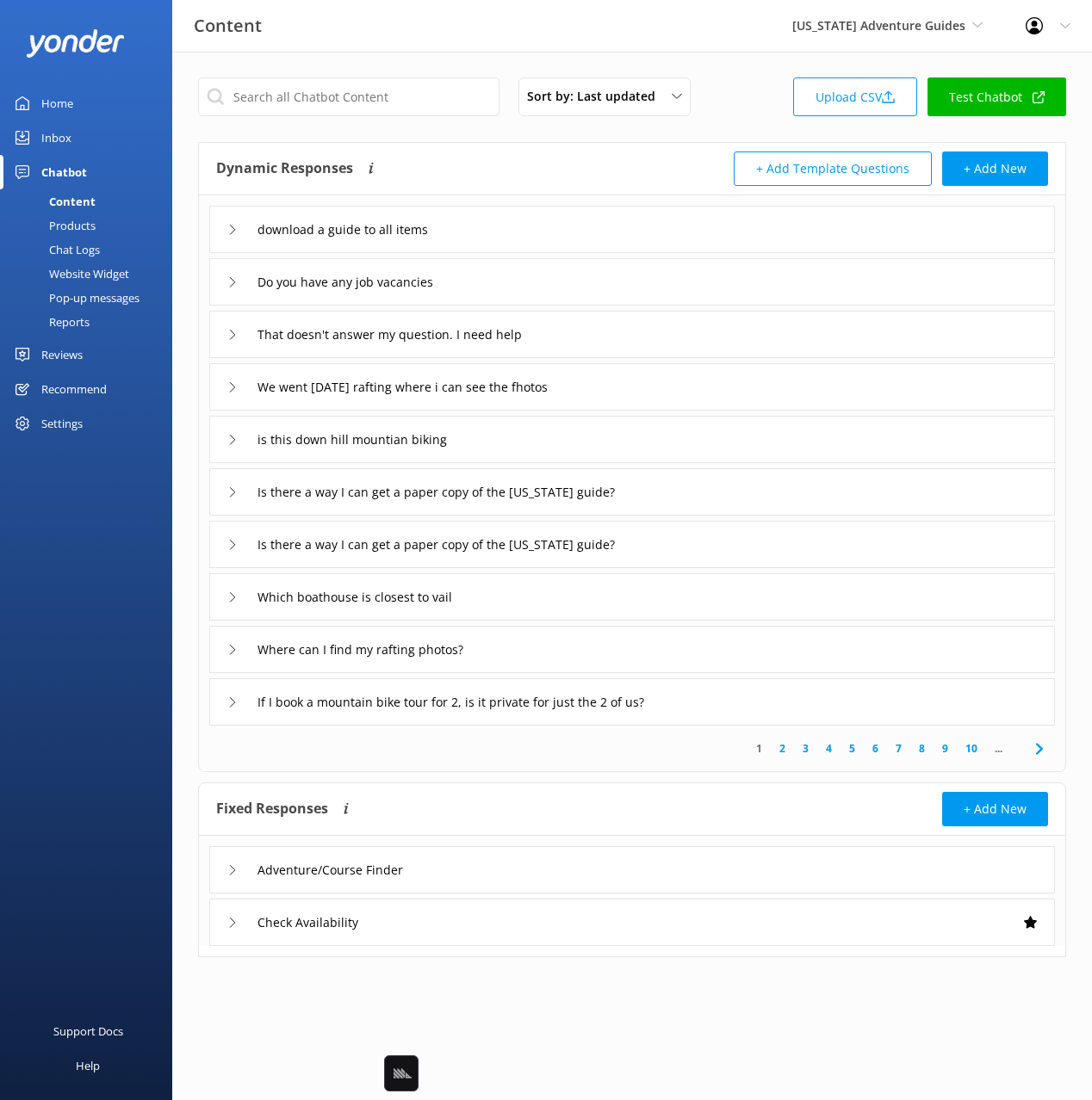
click at [68, 349] on div "Reviews" at bounding box center [62, 355] width 42 height 34
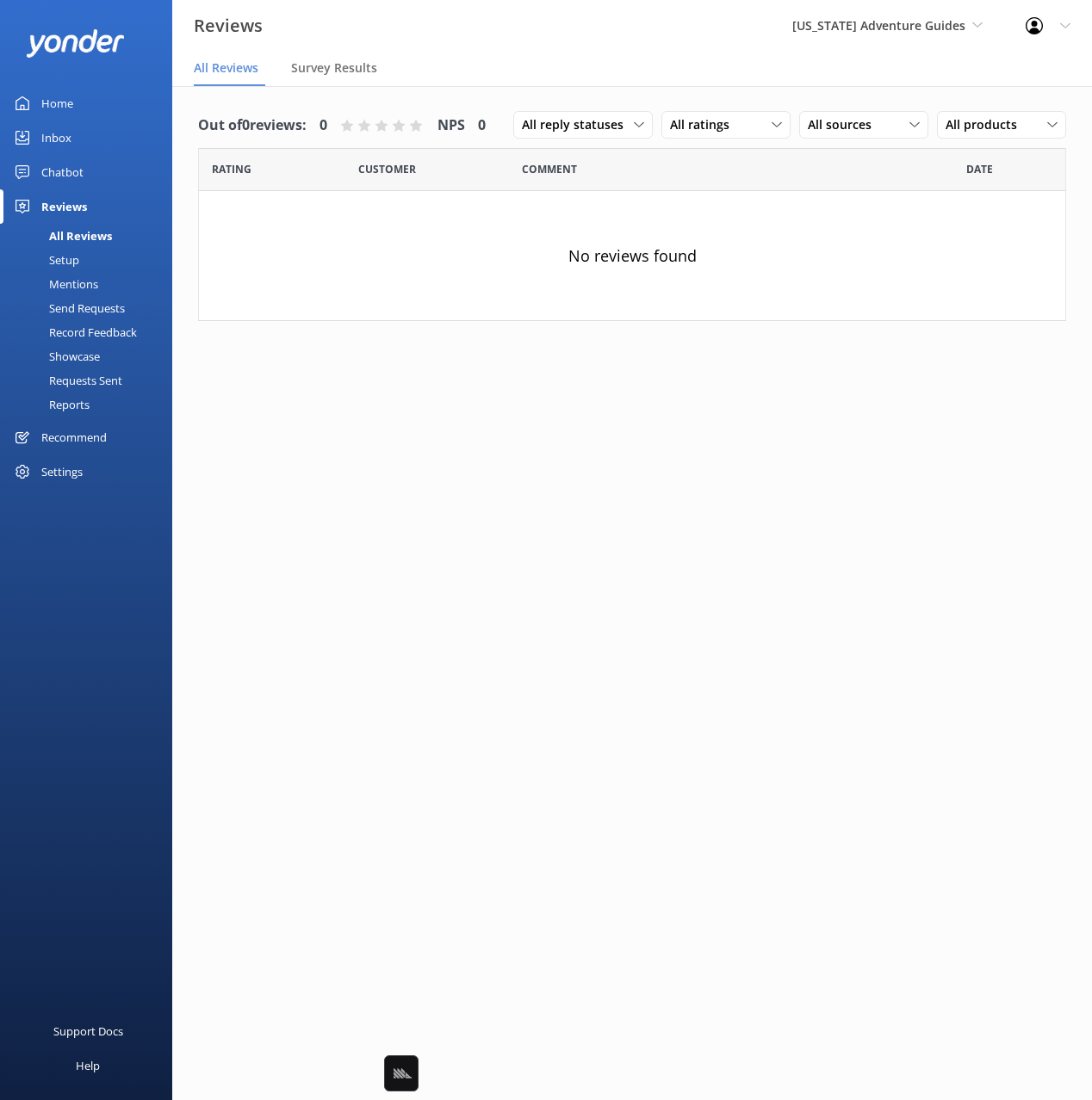
drag, startPoint x: 402, startPoint y: 98, endPoint x: 253, endPoint y: 113, distance: 149.8
click at [400, 98] on div "Out of 0 reviews: 0 NPS 0 All reply statuses All reply statuses Needs a reply D…" at bounding box center [632, 220] width 920 height 270
click at [42, 109] on div "Home" at bounding box center [57, 103] width 32 height 34
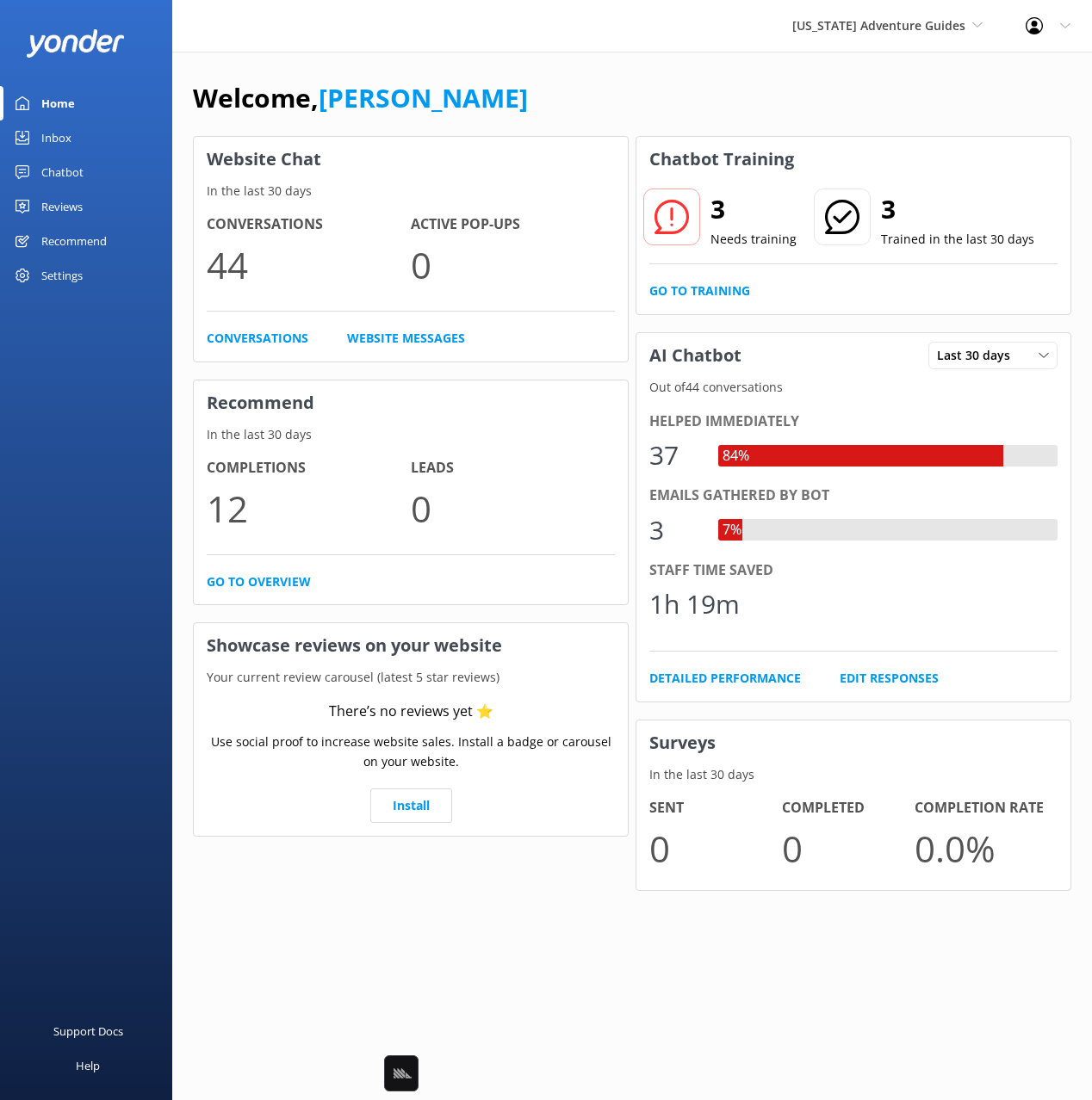
click at [625, 87] on div "Welcome, [PERSON_NAME]" at bounding box center [632, 106] width 878 height 59
drag, startPoint x: 541, startPoint y: 68, endPoint x: 515, endPoint y: 74, distance: 26.7
click at [538, 69] on div "Welcome, [PERSON_NAME] Website Chat In the last 30 days Conversations 44 Active…" at bounding box center [632, 496] width 920 height 891
click at [55, 162] on div "Chatbot" at bounding box center [62, 172] width 42 height 34
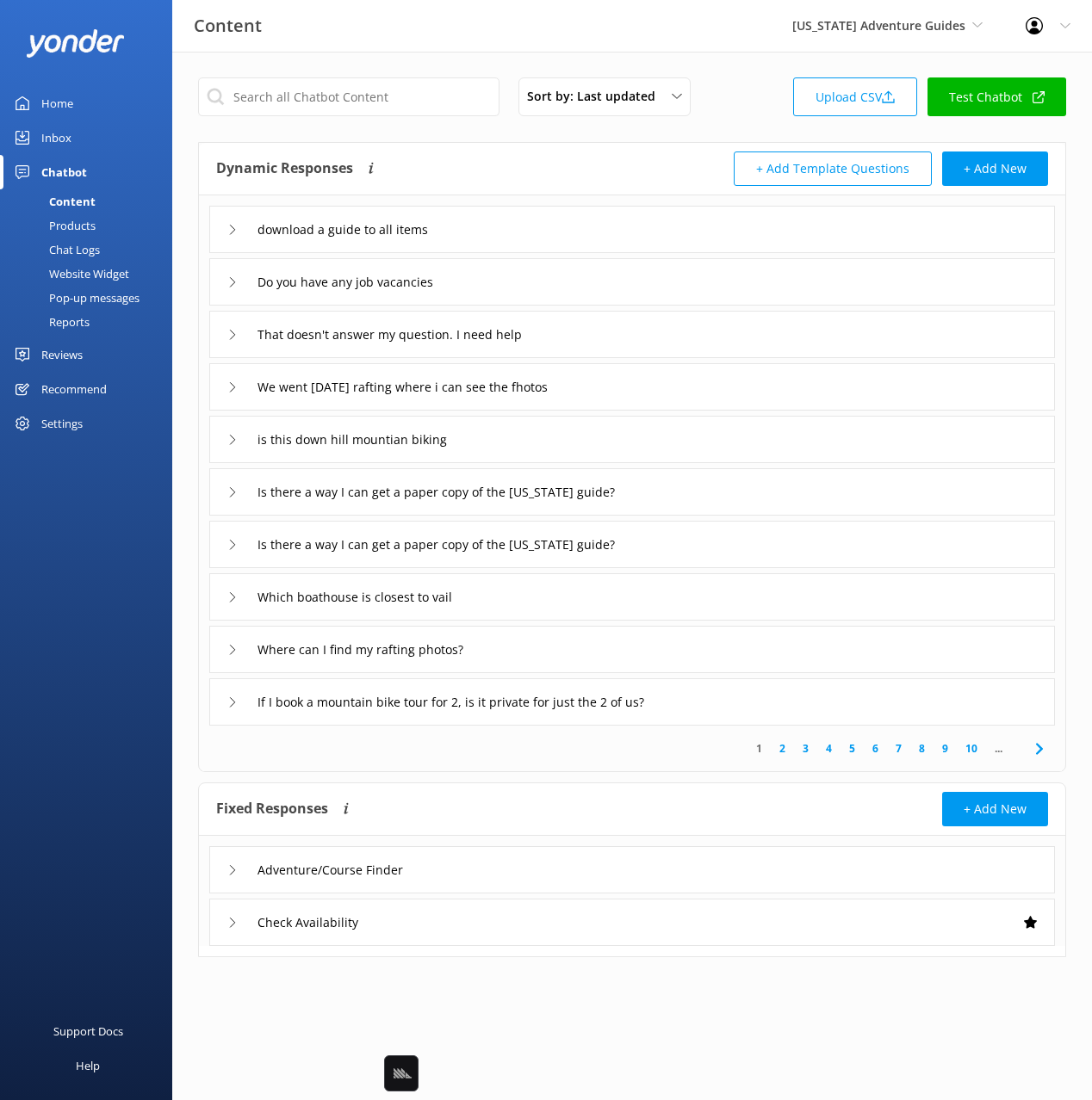
click at [654, 154] on div "+ Add Template Questions + Add New" at bounding box center [839, 169] width 416 height 34
drag, startPoint x: 534, startPoint y: 228, endPoint x: 515, endPoint y: 234, distance: 19.9
click at [534, 228] on div "download a guide to all items" at bounding box center [632, 229] width 846 height 47
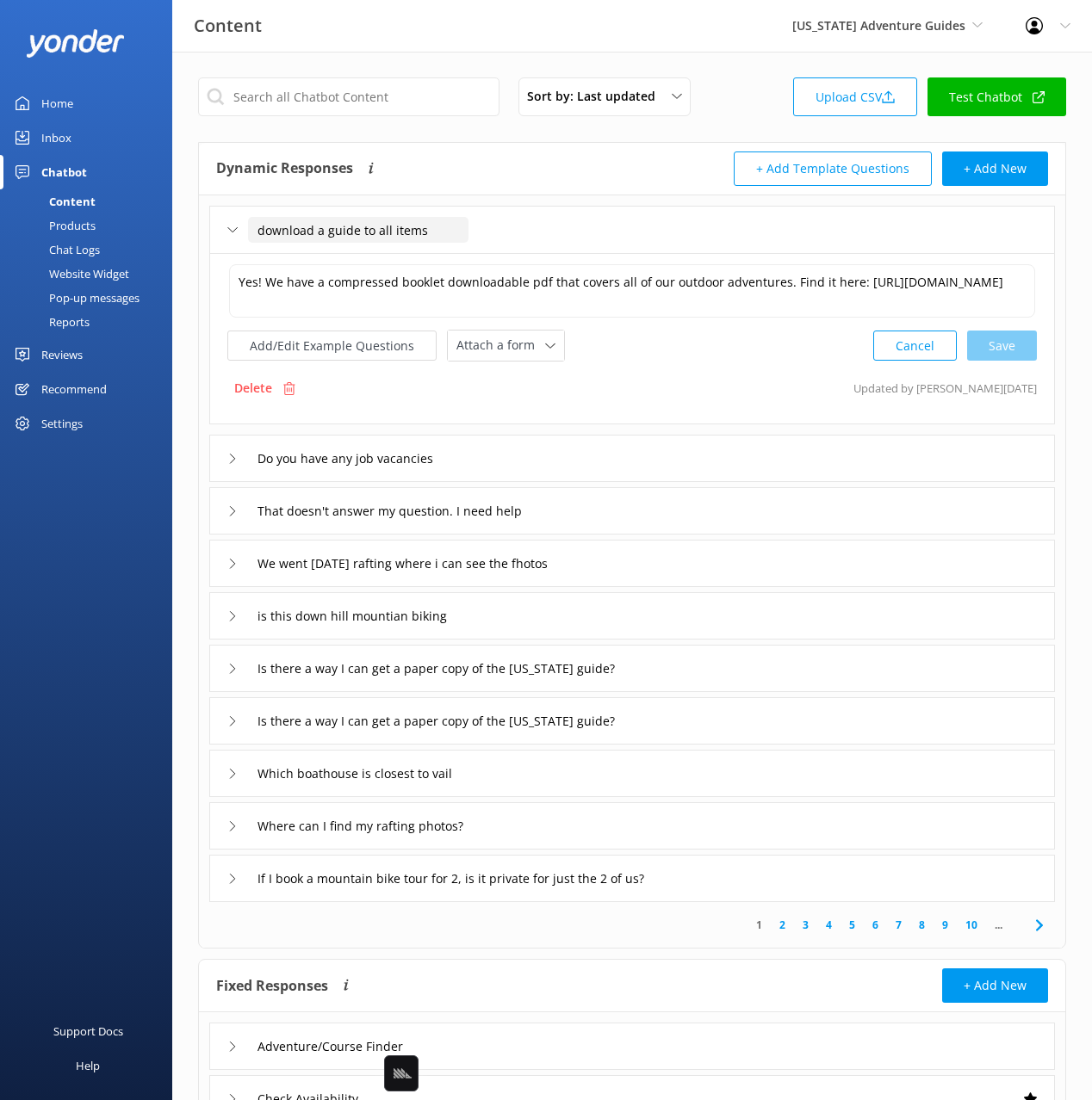
click at [265, 229] on input "download a guide to all items" at bounding box center [358, 229] width 220 height 26
type input "Download a guide to all items"
click at [435, 254] on icon at bounding box center [433, 256] width 7 height 7
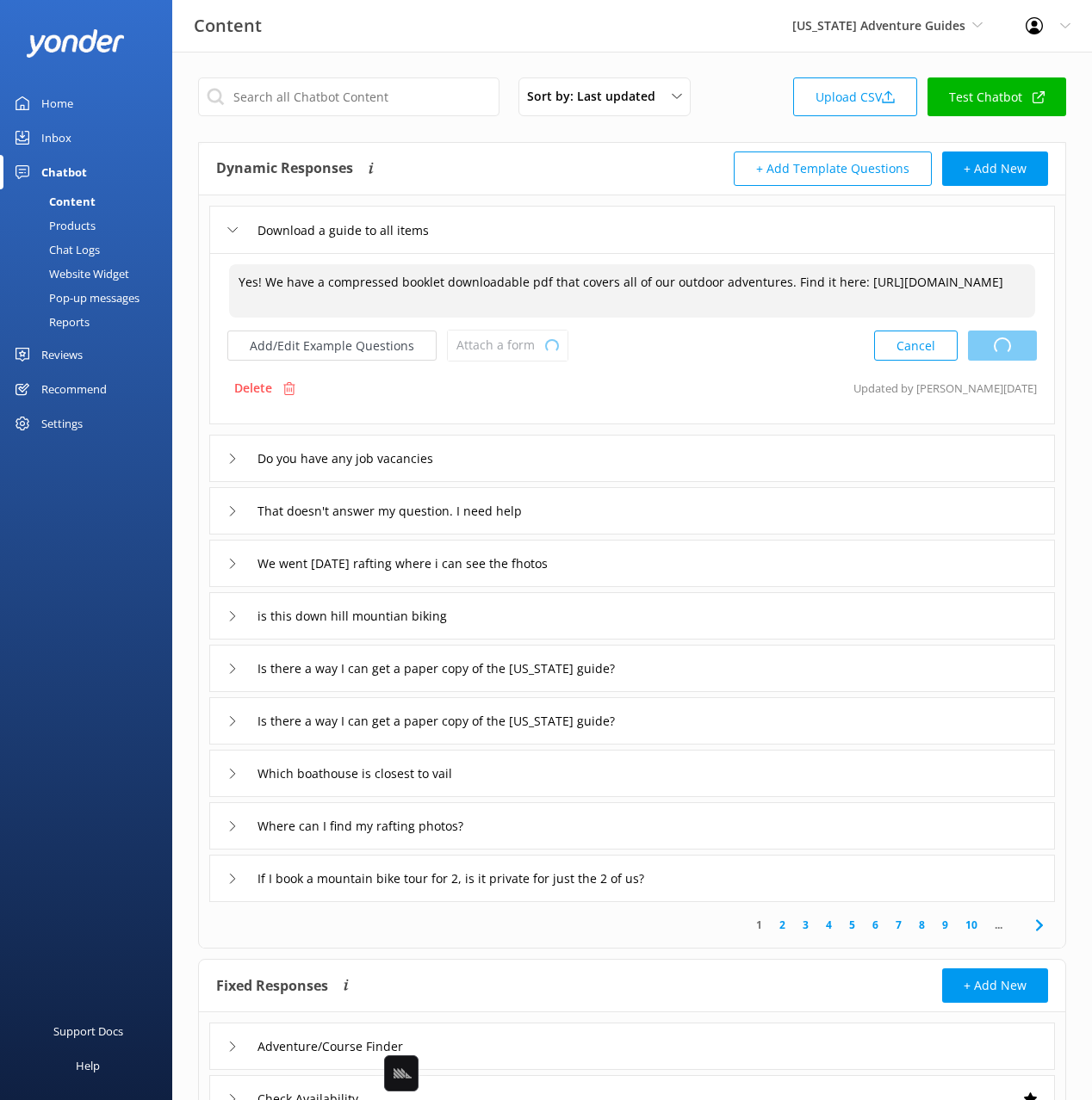
drag, startPoint x: 302, startPoint y: 282, endPoint x: 264, endPoint y: 282, distance: 38.0
click at [301, 282] on textarea "Yes! We have a compressed booklet downloadable pdf that covers all of our outdo…" at bounding box center [632, 291] width 806 height 53
drag, startPoint x: 264, startPoint y: 282, endPoint x: 221, endPoint y: 282, distance: 43.0
click at [221, 282] on div "Yes! We have a compressed booklet downloadable pdf that covers all of our outdo…" at bounding box center [632, 338] width 846 height 171
drag, startPoint x: 1012, startPoint y: 337, endPoint x: 995, endPoint y: 358, distance: 27.0
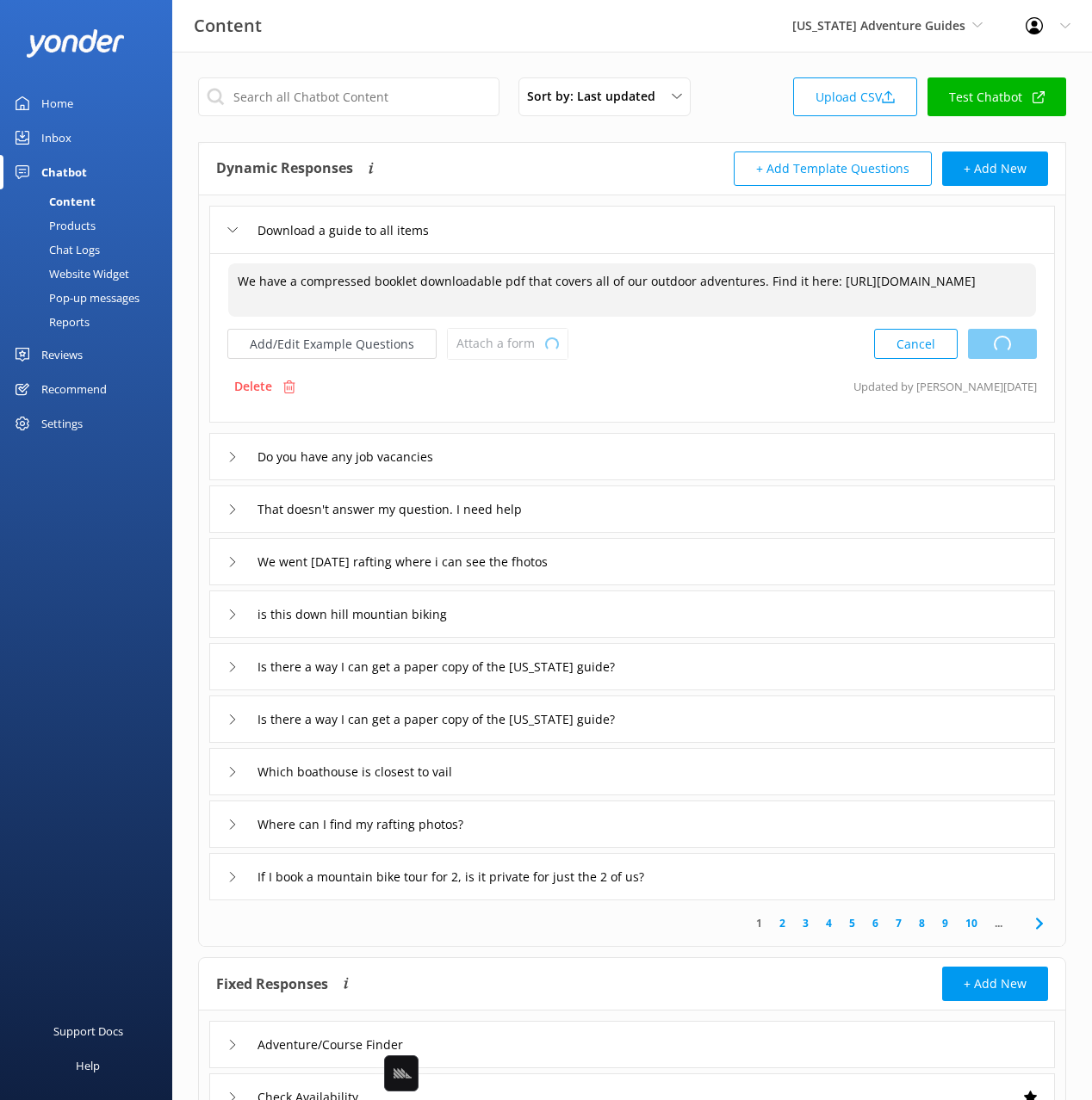
click at [1012, 337] on div "Cancel Loading.." at bounding box center [955, 343] width 162 height 32
type textarea "We have a compressed booklet downloadable pdf that covers all of our outdoor ad…"
click at [625, 505] on div "That doesn't answer my question. I need help" at bounding box center [632, 509] width 846 height 47
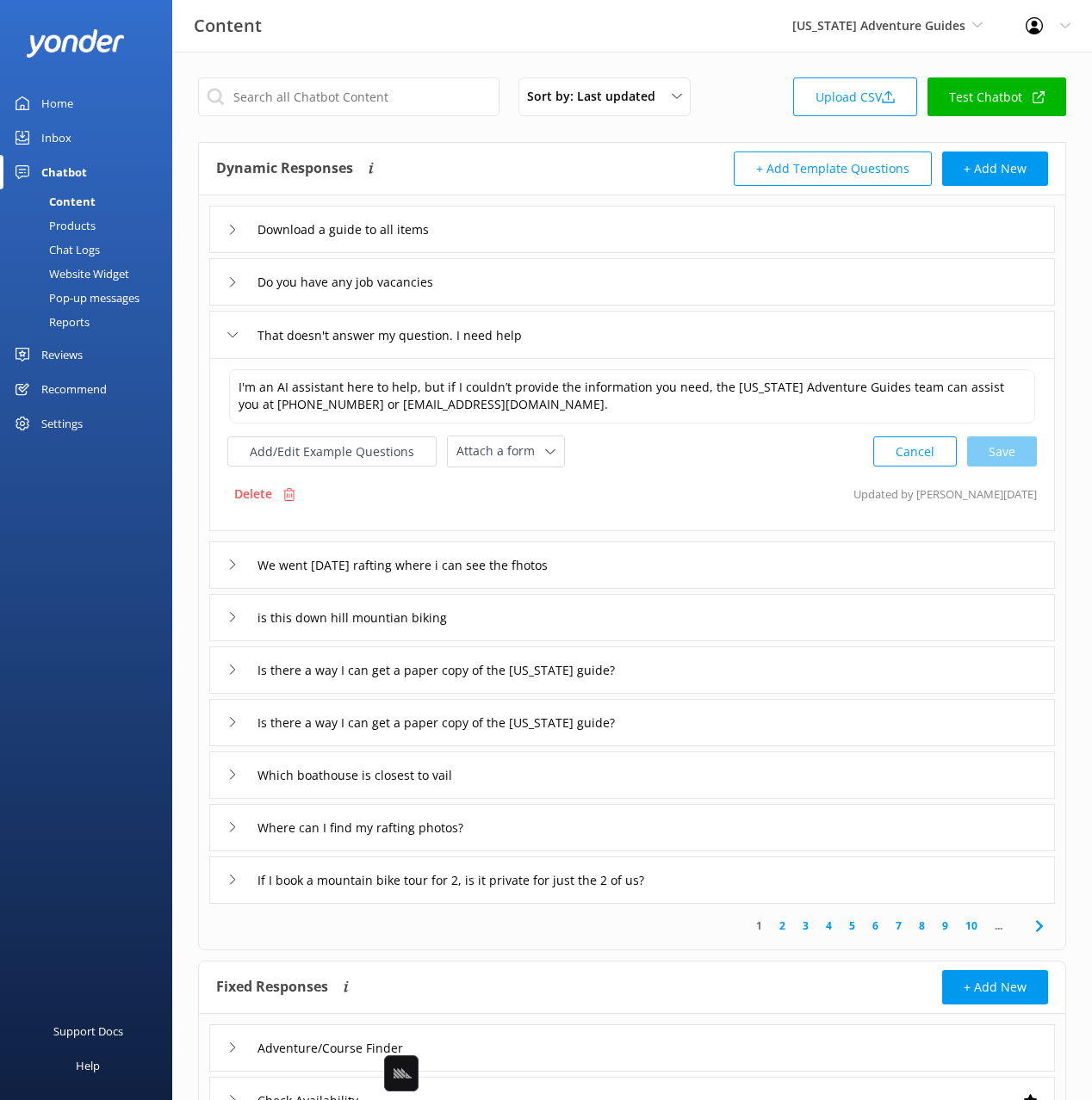
click at [646, 542] on div "We went [DATE] rafting where i can see the fhotos" at bounding box center [632, 565] width 846 height 47
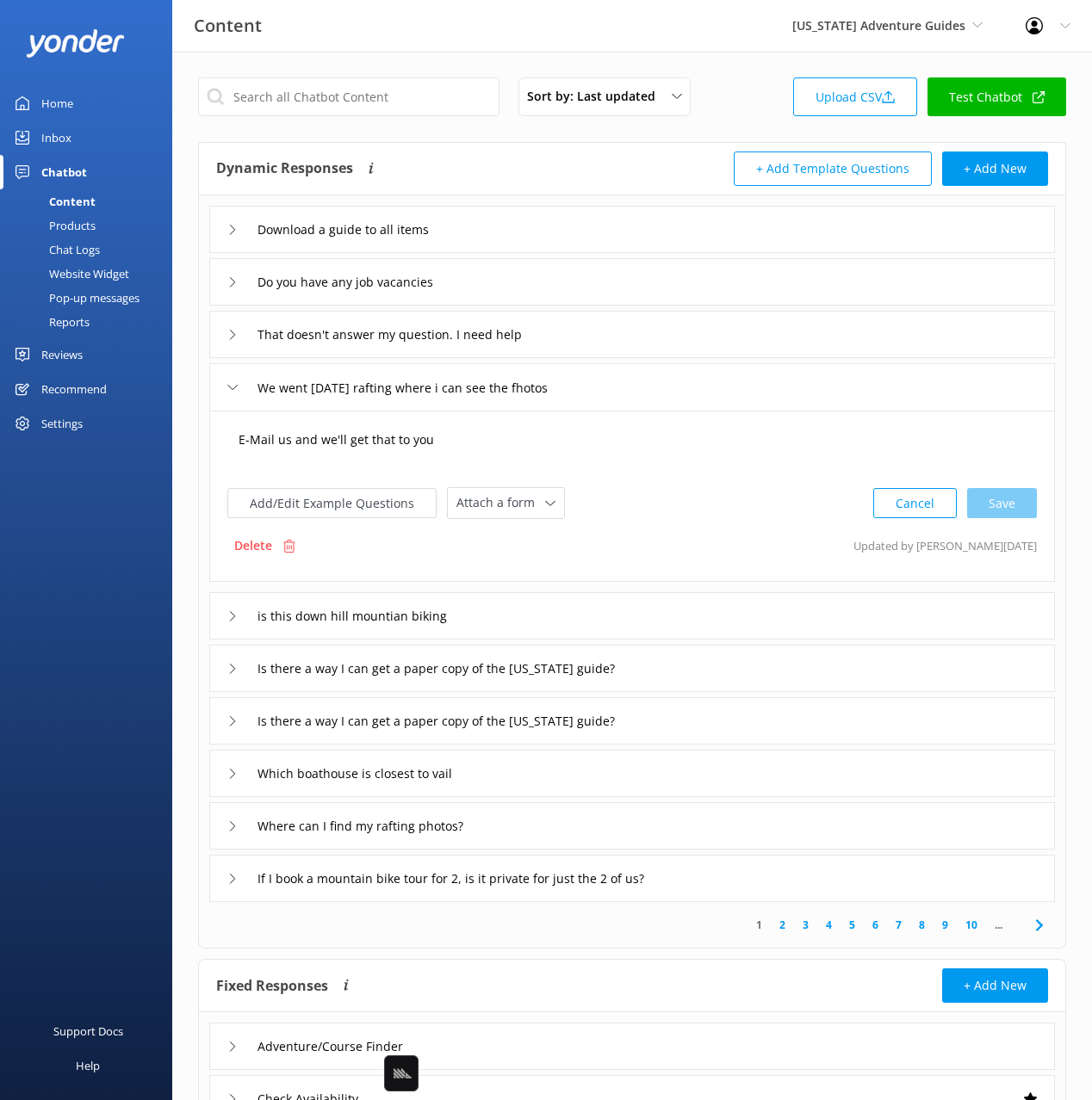
click at [555, 424] on textarea "E-Mail us and we'll get that to you" at bounding box center [632, 448] width 806 height 53
click at [482, 376] on input "We went [DATE] rafting where i can see the fhotos" at bounding box center [423, 387] width 351 height 26
click at [374, 104] on input "text" at bounding box center [348, 97] width 301 height 39
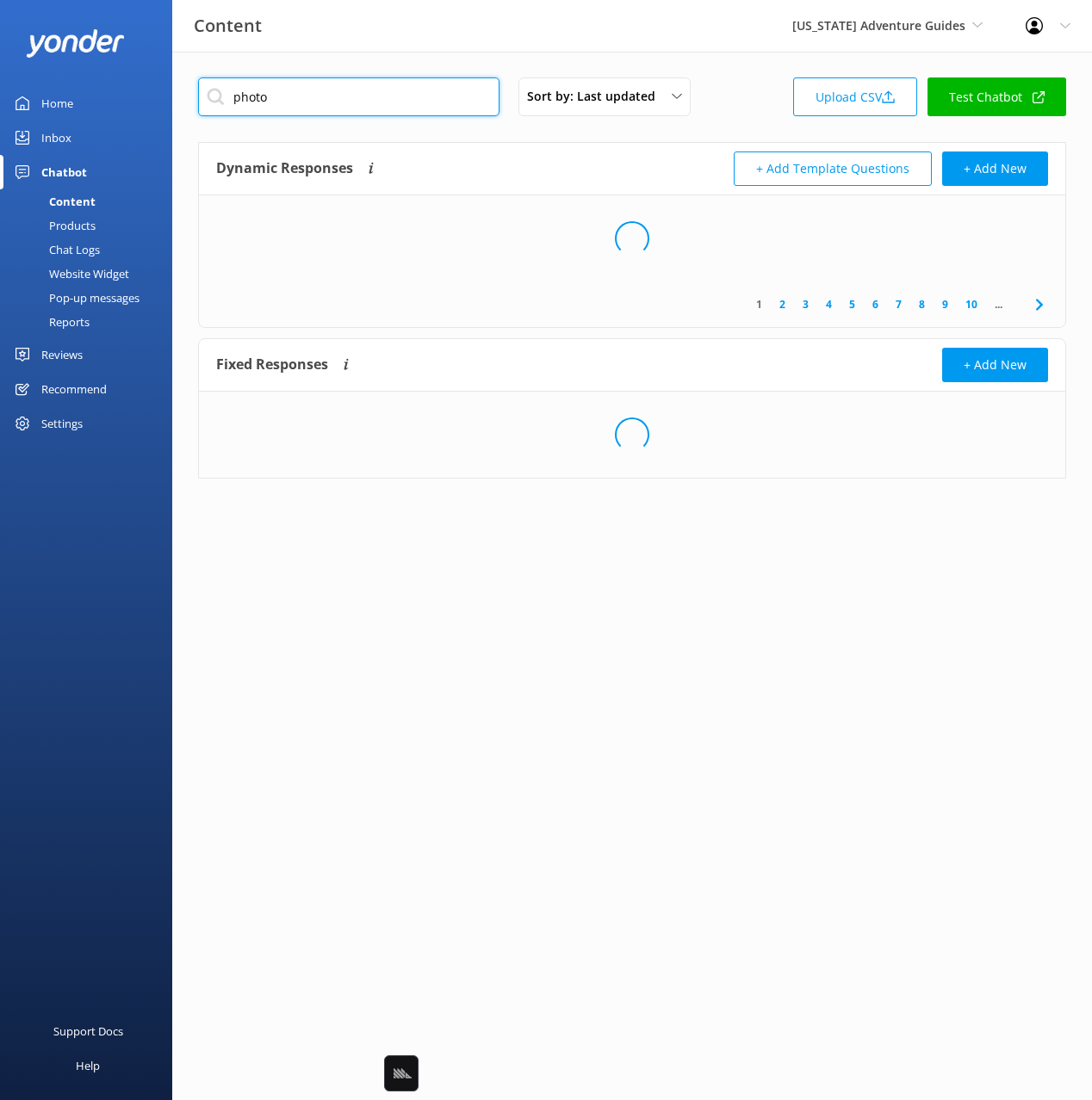
type input "photo"
drag, startPoint x: 456, startPoint y: 148, endPoint x: 525, endPoint y: 235, distance: 111.0
click at [456, 148] on div "Dynamic Responses Dynamic responses rely on the Large Language Model to create …" at bounding box center [632, 169] width 866 height 52
click at [506, 161] on div "Dynamic Responses Dynamic responses rely on the Large Language Model to create …" at bounding box center [423, 169] width 416 height 34
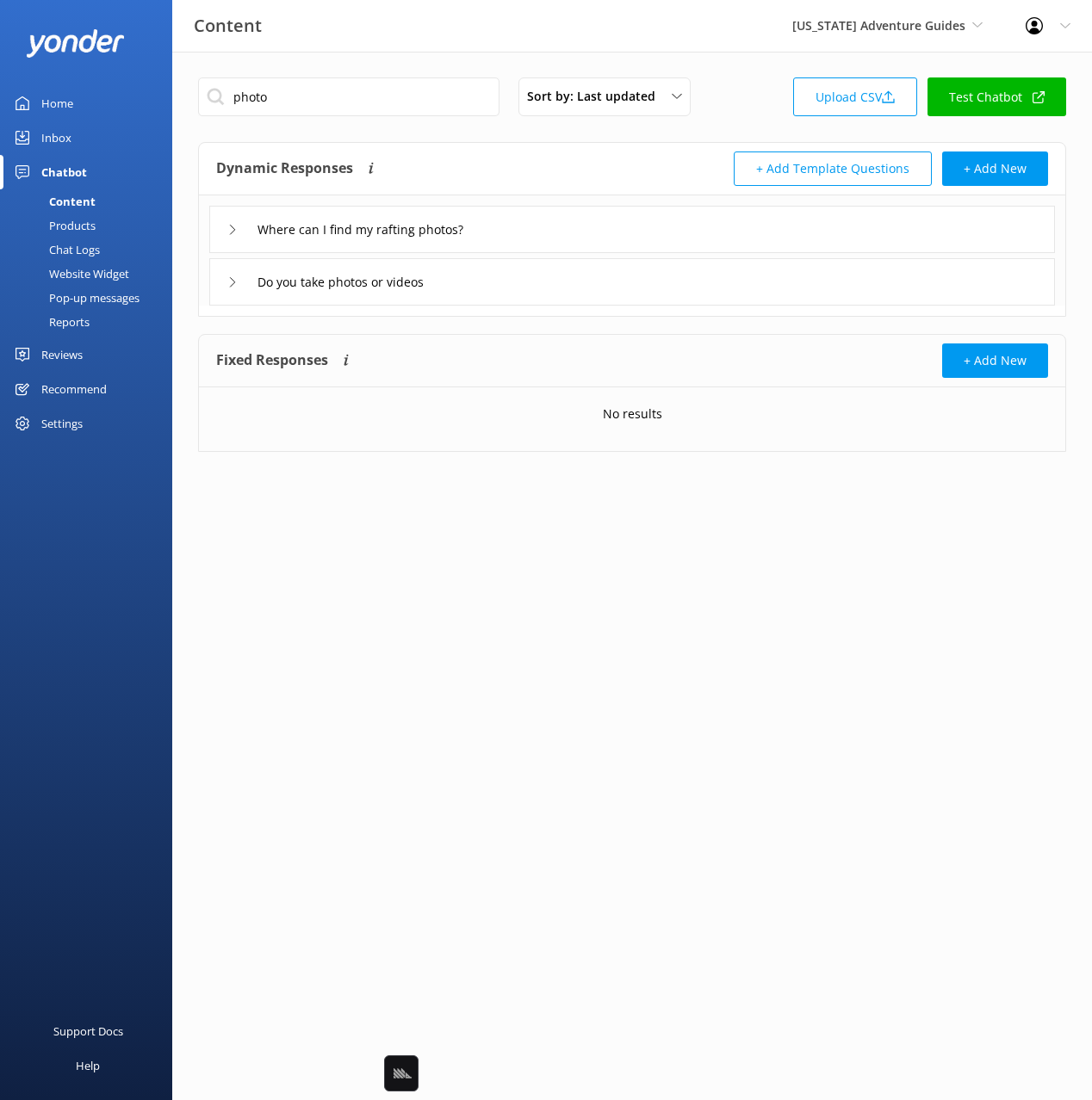
click at [558, 221] on div "Where can I find my rafting photos?" at bounding box center [632, 229] width 846 height 47
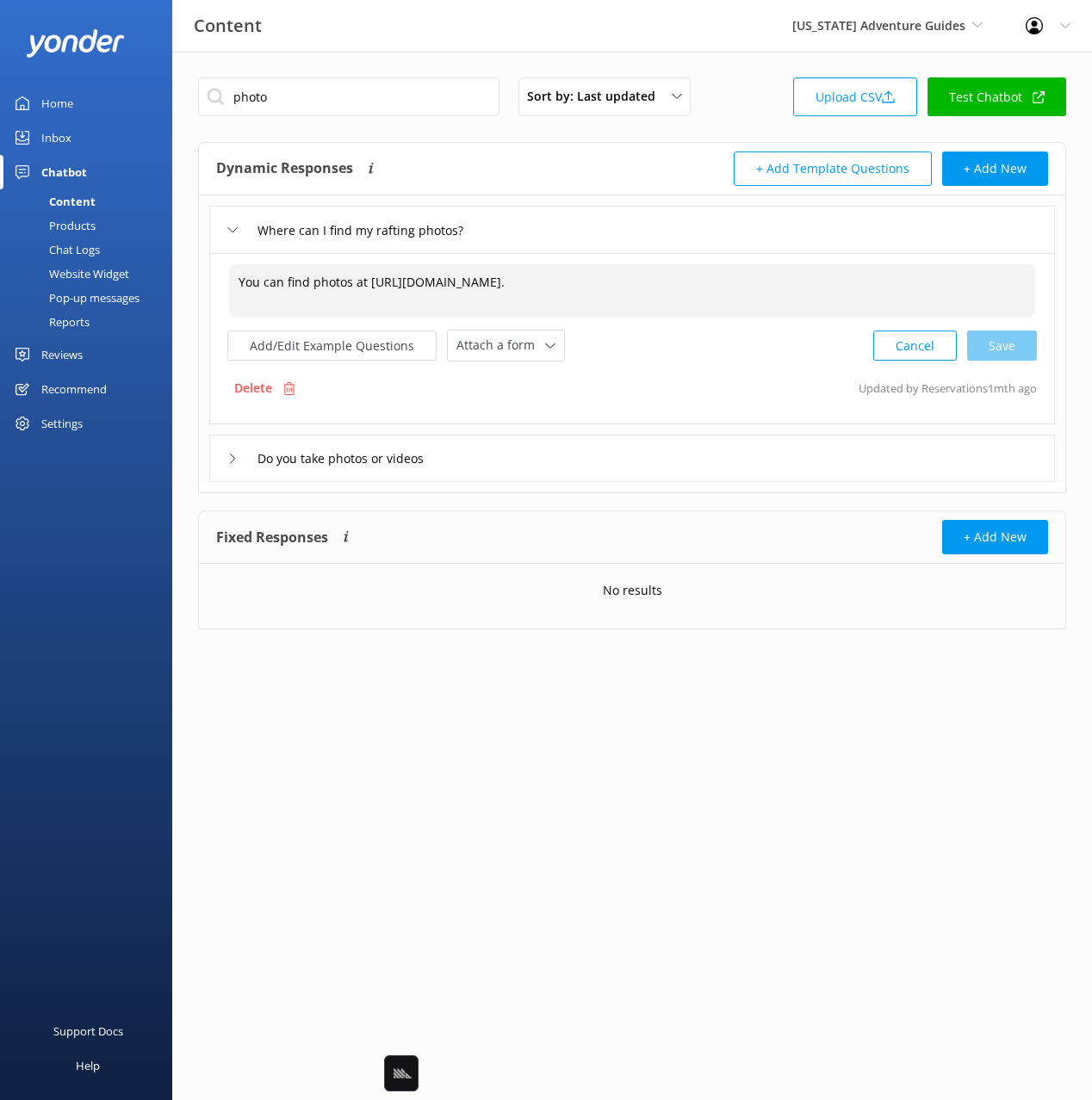
click at [359, 282] on textarea "You can find photos at https://rapidimagephoto.com/crco/." at bounding box center [632, 291] width 806 height 53
click at [619, 287] on textarea "You can find photos: https://rapidimagephoto.com/crco/." at bounding box center [632, 291] width 806 height 53
drag, startPoint x: 562, startPoint y: 278, endPoint x: 566, endPoint y: 303, distance: 25.3
click at [566, 303] on textarea "You can find photos: https://rapidimagephoto.com/crco/. We'll also" at bounding box center [632, 291] width 806 height 53
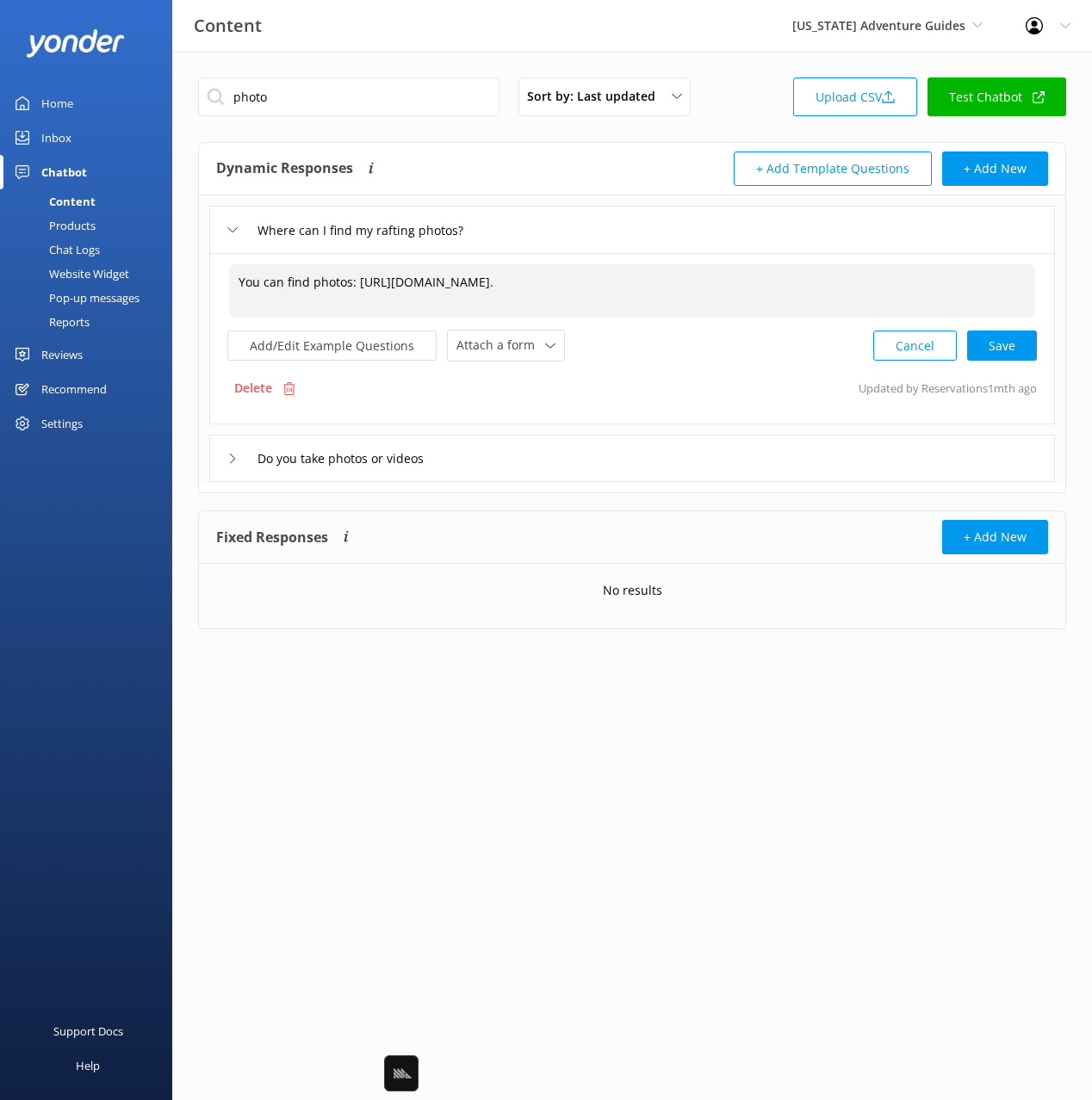
click at [324, 329] on div "Add/Edit Example Questions Attach a form Leave contact details Check availabili…" at bounding box center [396, 345] width 338 height 32
click at [325, 347] on button "Add/Edit Example Questions" at bounding box center [332, 345] width 209 height 30
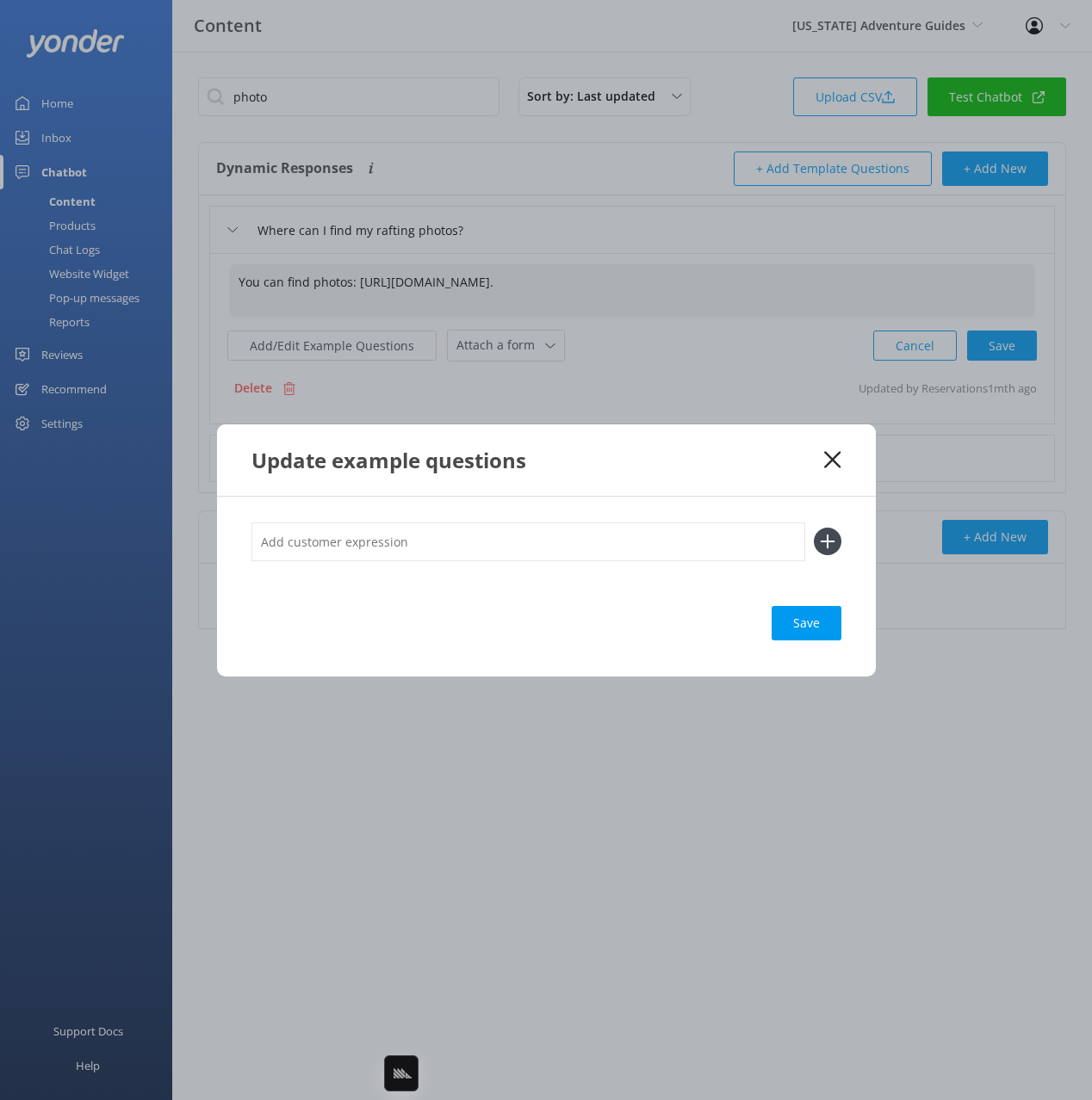
type textarea "You can find photos: https://rapidimagephoto.com/crco/."
click at [526, 541] on input "text" at bounding box center [528, 541] width 553 height 39
paste input "We went [DATE] rafting where i can see the fhotos"
type input "We went [DATE] rafting where i can see the fhotos"
click at [814, 528] on button at bounding box center [828, 541] width 28 height 28
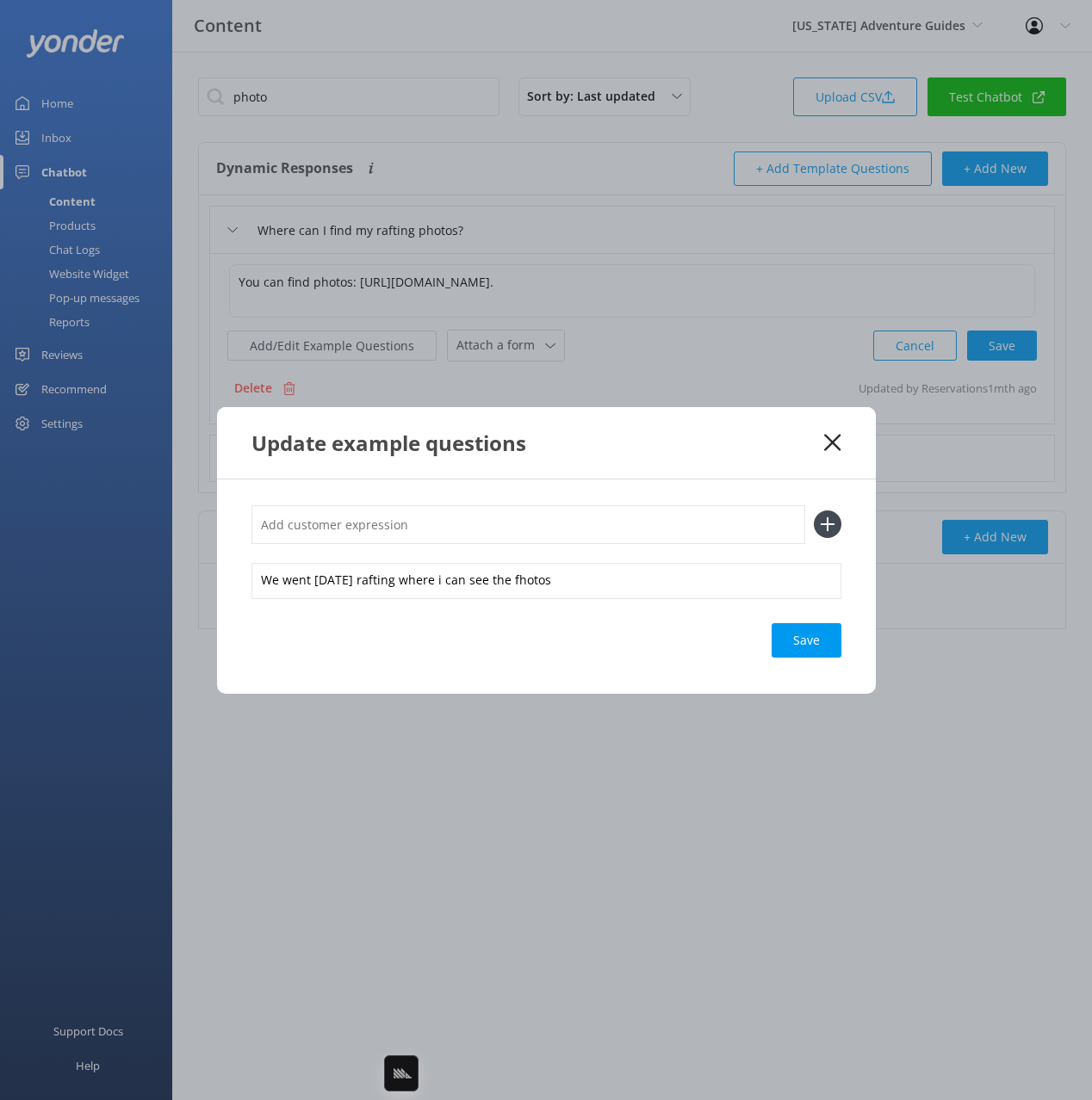
click at [792, 634] on div "Save" at bounding box center [806, 641] width 69 height 34
click at [830, 442] on icon at bounding box center [832, 442] width 16 height 17
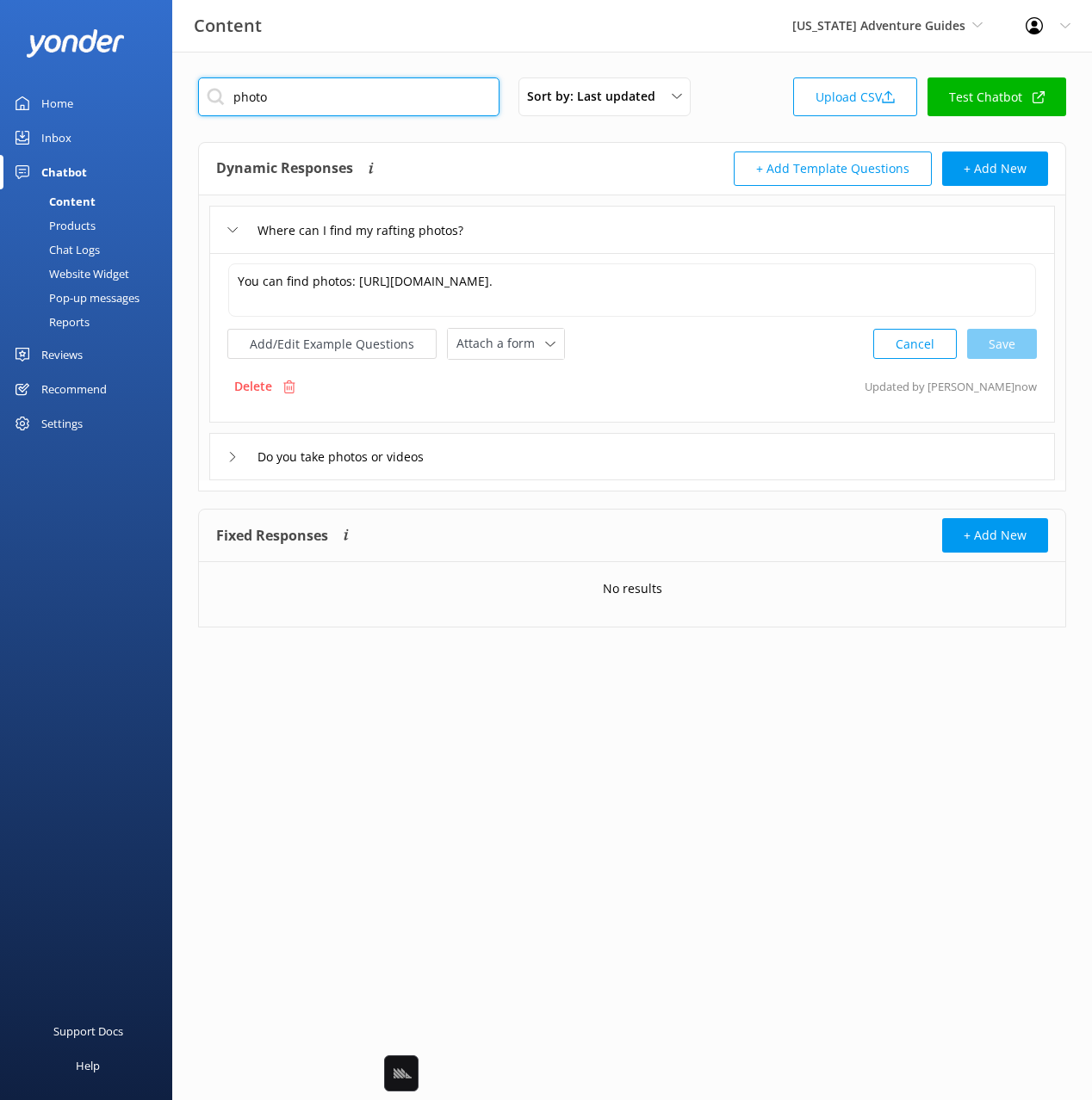
click at [366, 97] on input "photo" at bounding box center [348, 97] width 301 height 39
drag, startPoint x: 576, startPoint y: 152, endPoint x: 574, endPoint y: 173, distance: 21.1
click at [576, 152] on div "Dynamic Responses Dynamic responses rely on the Large Language Model to create …" at bounding box center [423, 169] width 416 height 34
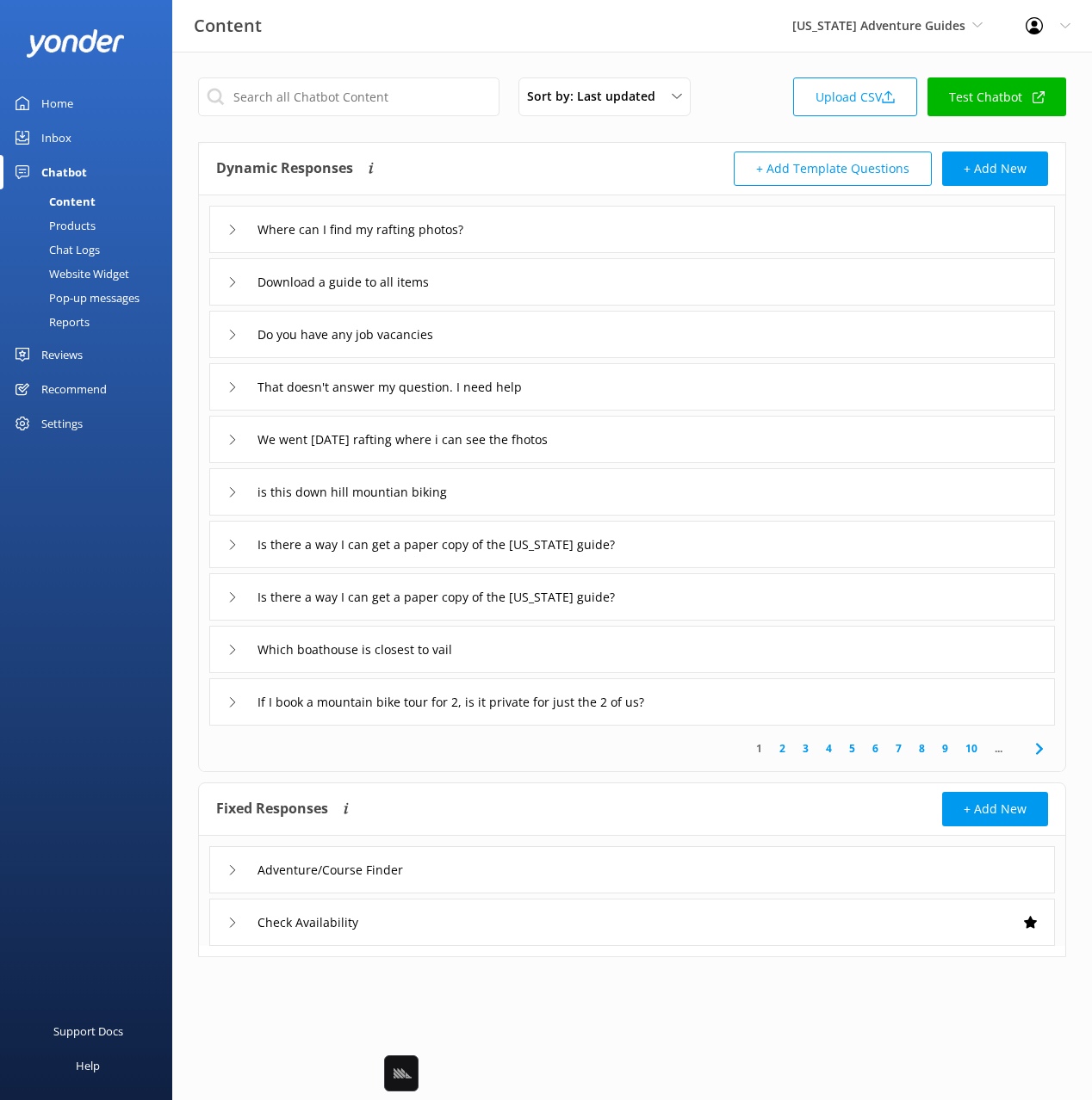
click at [608, 445] on div "We went [DATE] rafting where i can see the fhotos" at bounding box center [632, 439] width 846 height 47
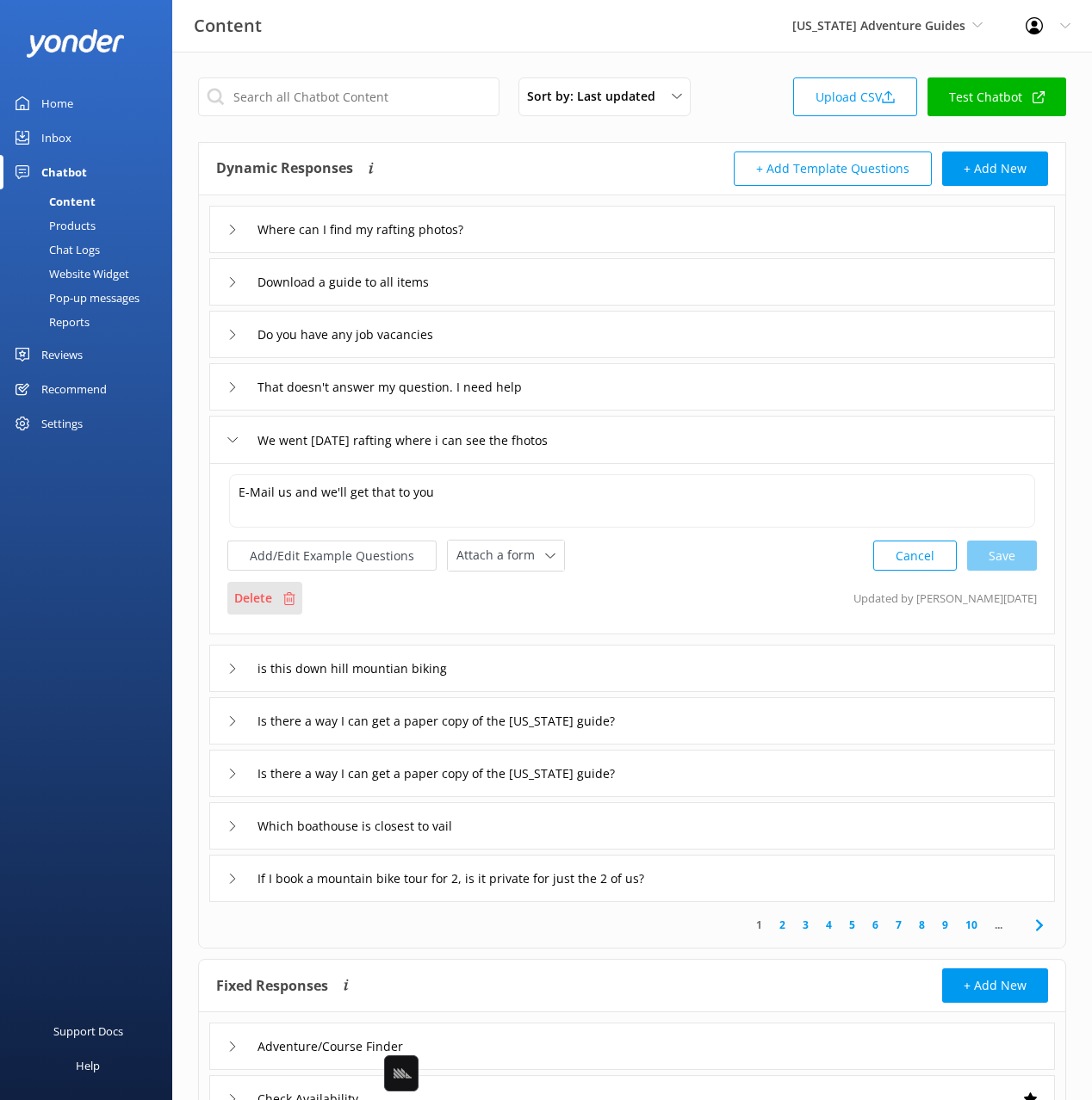
click at [275, 597] on div "Delete" at bounding box center [264, 598] width 75 height 32
click at [266, 600] on p "Delete" at bounding box center [253, 598] width 38 height 19
click at [250, 605] on p "Delete" at bounding box center [253, 598] width 38 height 19
click at [606, 162] on div "Dynamic Responses Dynamic responses rely on the Large Language Model to create …" at bounding box center [423, 169] width 416 height 34
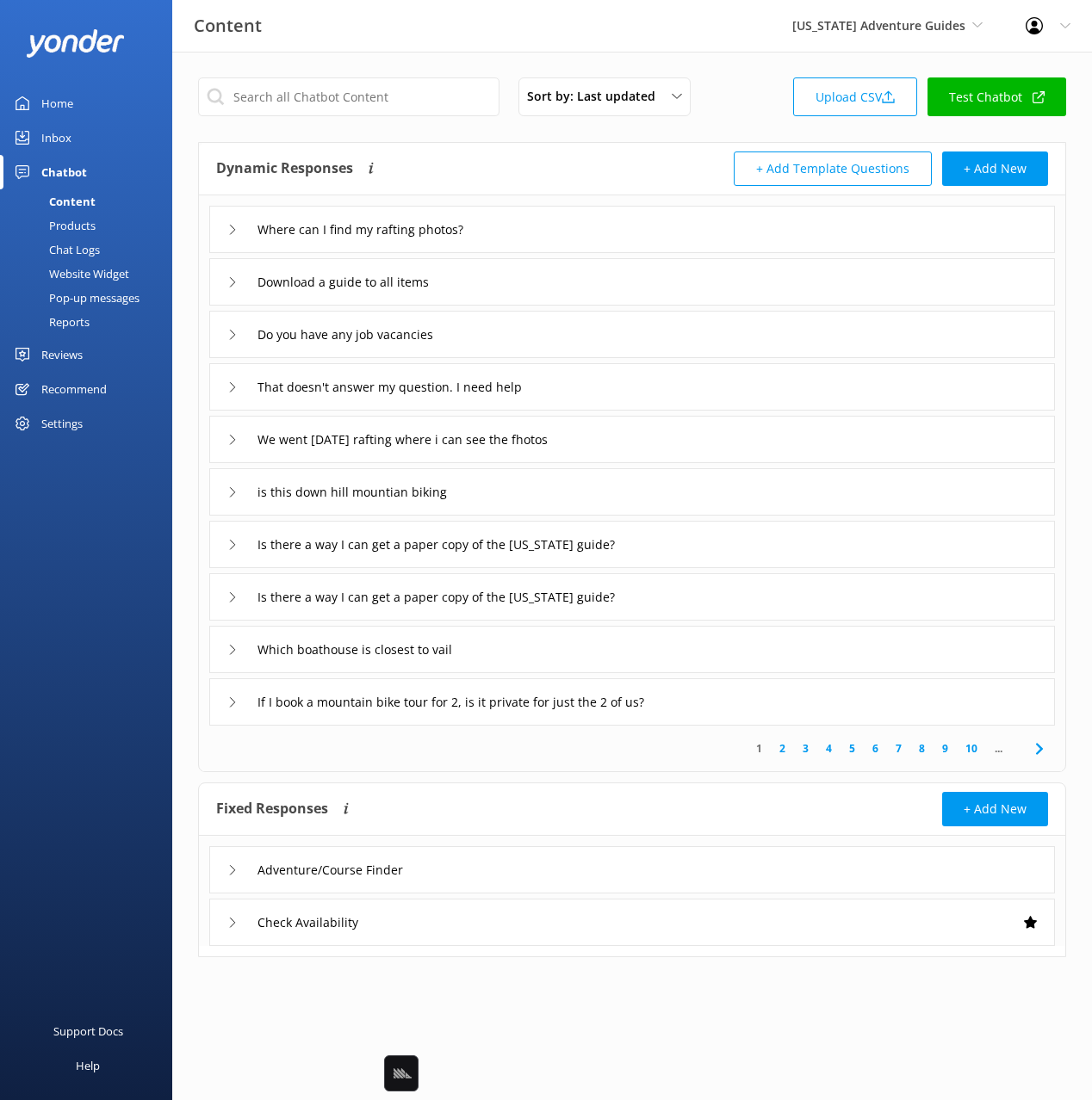
drag, startPoint x: 638, startPoint y: 441, endPoint x: 618, endPoint y: 448, distance: 21.2
click at [638, 441] on div "We went [DATE] rafting where i can see the fhotos" at bounding box center [632, 439] width 846 height 47
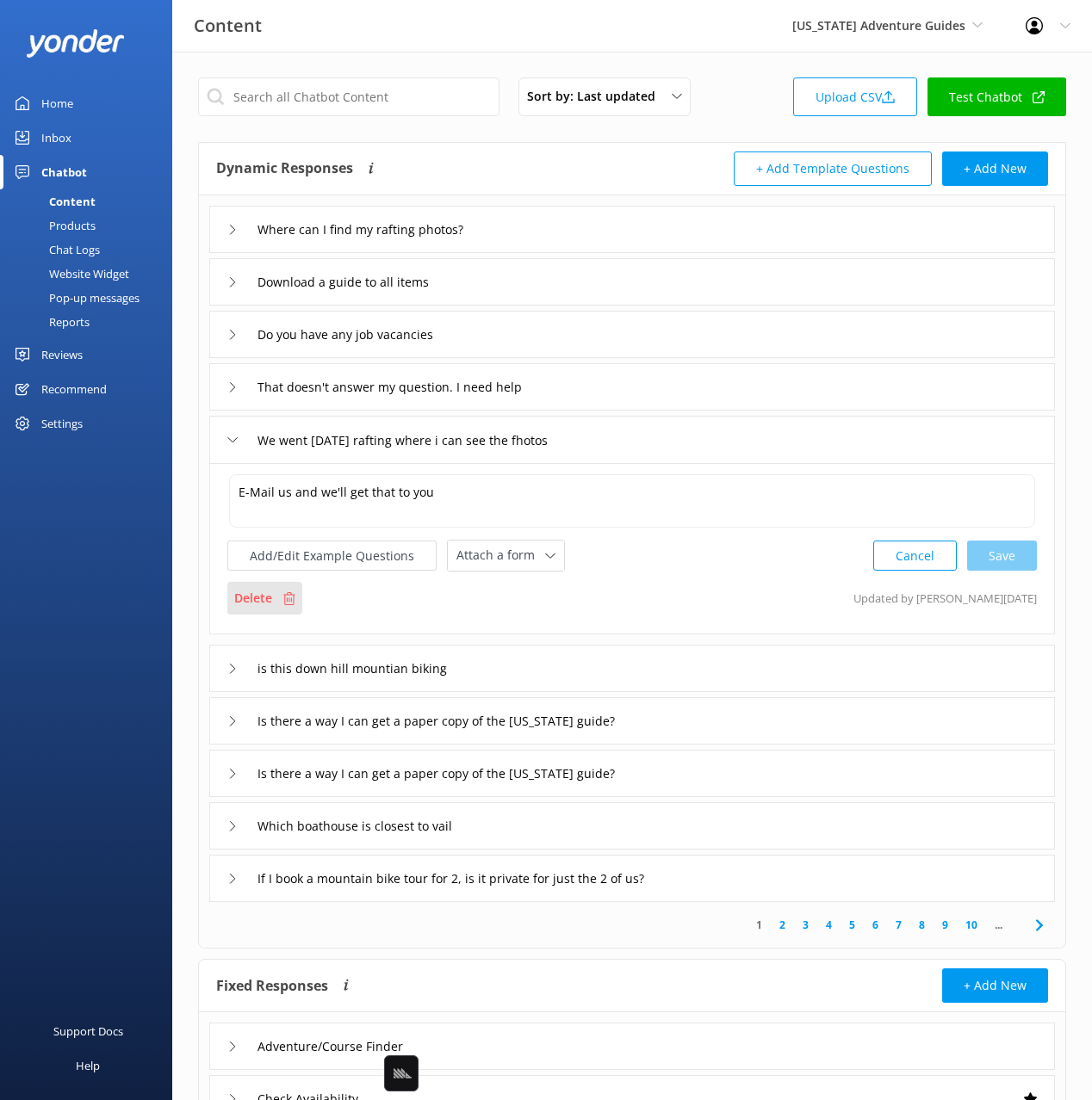
click at [258, 605] on p "Delete" at bounding box center [253, 598] width 38 height 19
click at [261, 601] on p "Delete" at bounding box center [253, 598] width 38 height 19
click at [261, 602] on p "Delete" at bounding box center [253, 598] width 38 height 19
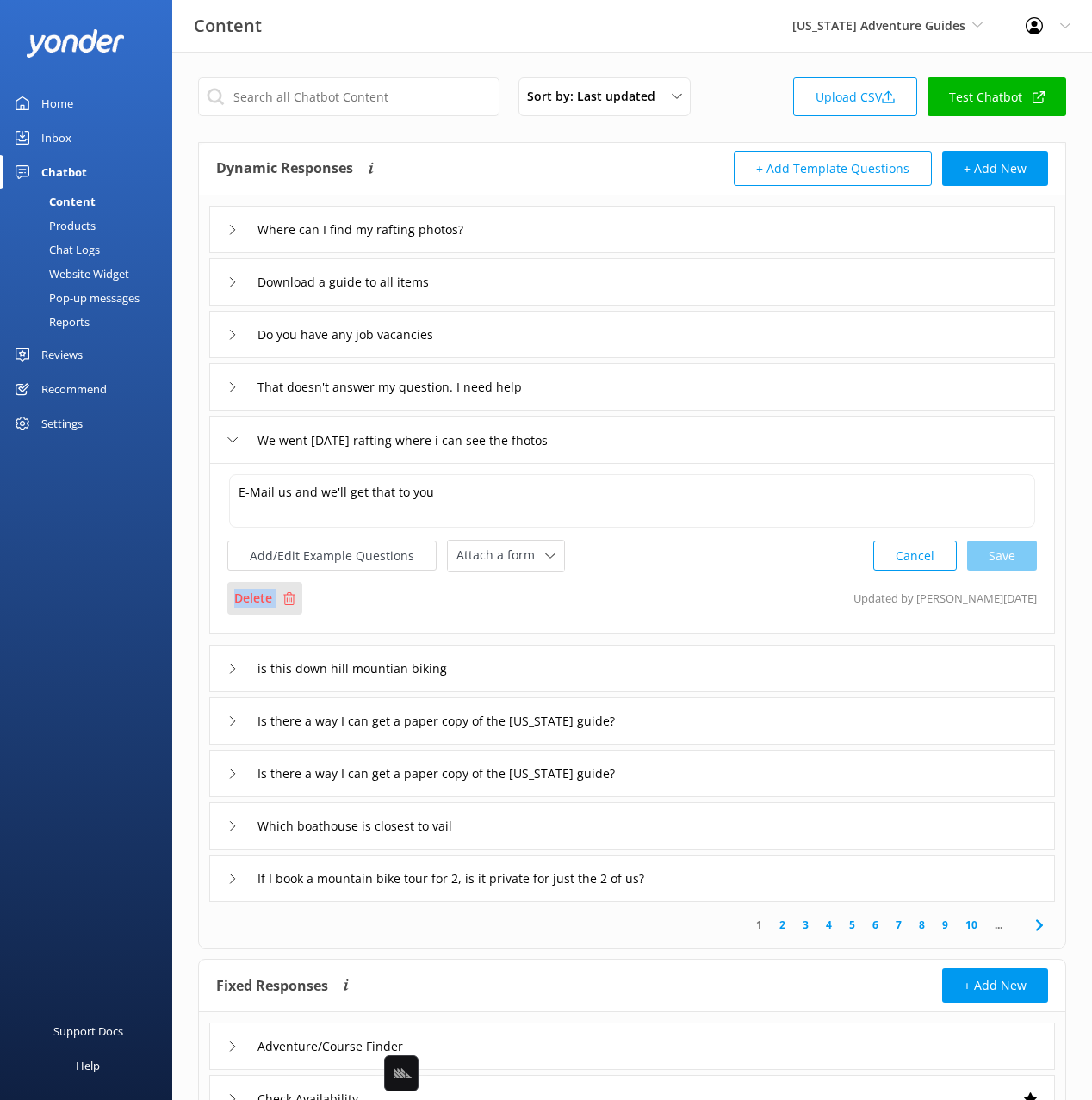
click at [261, 602] on p "Delete" at bounding box center [253, 598] width 38 height 19
click at [417, 609] on div "Delete Updated by [PERSON_NAME] [DATE]" at bounding box center [632, 598] width 810 height 32
click at [540, 655] on div "is this down hill mountian biking" at bounding box center [632, 669] width 846 height 47
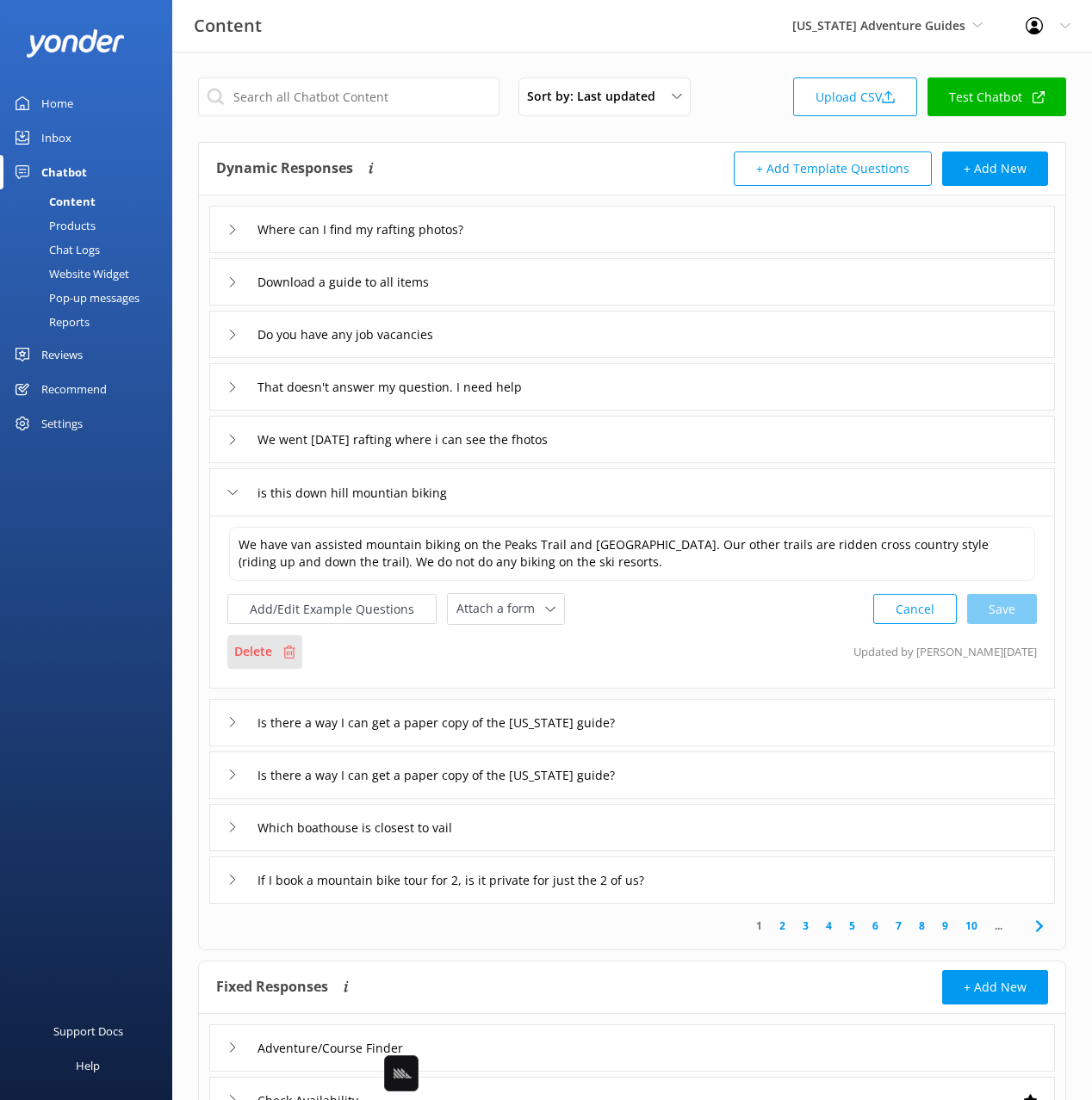
click at [270, 642] on p "Delete" at bounding box center [253, 652] width 38 height 19
drag, startPoint x: 606, startPoint y: 443, endPoint x: 586, endPoint y: 458, distance: 25.0
click at [606, 443] on div "We went [DATE] rafting where i can see the fhotos" at bounding box center [632, 439] width 846 height 47
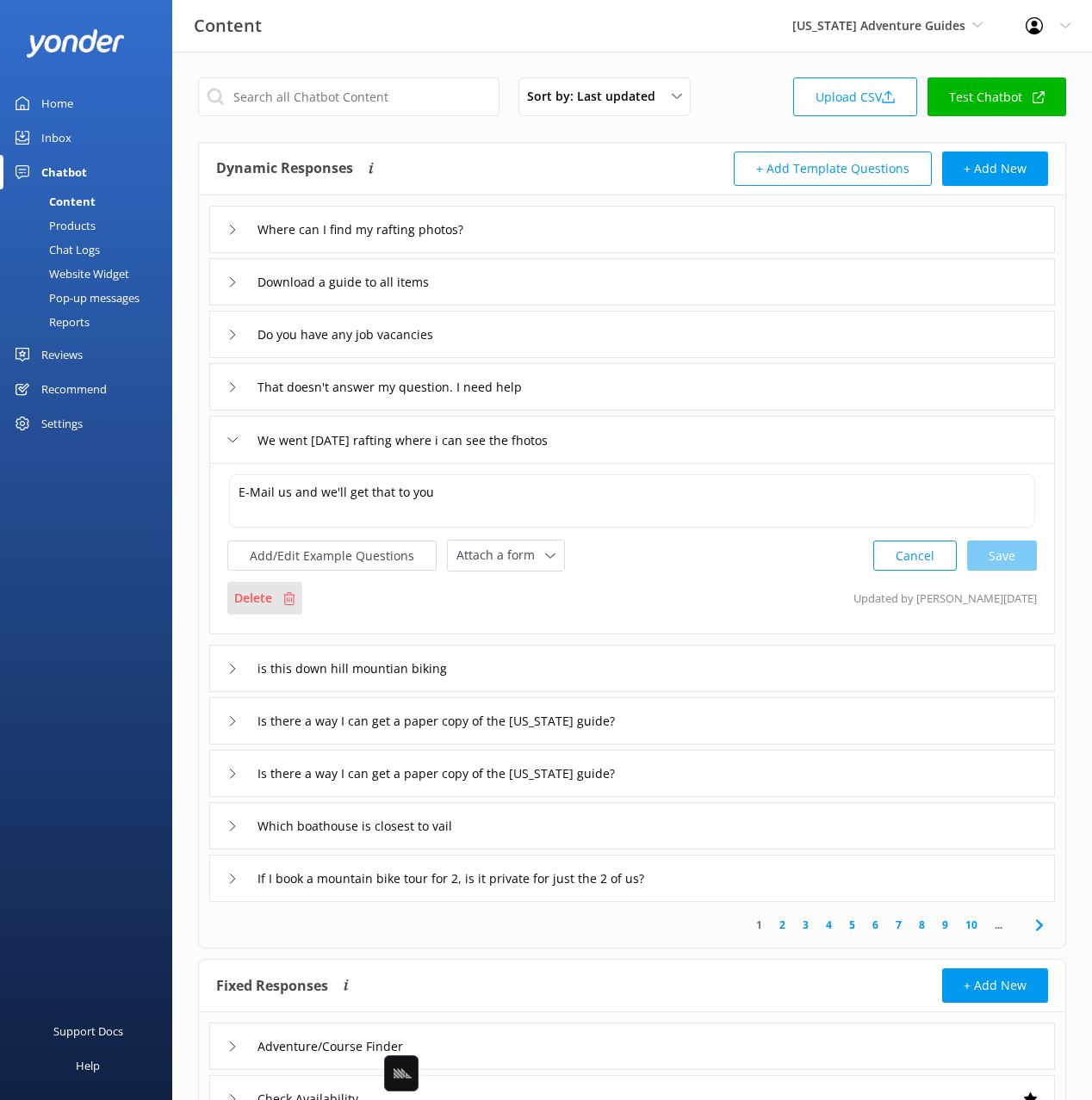
click at [254, 598] on p "Delete" at bounding box center [253, 598] width 38 height 19
click at [759, 58] on div "Sort by: Last updated Title Last updated Upload CSV Test Chatbot Dynamic Respon…" at bounding box center [632, 618] width 920 height 1133
drag, startPoint x: 736, startPoint y: 51, endPoint x: 759, endPoint y: 49, distance: 23.1
click at [736, 51] on div "Content [US_STATE] Adventure Guides Black Cat Cruises [GEOGRAPHIC_DATA] [GEOGRA…" at bounding box center [546, 26] width 1092 height 52
click at [868, 32] on span "[US_STATE] Adventure Guides" at bounding box center [879, 25] width 173 height 16
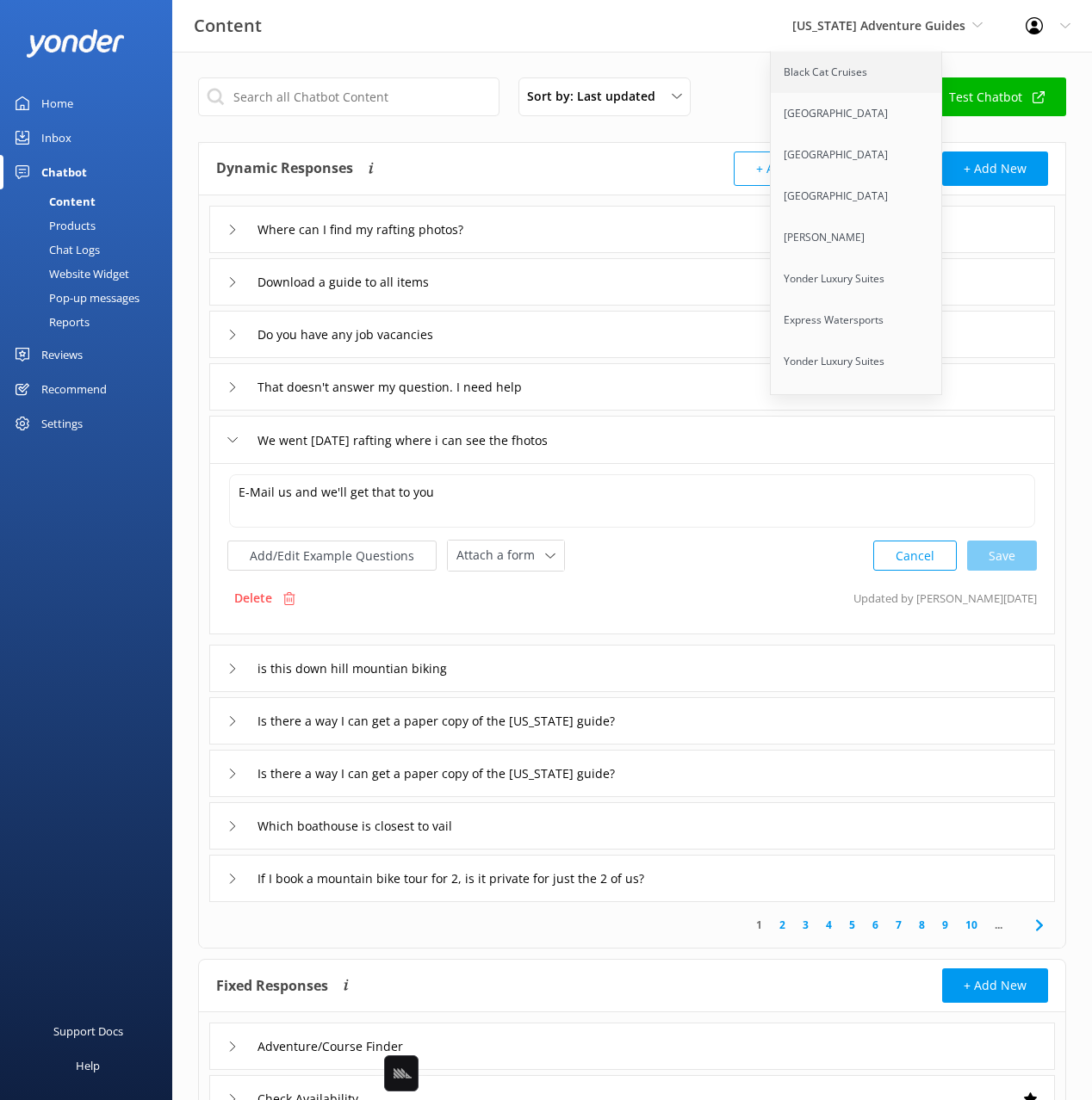
click at [845, 78] on link "Black Cat Cruises" at bounding box center [856, 72] width 172 height 42
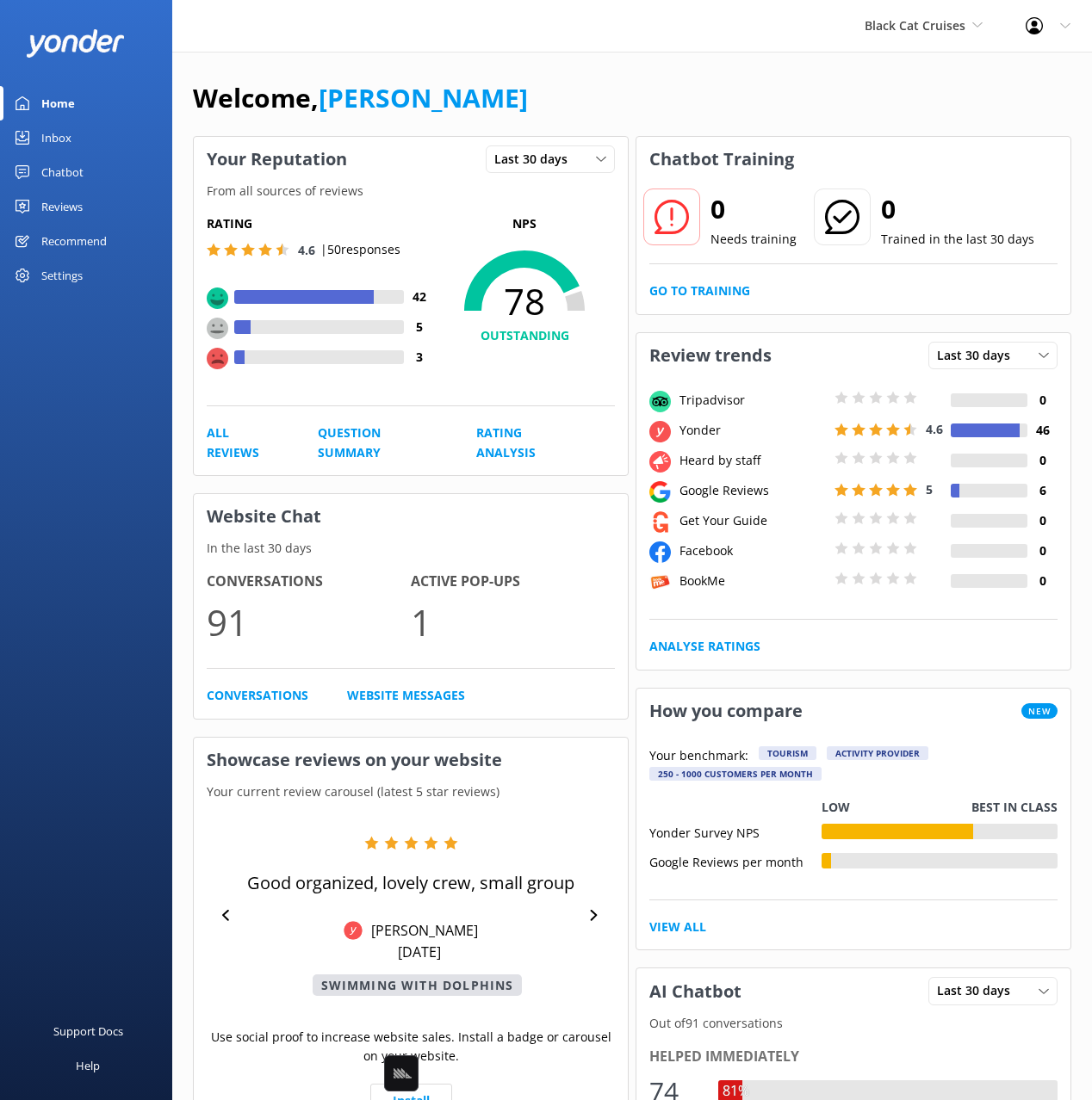
click at [103, 169] on link "Chatbot" at bounding box center [86, 172] width 172 height 34
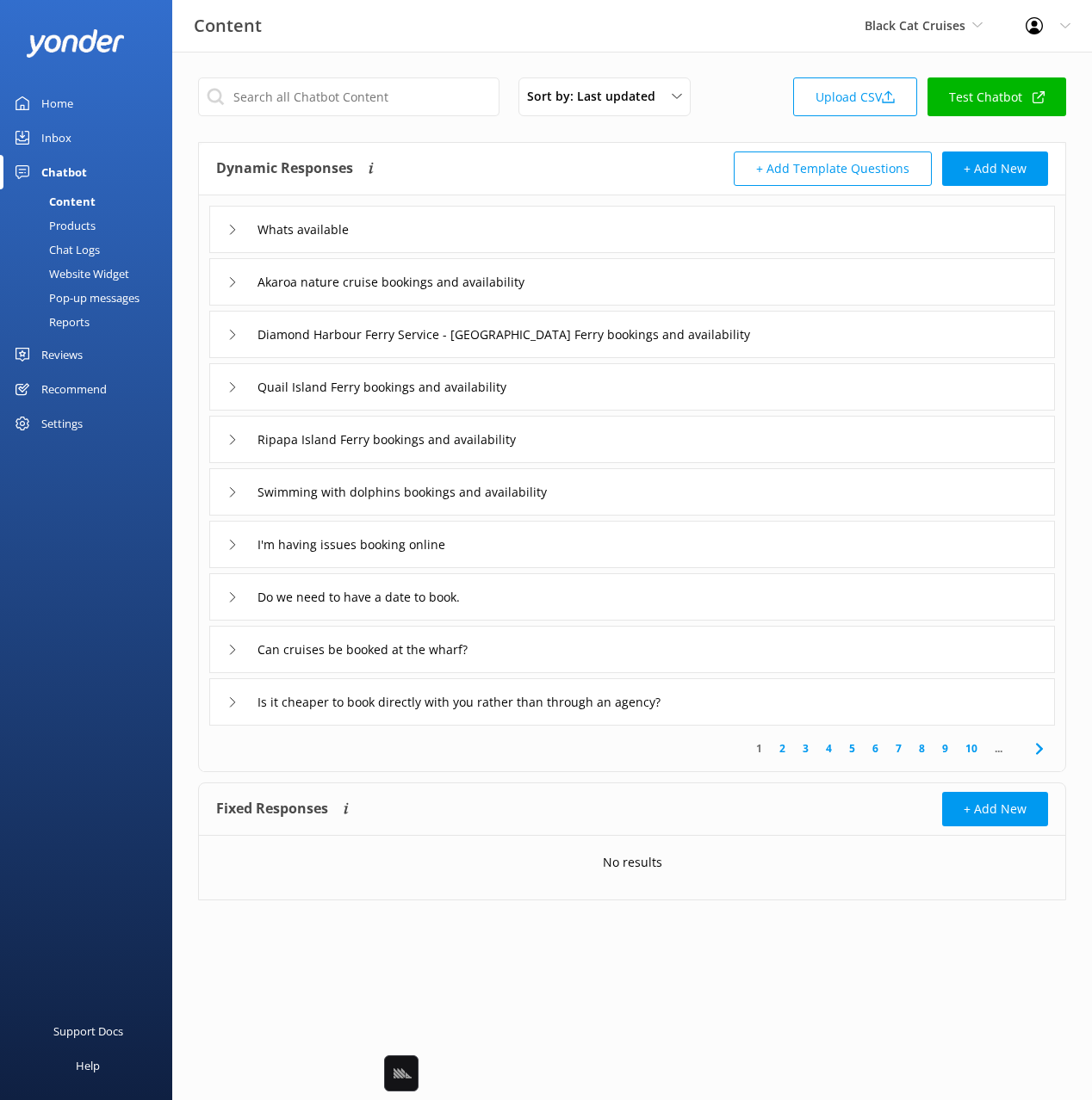
click at [493, 233] on div "Whats available" at bounding box center [632, 229] width 846 height 47
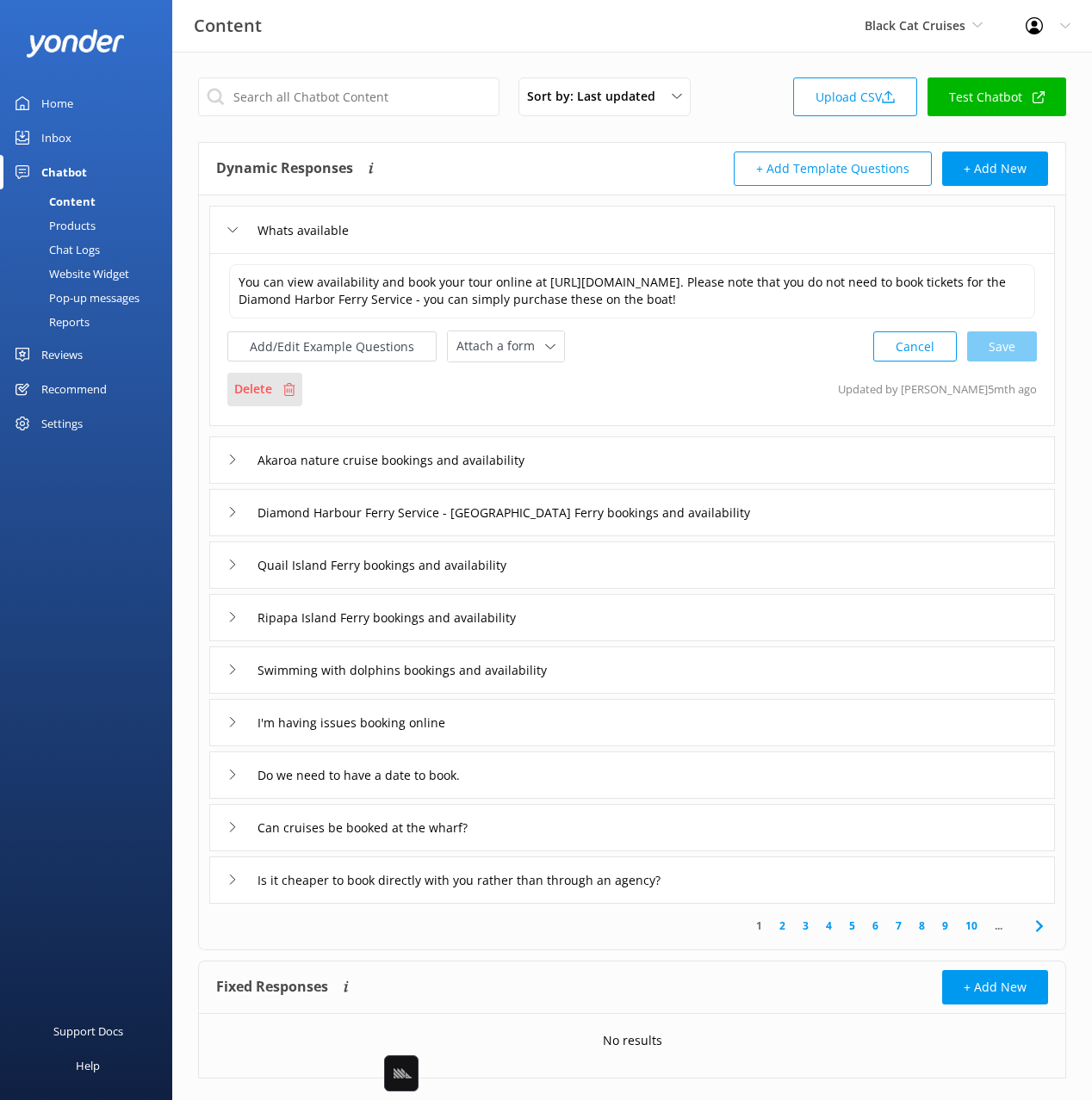
click at [271, 400] on div "Delete" at bounding box center [264, 389] width 75 height 32
drag, startPoint x: 449, startPoint y: 134, endPoint x: 185, endPoint y: 148, distance: 264.4
click at [449, 134] on div "Sort by: Last updated Title Last updated Upload CSV Test Chatbot Dynamic Respon…" at bounding box center [632, 590] width 920 height 1078
click at [71, 104] on div "Home" at bounding box center [57, 103] width 32 height 34
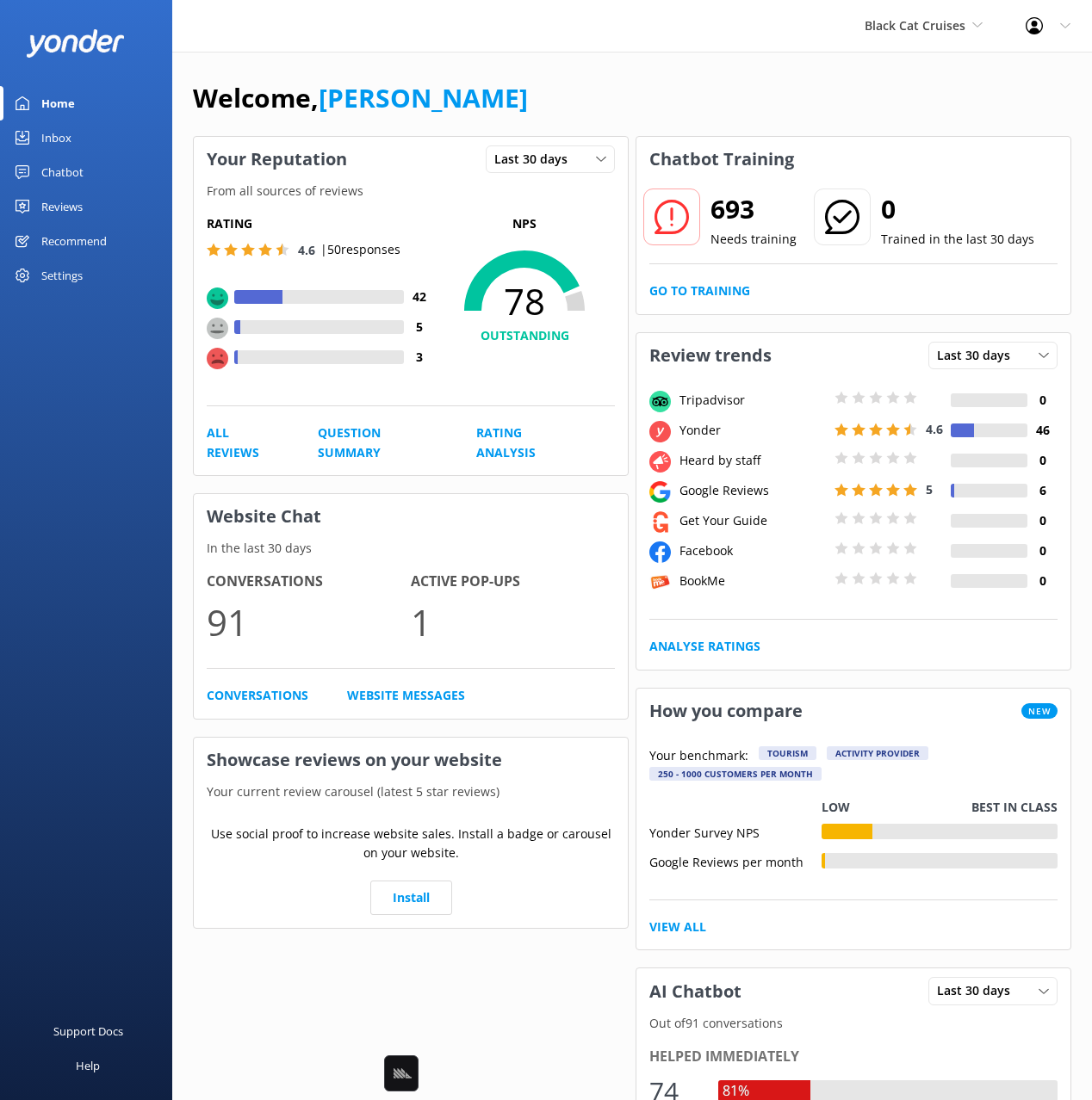
drag, startPoint x: 767, startPoint y: 99, endPoint x: 852, endPoint y: 57, distance: 94.8
click at [773, 97] on div "Welcome, [PERSON_NAME]" at bounding box center [632, 106] width 878 height 59
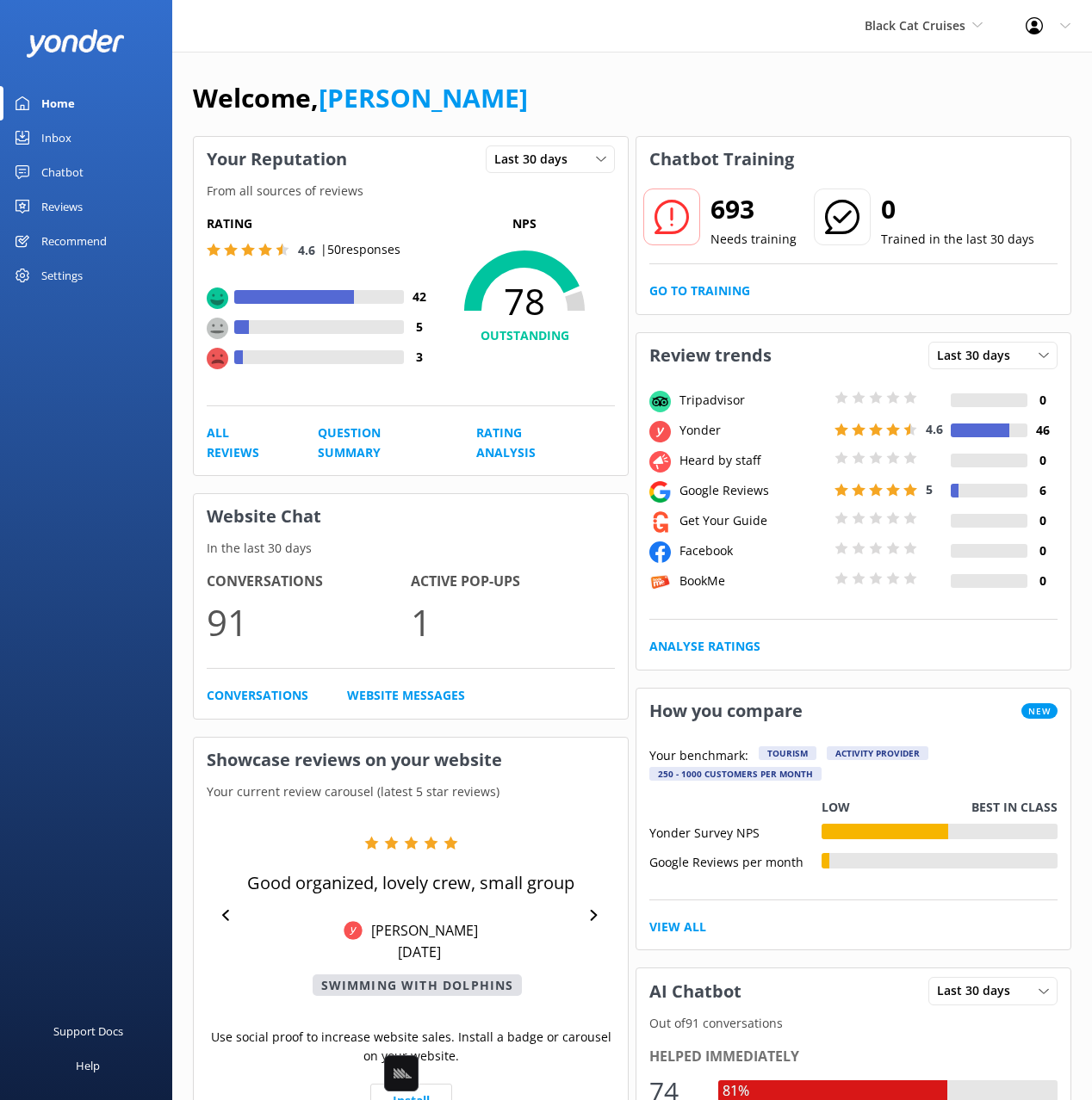
click at [892, 36] on div "Black Cat Cruises Black Cat Cruises [GEOGRAPHIC_DATA] [GEOGRAPHIC_DATA] [GEOGRA…" at bounding box center [923, 25] width 161 height 51
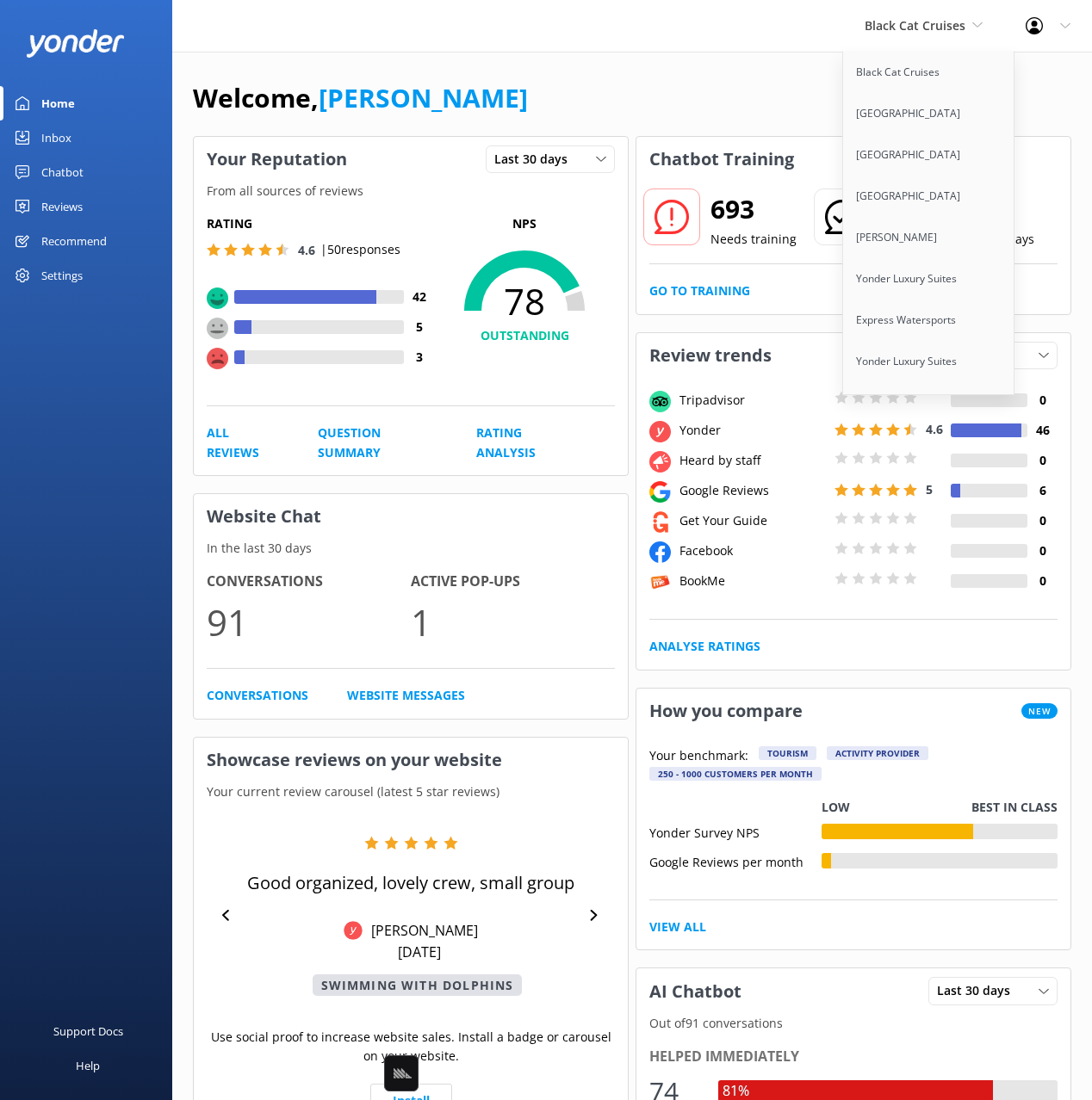
scroll to position [7443, 0]
click at [924, 357] on link "[US_STATE] Adventure Guides" at bounding box center [929, 378] width 172 height 42
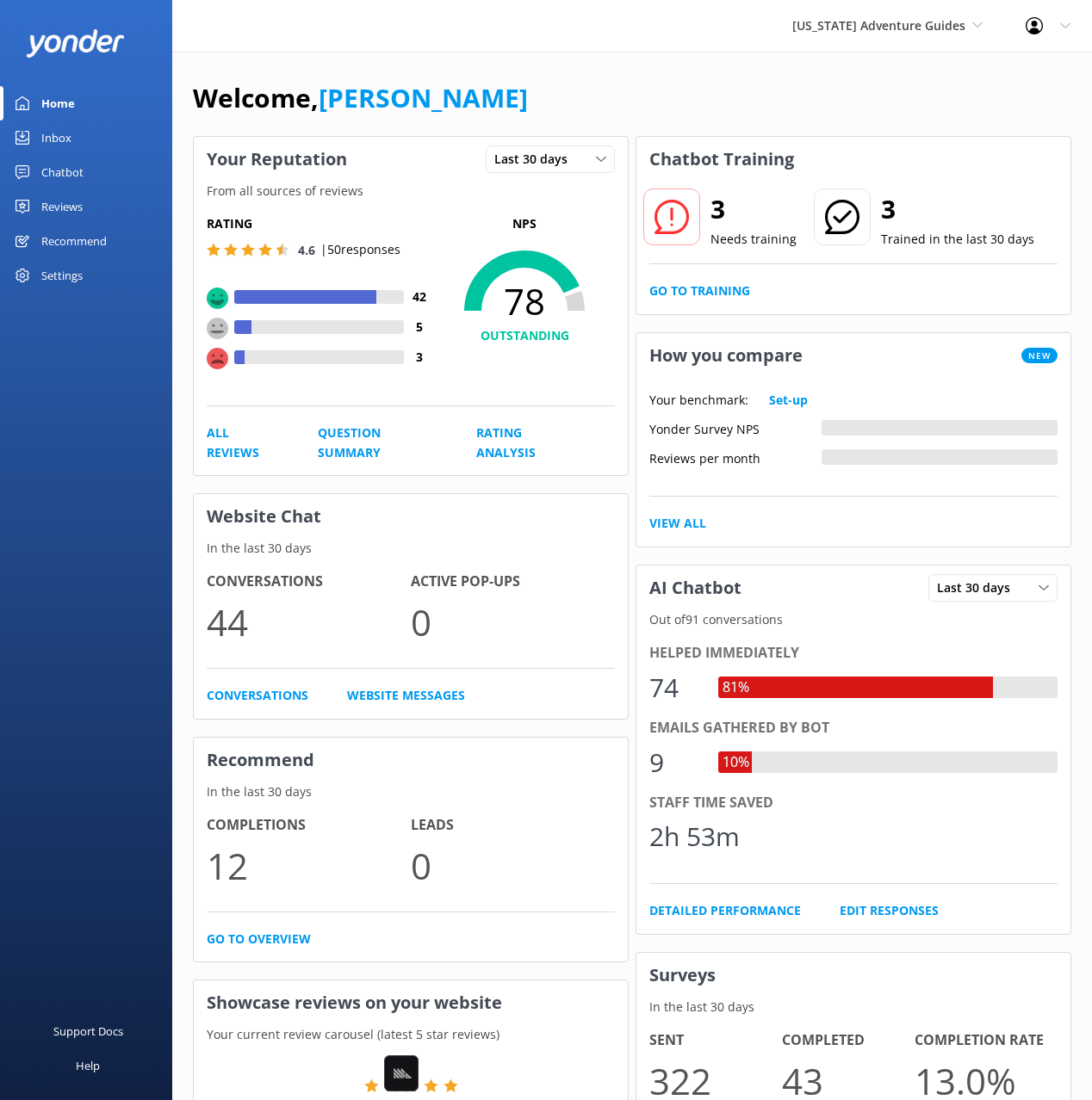
click at [908, 100] on div "Welcome, [PERSON_NAME]" at bounding box center [632, 106] width 878 height 59
click at [702, 89] on div "Welcome, [PERSON_NAME]" at bounding box center [632, 106] width 878 height 59
click at [887, 81] on div "Welcome, [PERSON_NAME]" at bounding box center [632, 106] width 878 height 59
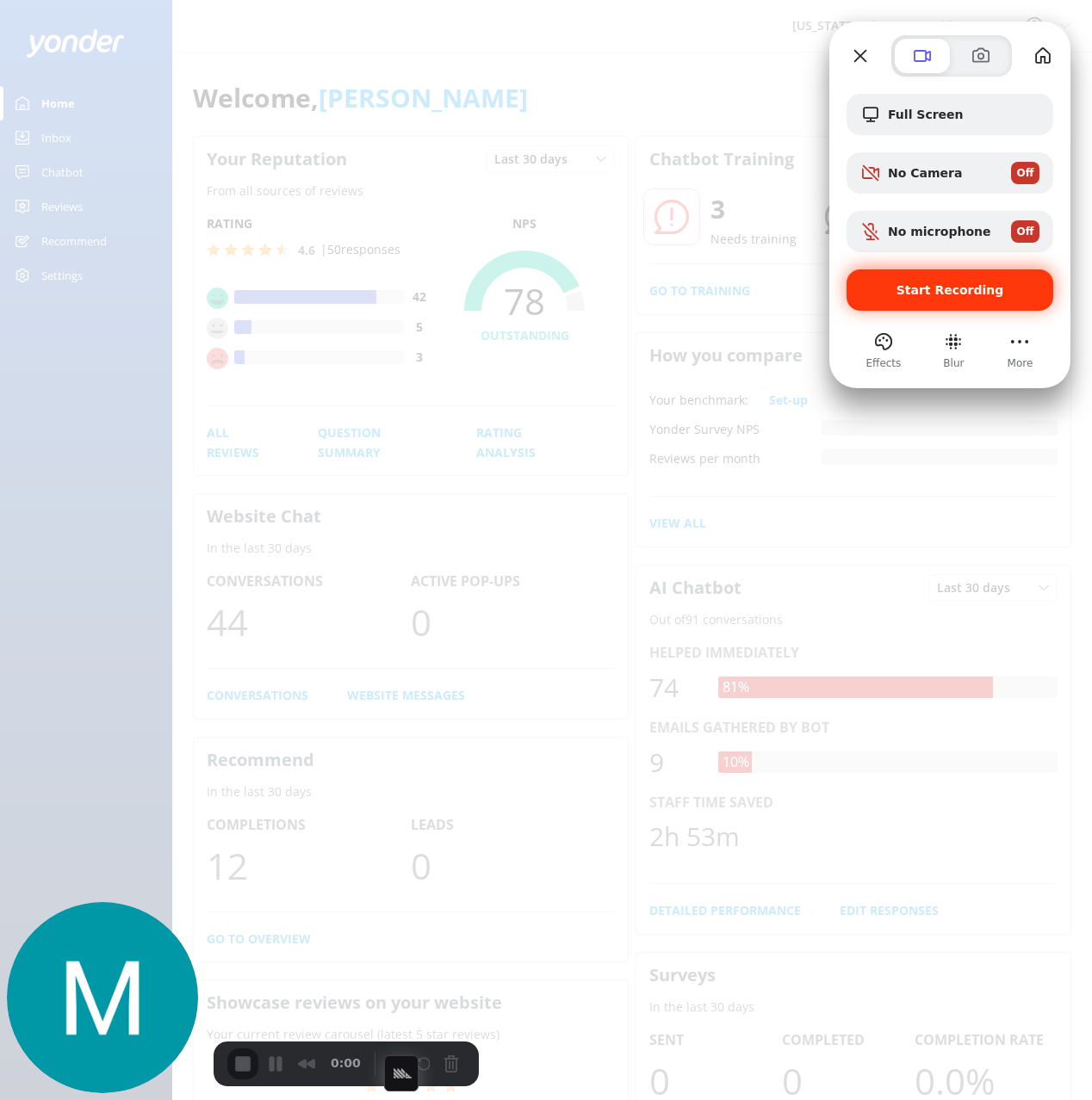
click at [922, 299] on div "Start Recording" at bounding box center [949, 291] width 207 height 42
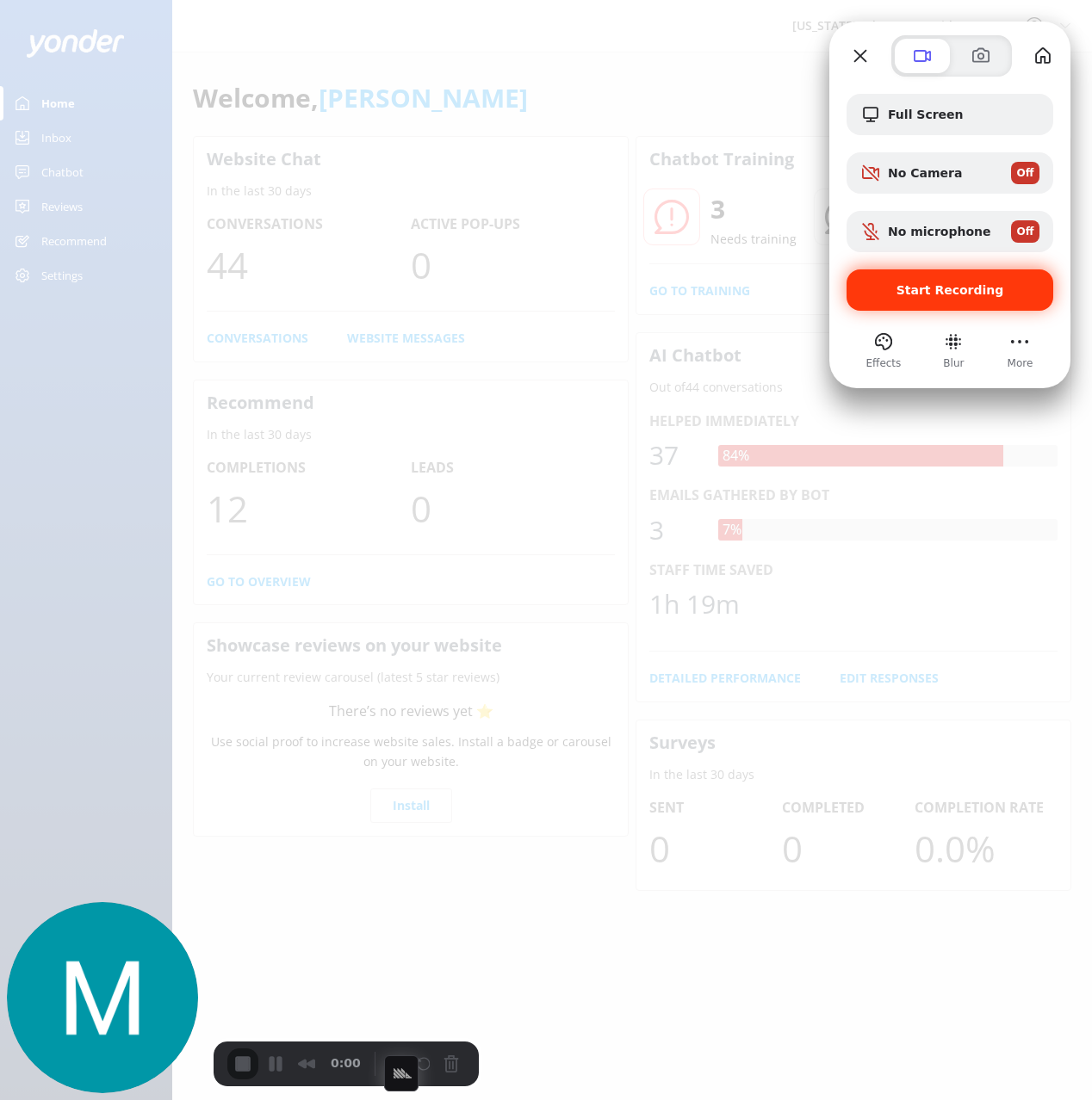
click at [921, 278] on div "Start Recording" at bounding box center [949, 291] width 207 height 42
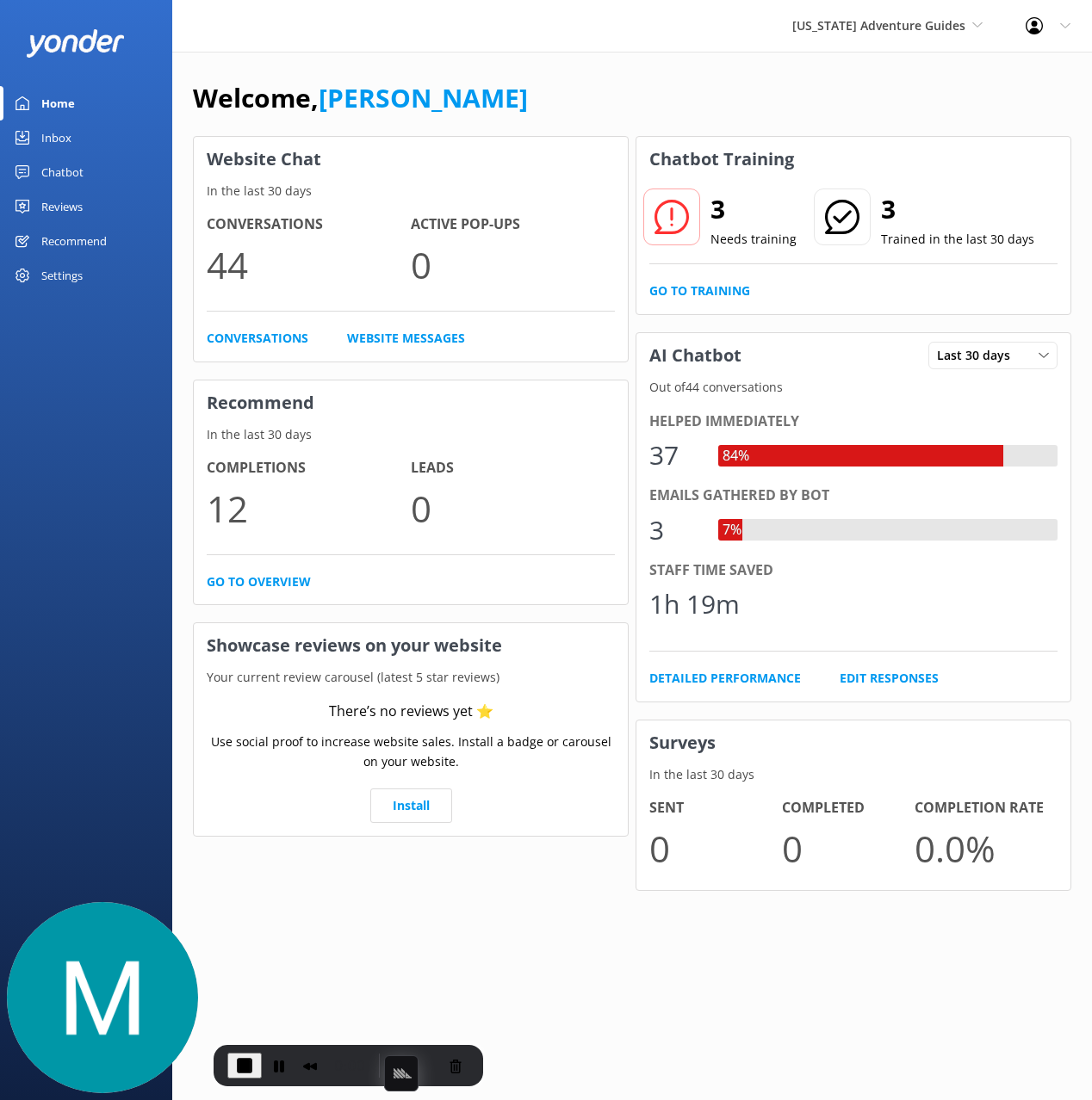
click at [69, 181] on div "Chatbot" at bounding box center [62, 172] width 42 height 34
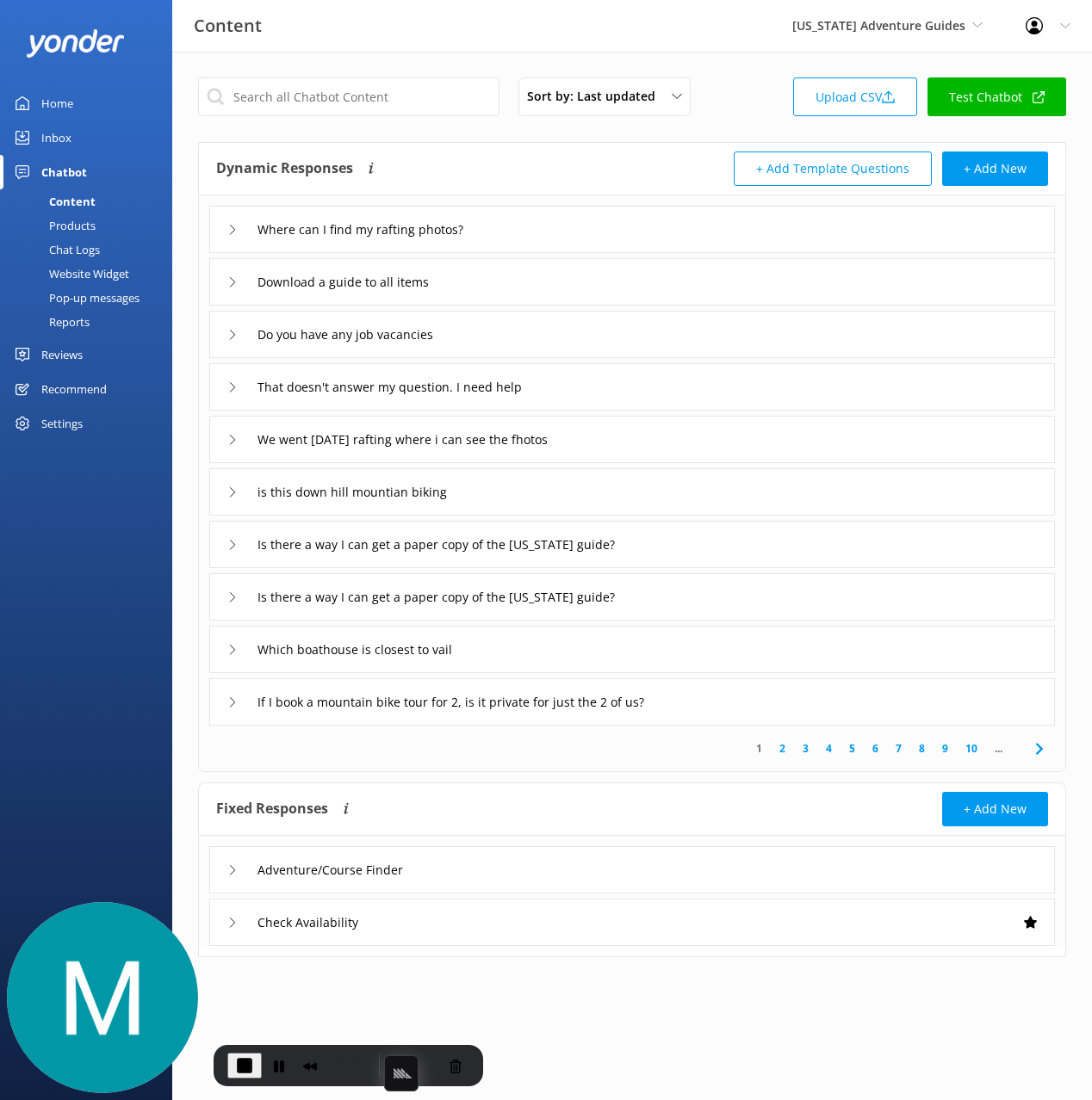
click at [608, 435] on div "We went [DATE] rafting where i can see the fhotos" at bounding box center [632, 439] width 846 height 47
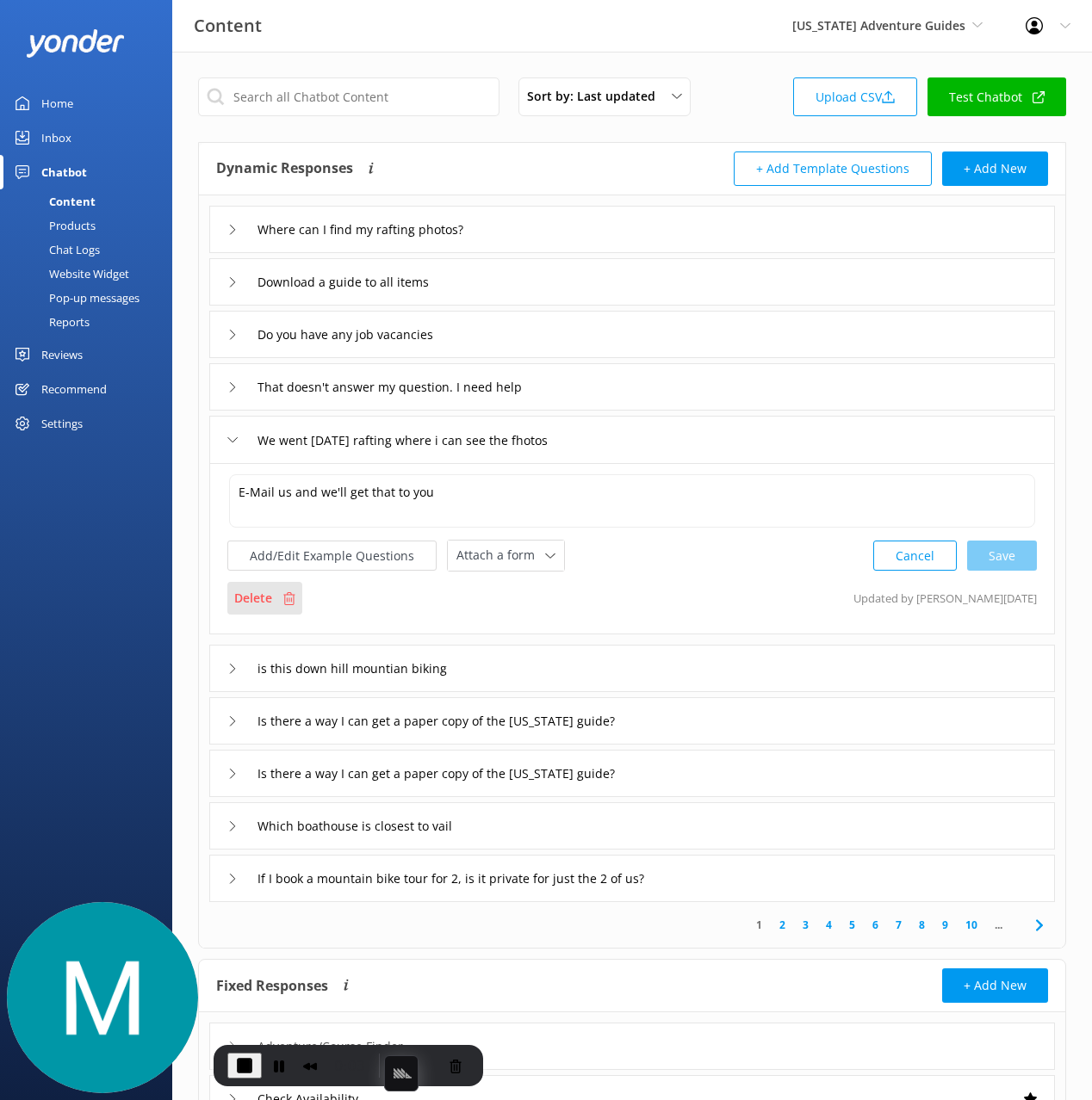
click at [254, 602] on p "Delete" at bounding box center [253, 598] width 38 height 19
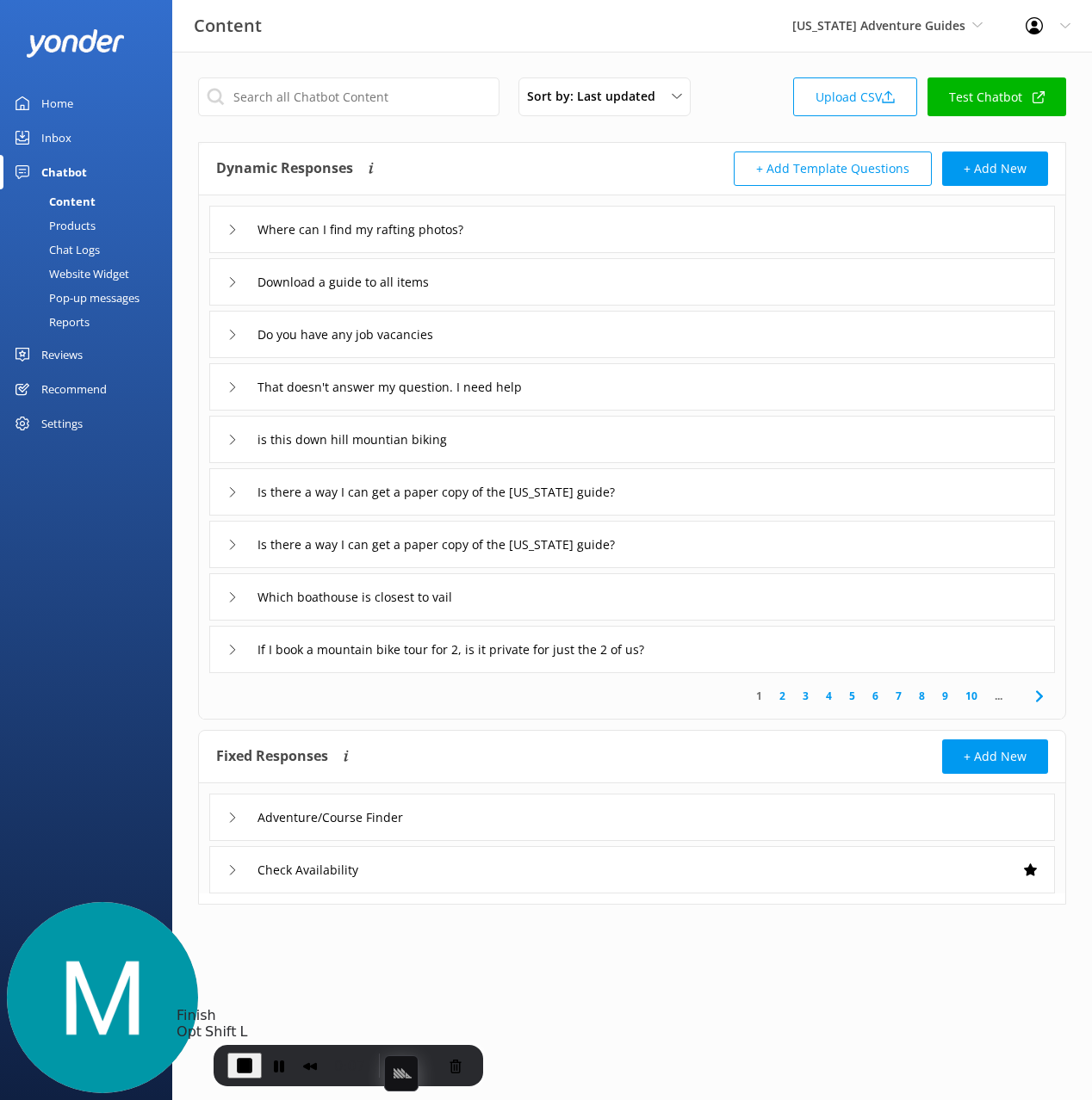
click at [245, 1056] on span "End Recording" at bounding box center [244, 1066] width 21 height 21
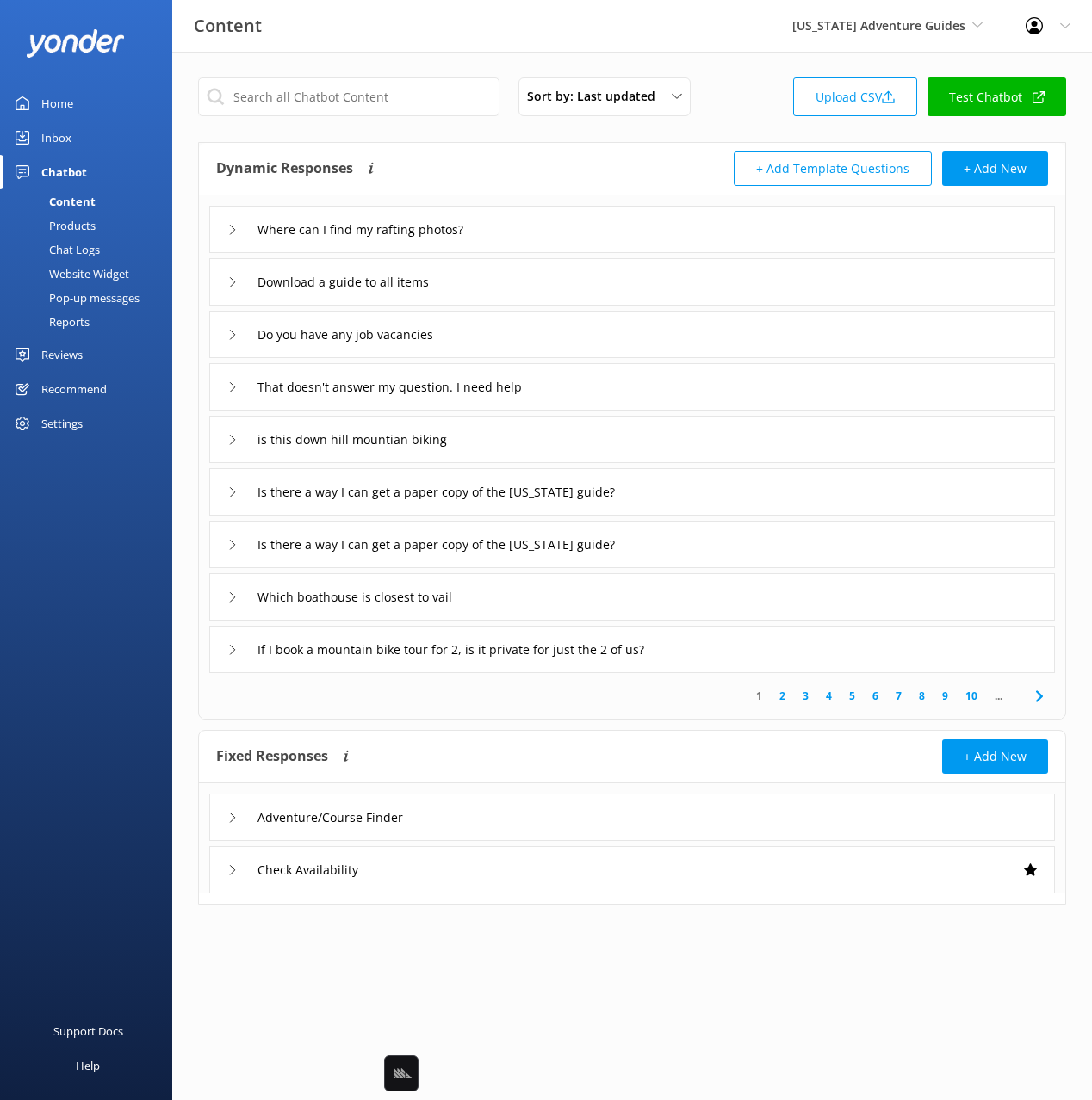
click at [90, 291] on div "Pop-up messages" at bounding box center [74, 298] width 129 height 24
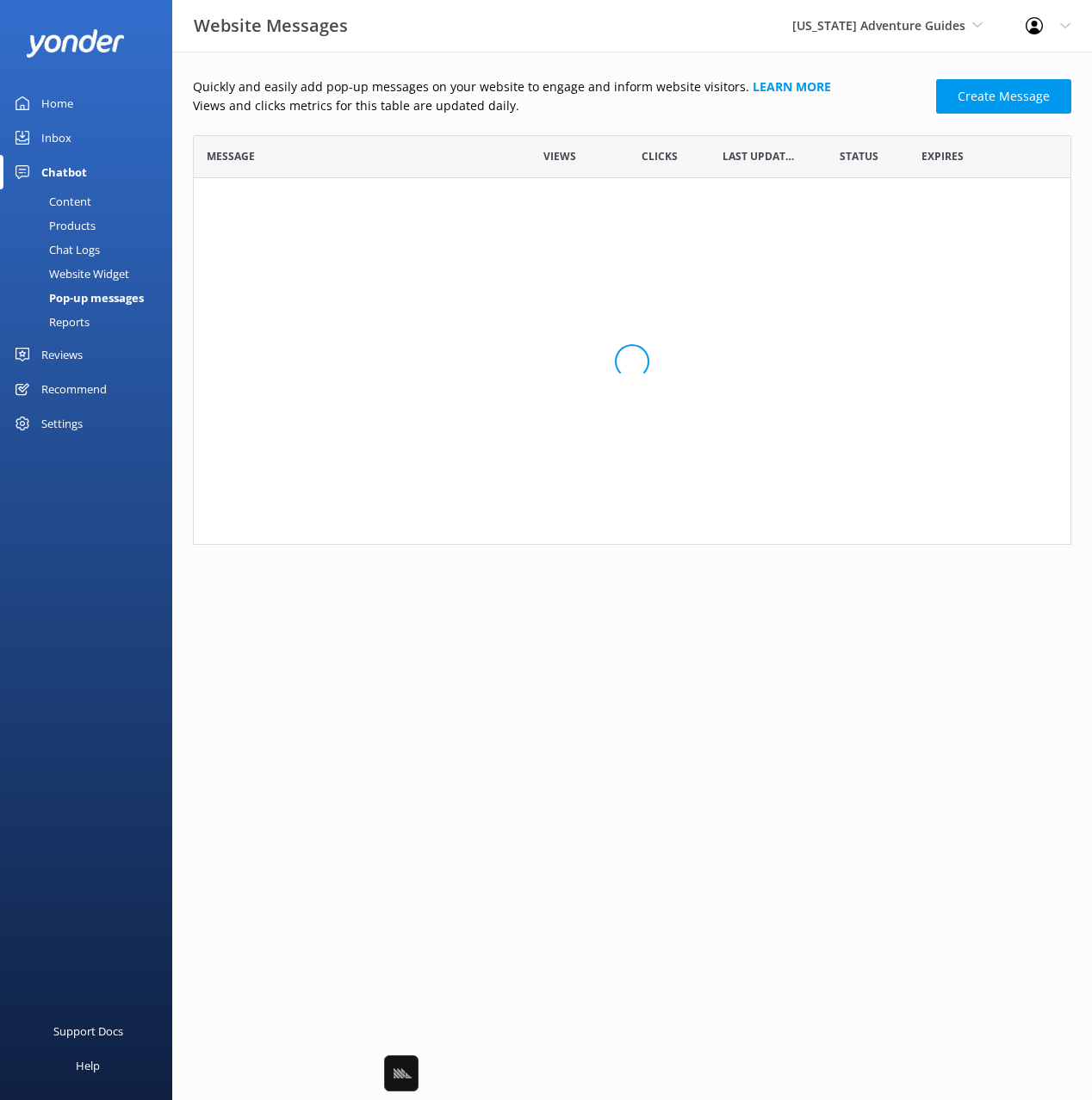
scroll to position [1, 1]
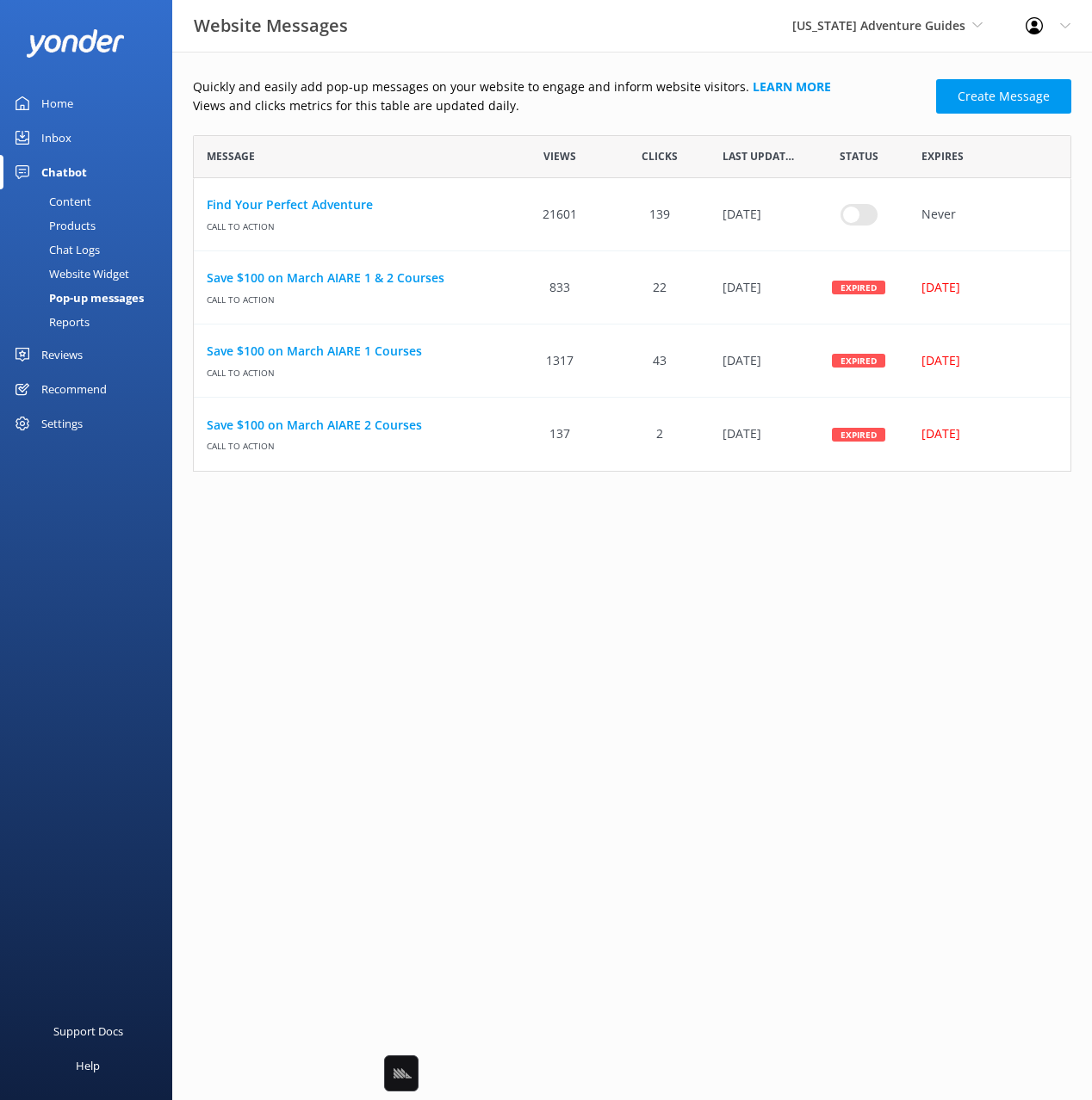
drag, startPoint x: 635, startPoint y: 114, endPoint x: 630, endPoint y: 97, distance: 17.7
click at [635, 107] on p "Views and clicks metrics for this table are updated daily." at bounding box center [560, 106] width 733 height 19
drag, startPoint x: 630, startPoint y: 97, endPoint x: 674, endPoint y: 102, distance: 44.3
click at [630, 97] on p "Views and clicks metrics for this table are updated daily." at bounding box center [560, 106] width 733 height 19
click at [856, 157] on span "Status" at bounding box center [858, 156] width 39 height 16
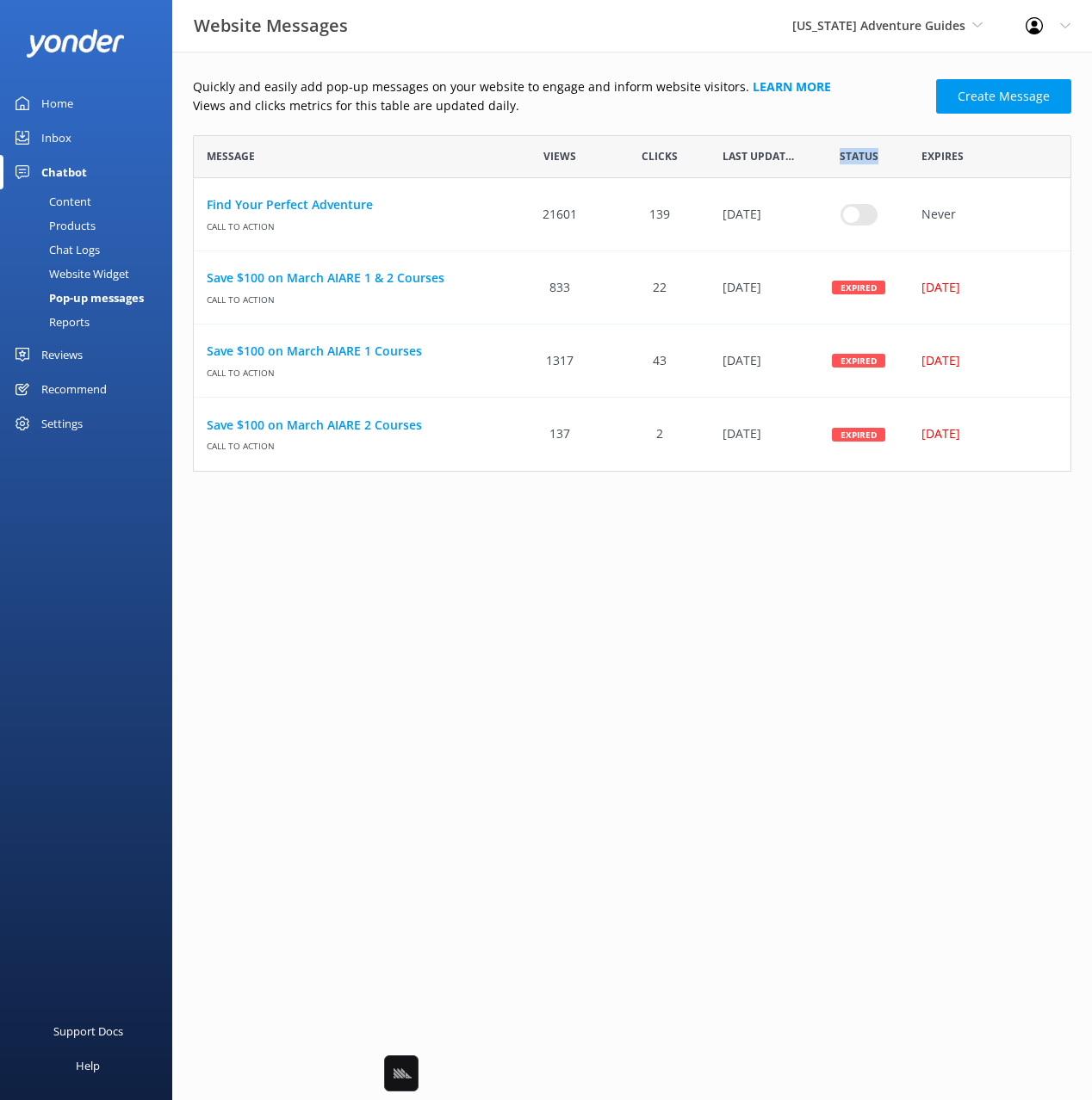
click at [856, 157] on span "Status" at bounding box center [858, 156] width 39 height 16
click at [857, 118] on div "Quickly and easily add pop-up messages on your website to engage and inform web…" at bounding box center [632, 274] width 878 height 394
click at [880, 534] on html "Website Messages Colorado Adventure Guides Black Cat Cruises Banff Airporter In…" at bounding box center [546, 550] width 1092 height 1100
click at [939, 545] on html "Website Messages Colorado Adventure Guides Black Cat Cruises Banff Airporter In…" at bounding box center [546, 550] width 1092 height 1100
click at [315, 201] on link "Find Your Perfect Adventure" at bounding box center [352, 205] width 291 height 19
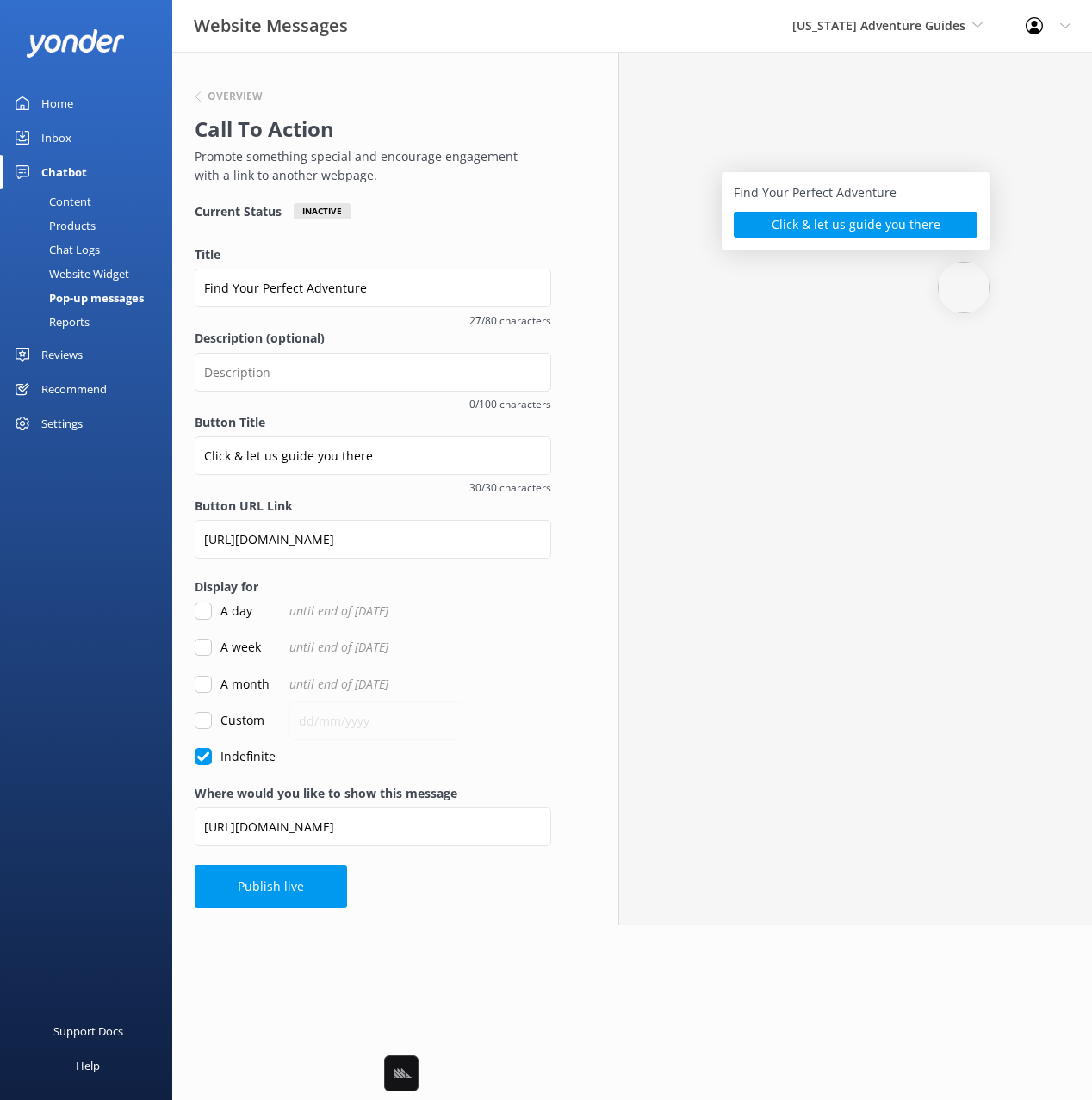
click at [440, 188] on div "Overview Call To Action Promote something special and encourage engagement with…" at bounding box center [373, 135] width 356 height 134
click at [448, 187] on div "Overview Call To Action Promote something special and encourage engagement with…" at bounding box center [373, 135] width 356 height 134
click at [483, 189] on div "Overview Call To Action Promote something special and encourage engagement with…" at bounding box center [373, 135] width 356 height 134
click at [317, 84] on div "Overview Call To Action Promote something special and encourage engagement with…" at bounding box center [373, 135] width 356 height 134
click at [1044, 668] on div "Find Your Perfect Adventure Click & let us guide you there" at bounding box center [855, 488] width 474 height 874
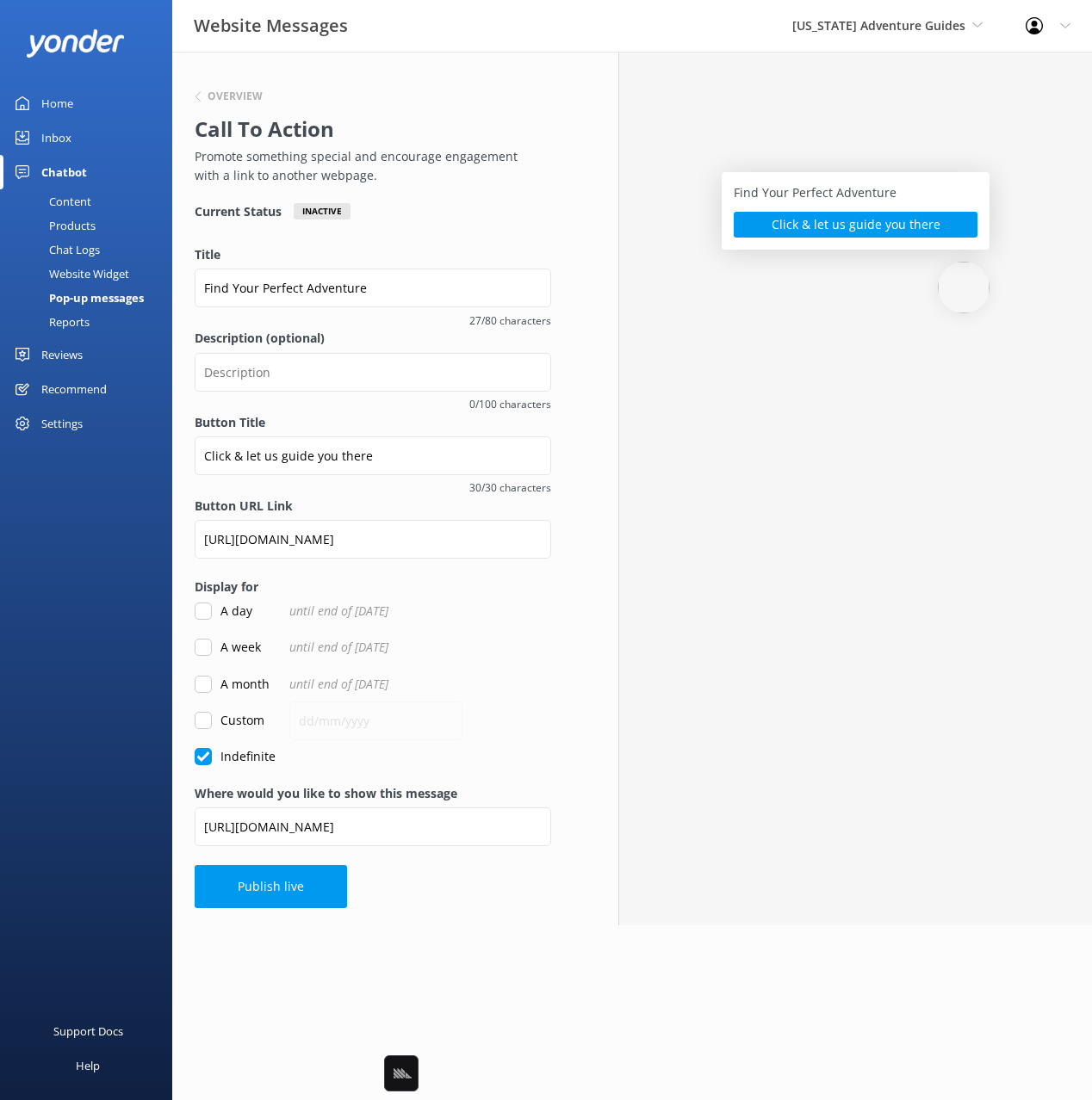
click at [472, 141] on h2 "Call To Action" at bounding box center [368, 129] width 347 height 32
drag, startPoint x: 504, startPoint y: 155, endPoint x: 582, endPoint y: 157, distance: 78.0
click at [504, 155] on p "Promote something special and encourage engagement with a link to another webpa…" at bounding box center [368, 166] width 347 height 39
click at [1049, 160] on div "Find Your Perfect Adventure Click & let us guide you there" at bounding box center [855, 488] width 474 height 874
click at [454, 206] on div "Current Status Inactive" at bounding box center [373, 211] width 356 height 16
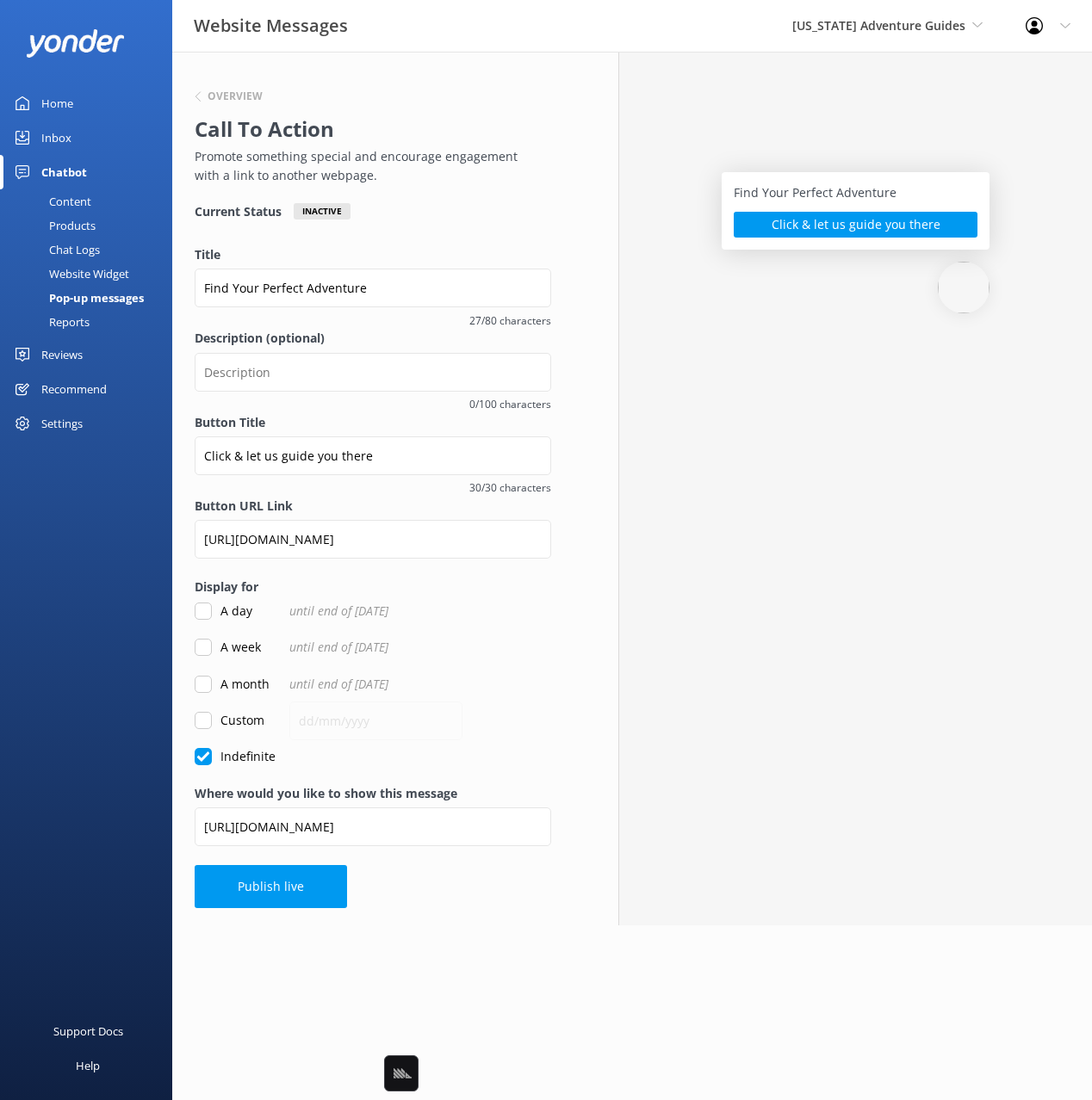
click at [317, 159] on p "Promote something special and encourage engagement with a link to another webpa…" at bounding box center [368, 166] width 347 height 39
click at [243, 104] on div "Overview" at bounding box center [368, 97] width 347 height 23
click at [347, 147] on p "Promote something special and encourage engagement with a link to another webpa…" at bounding box center [368, 166] width 347 height 39
click at [393, 161] on p "Promote something special and encourage engagement with a link to another webpa…" at bounding box center [368, 166] width 347 height 39
click at [421, 155] on p "Promote something special and encourage engagement with a link to another webpa…" at bounding box center [368, 166] width 347 height 39
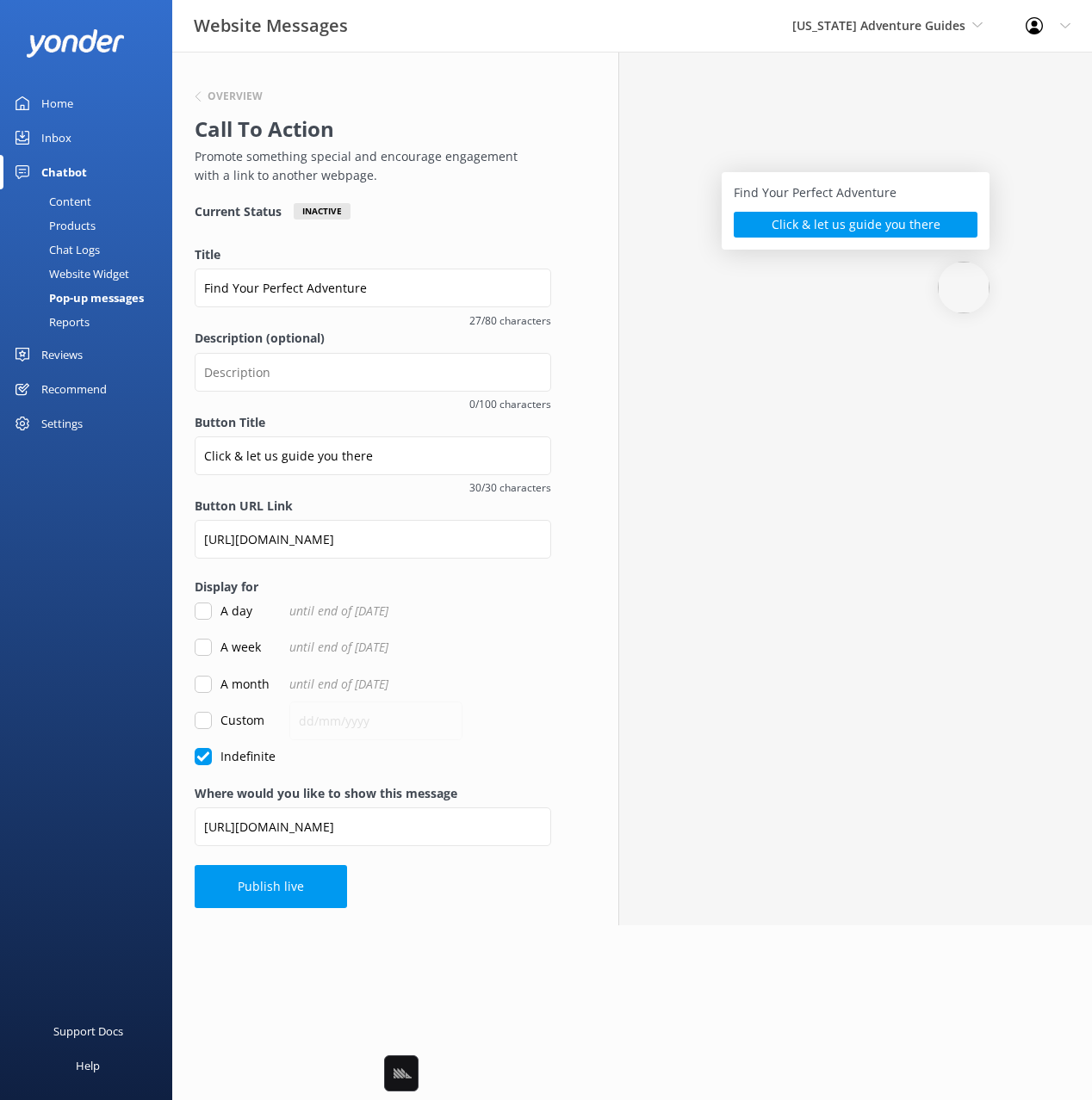
click at [266, 140] on h2 "Call To Action" at bounding box center [368, 129] width 347 height 32
click at [244, 97] on h6 "Overview" at bounding box center [235, 96] width 55 height 10
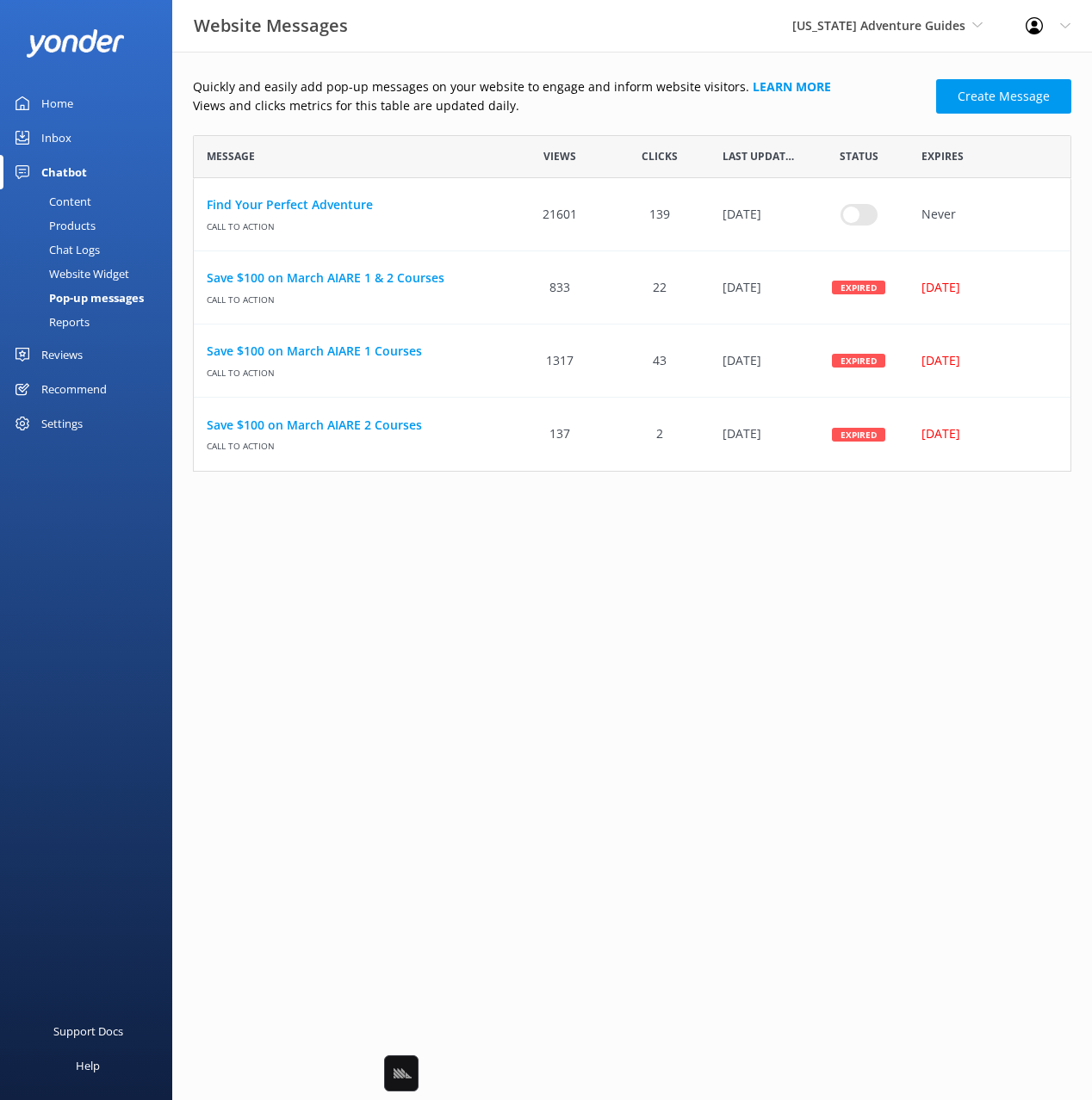
scroll to position [337, 878]
click at [601, 121] on div "Quickly and easily add pop-up messages on your website to engage and inform web…" at bounding box center [632, 274] width 878 height 394
click at [702, 87] on p "Quickly and easily add pop-up messages on your website to engage and inform web…" at bounding box center [560, 87] width 733 height 19
click at [735, 103] on p "Views and clicks metrics for this table are updated daily." at bounding box center [560, 106] width 733 height 19
click at [642, 104] on p "Views and clicks metrics for this table are updated daily." at bounding box center [560, 106] width 733 height 19
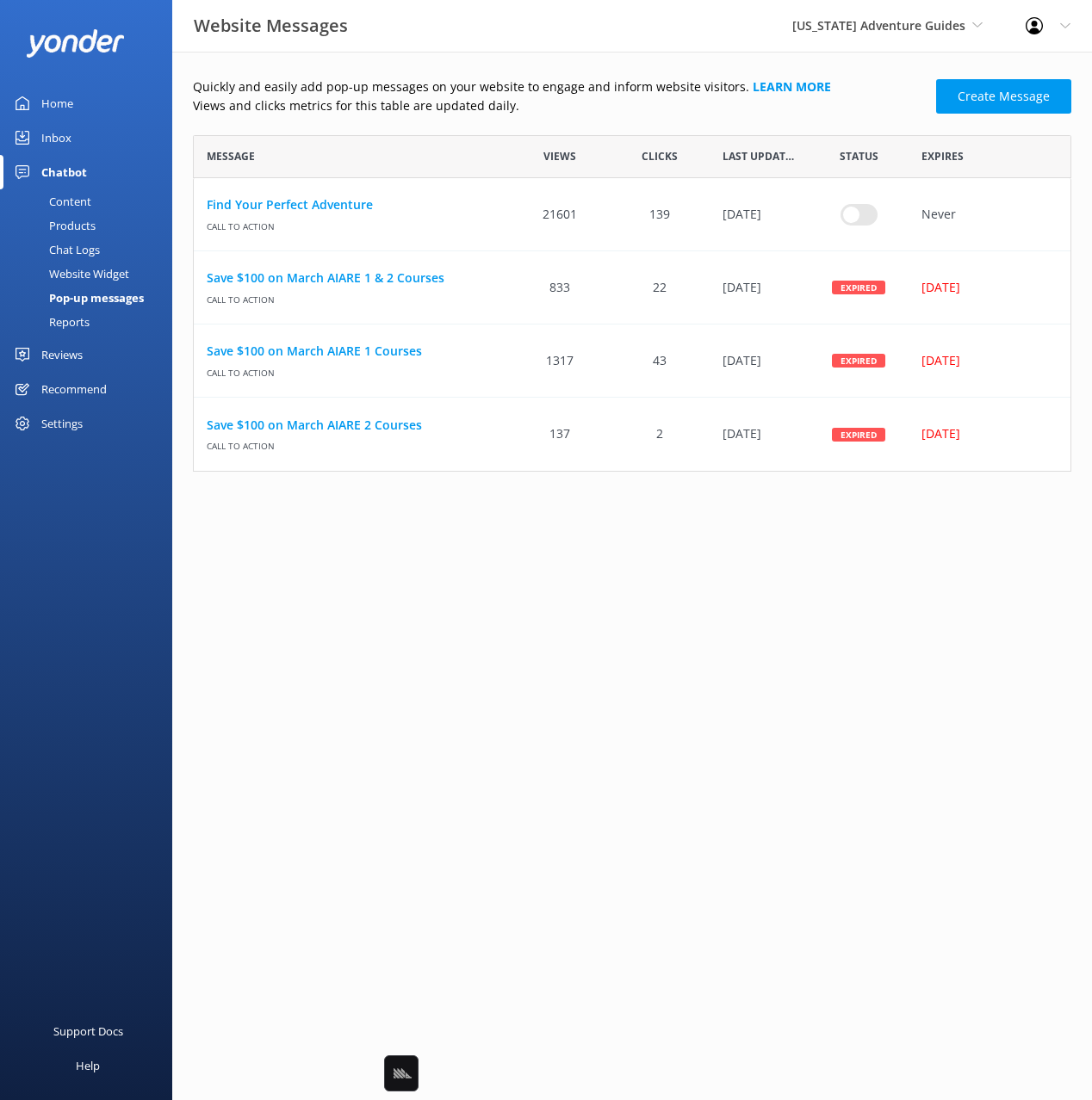
drag, startPoint x: 610, startPoint y: 104, endPoint x: 593, endPoint y: 108, distance: 17.5
click at [609, 104] on p "Views and clicks metrics for this table are updated daily." at bounding box center [560, 106] width 733 height 19
drag, startPoint x: 577, startPoint y: 109, endPoint x: 190, endPoint y: 108, distance: 387.0
click at [182, 108] on div "Quickly and easily add pop-up messages on your website to engage and inform web…" at bounding box center [632, 279] width 920 height 455
click at [546, 107] on p "Views and clicks metrics for this table are updated daily." at bounding box center [560, 106] width 733 height 19
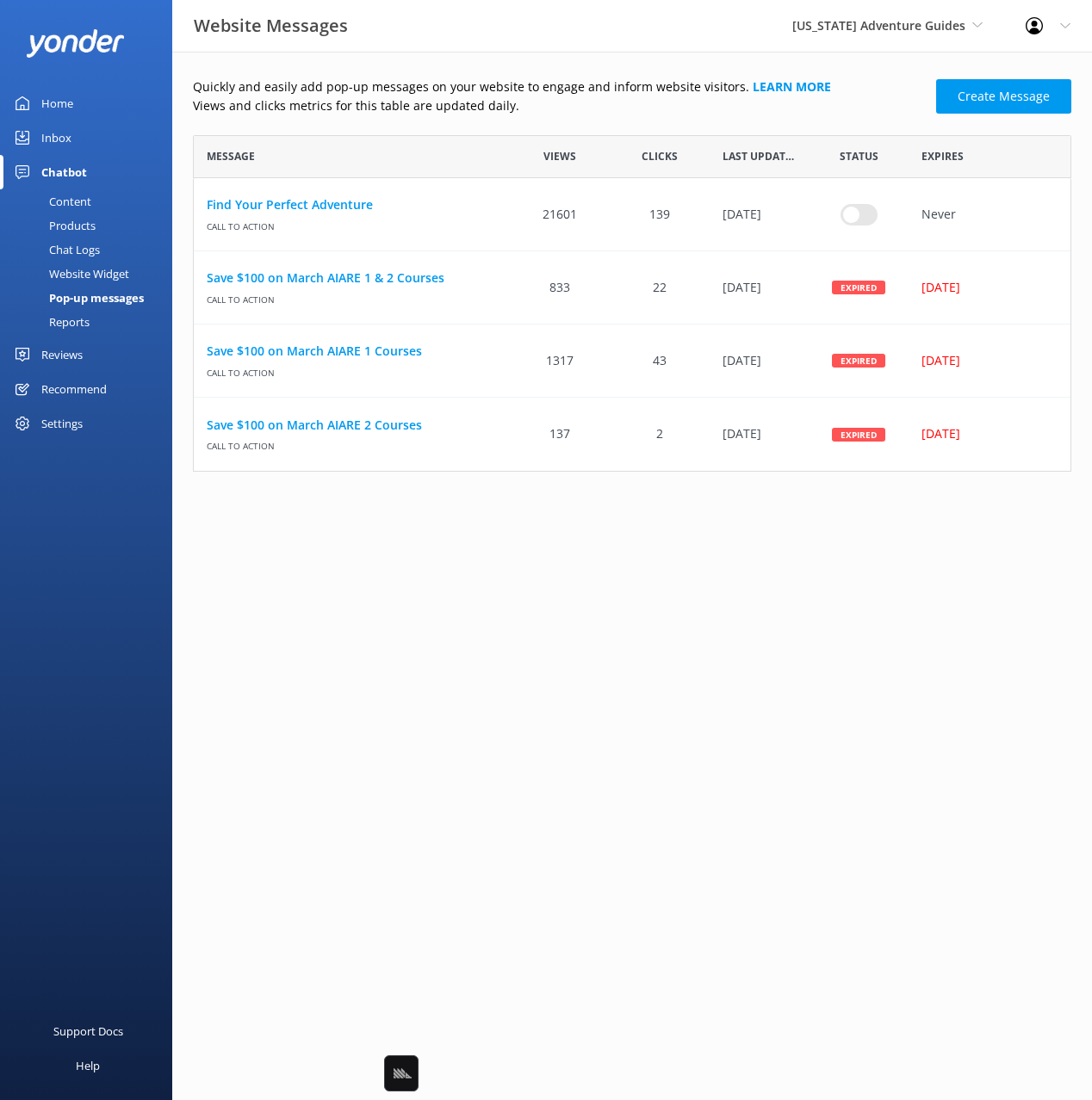
click at [570, 106] on p "Views and clicks metrics for this table are updated daily." at bounding box center [560, 106] width 733 height 19
click at [604, 105] on p "Views and clicks metrics for this table are updated daily." at bounding box center [560, 106] width 733 height 19
click at [864, 108] on p "Views and clicks metrics for this table are updated daily." at bounding box center [560, 106] width 733 height 19
drag, startPoint x: 368, startPoint y: 137, endPoint x: 340, endPoint y: 216, distance: 83.8
click at [367, 138] on div "Message" at bounding box center [352, 157] width 316 height 43
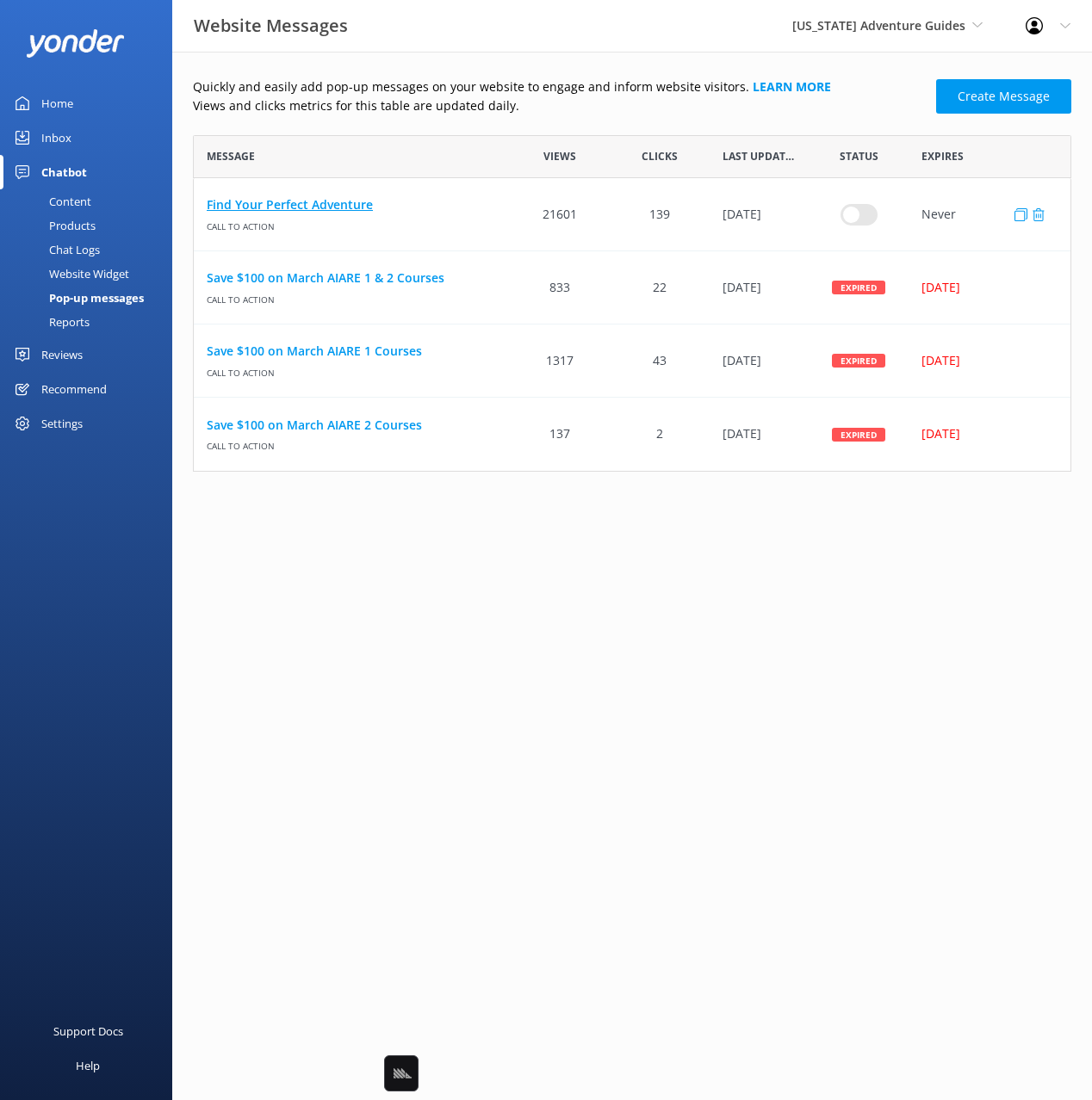
click at [324, 197] on link "Find Your Perfect Adventure" at bounding box center [352, 205] width 291 height 19
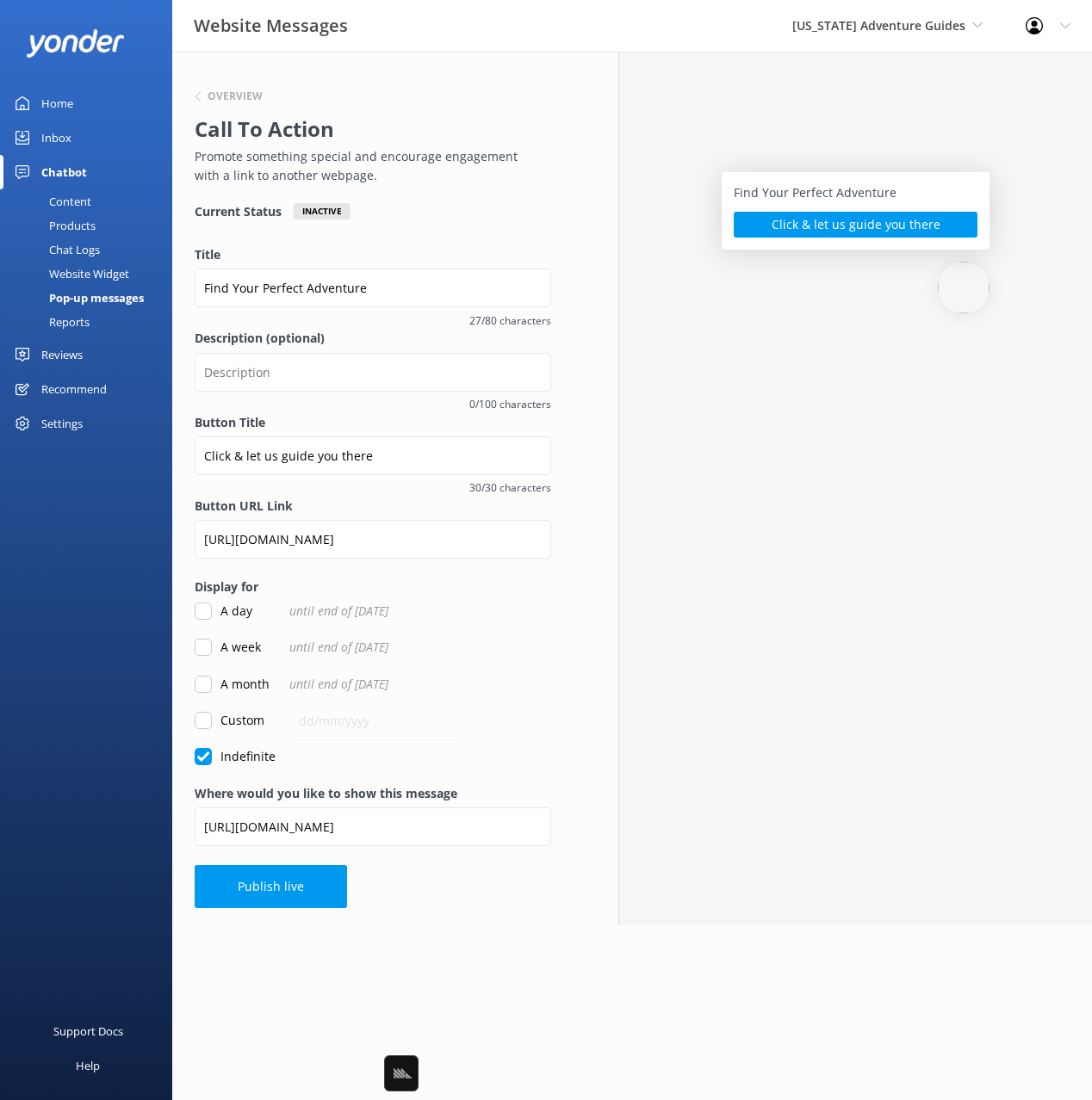
click at [455, 240] on div "Overview Call To Action Promote something special and encourage engagement with…" at bounding box center [373, 488] width 402 height 874
click at [250, 98] on h6 "Overview" at bounding box center [235, 96] width 55 height 10
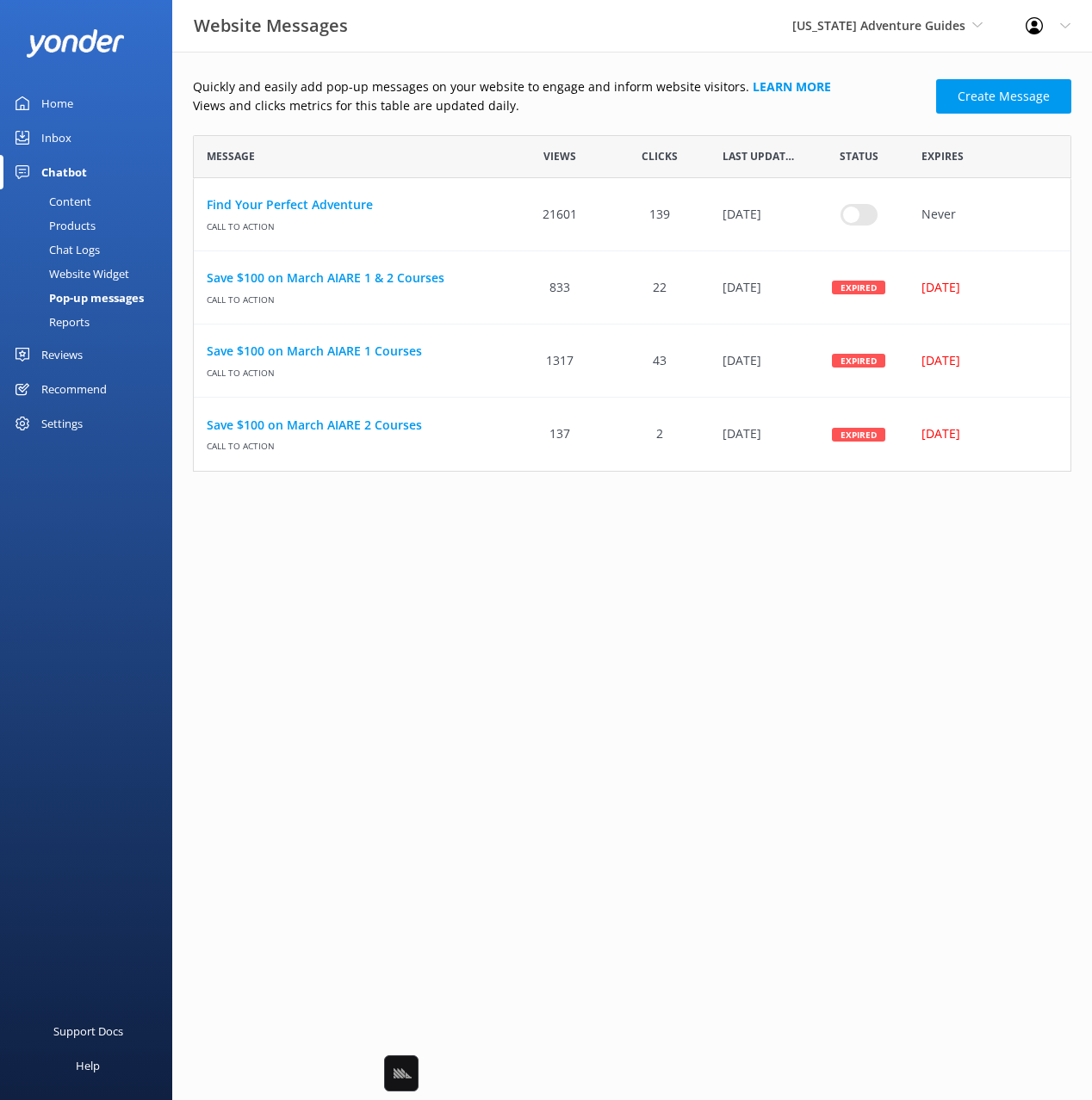
scroll to position [337, 878]
drag, startPoint x: 338, startPoint y: 426, endPoint x: 418, endPoint y: 458, distance: 86.2
click at [338, 426] on link "Save $100 on March AIARE 2 Courses" at bounding box center [352, 425] width 291 height 19
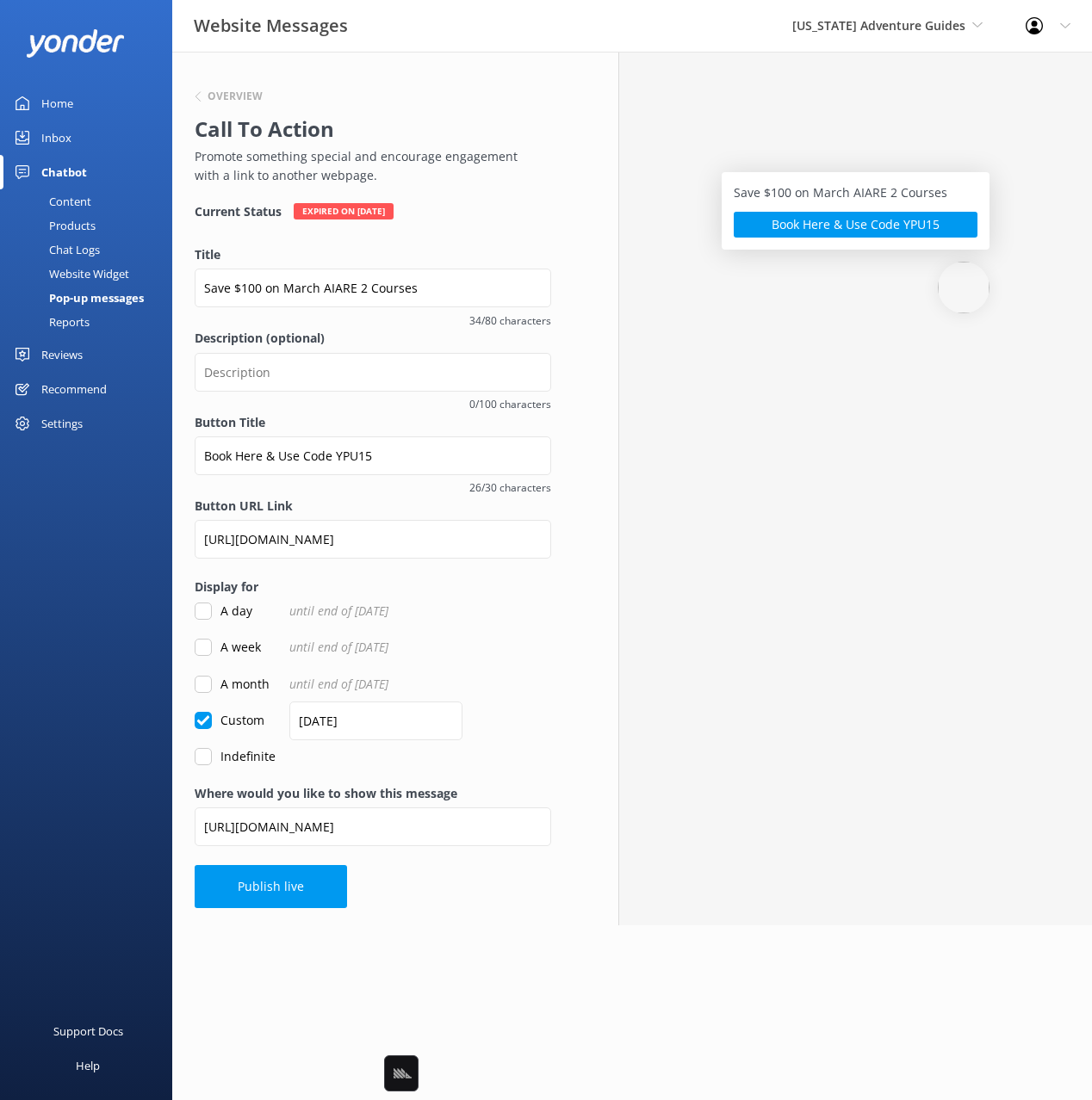
drag, startPoint x: 502, startPoint y: 220, endPoint x: 315, endPoint y: 106, distance: 219.0
click at [498, 219] on div "Overview Call To Action Promote something special and encourage engagement with…" at bounding box center [373, 488] width 402 height 874
click at [244, 95] on h6 "Overview" at bounding box center [235, 96] width 55 height 10
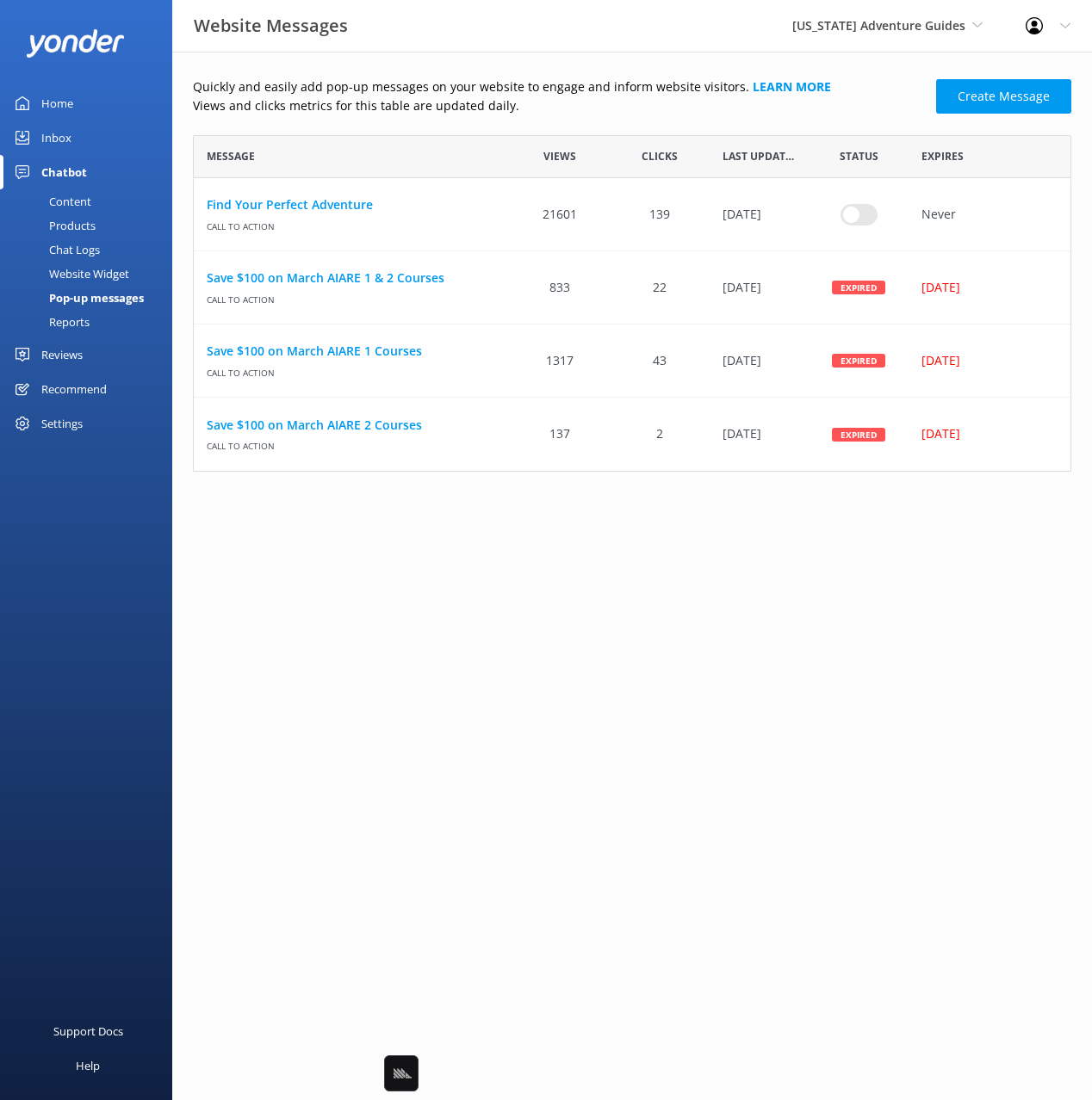
scroll to position [337, 878]
drag, startPoint x: 599, startPoint y: 79, endPoint x: 440, endPoint y: 74, distance: 159.1
click at [589, 79] on p "Quickly and easily add pop-up messages on your website to engage and inform web…" at bounding box center [560, 87] width 733 height 19
click at [431, 75] on div "Quickly and easily add pop-up messages on your website to engage and inform web…" at bounding box center [632, 279] width 920 height 455
click at [58, 102] on div "Home" at bounding box center [57, 103] width 32 height 34
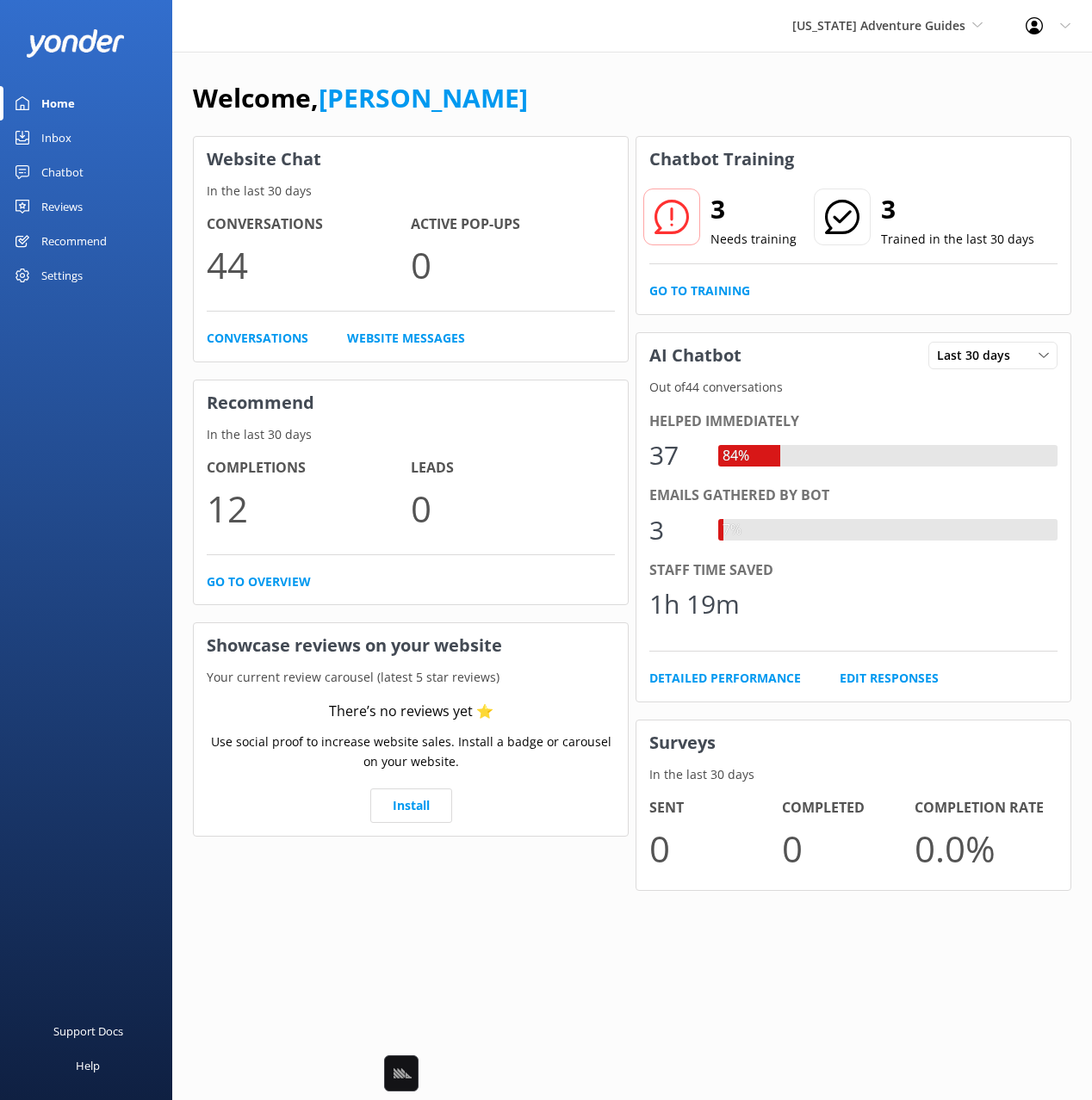
click at [579, 83] on div "Welcome, [PERSON_NAME]" at bounding box center [632, 106] width 878 height 59
drag, startPoint x: 569, startPoint y: 67, endPoint x: 701, endPoint y: 91, distance: 134.2
click at [569, 67] on div "Welcome, Mikayla Website Chat In the last 30 days Conversations 44 Active Pop-u…" at bounding box center [632, 496] width 920 height 891
drag, startPoint x: 838, startPoint y: 70, endPoint x: 847, endPoint y: 30, distance: 41.0
click at [839, 68] on div "Welcome, Mikayla Website Chat In the last 30 days Conversations 44 Active Pop-u…" at bounding box center [632, 496] width 920 height 891
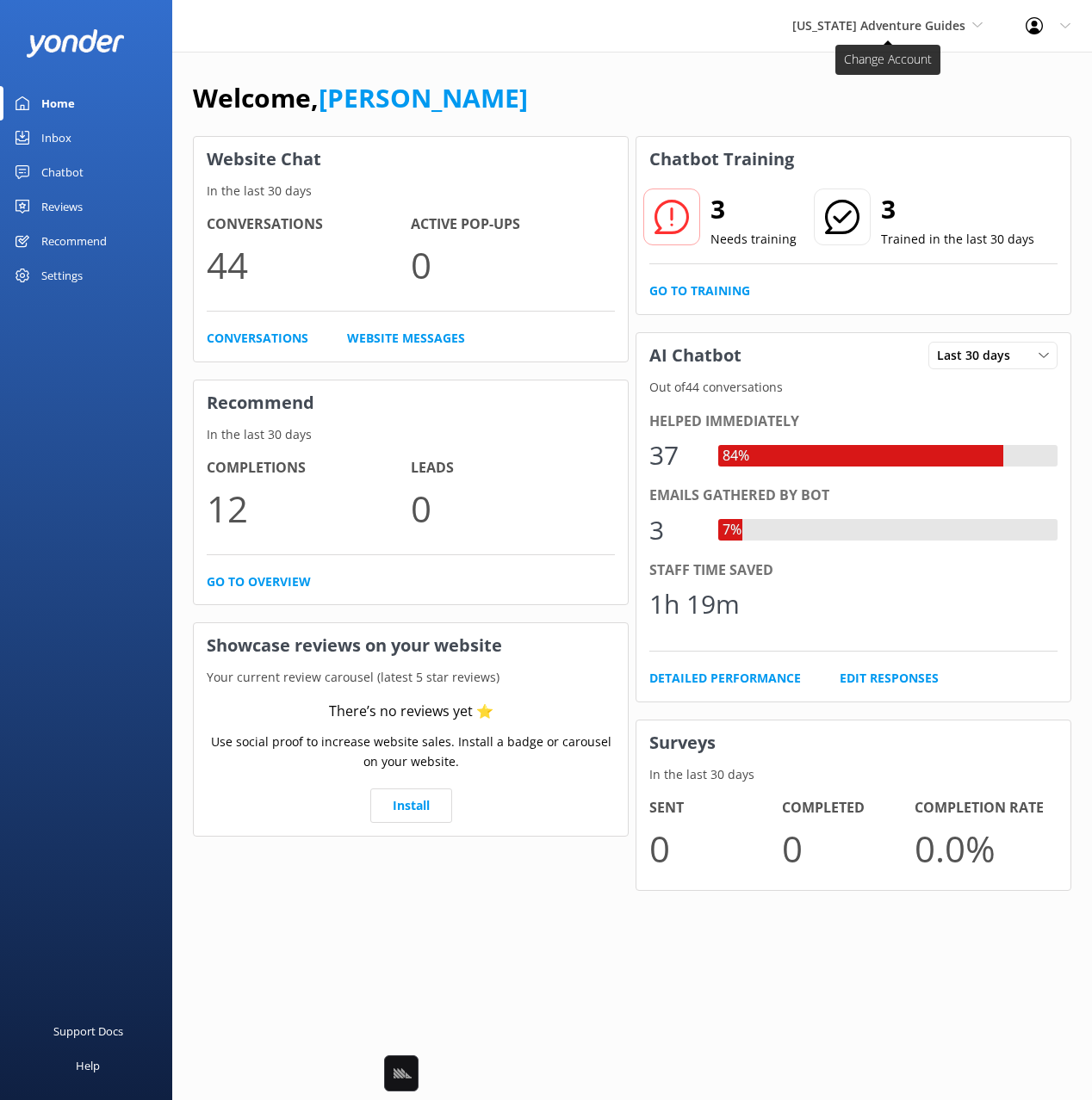
click at [847, 30] on span "[US_STATE] Adventure Guides" at bounding box center [879, 25] width 173 height 16
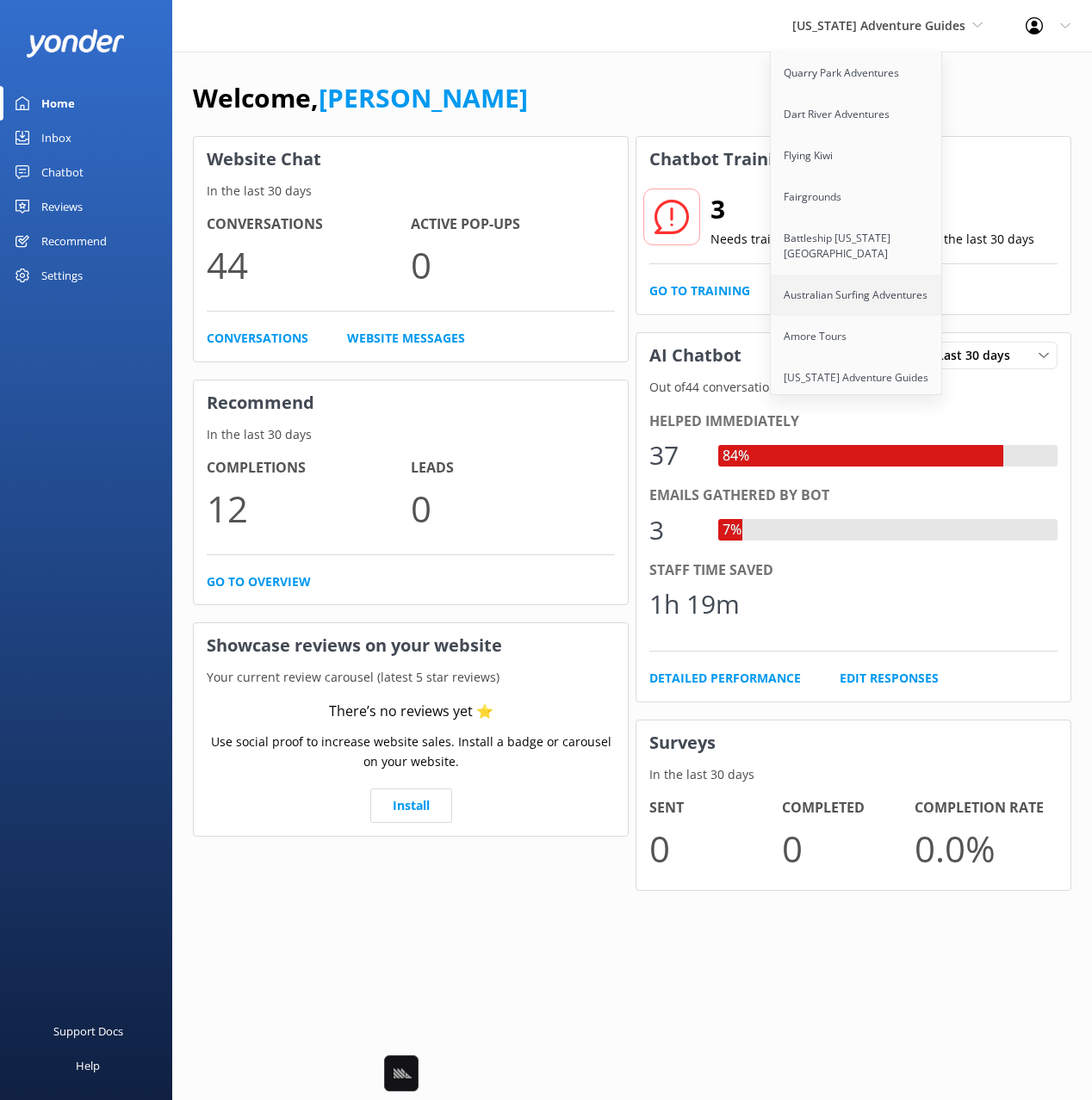
scroll to position [4834, 0]
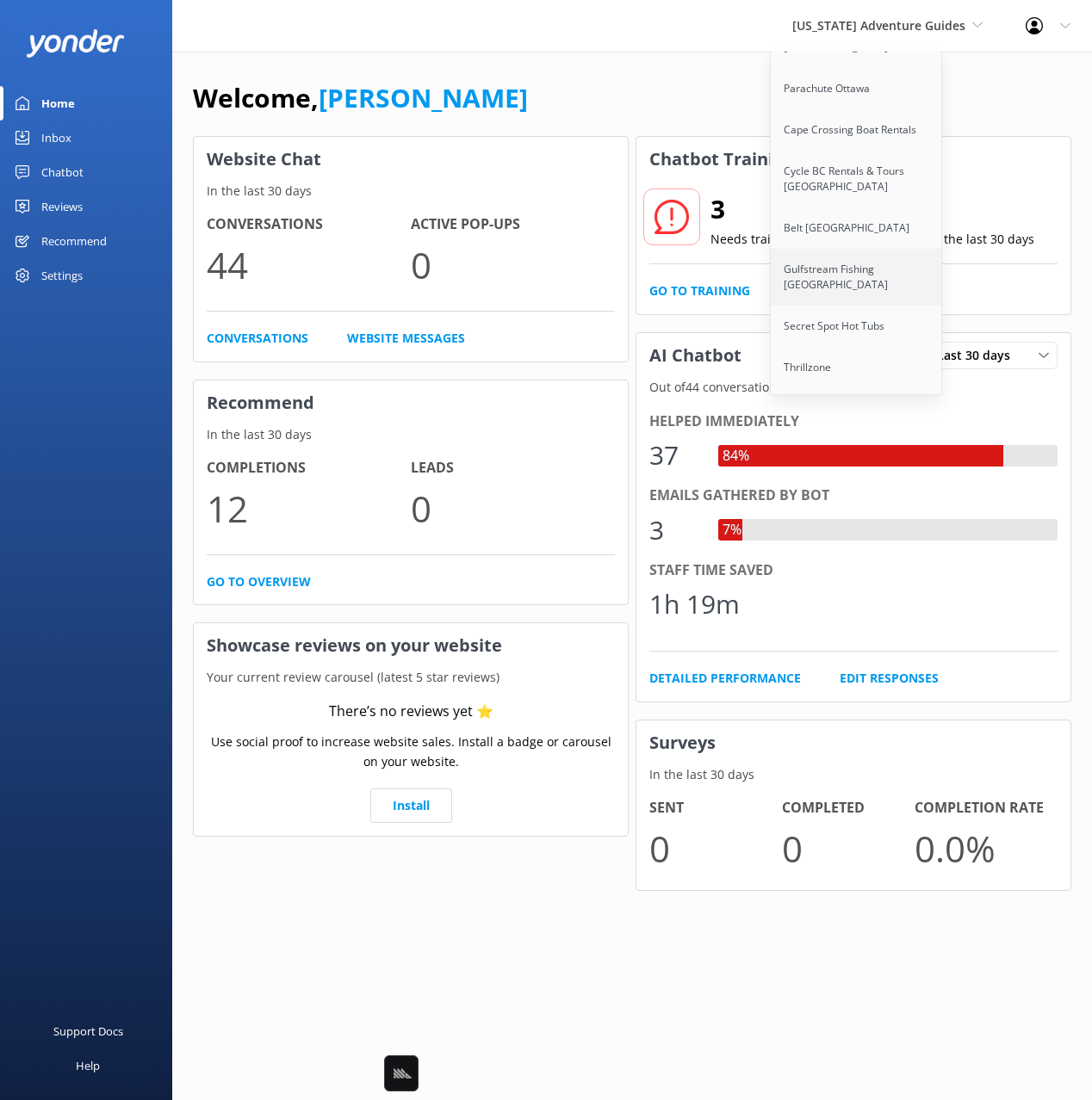
click at [860, 249] on link "Gulfstream Fishing [GEOGRAPHIC_DATA]" at bounding box center [856, 277] width 172 height 57
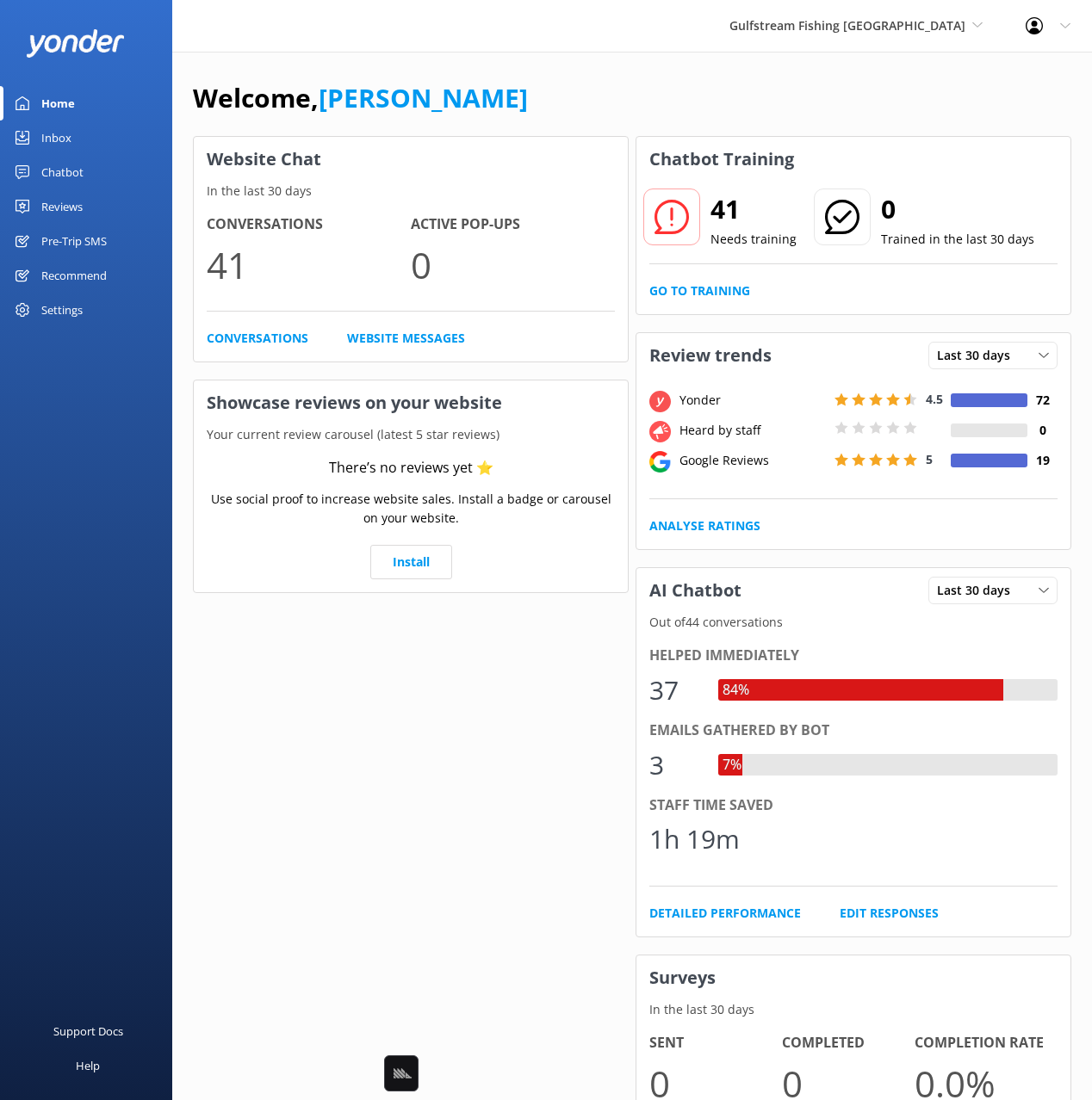
click at [86, 242] on div "Pre-Trip SMS" at bounding box center [74, 241] width 66 height 34
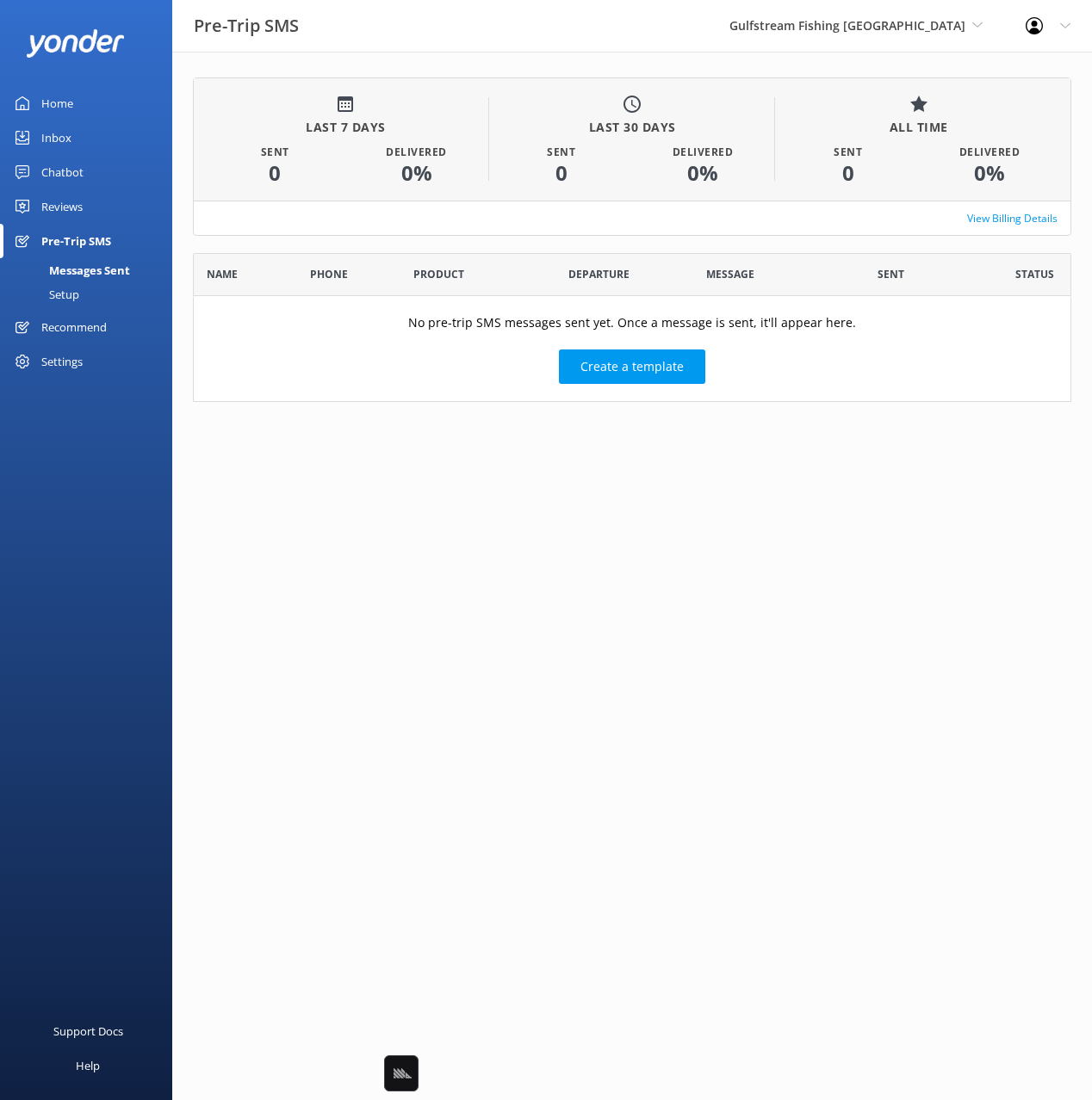
scroll to position [150, 878]
drag, startPoint x: 376, startPoint y: 233, endPoint x: 369, endPoint y: 221, distance: 13.9
click at [376, 233] on div "View Billing Details" at bounding box center [632, 217] width 876 height 34
drag, startPoint x: 368, startPoint y: 219, endPoint x: 367, endPoint y: 481, distance: 262.0
click at [368, 219] on div "View Billing Details" at bounding box center [632, 217] width 876 height 34
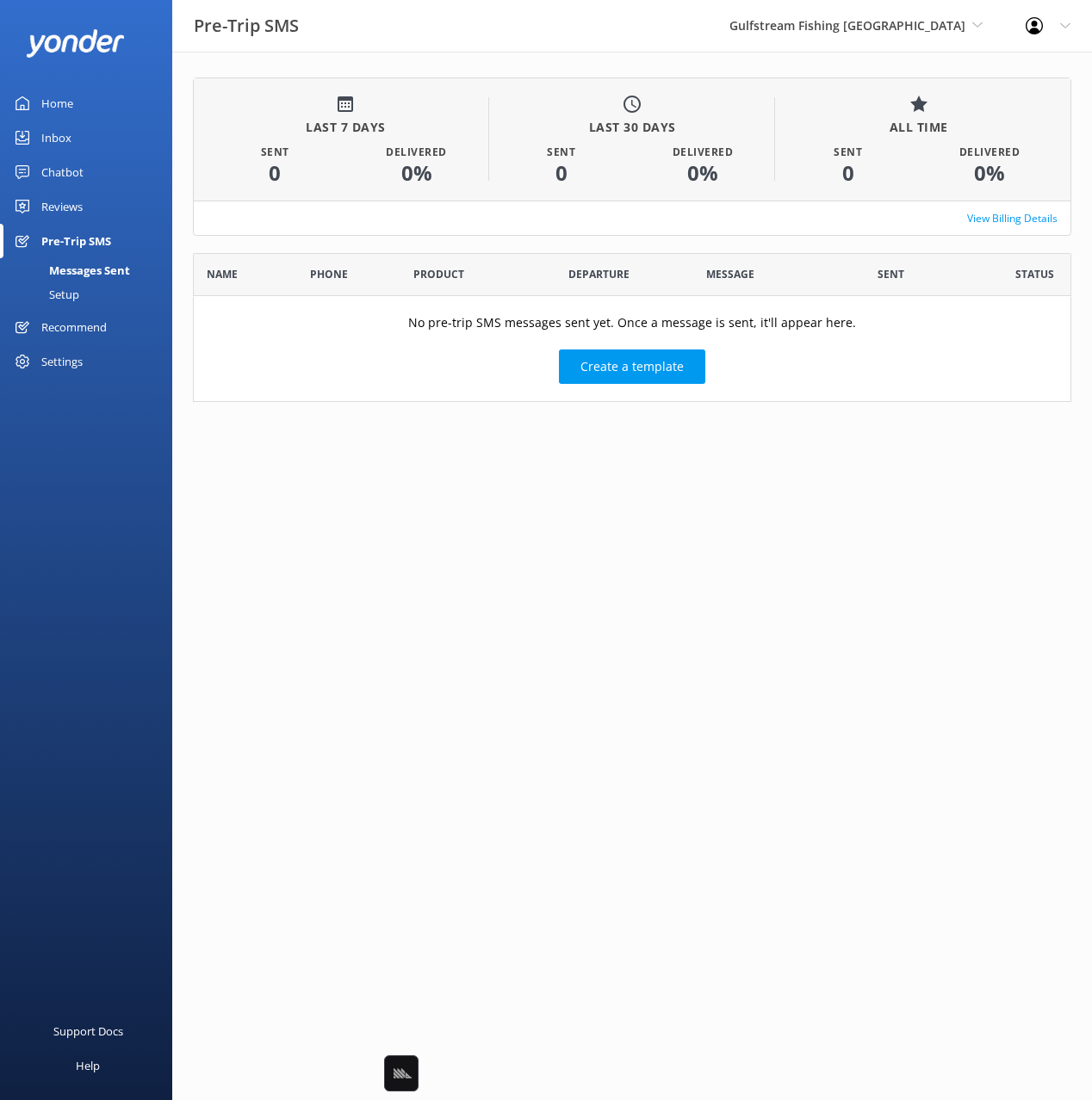
click at [384, 503] on html "Pre-Trip SMS Gulfstream Fishing Key West Black Cat Cruises Banff Airporter Inte…" at bounding box center [546, 550] width 1092 height 1100
drag, startPoint x: 849, startPoint y: 205, endPoint x: 980, endPoint y: 211, distance: 131.1
click at [850, 205] on div "View Billing Details" at bounding box center [632, 217] width 876 height 34
drag, startPoint x: 63, startPoint y: 293, endPoint x: 116, endPoint y: 303, distance: 53.9
click at [63, 293] on div "Setup" at bounding box center [44, 294] width 69 height 24
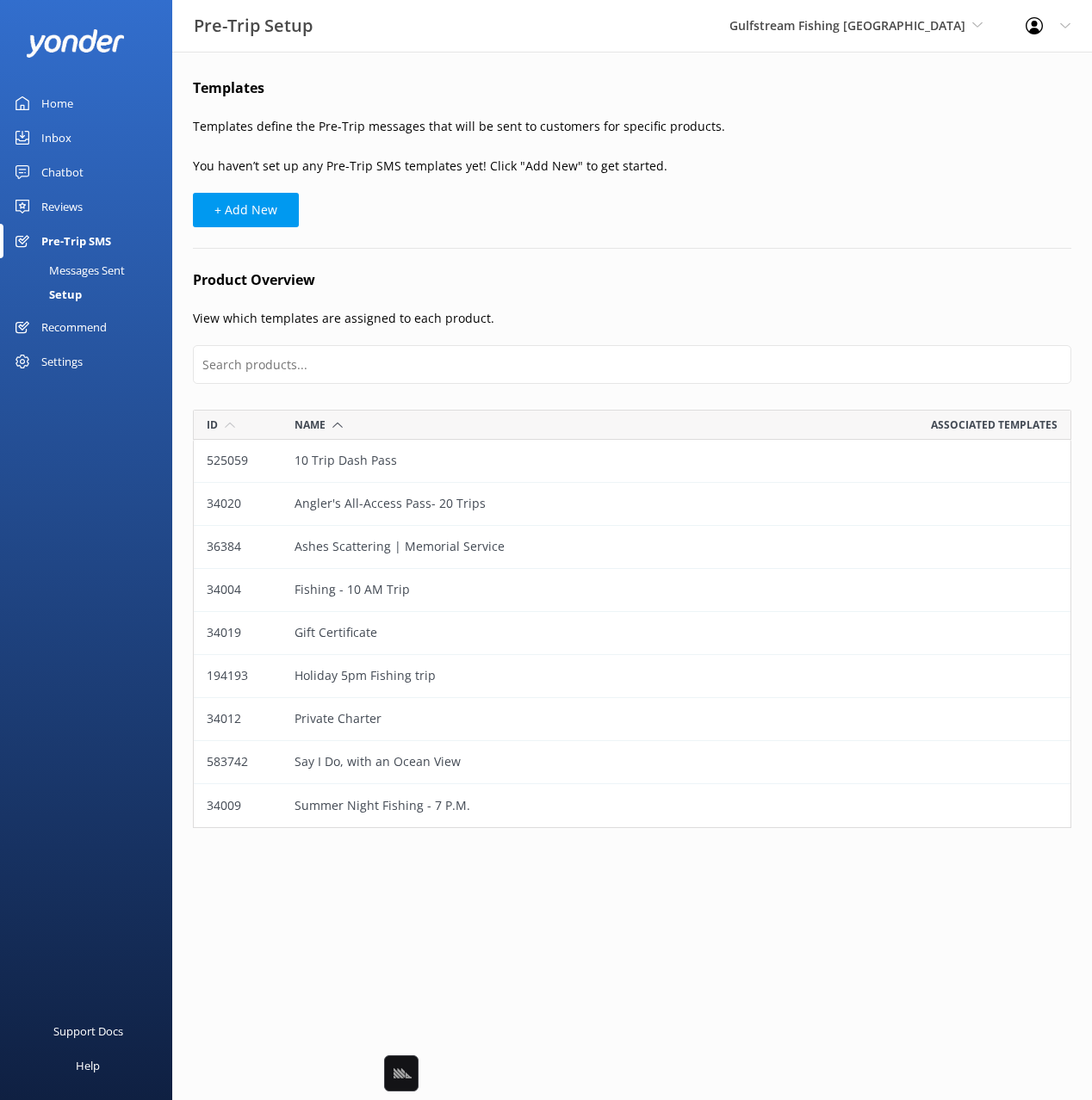
scroll to position [419, 878]
click at [596, 280] on h4 "Product Overview" at bounding box center [632, 281] width 878 height 23
drag, startPoint x: 578, startPoint y: 274, endPoint x: 579, endPoint y: 293, distance: 19.0
click at [578, 275] on h4 "Product Overview" at bounding box center [632, 281] width 878 height 23
drag, startPoint x: 260, startPoint y: 124, endPoint x: 588, endPoint y: 135, distance: 328.2
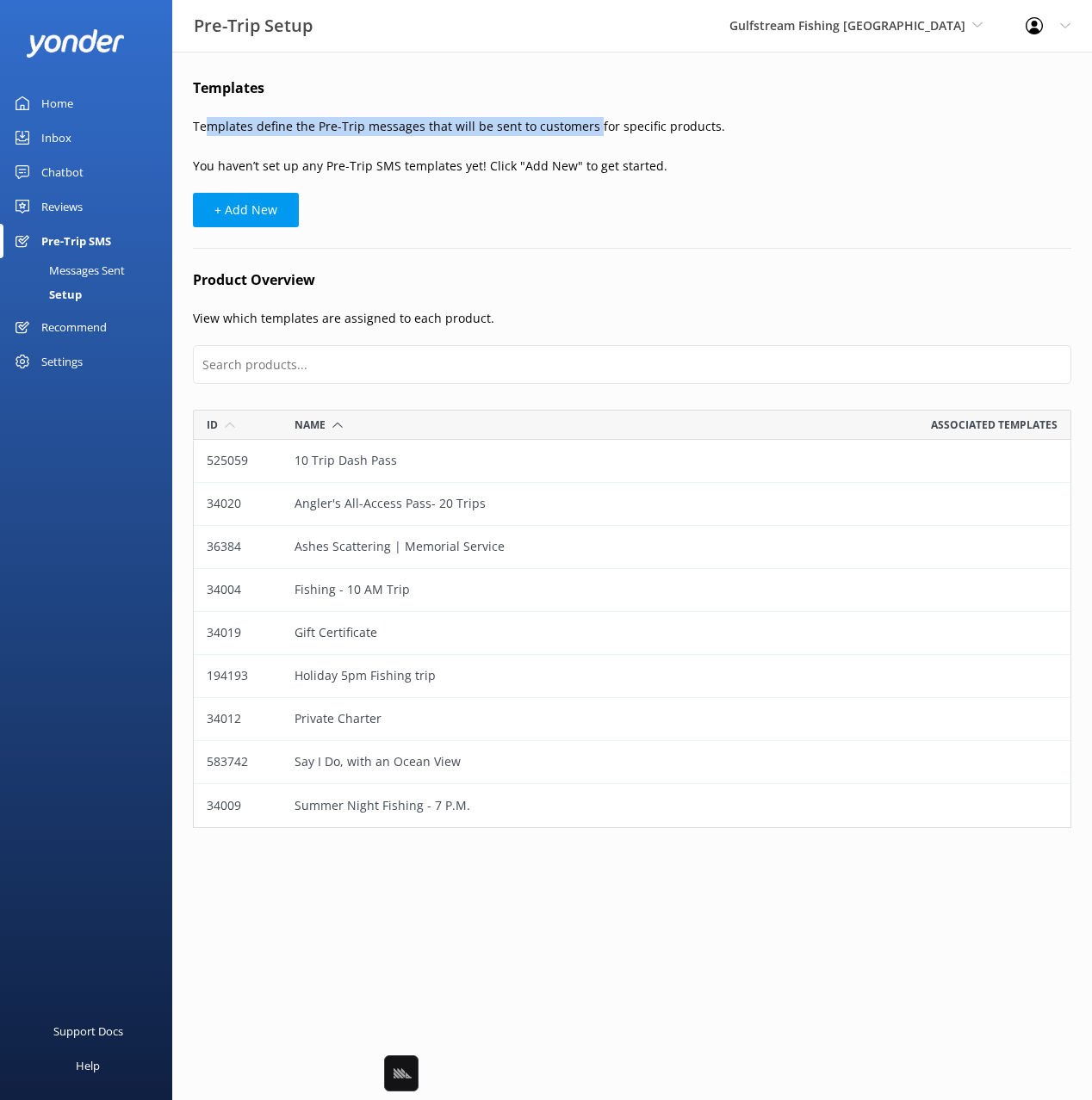
click at [588, 135] on p "Templates define the Pre-Trip messages that will be sent to customers for speci…" at bounding box center [632, 126] width 878 height 19
click at [272, 165] on p "You haven’t set up any Pre-Trip SMS templates yet! Click "Add New" to get start…" at bounding box center [632, 166] width 878 height 19
drag, startPoint x: 293, startPoint y: 167, endPoint x: 496, endPoint y: 171, distance: 203.0
click at [409, 167] on p "You haven’t set up any Pre-Trip SMS templates yet! Click "Add New" to get start…" at bounding box center [632, 166] width 878 height 19
drag, startPoint x: 528, startPoint y: 168, endPoint x: 612, endPoint y: 163, distance: 84.1
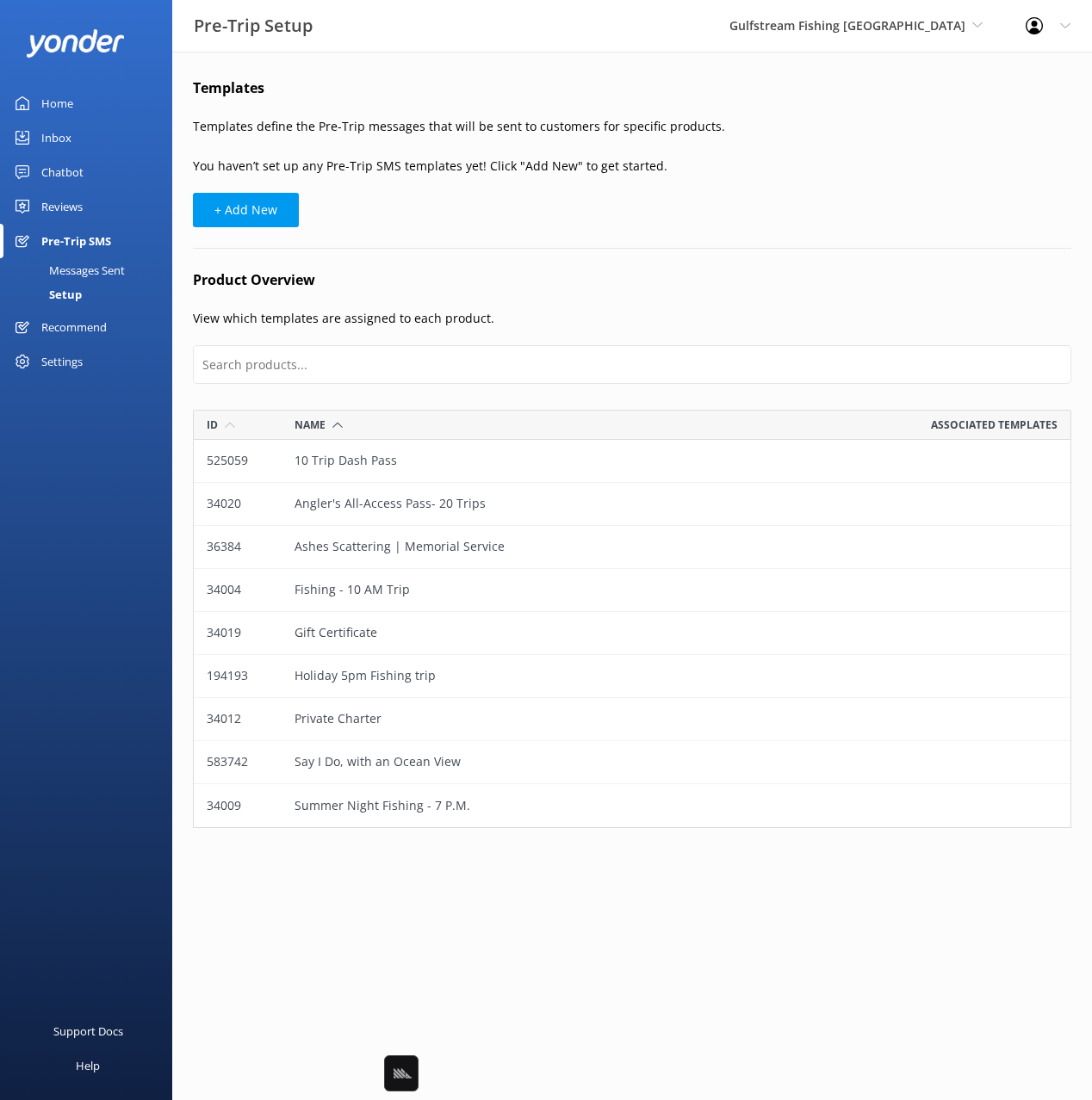
click at [529, 168] on p "You haven’t set up any Pre-Trip SMS templates yet! Click "Add New" to get start…" at bounding box center [632, 166] width 878 height 19
drag, startPoint x: 612, startPoint y: 163, endPoint x: 726, endPoint y: 164, distance: 114.0
click at [612, 163] on p "You haven’t set up any Pre-Trip SMS templates yet! Click "Add New" to get start…" at bounding box center [632, 166] width 878 height 19
click at [736, 164] on p "You haven’t set up any Pre-Trip SMS templates yet! Click "Add New" to get start…" at bounding box center [632, 166] width 878 height 19
click at [542, 208] on div "+ Add New" at bounding box center [632, 210] width 878 height 34
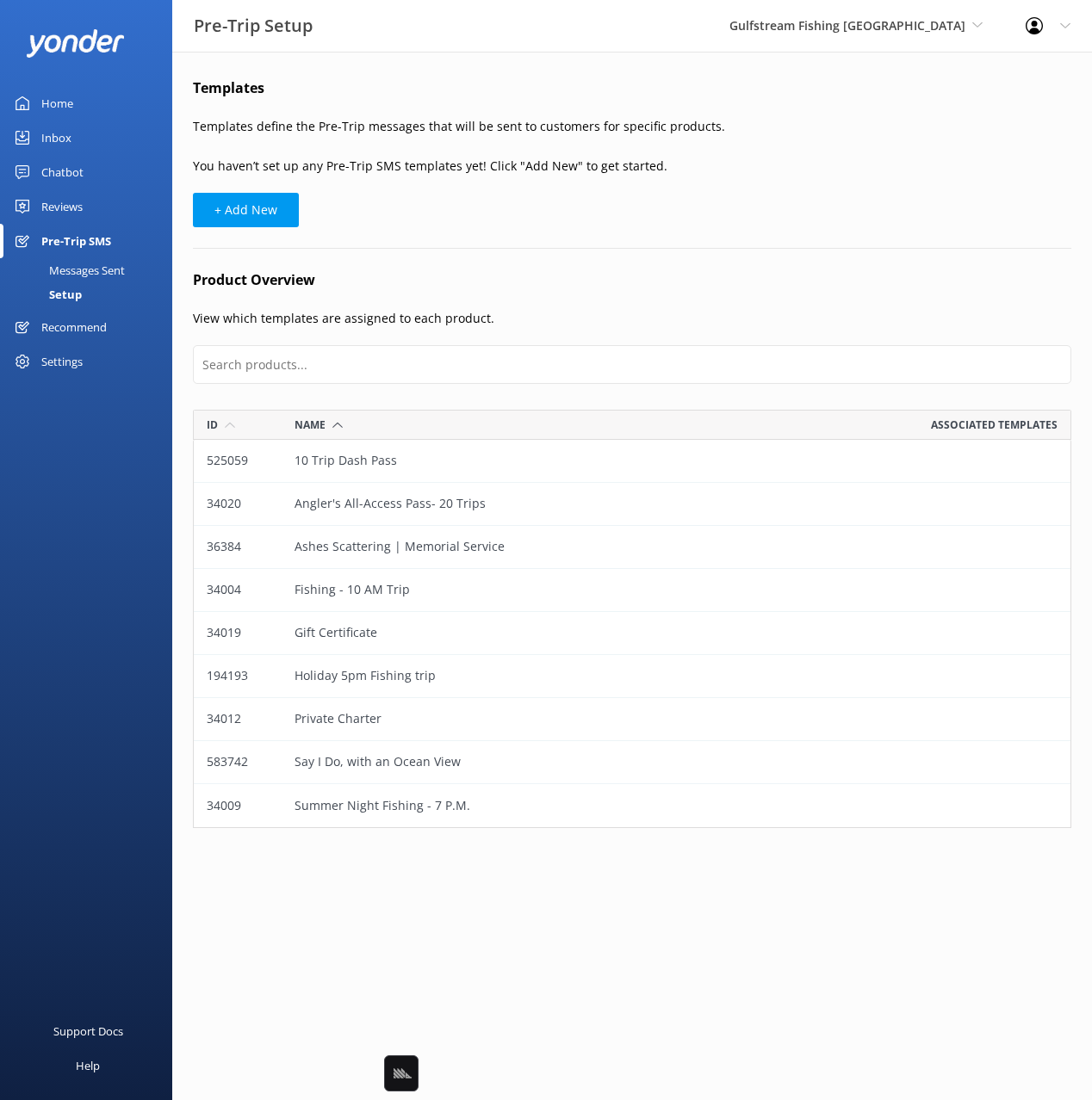
click at [637, 300] on div "Templates Templates define the Pre-Trip messages that will be sent to customers…" at bounding box center [632, 457] width 920 height 811
drag, startPoint x: 532, startPoint y: 286, endPoint x: 414, endPoint y: 307, distance: 119.9
click at [530, 287] on h4 "Product Overview" at bounding box center [632, 281] width 878 height 23
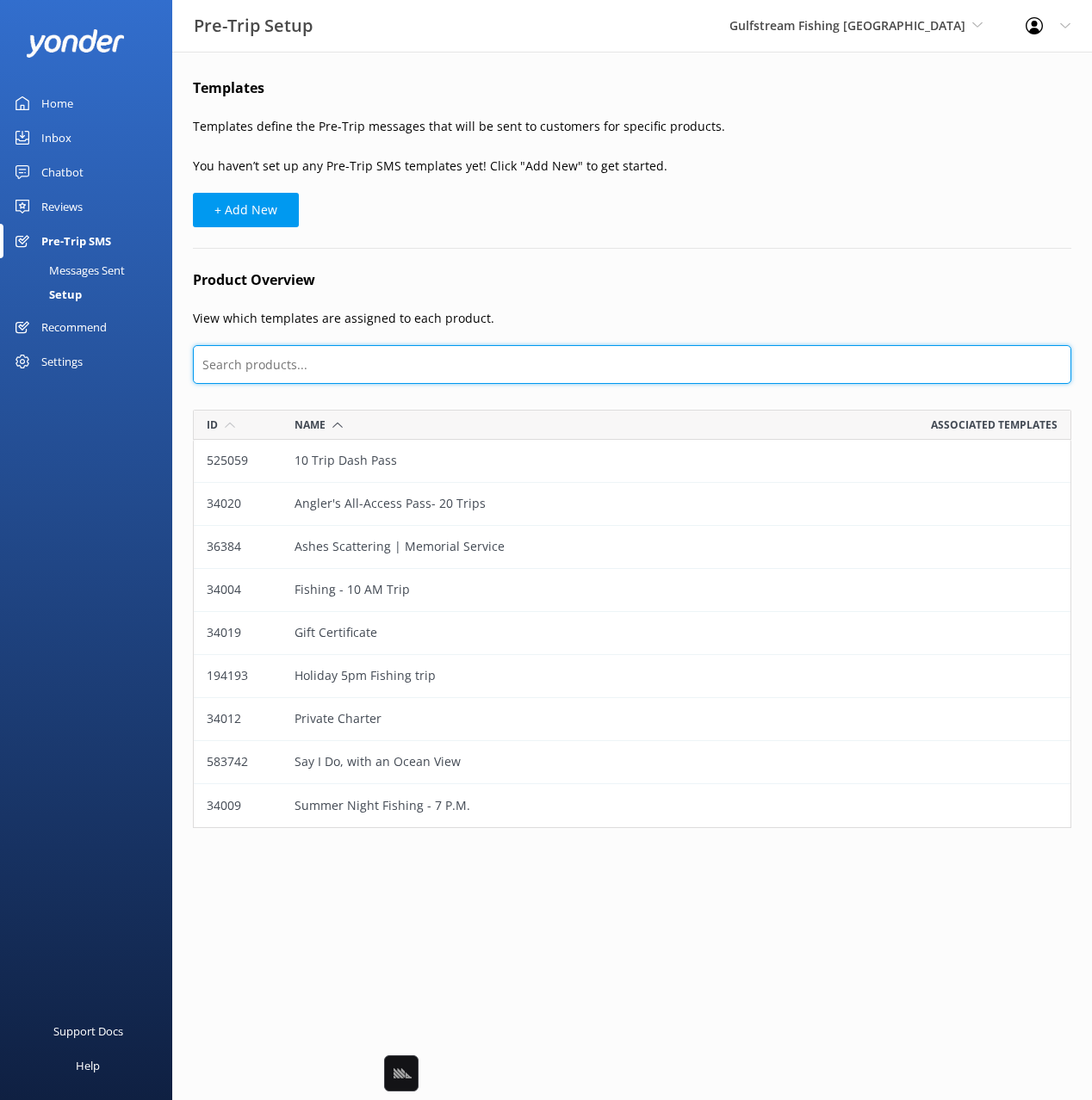
click at [289, 368] on input "text" at bounding box center [632, 365] width 878 height 39
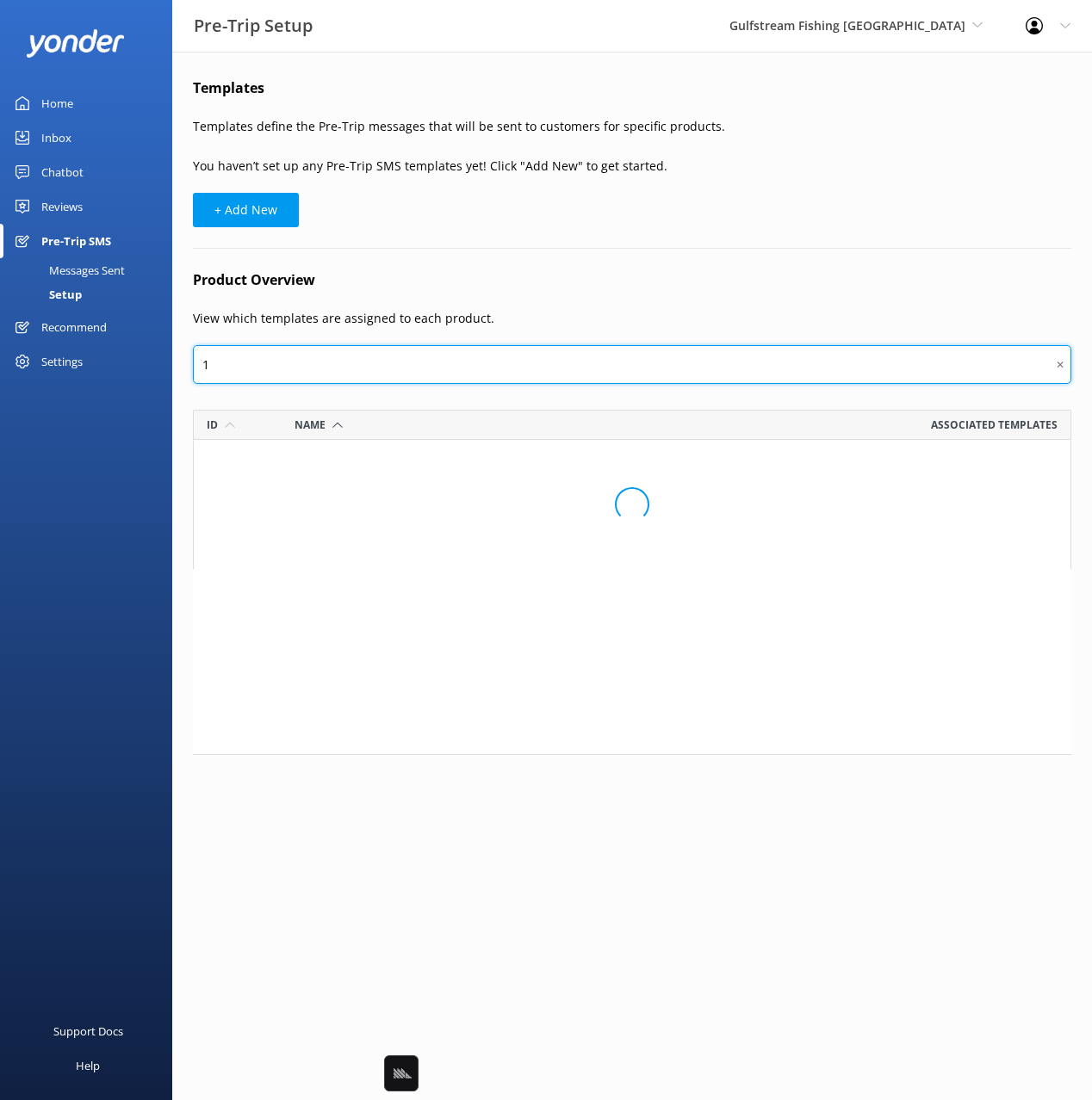
scroll to position [246, 878]
type input "10"
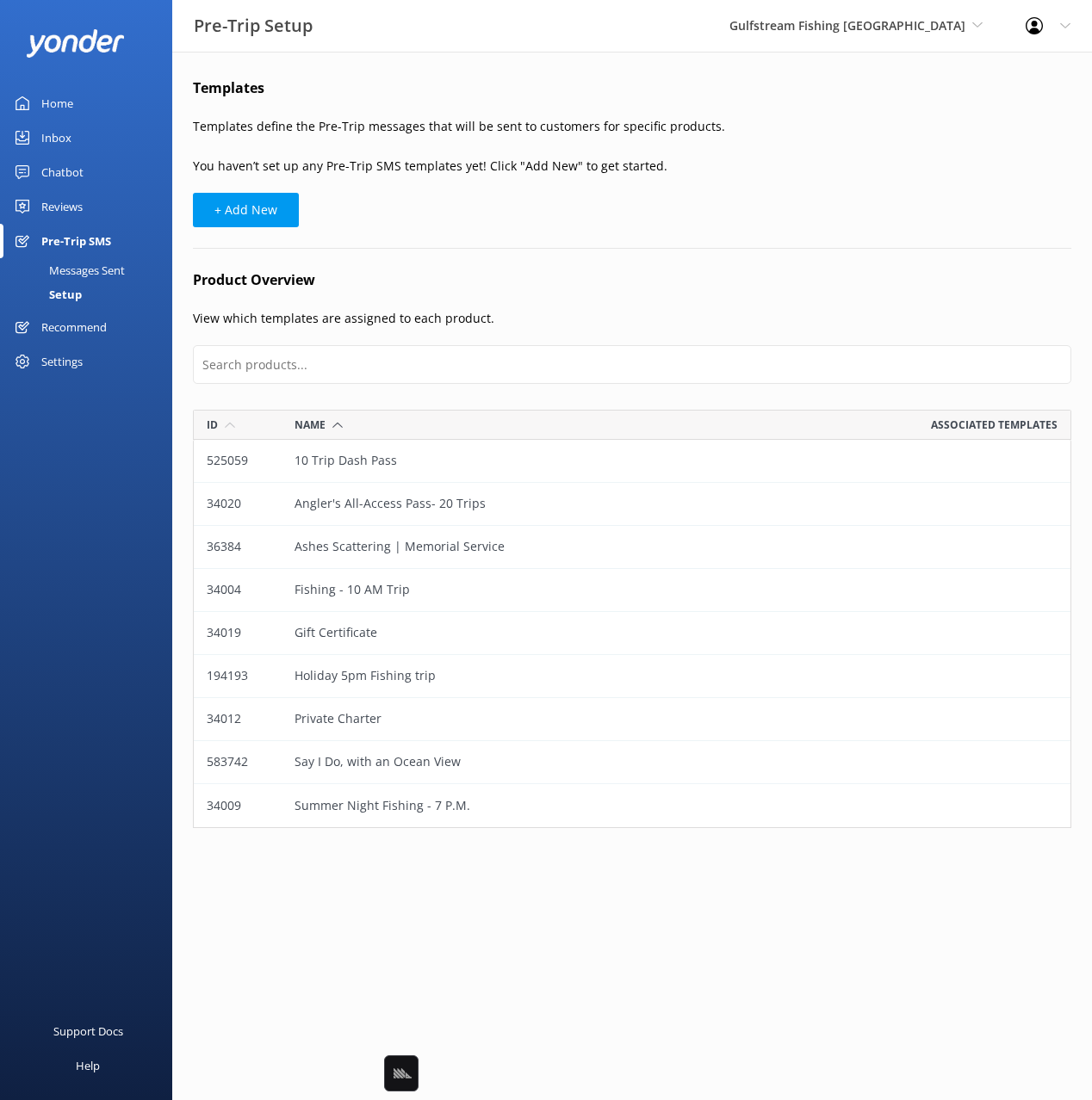
drag, startPoint x: 658, startPoint y: 291, endPoint x: 673, endPoint y: 252, distance: 41.8
click at [658, 291] on div "Templates Templates define the Pre-Trip messages that will be sent to customers…" at bounding box center [632, 457] width 920 height 811
click at [673, 252] on div "Templates Templates define the Pre-Trip messages that will be sent to customers…" at bounding box center [632, 457] width 920 height 811
click at [477, 273] on h4 "Product Overview" at bounding box center [632, 281] width 878 height 23
click at [257, 207] on button "+ Add New" at bounding box center [245, 210] width 106 height 34
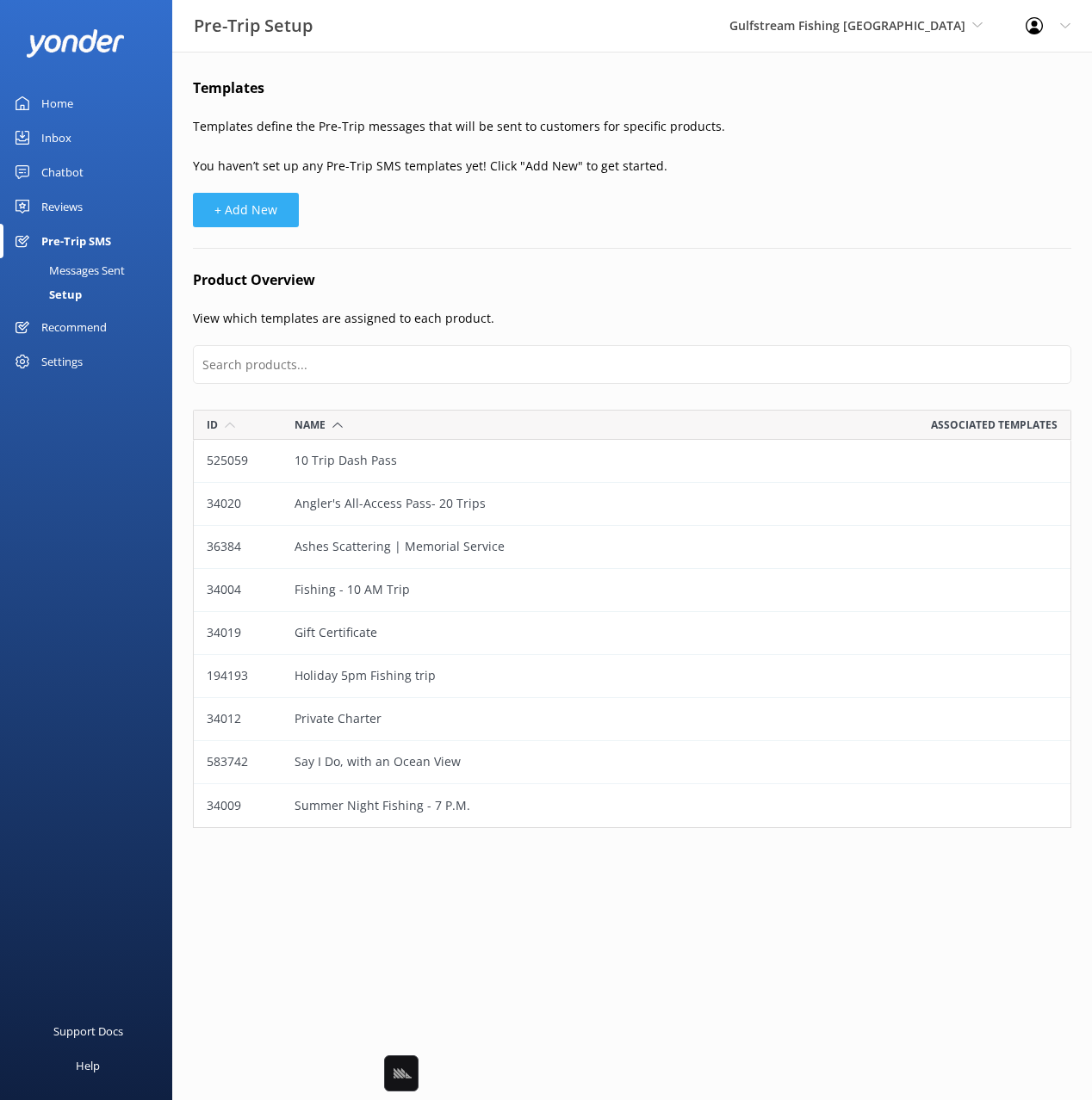
select select "17:00"
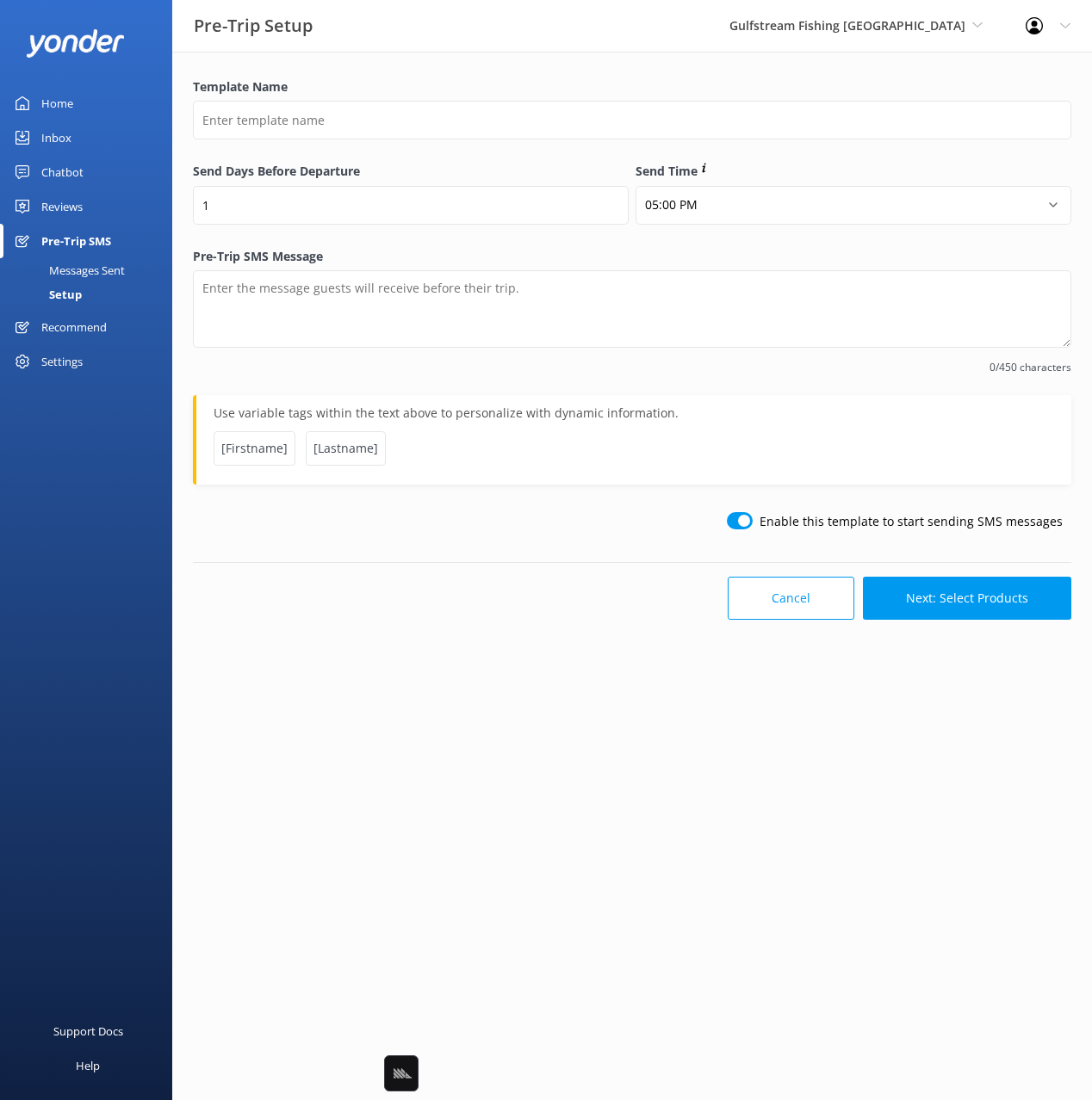
click at [611, 377] on div "Pre-Trip SMS Message 0/450 characters" at bounding box center [632, 321] width 878 height 148
click at [634, 542] on div "Enable this template to start sending SMS messages" at bounding box center [632, 526] width 885 height 50
click at [794, 608] on button "Cancel" at bounding box center [791, 598] width 126 height 43
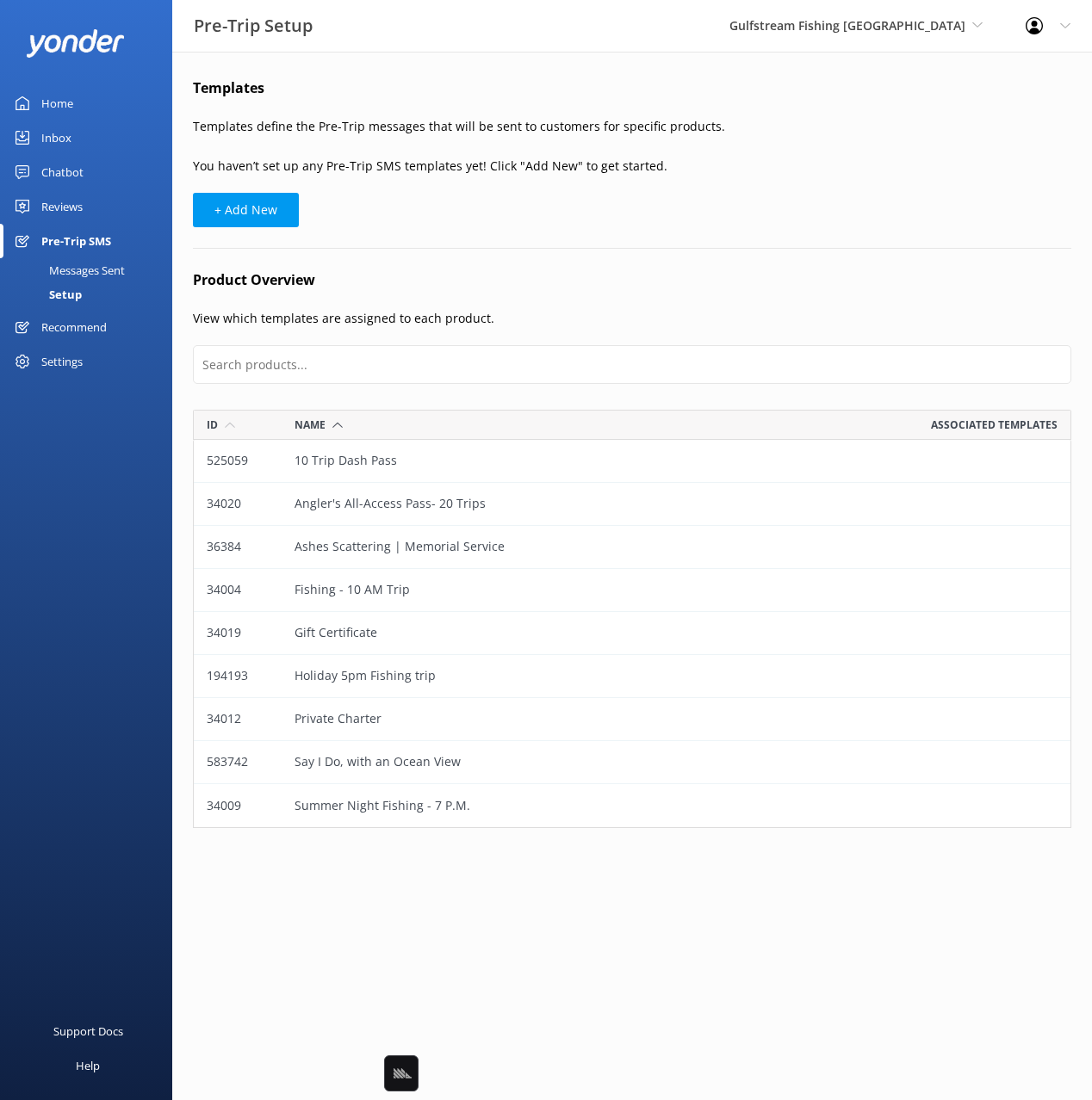
scroll to position [419, 878]
click at [601, 201] on div "+ Add New" at bounding box center [632, 210] width 878 height 34
drag, startPoint x: 69, startPoint y: 96, endPoint x: 131, endPoint y: 99, distance: 62.1
click at [69, 96] on div "Home" at bounding box center [57, 103] width 32 height 34
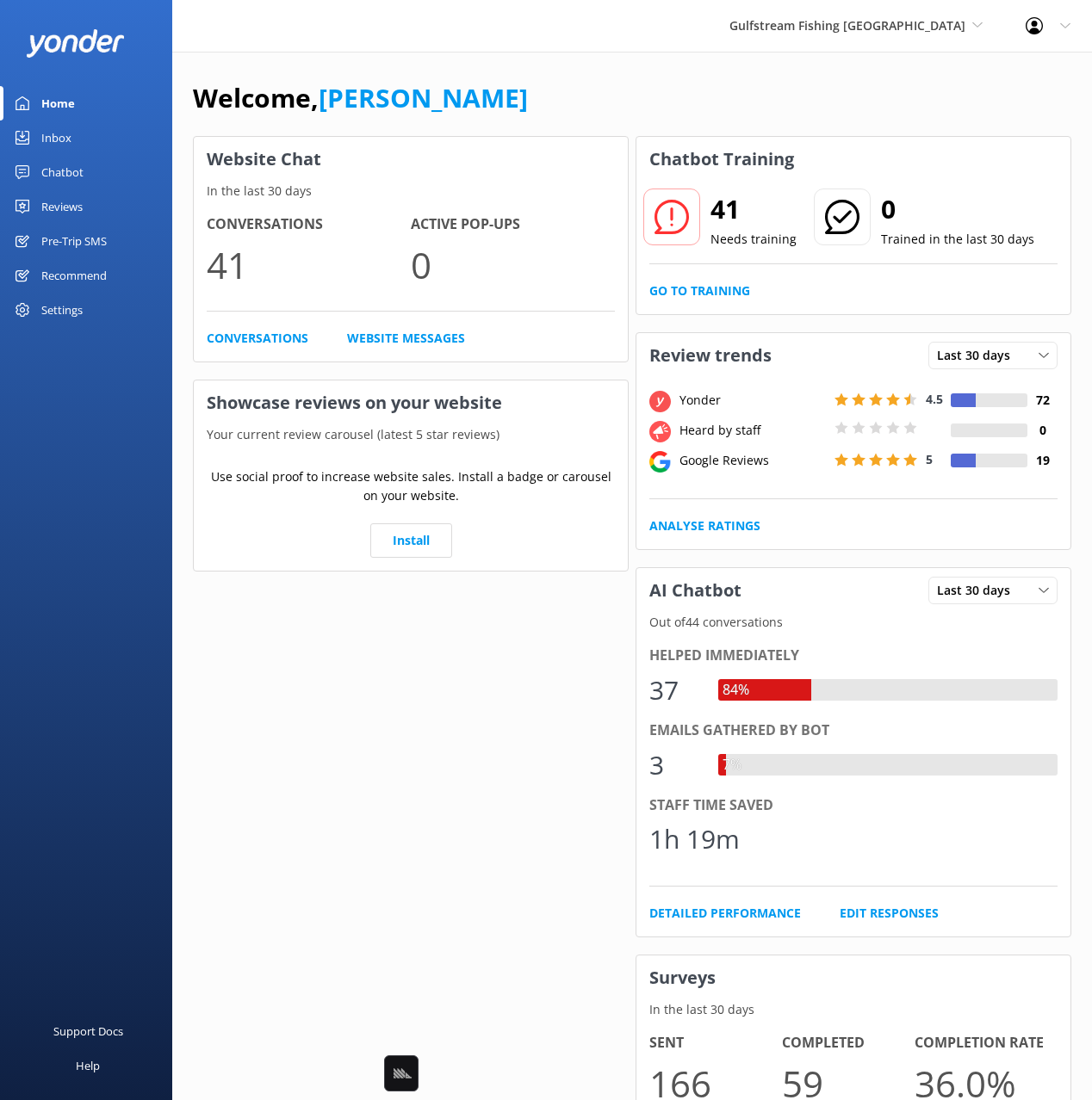
click at [482, 75] on div "Welcome, Mikayla Website Chat In the last 30 days Conversations 41 Active Pop-u…" at bounding box center [632, 800] width 920 height 1497
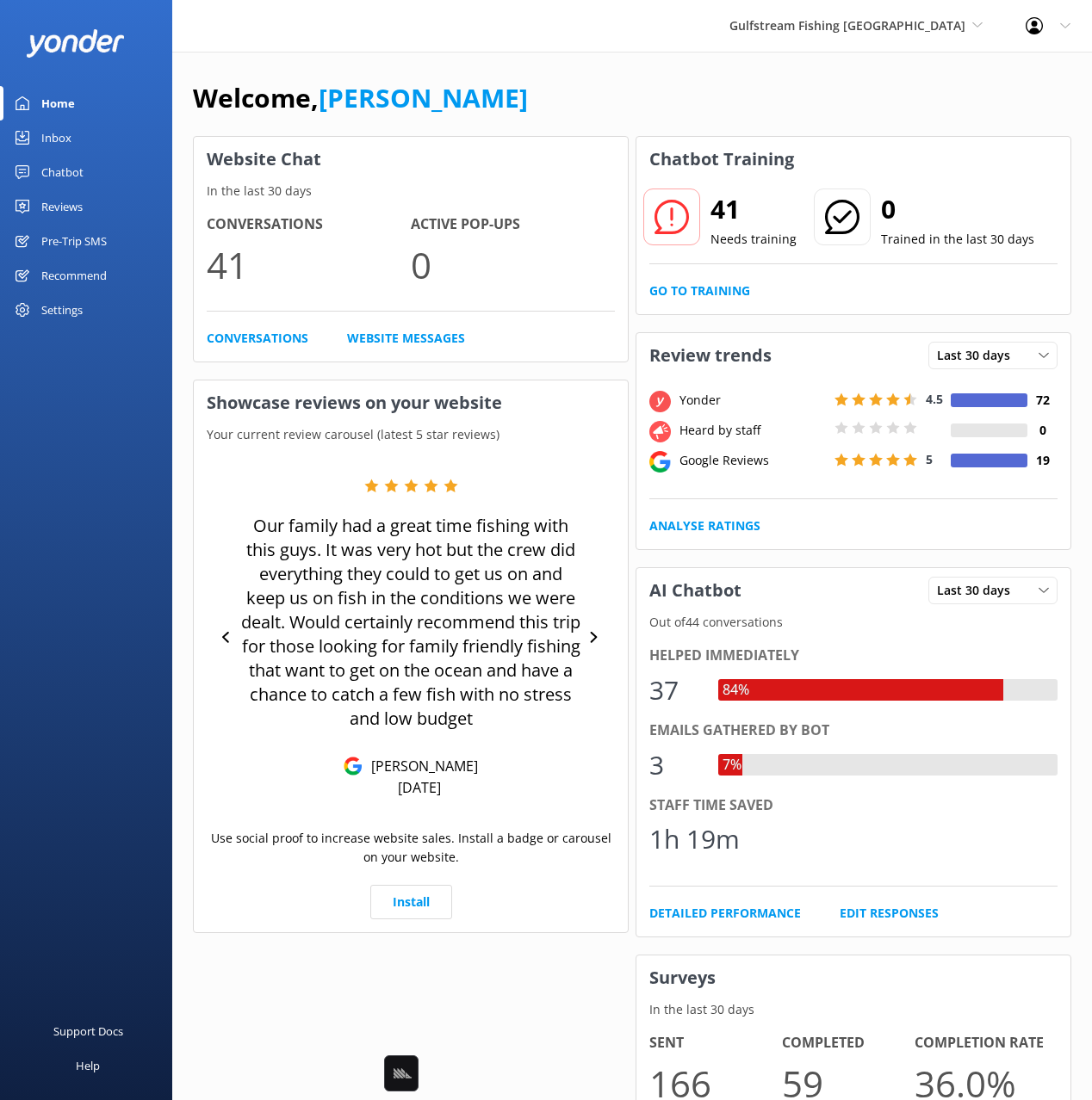
click at [59, 110] on div "Home" at bounding box center [58, 103] width 33 height 34
click at [407, 61] on div "Welcome, Mikayla Website Chat In the last 30 days Conversations 41 Active Pop-u…" at bounding box center [632, 800] width 920 height 1497
drag, startPoint x: 415, startPoint y: 67, endPoint x: 350, endPoint y: 16, distance: 82.6
click at [414, 67] on div "Welcome, Mikayla Website Chat In the last 30 days Conversations 41 Active Pop-u…" at bounding box center [632, 800] width 920 height 1497
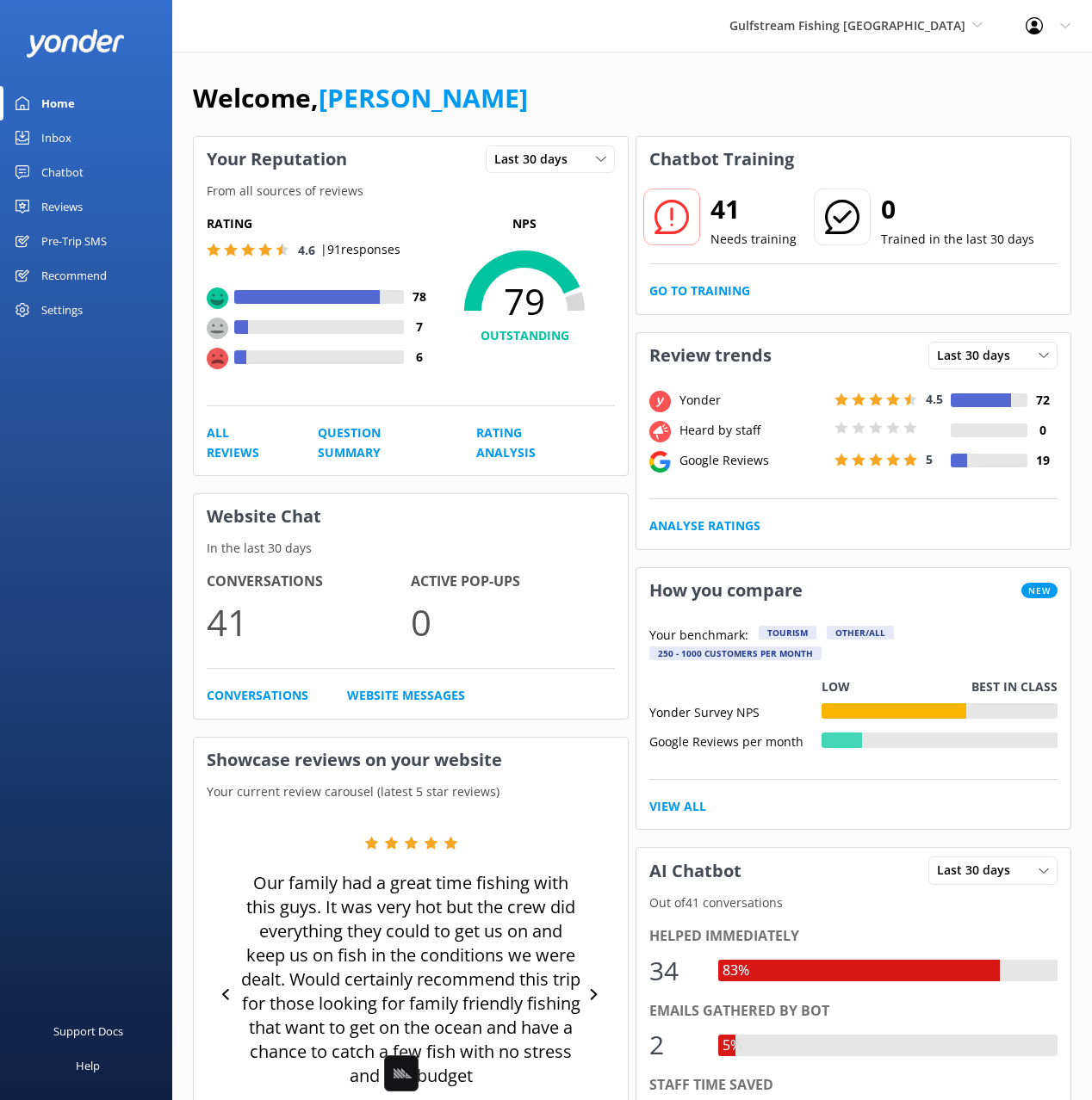
drag, startPoint x: 646, startPoint y: 43, endPoint x: 1074, endPoint y: 122, distance: 435.2
click at [646, 43] on div "Gulfstream Fishing Key West Black Cat Cruises [GEOGRAPHIC_DATA] [GEOGRAPHIC_DAT…" at bounding box center [546, 25] width 1092 height 51
click at [662, 104] on div "Welcome, [PERSON_NAME]" at bounding box center [632, 106] width 878 height 59
click at [687, 79] on div "Welcome, [PERSON_NAME]" at bounding box center [632, 106] width 878 height 59
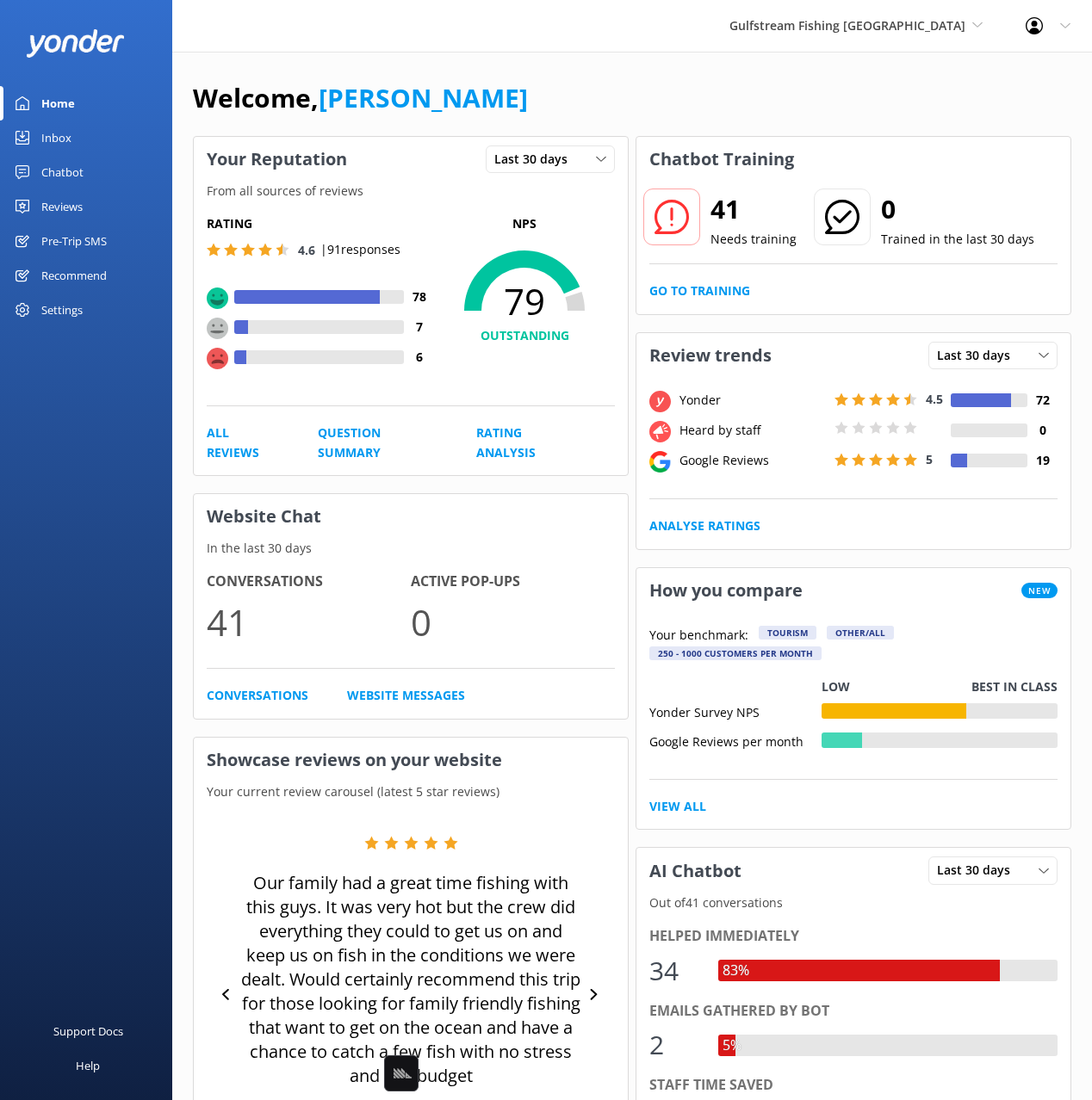
click at [689, 79] on div "Welcome, [PERSON_NAME]" at bounding box center [632, 106] width 878 height 59
